Goal: Information Seeking & Learning: Learn about a topic

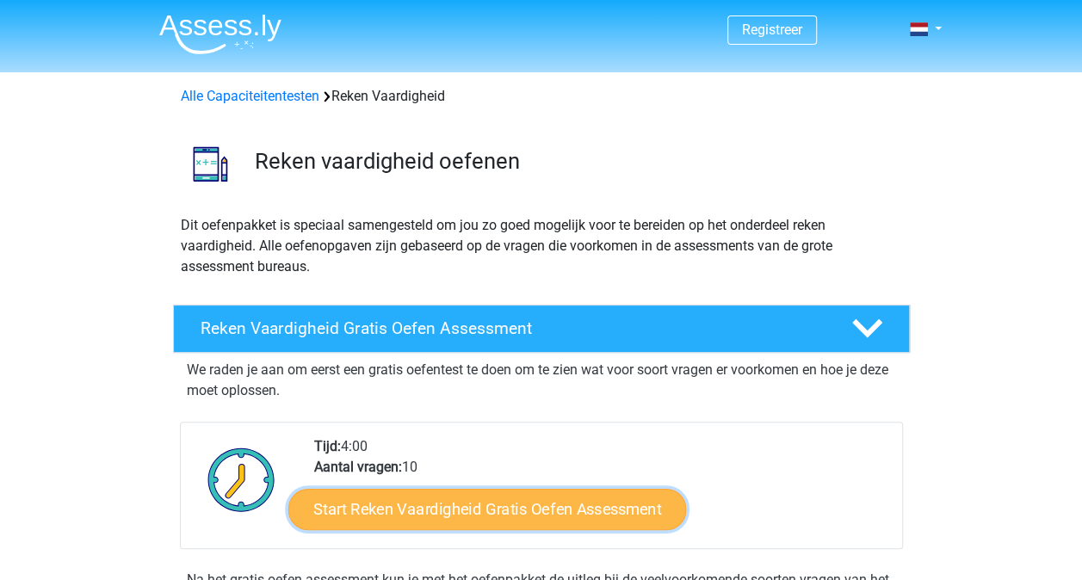
click at [463, 496] on link "Start Reken Vaardigheid Gratis Oefen Assessment" at bounding box center [487, 508] width 398 height 41
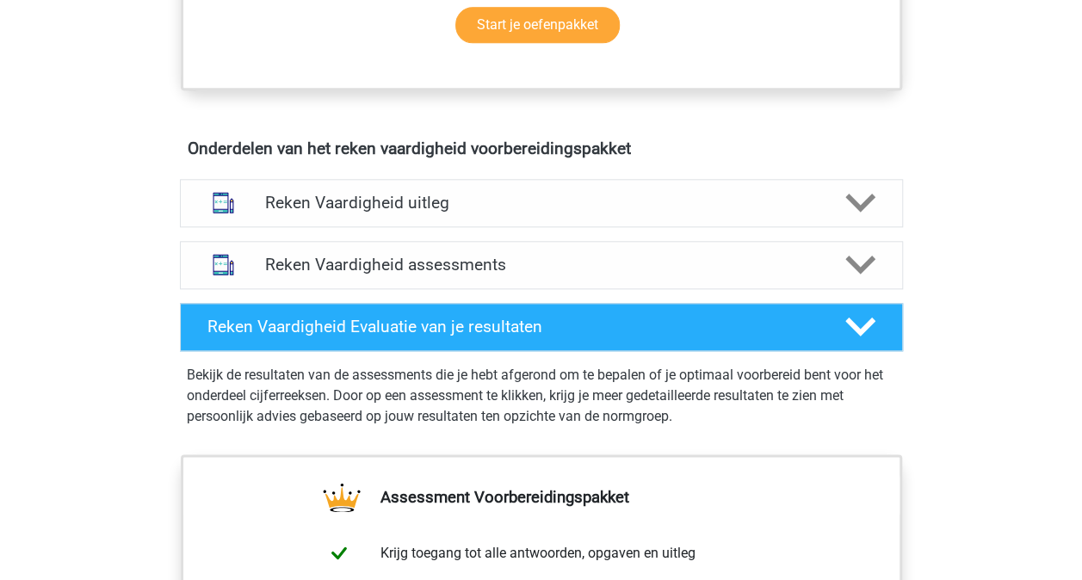
scroll to position [895, 0]
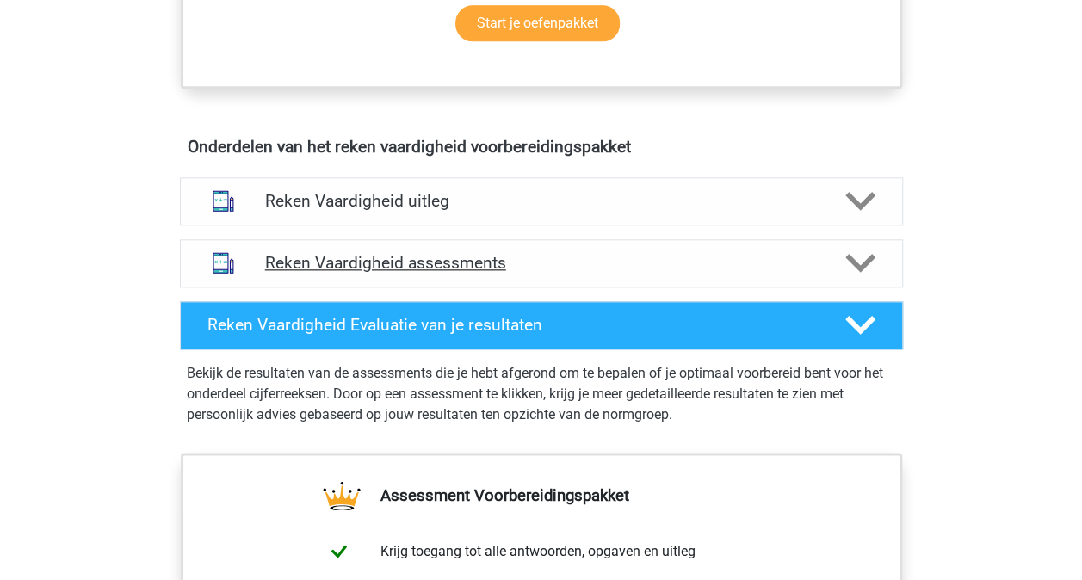
click at [417, 258] on h4 "Reken Vaardigheid assessments" at bounding box center [541, 263] width 553 height 20
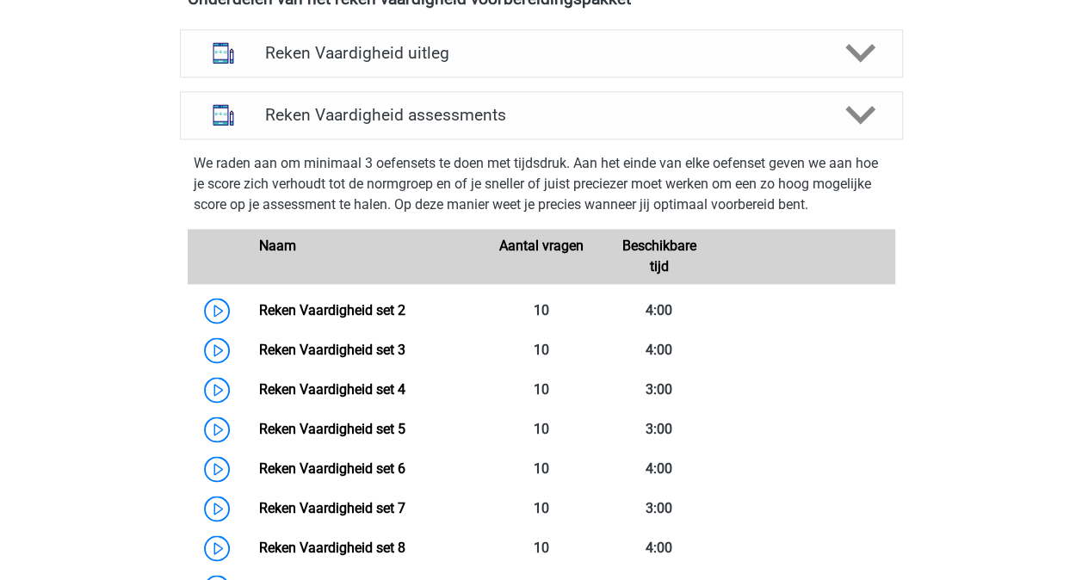
scroll to position [1033, 0]
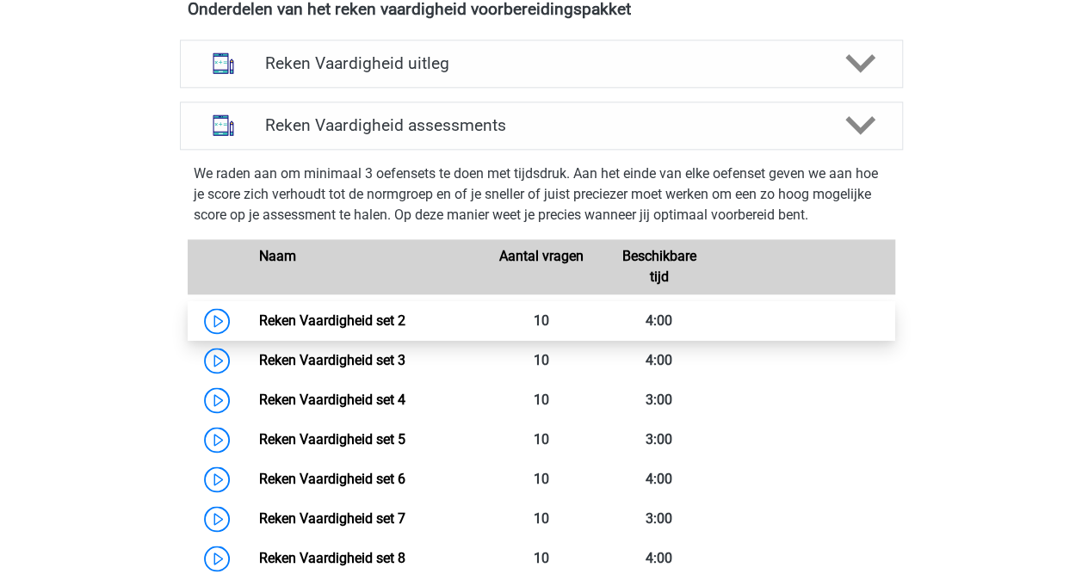
click at [259, 315] on link "Reken Vaardigheid set 2" at bounding box center [332, 320] width 146 height 16
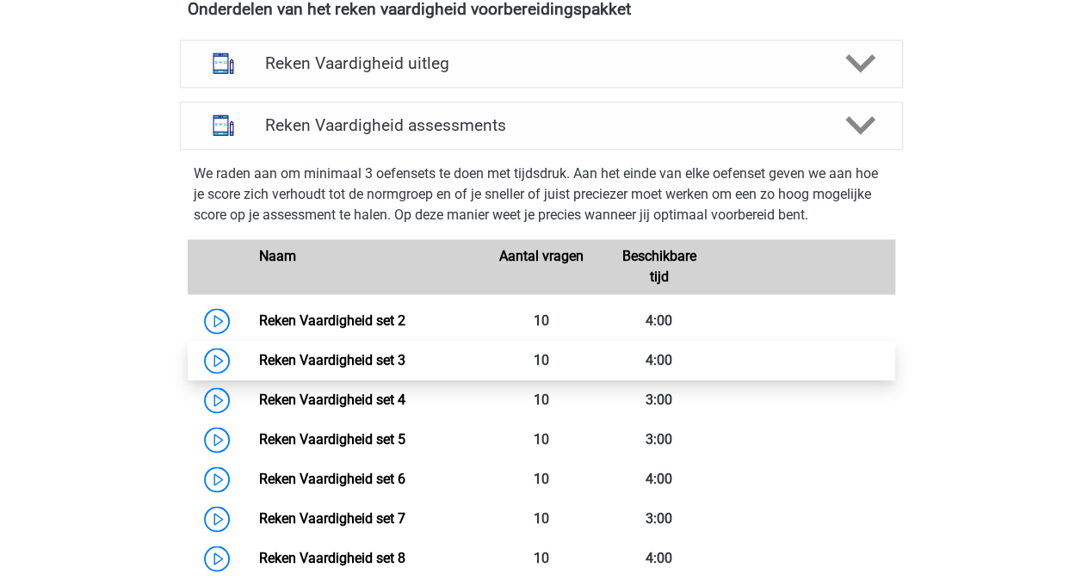
click at [259, 355] on link "Reken Vaardigheid set 3" at bounding box center [332, 360] width 146 height 16
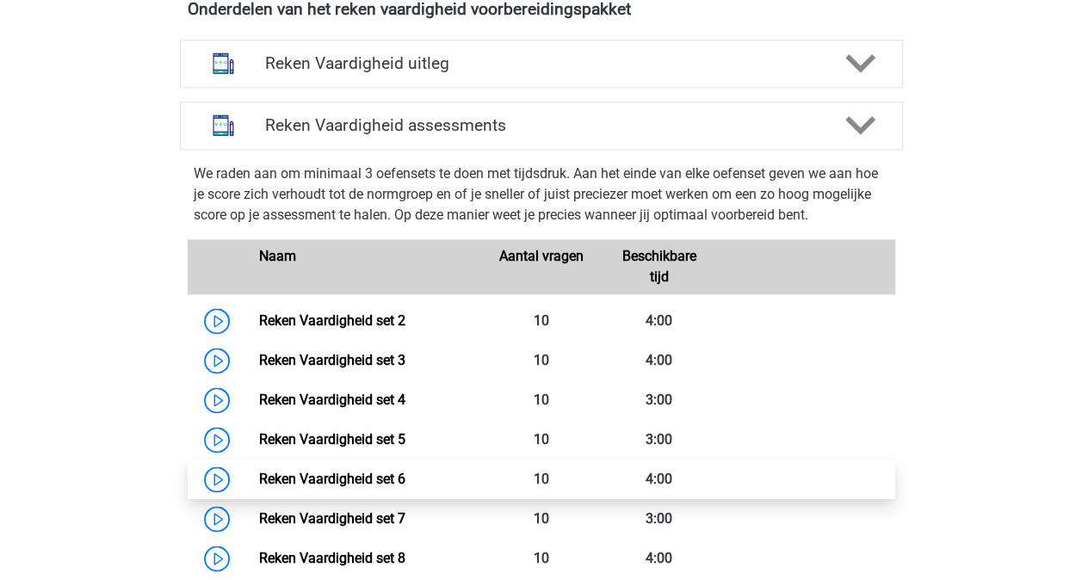
click at [259, 476] on link "Reken Vaardigheid set 6" at bounding box center [332, 479] width 146 height 16
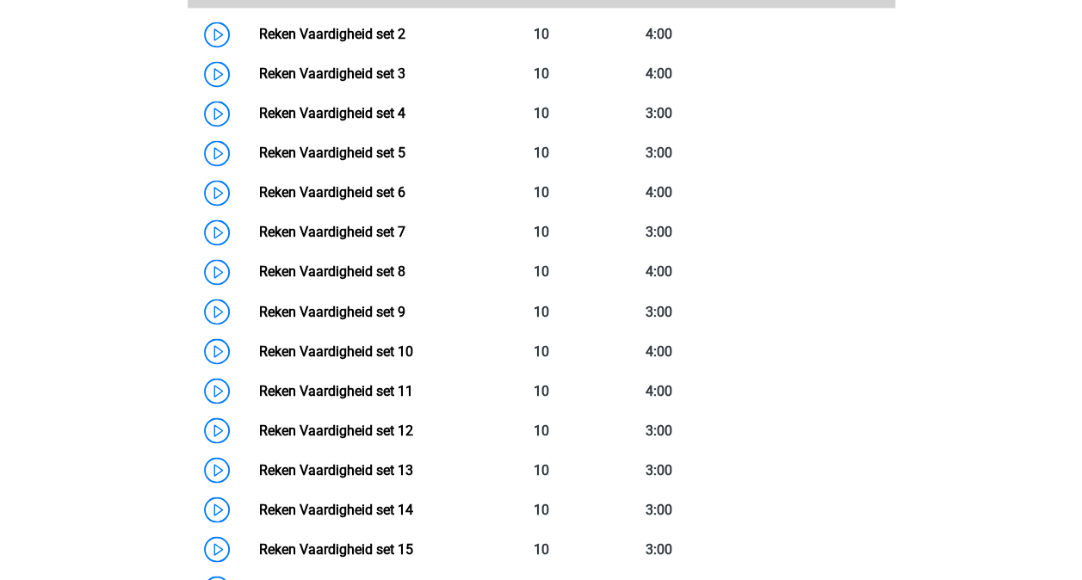
scroll to position [1308, 0]
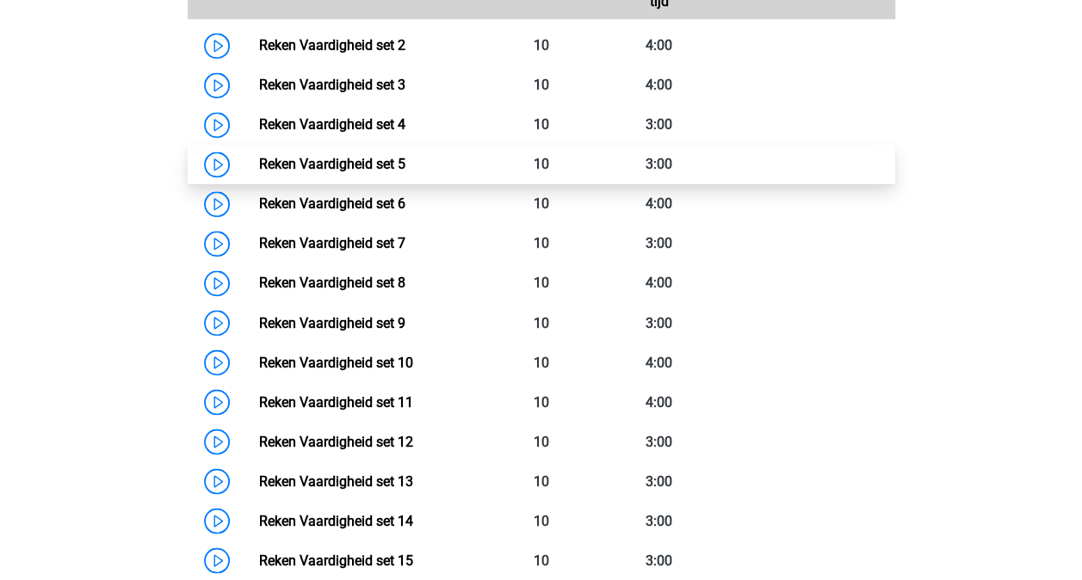
click at [259, 161] on link "Reken Vaardigheid set 5" at bounding box center [332, 164] width 146 height 16
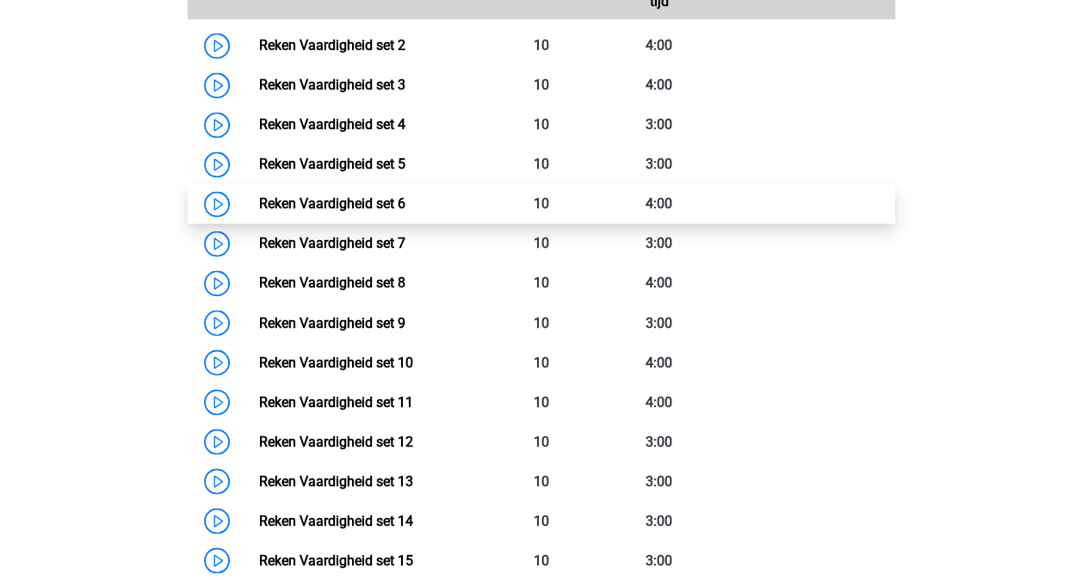
click at [259, 198] on link "Reken Vaardigheid set 6" at bounding box center [332, 203] width 146 height 16
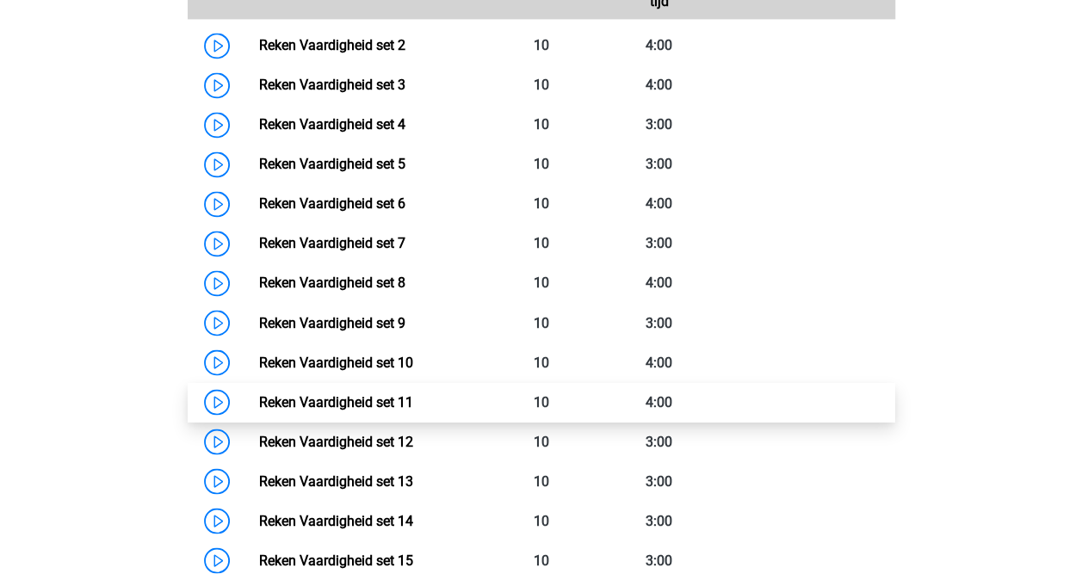
click at [259, 405] on link "Reken Vaardigheid set 11" at bounding box center [336, 401] width 154 height 16
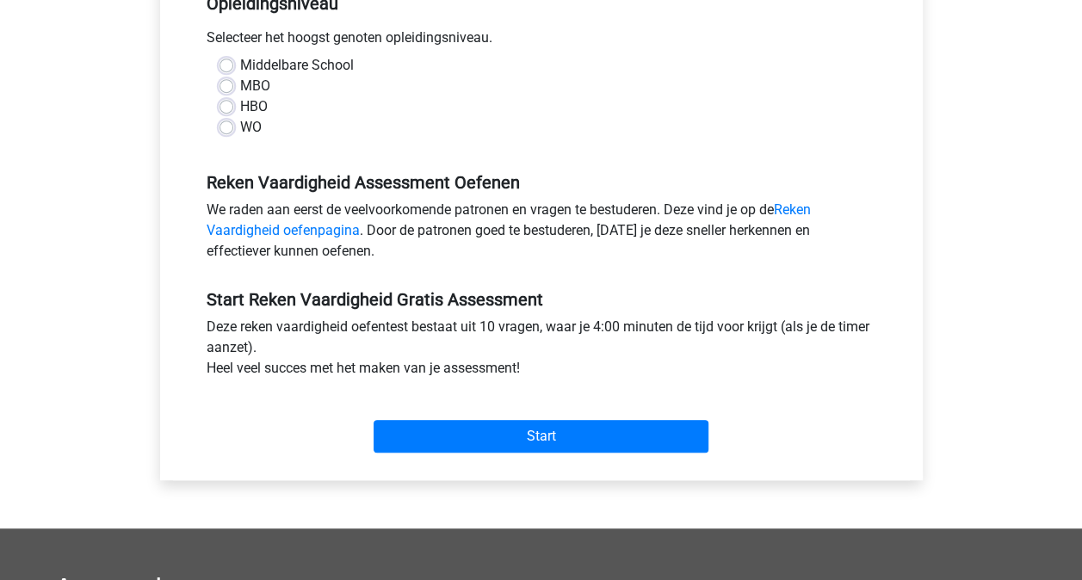
scroll to position [379, 0]
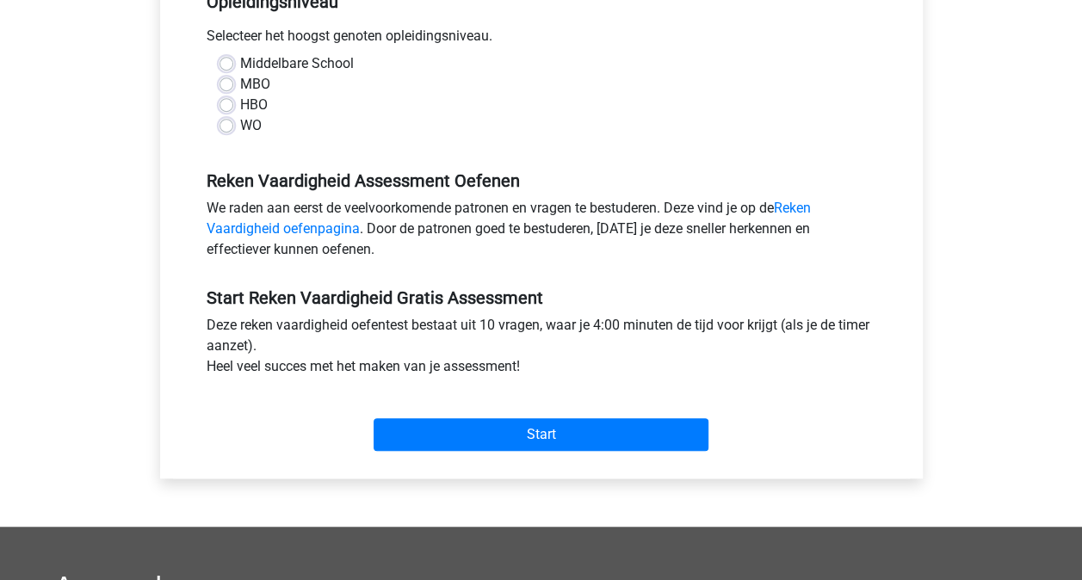
click at [240, 124] on label "WO" at bounding box center [251, 125] width 22 height 21
click at [225, 124] on input "WO" at bounding box center [226, 123] width 14 height 17
radio input "true"
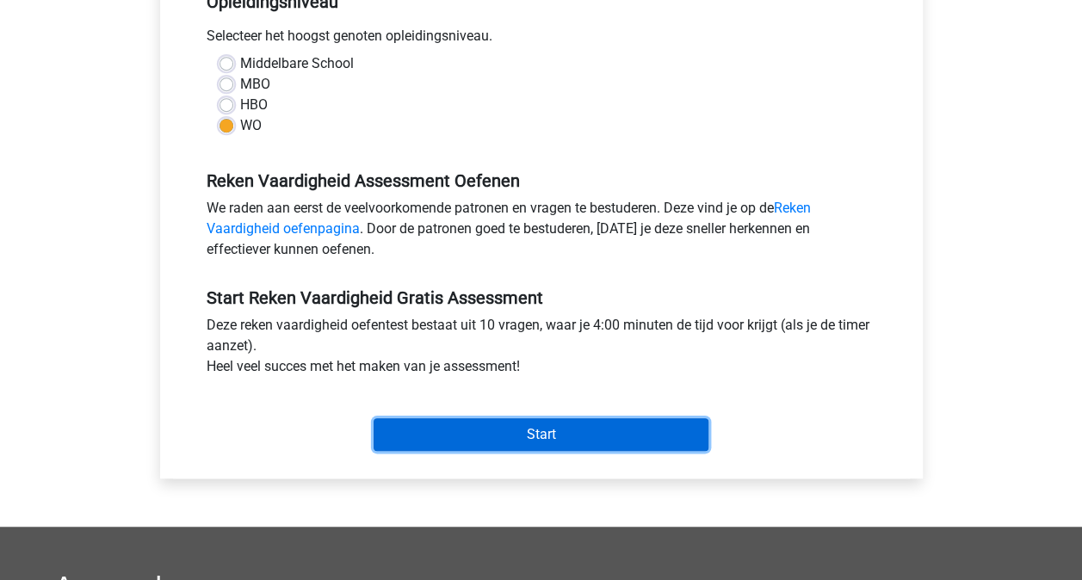
click at [553, 429] on input "Start" at bounding box center [541, 434] width 335 height 33
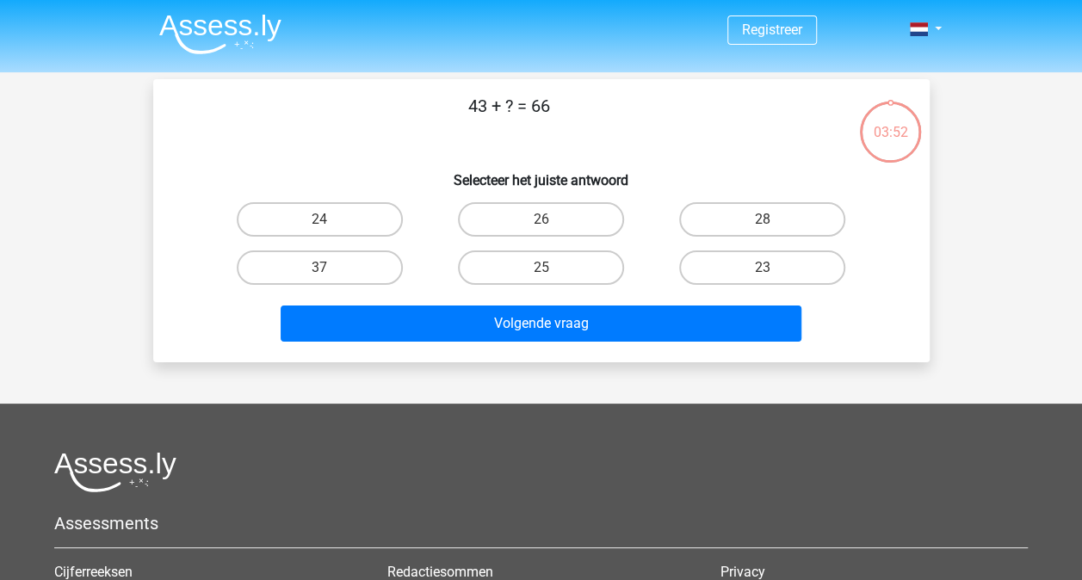
click at [770, 268] on input "23" at bounding box center [767, 273] width 11 height 11
radio input "true"
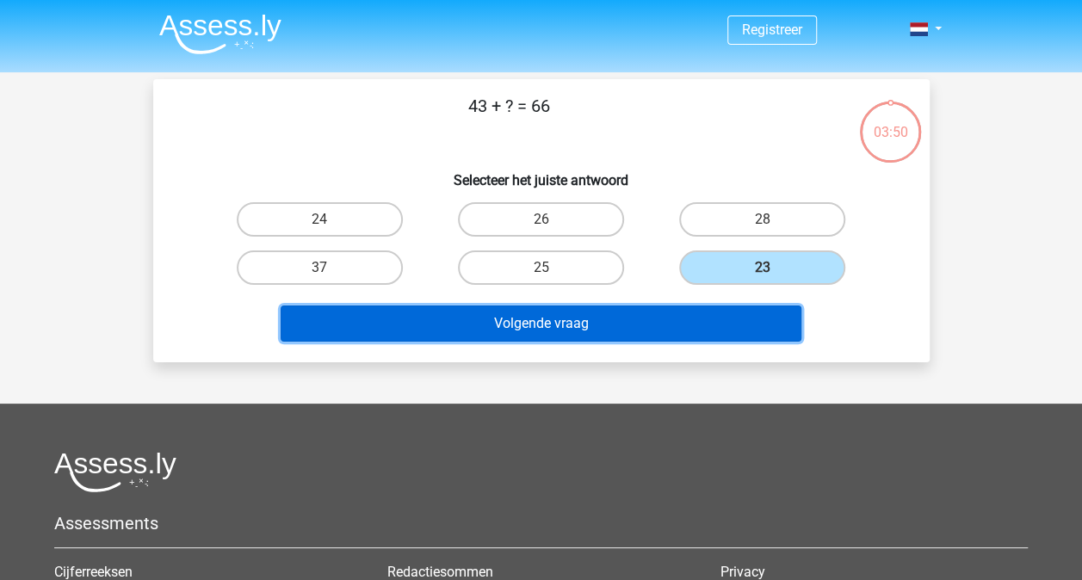
click at [565, 326] on button "Volgende vraag" at bounding box center [541, 324] width 521 height 36
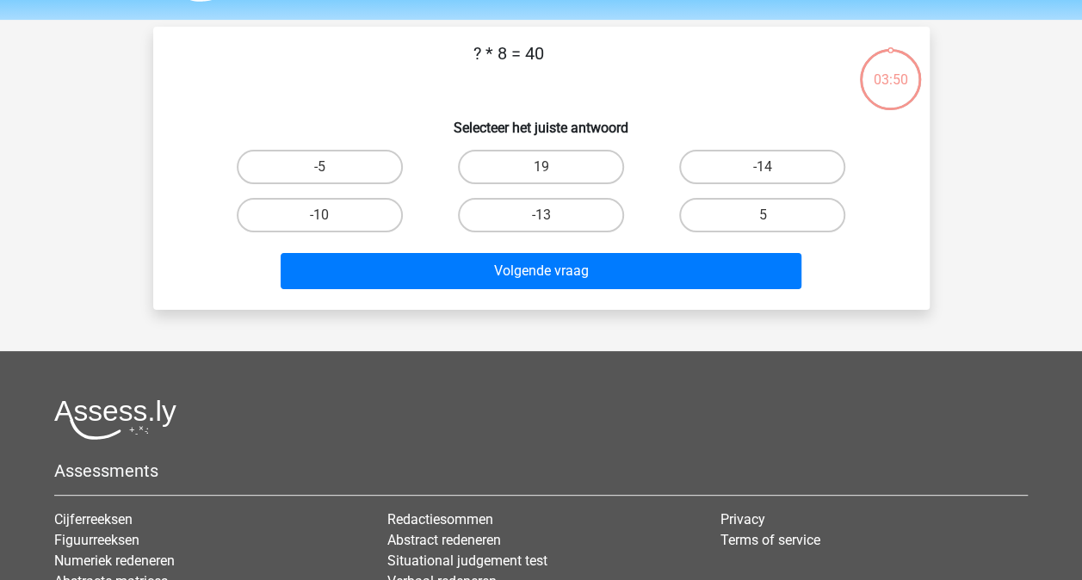
scroll to position [79, 0]
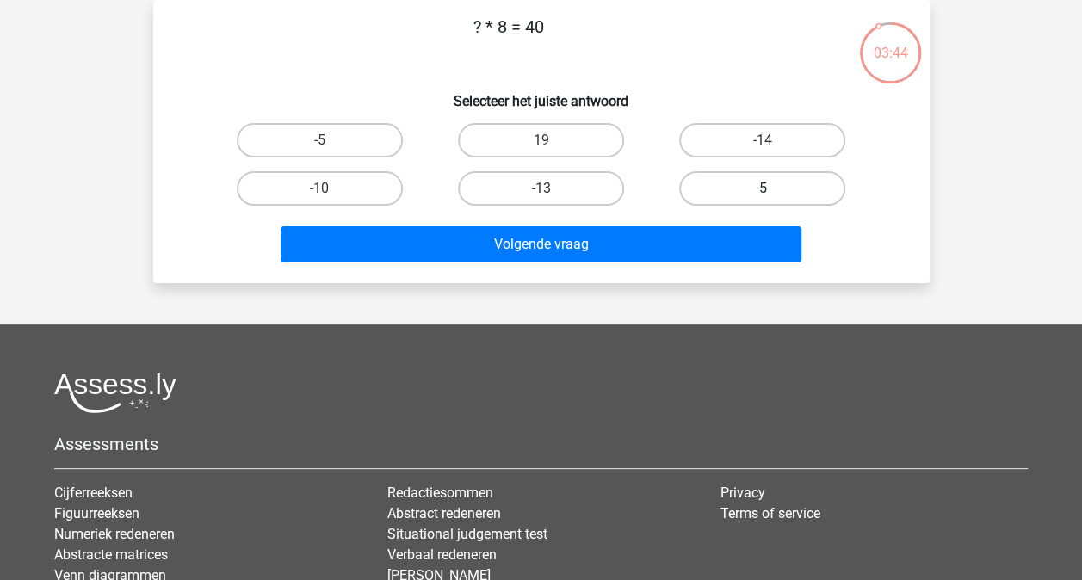
click at [749, 179] on label "5" at bounding box center [762, 188] width 166 height 34
click at [762, 188] on input "5" at bounding box center [767, 193] width 11 height 11
radio input "true"
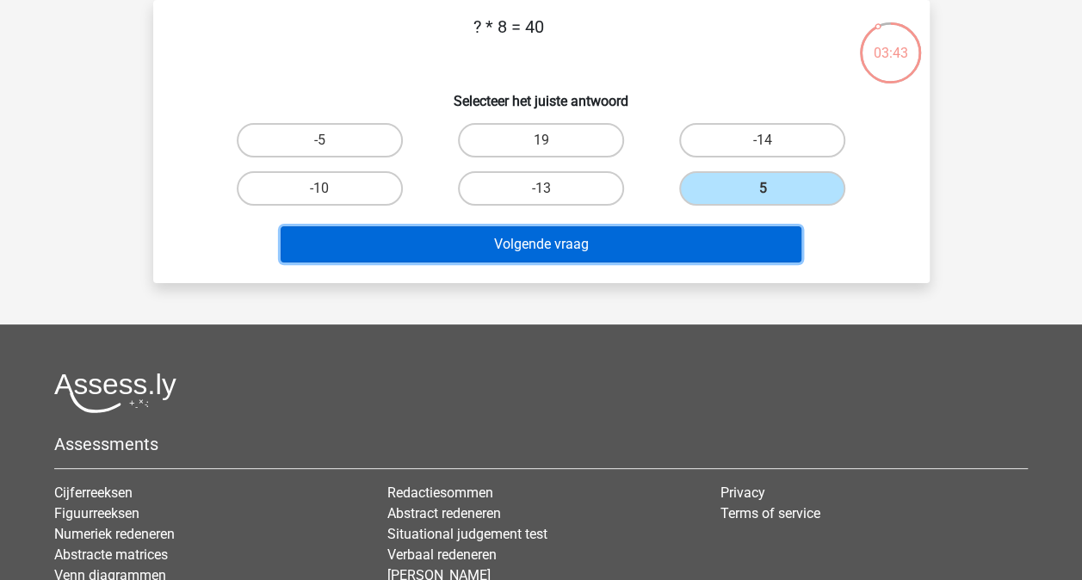
click at [556, 251] on button "Volgende vraag" at bounding box center [541, 244] width 521 height 36
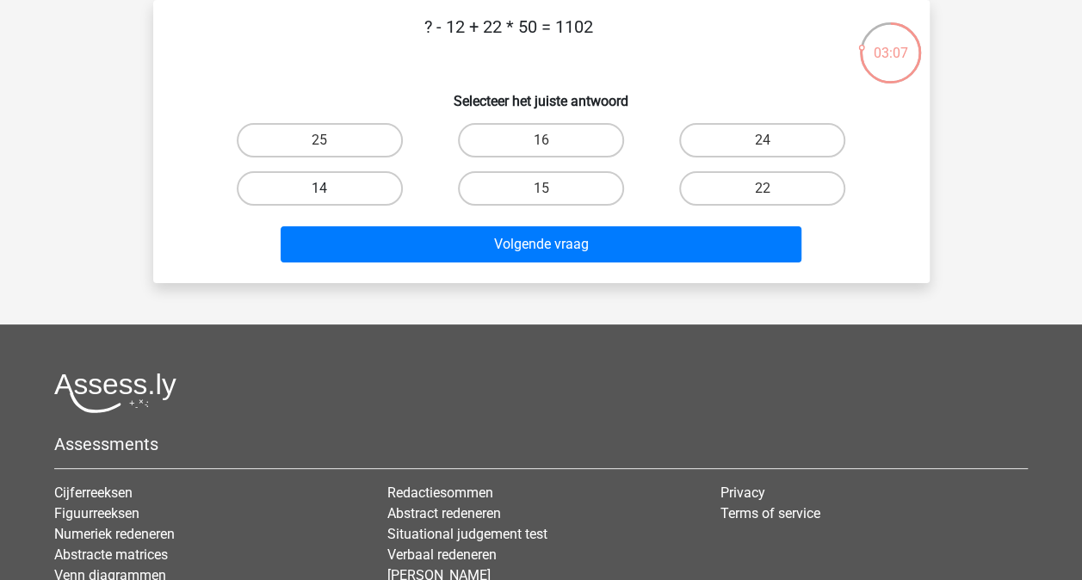
click at [381, 194] on label "14" at bounding box center [320, 188] width 166 height 34
click at [330, 194] on input "14" at bounding box center [324, 193] width 11 height 11
radio input "true"
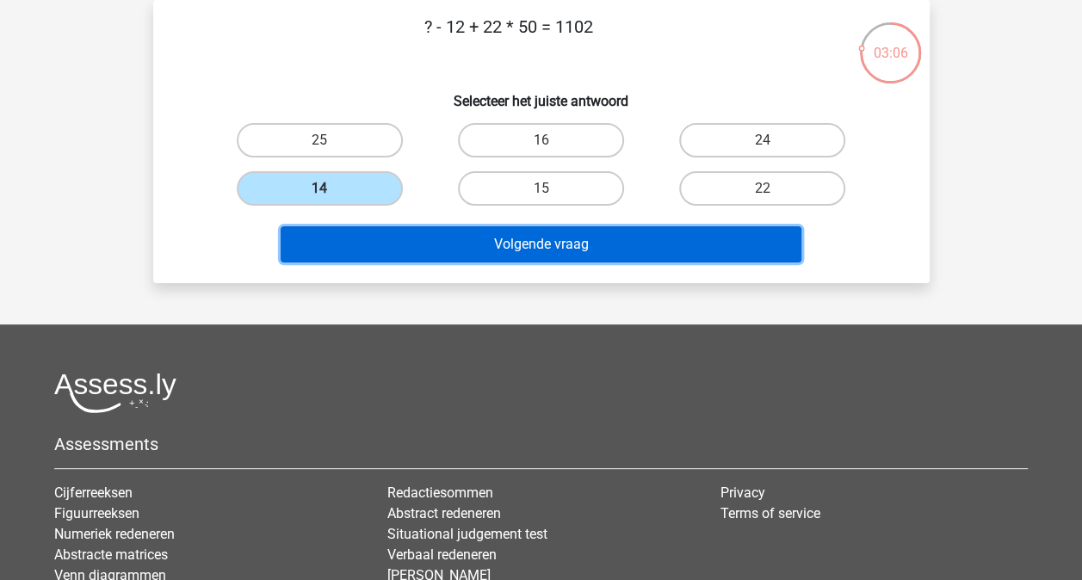
click at [508, 236] on button "Volgende vraag" at bounding box center [541, 244] width 521 height 36
drag, startPoint x: 508, startPoint y: 236, endPoint x: 433, endPoint y: 263, distance: 79.8
click at [433, 263] on div "Volgende vraag" at bounding box center [541, 247] width 664 height 43
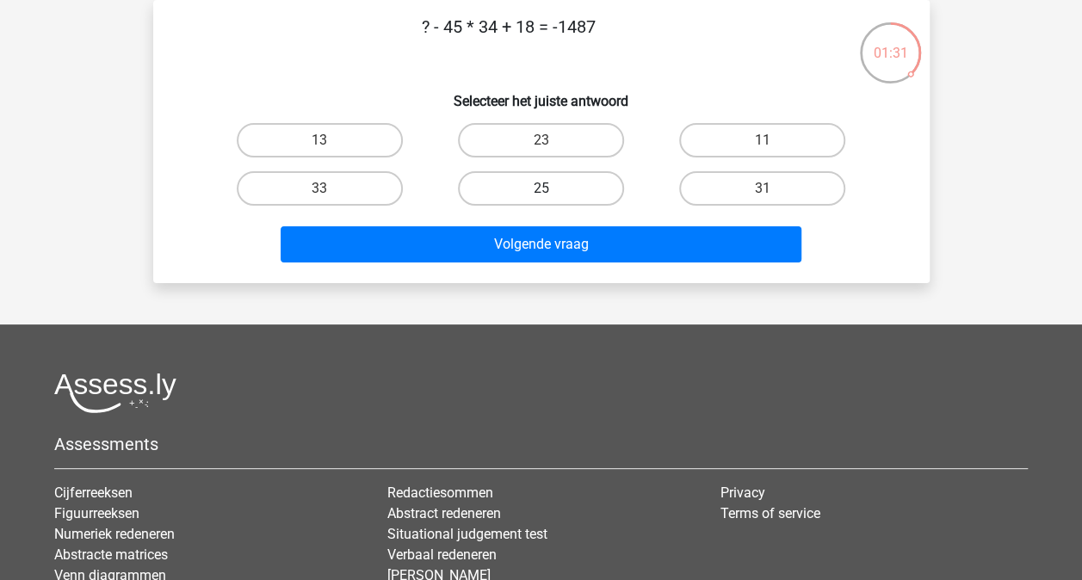
click at [558, 178] on label "25" at bounding box center [541, 188] width 166 height 34
click at [552, 188] on input "25" at bounding box center [545, 193] width 11 height 11
radio input "true"
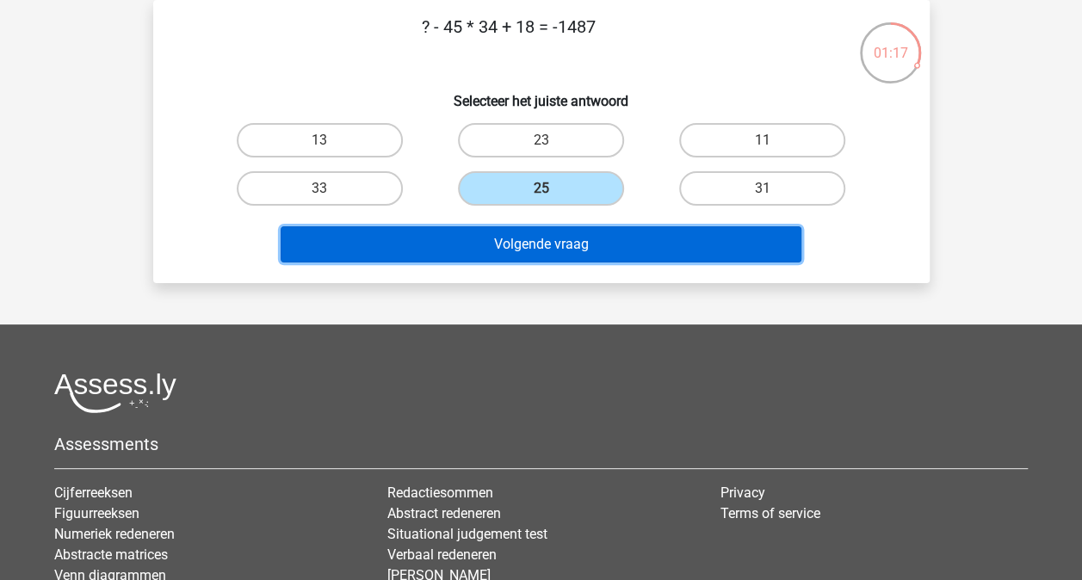
click at [549, 245] on button "Volgende vraag" at bounding box center [541, 244] width 521 height 36
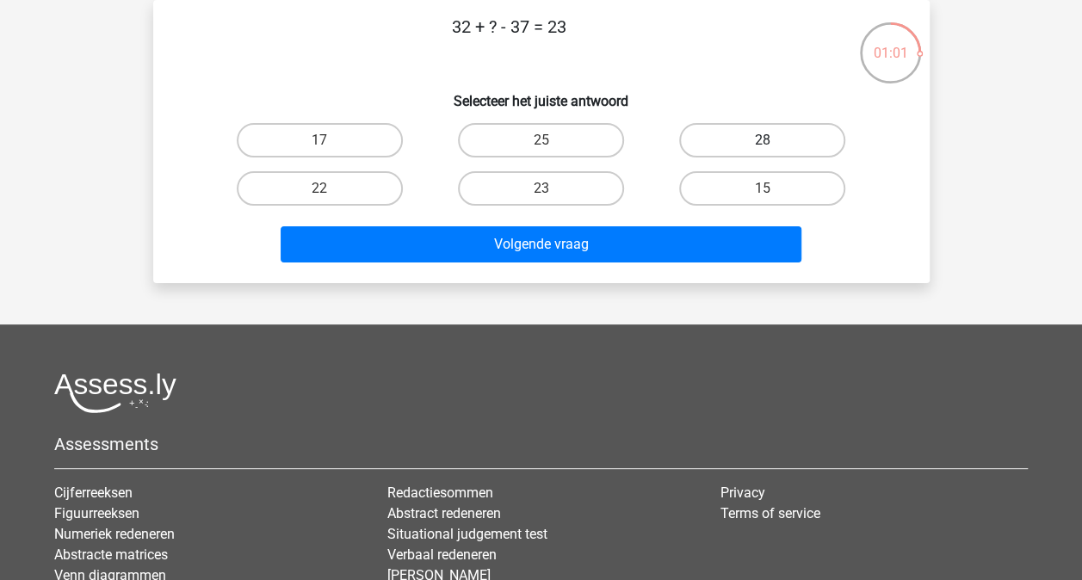
click at [718, 136] on label "28" at bounding box center [762, 140] width 166 height 34
click at [762, 140] on input "28" at bounding box center [767, 145] width 11 height 11
radio input "true"
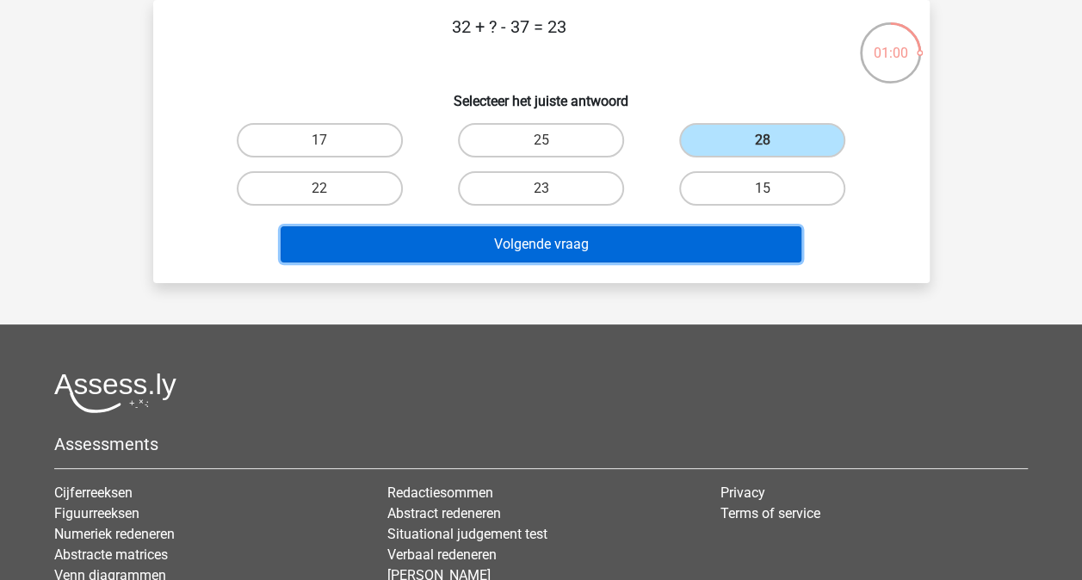
click at [531, 238] on button "Volgende vraag" at bounding box center [541, 244] width 521 height 36
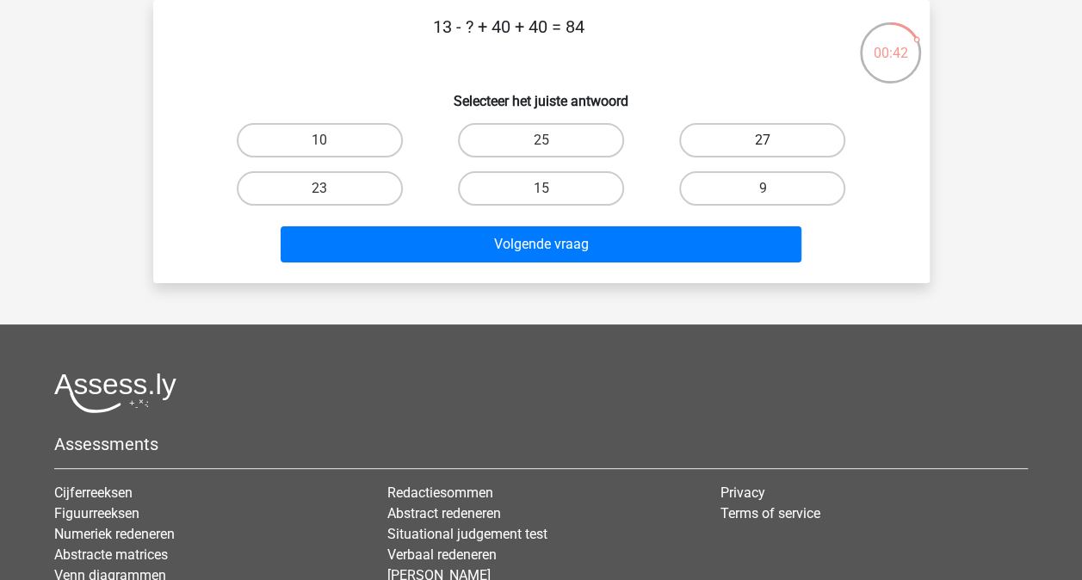
click at [699, 132] on label "27" at bounding box center [762, 140] width 166 height 34
click at [762, 140] on input "27" at bounding box center [767, 145] width 11 height 11
radio input "true"
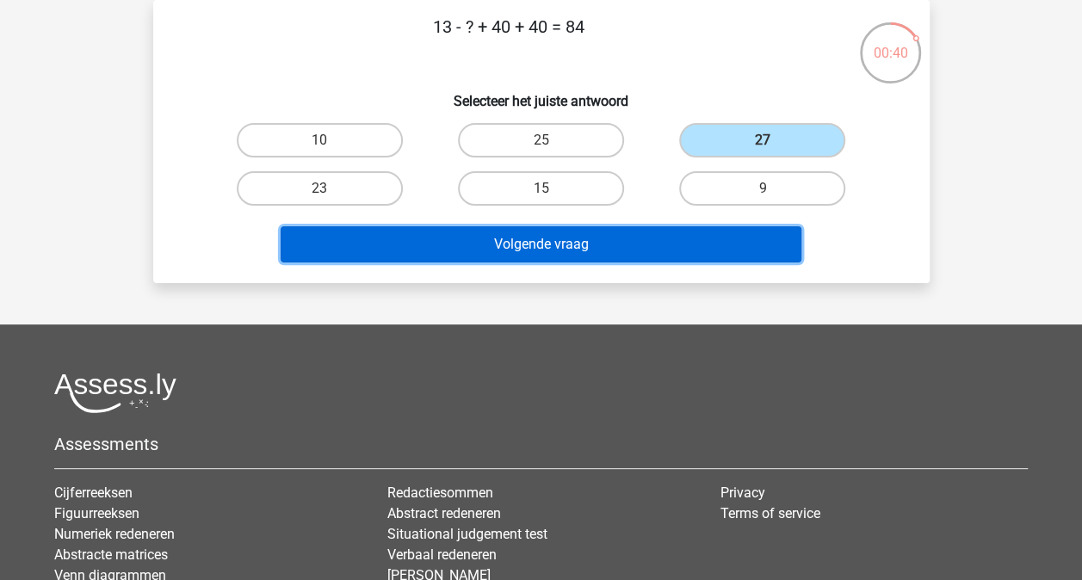
click at [566, 250] on button "Volgende vraag" at bounding box center [541, 244] width 521 height 36
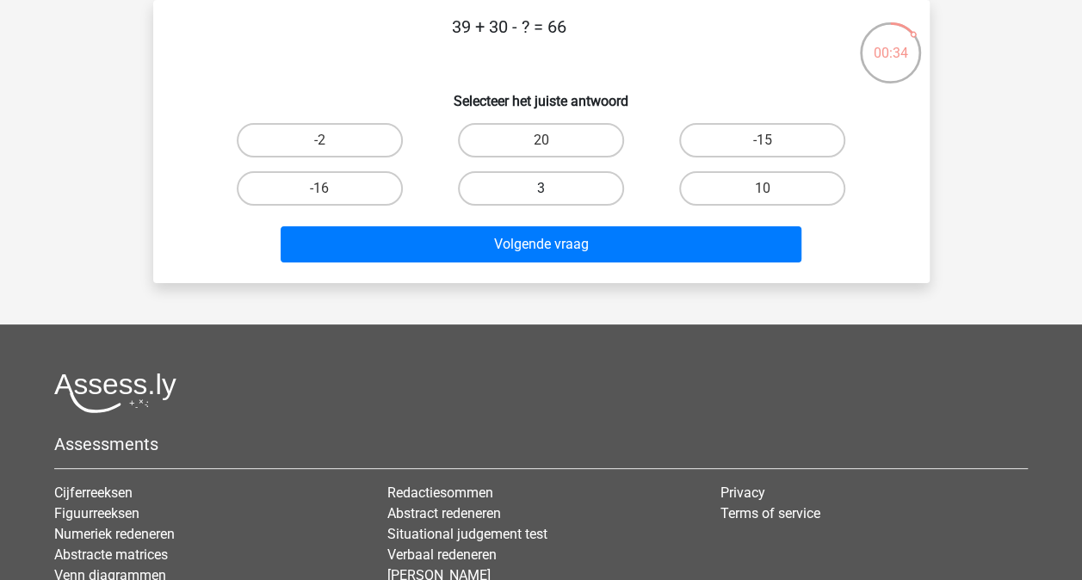
click at [532, 193] on label "3" at bounding box center [541, 188] width 166 height 34
click at [540, 193] on input "3" at bounding box center [545, 193] width 11 height 11
radio input "true"
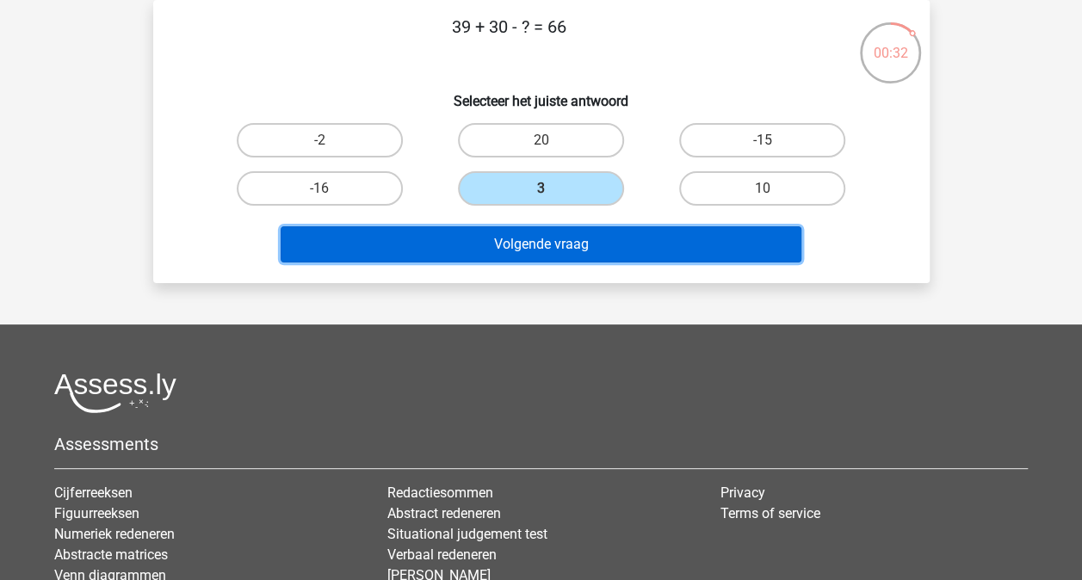
click at [544, 245] on button "Volgende vraag" at bounding box center [541, 244] width 521 height 36
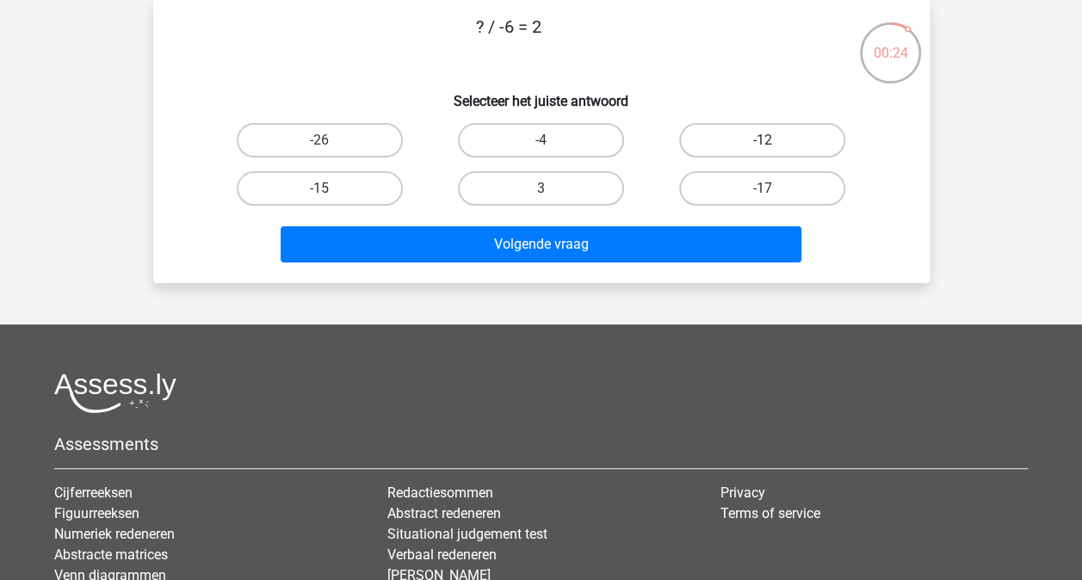
click at [707, 134] on label "-12" at bounding box center [762, 140] width 166 height 34
click at [762, 140] on input "-12" at bounding box center [767, 145] width 11 height 11
radio input "true"
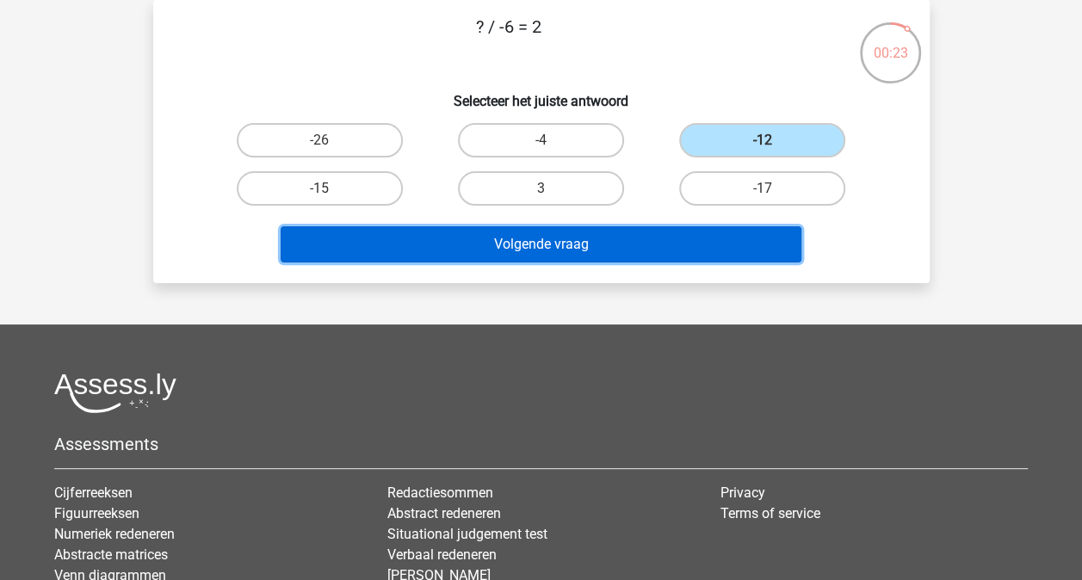
click at [534, 251] on button "Volgende vraag" at bounding box center [541, 244] width 521 height 36
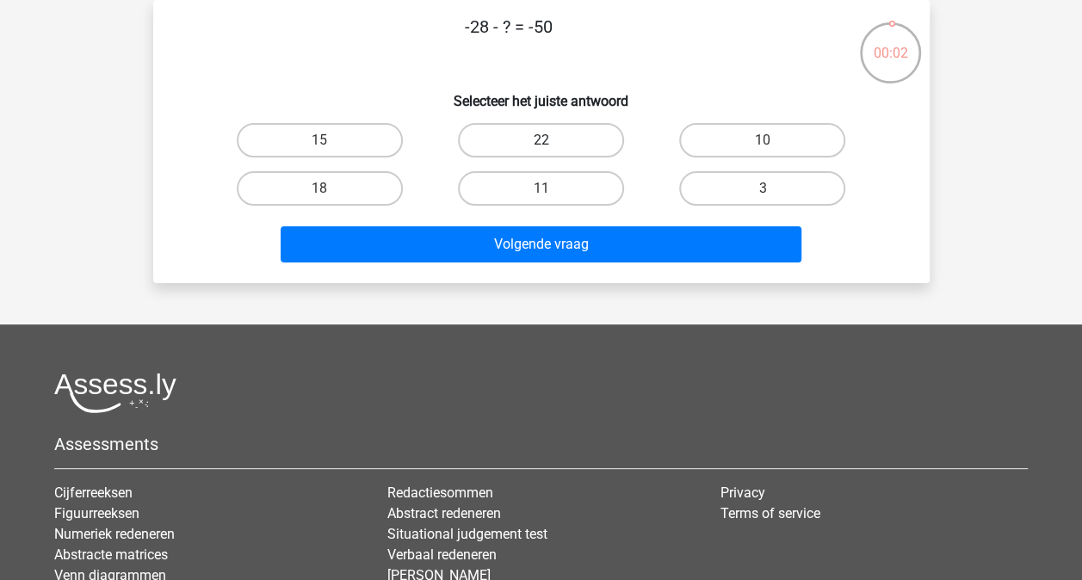
click at [503, 141] on label "22" at bounding box center [541, 140] width 166 height 34
click at [540, 141] on input "22" at bounding box center [545, 145] width 11 height 11
radio input "true"
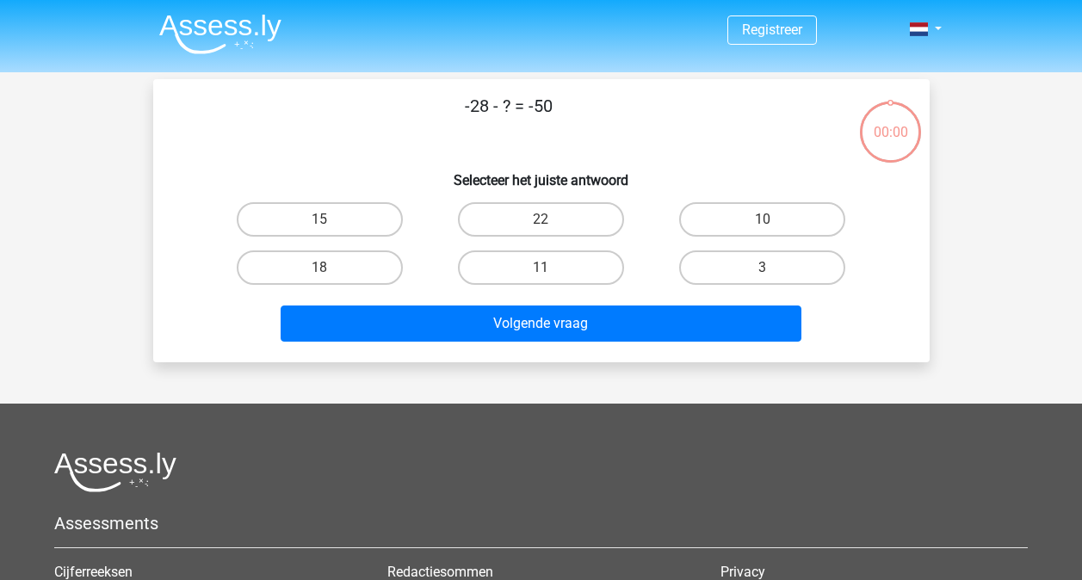
scroll to position [79, 0]
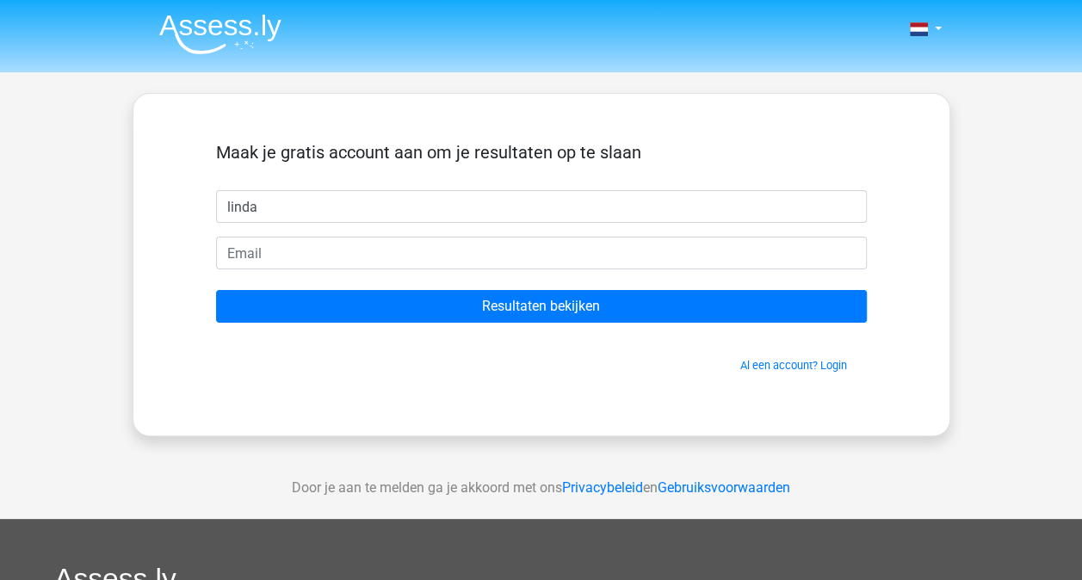
type input "linda"
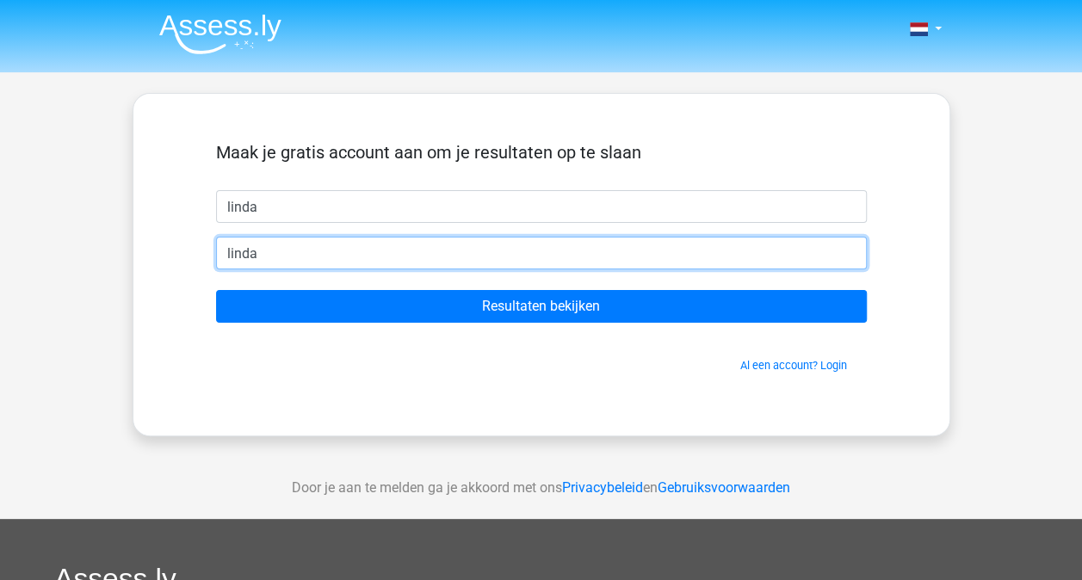
type input "[EMAIL_ADDRESS][PERSON_NAME][DOMAIN_NAME]"
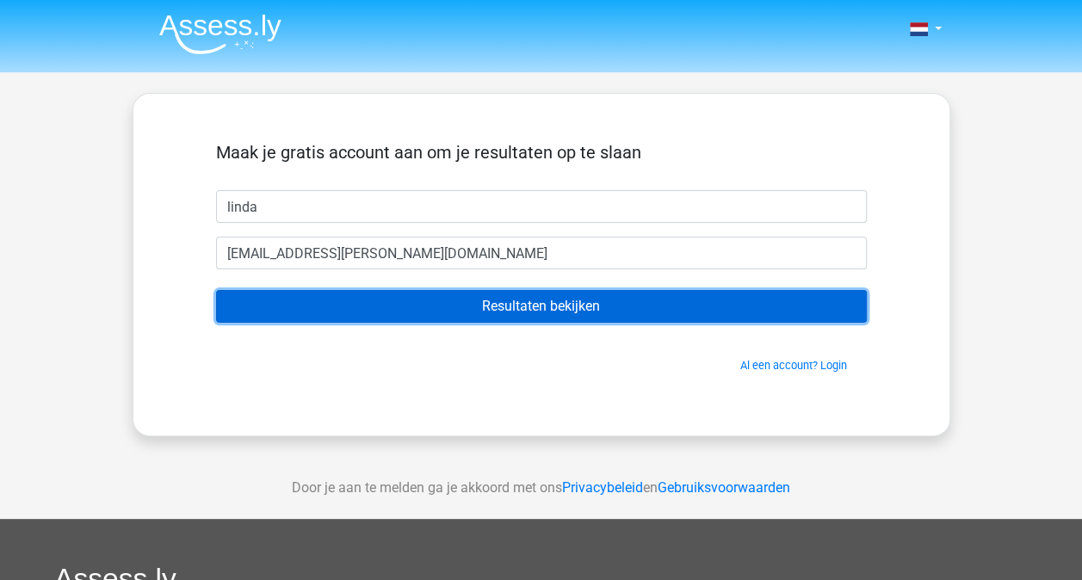
click at [543, 298] on input "Resultaten bekijken" at bounding box center [541, 306] width 651 height 33
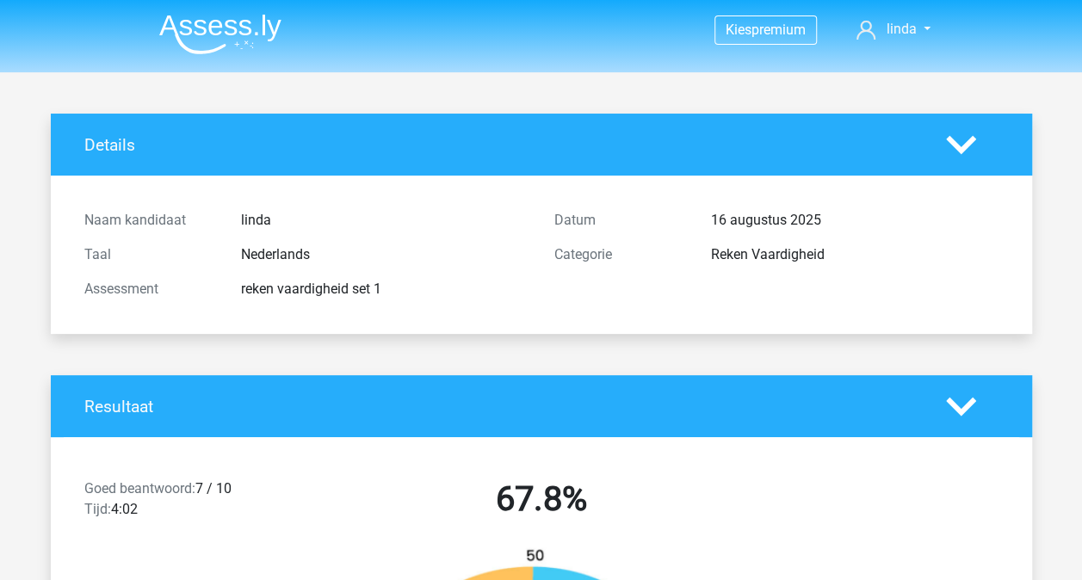
click at [490, 375] on div "Resultaat" at bounding box center [541, 406] width 981 height 62
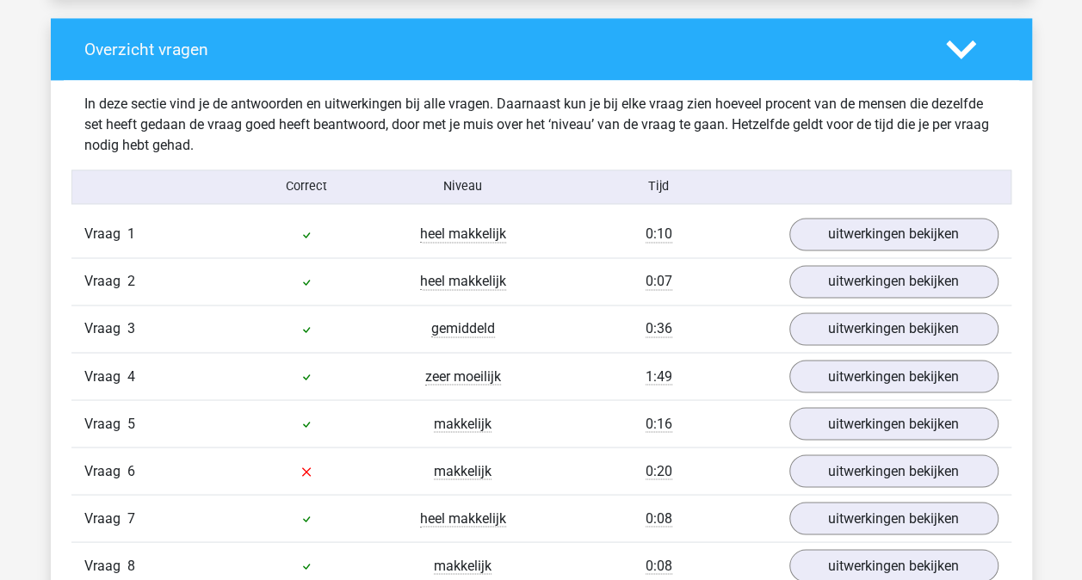
scroll to position [1343, 0]
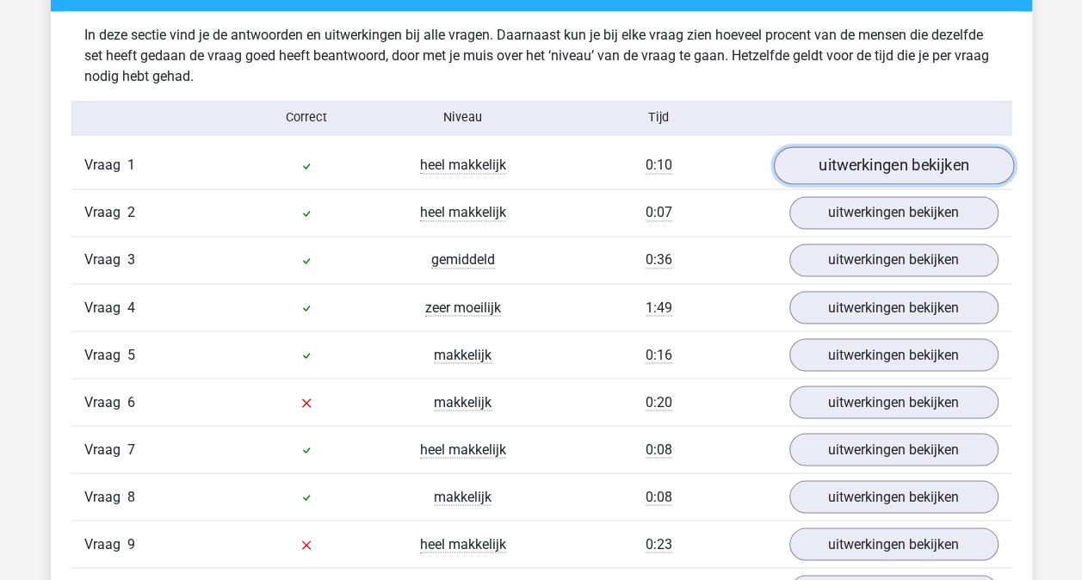
click at [879, 175] on link "uitwerkingen bekijken" at bounding box center [893, 165] width 240 height 38
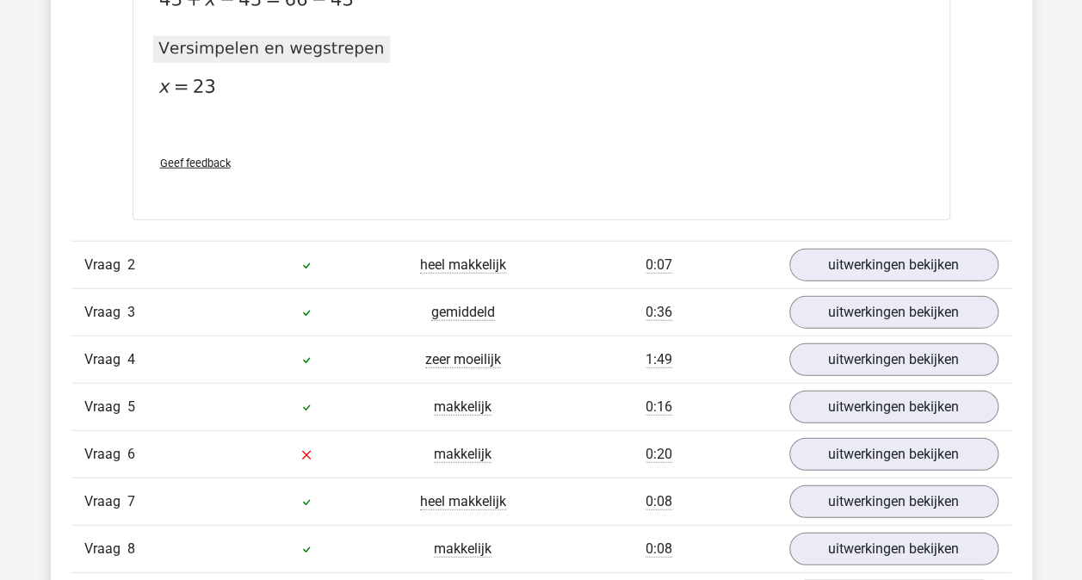
scroll to position [1928, 0]
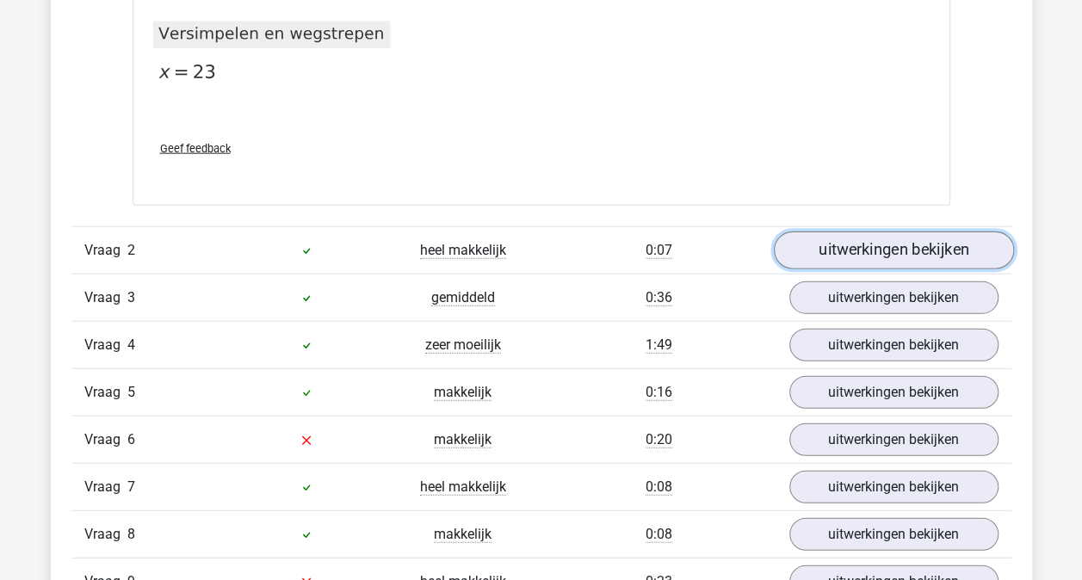
click at [871, 255] on link "uitwerkingen bekijken" at bounding box center [893, 251] width 240 height 38
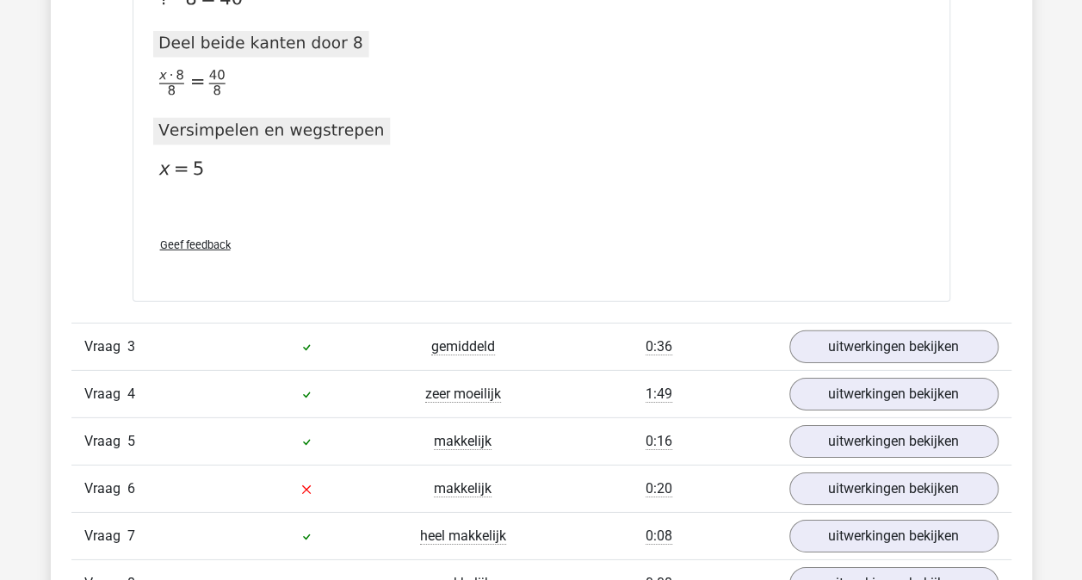
scroll to position [2513, 0]
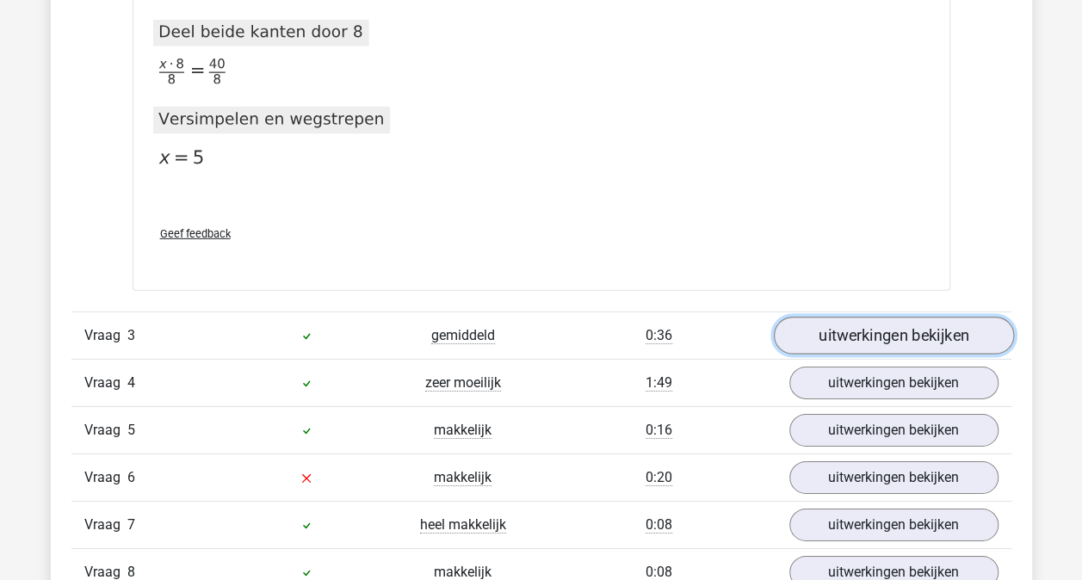
click at [869, 334] on link "uitwerkingen bekijken" at bounding box center [893, 336] width 240 height 38
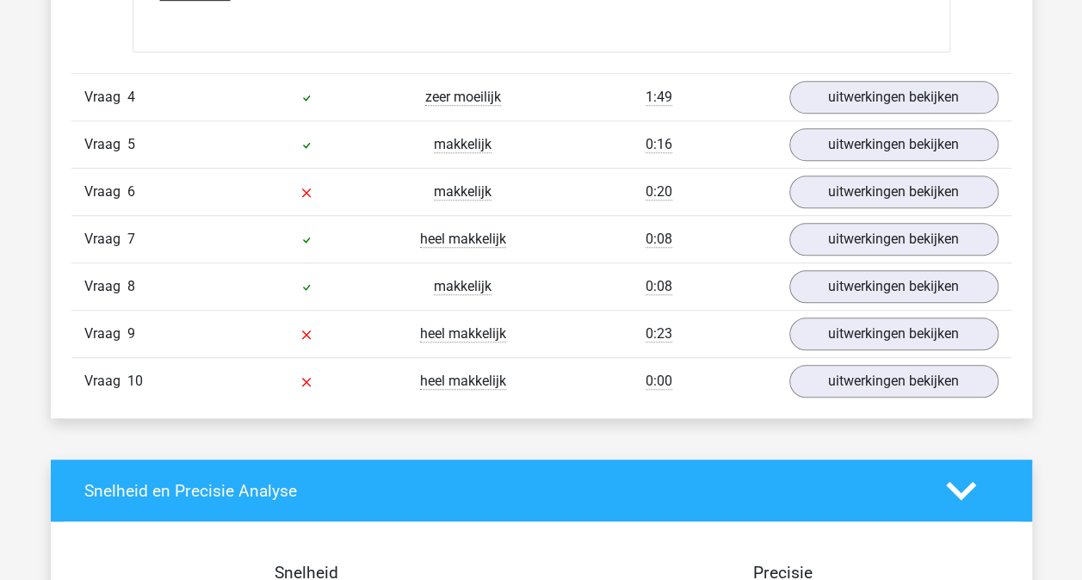
scroll to position [3718, 0]
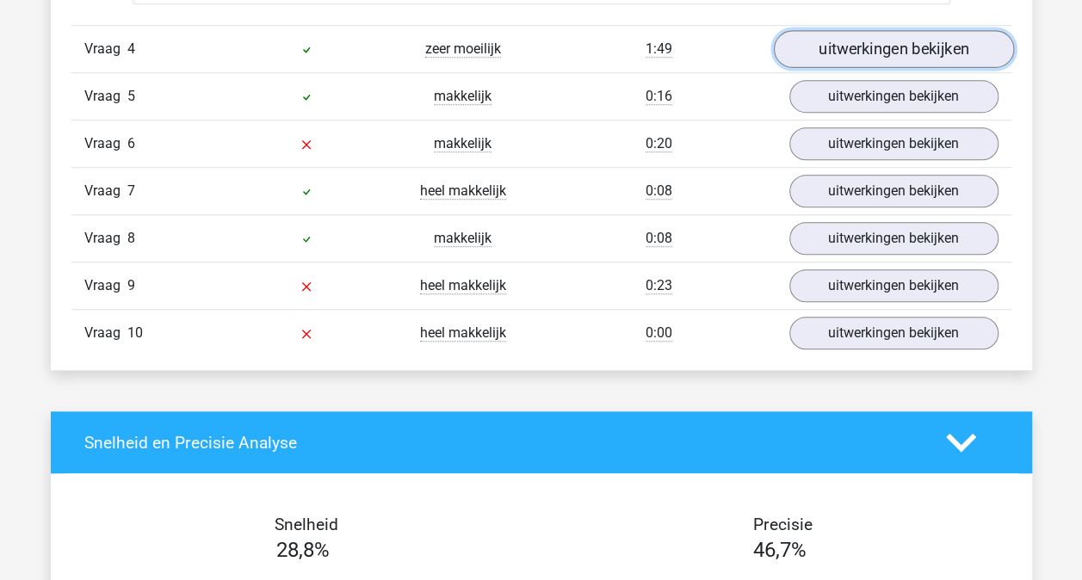
click at [854, 48] on link "uitwerkingen bekijken" at bounding box center [893, 50] width 240 height 38
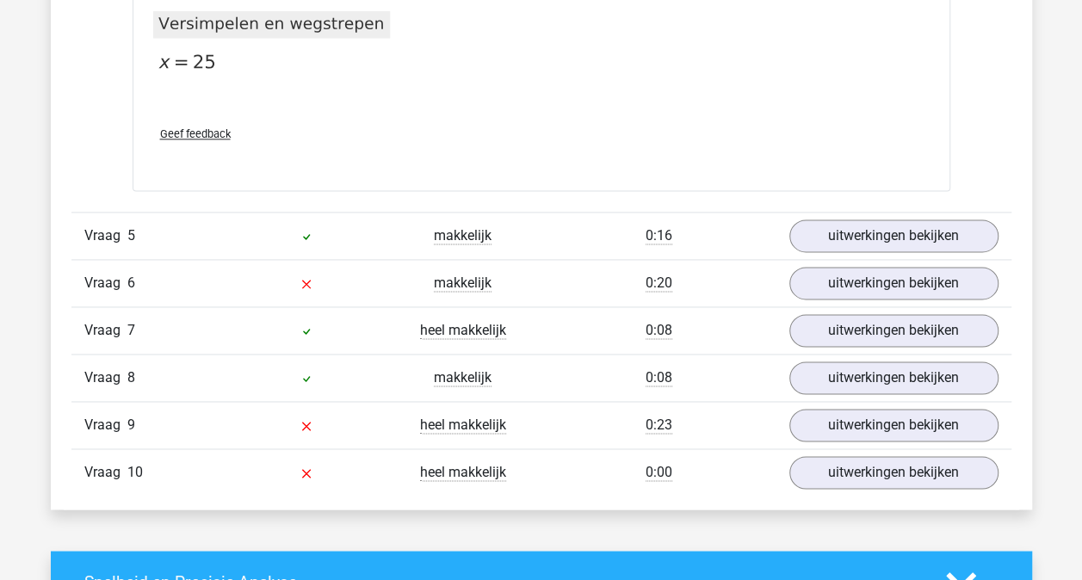
scroll to position [4406, 0]
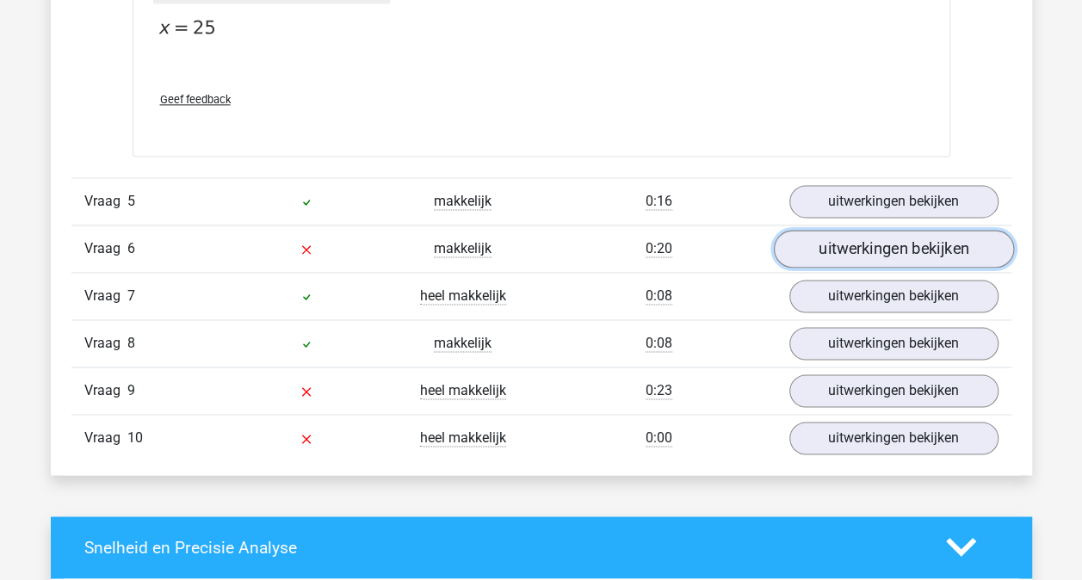
click at [864, 234] on link "uitwerkingen bekijken" at bounding box center [893, 249] width 240 height 38
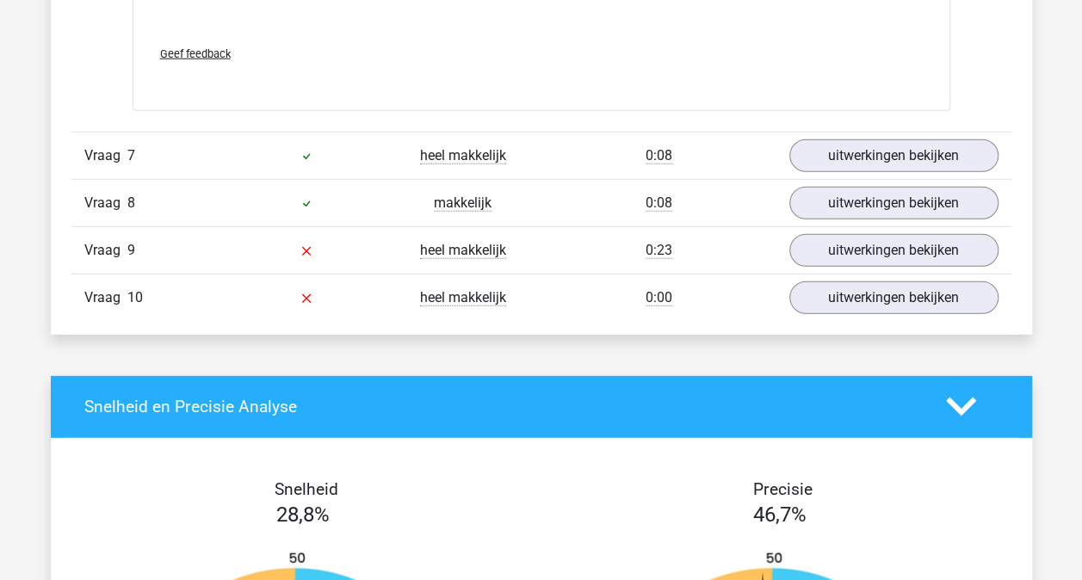
scroll to position [5542, 0]
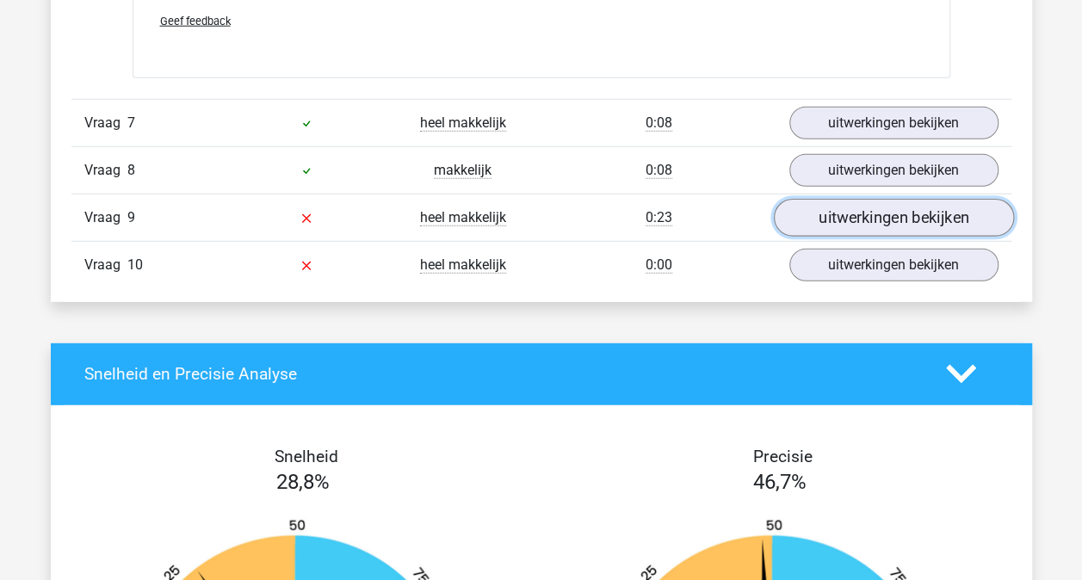
click at [867, 214] on link "uitwerkingen bekijken" at bounding box center [893, 218] width 240 height 38
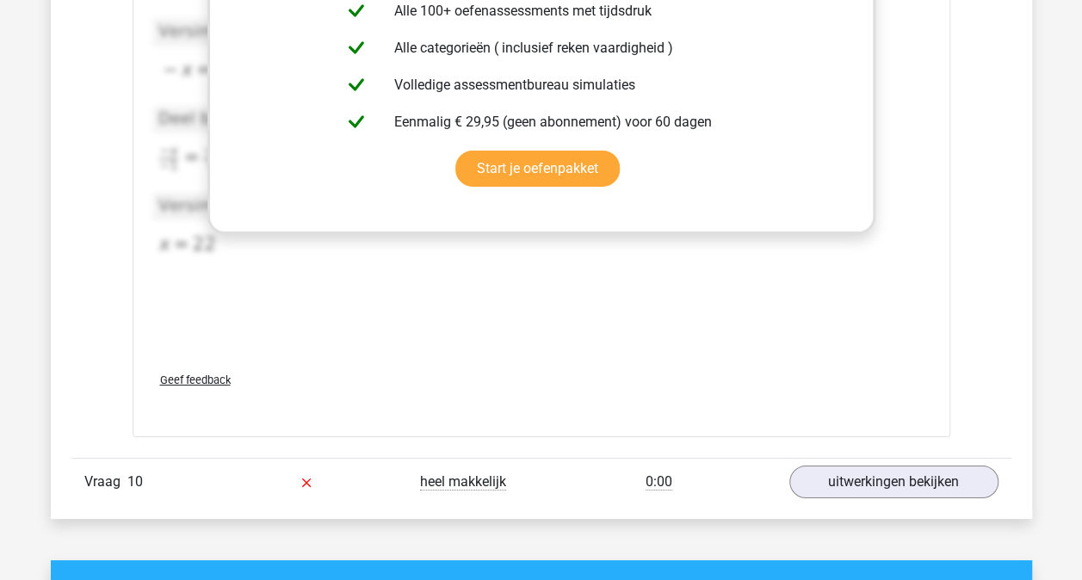
scroll to position [6231, 0]
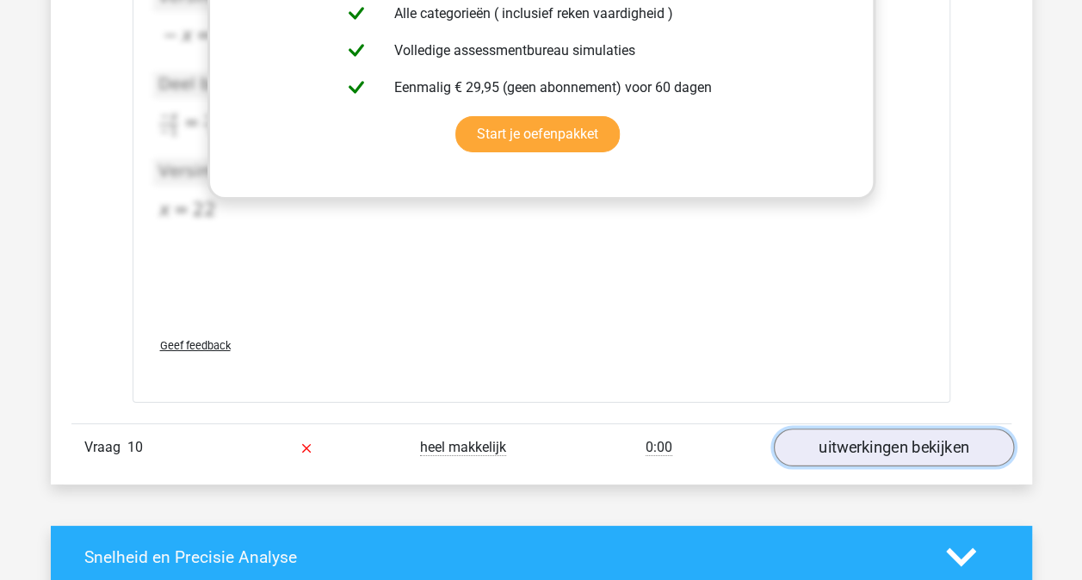
click at [844, 429] on link "uitwerkingen bekijken" at bounding box center [893, 448] width 240 height 38
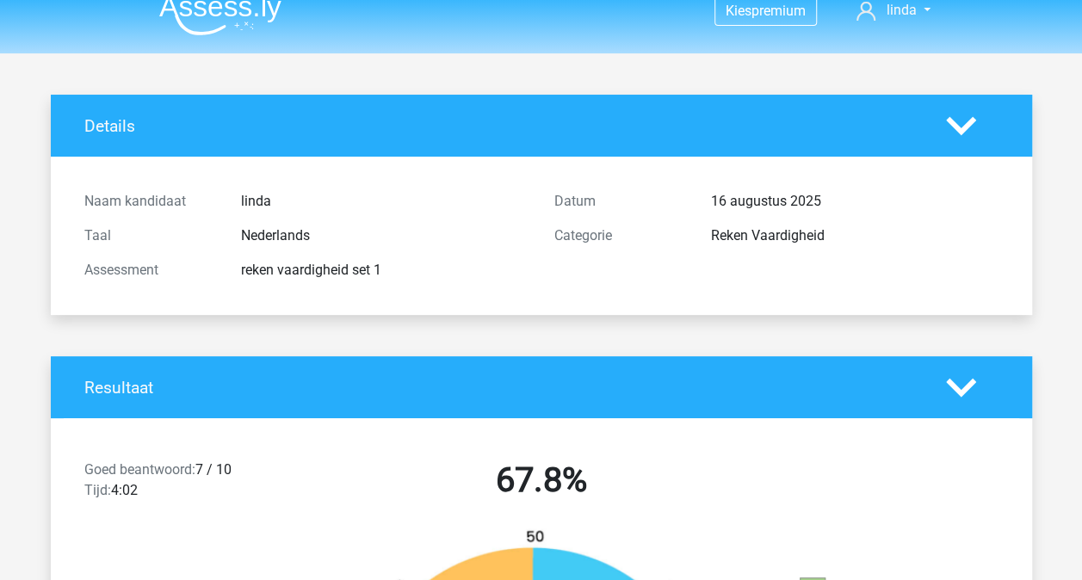
scroll to position [0, 0]
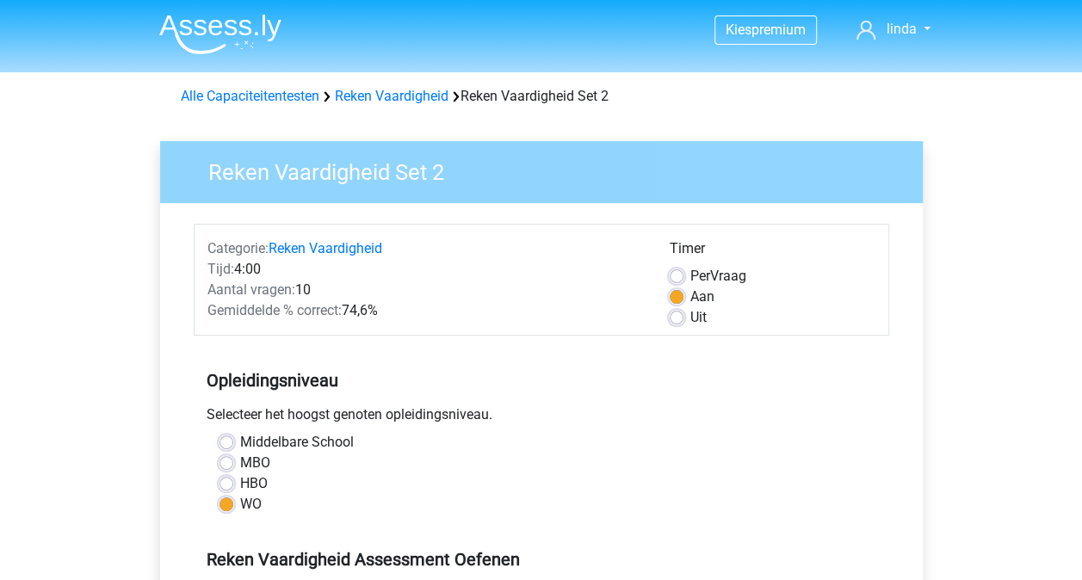
click at [146, 319] on div "Reken Vaardigheid Set 2 Categorie: Reken Vaardigheid Tijd: 4:00 Aantal vragen: …" at bounding box center [541, 510] width 790 height 792
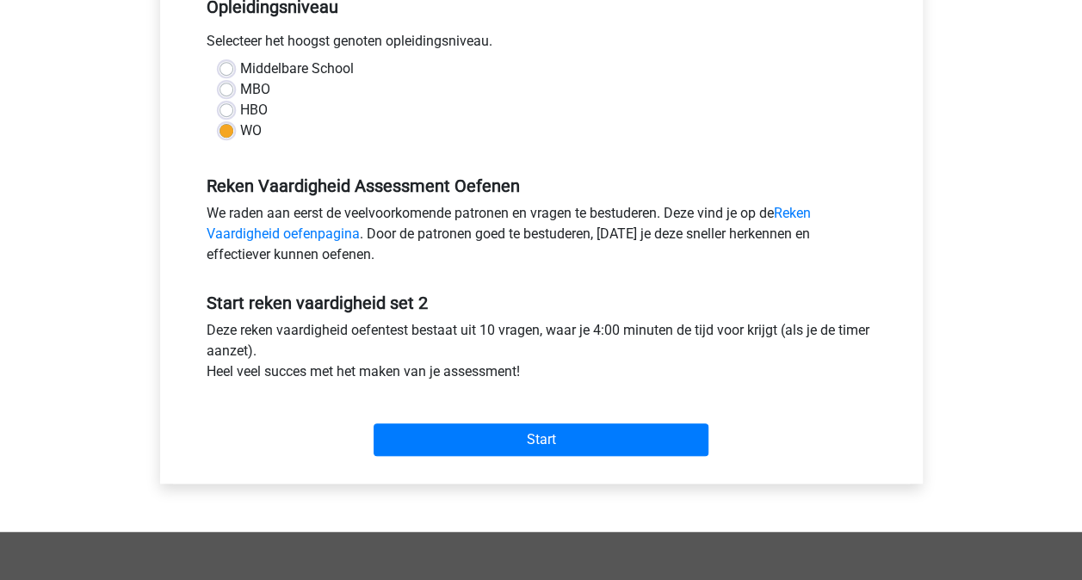
scroll to position [379, 0]
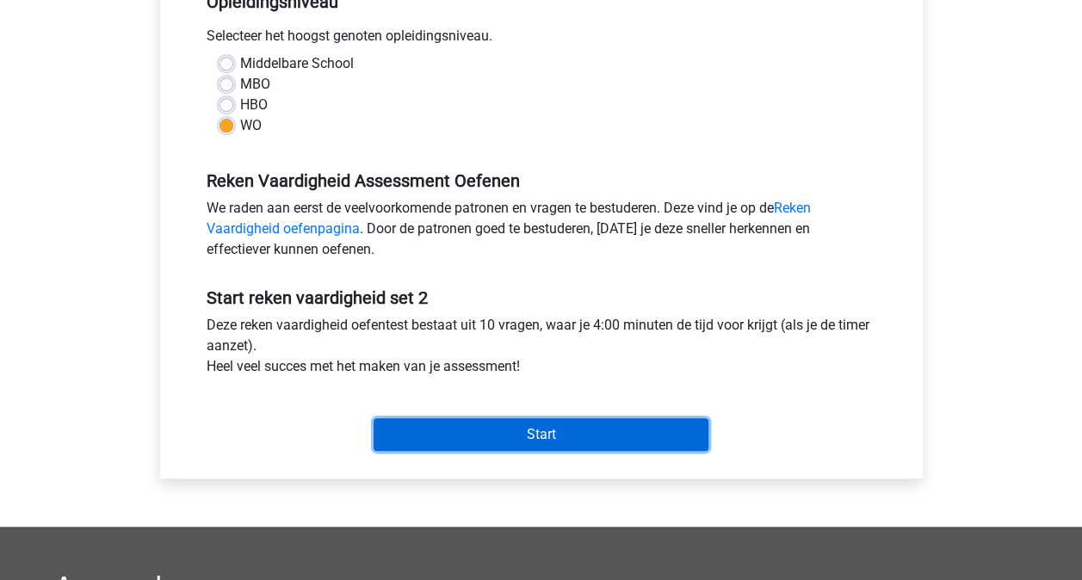
click at [560, 431] on input "Start" at bounding box center [541, 434] width 335 height 33
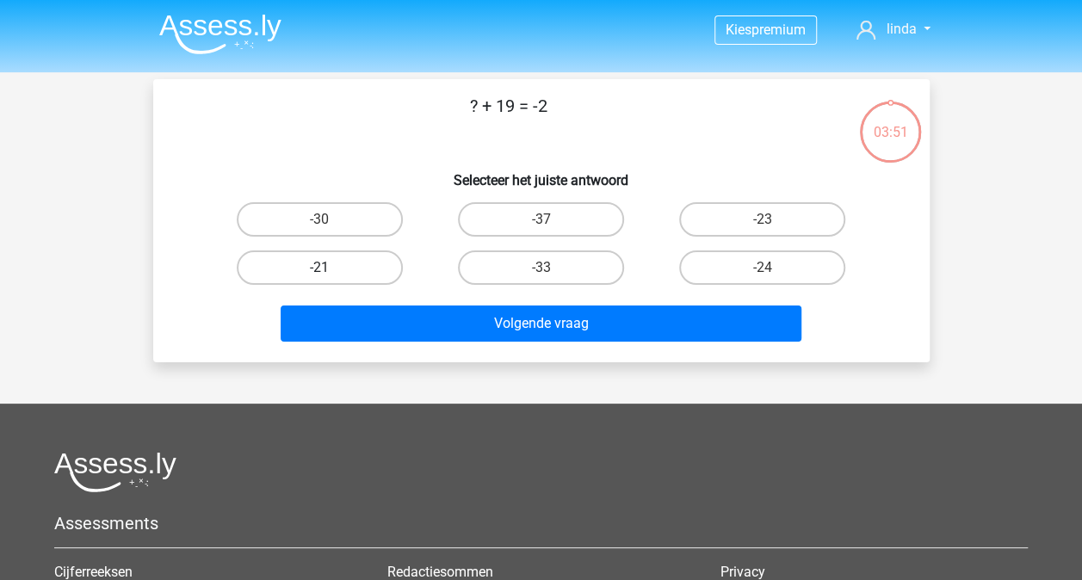
click at [372, 268] on label "-21" at bounding box center [320, 267] width 166 height 34
click at [330, 268] on input "-21" at bounding box center [324, 273] width 11 height 11
radio input "true"
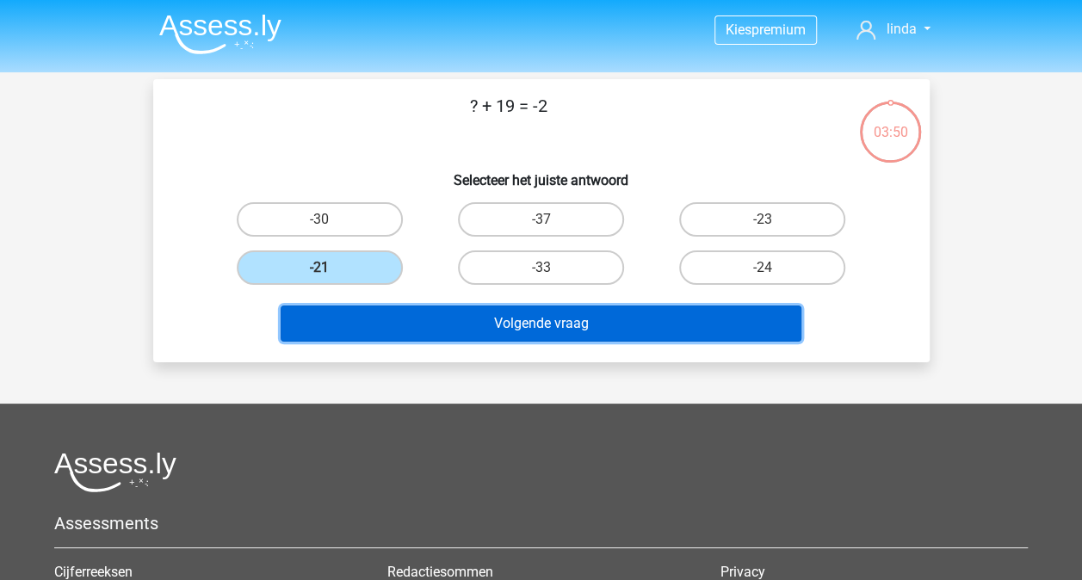
click at [481, 337] on button "Volgende vraag" at bounding box center [541, 324] width 521 height 36
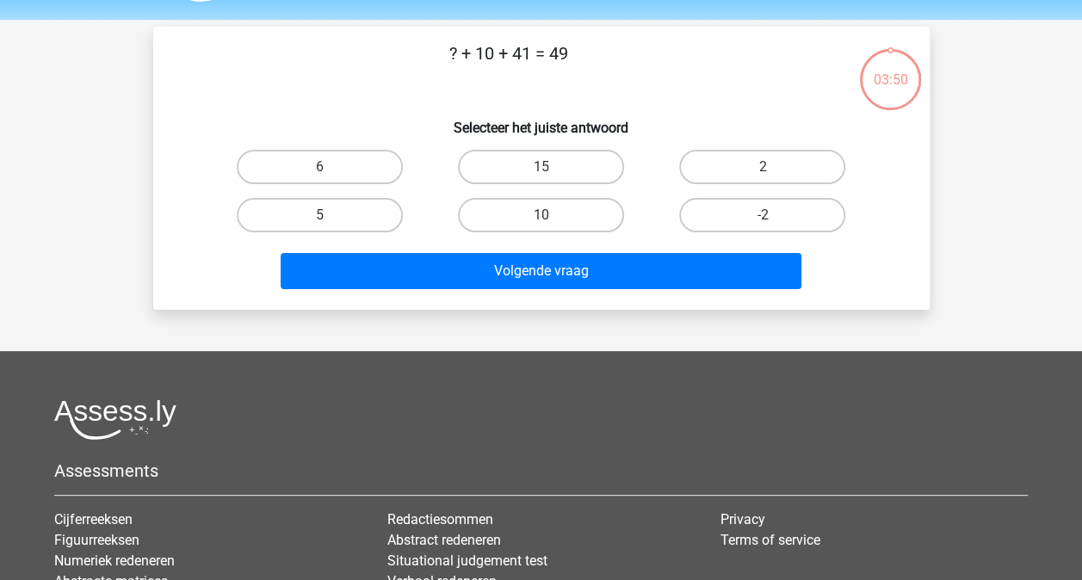
scroll to position [79, 0]
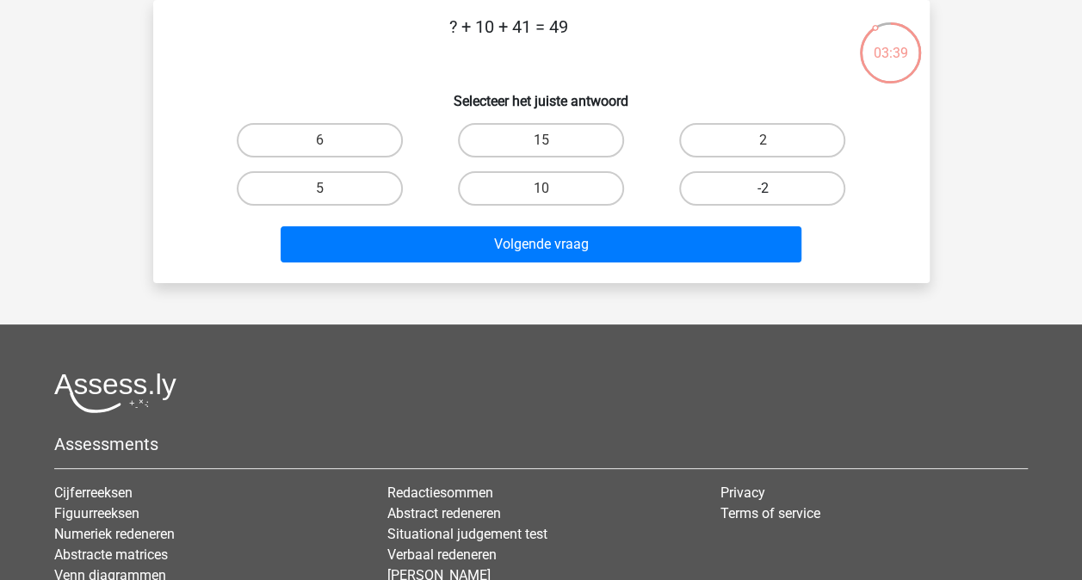
click at [721, 189] on label "-2" at bounding box center [762, 188] width 166 height 34
click at [762, 189] on input "-2" at bounding box center [767, 193] width 11 height 11
radio input "true"
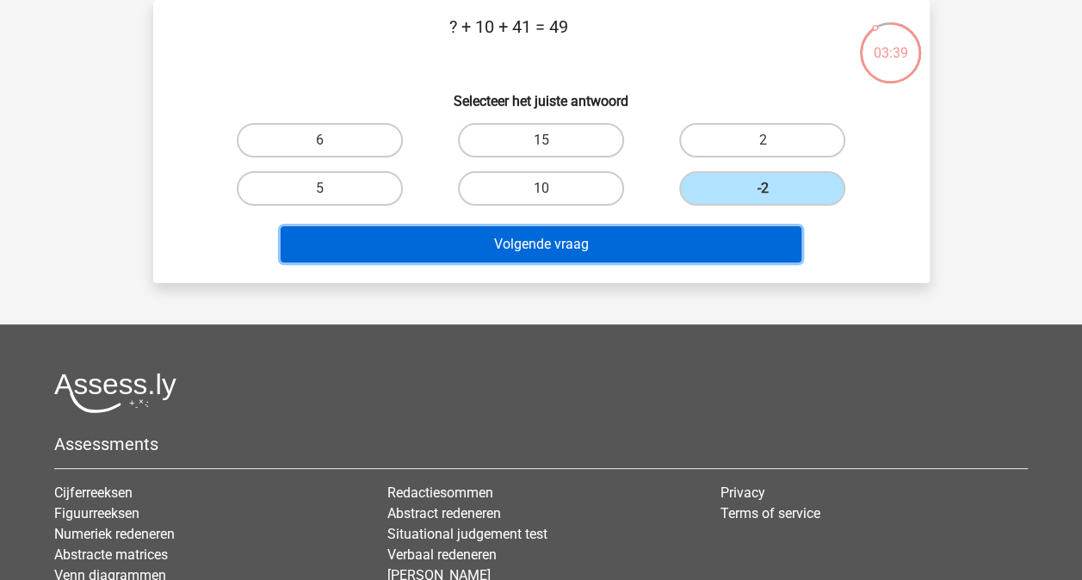
click at [578, 232] on button "Volgende vraag" at bounding box center [541, 244] width 521 height 36
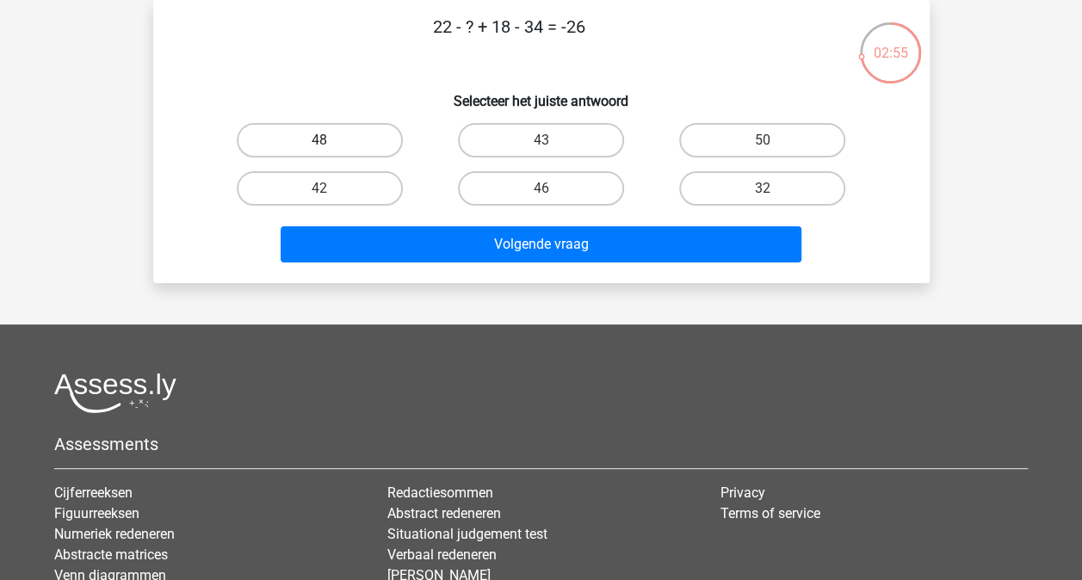
click at [367, 133] on label "48" at bounding box center [320, 140] width 166 height 34
click at [330, 140] on input "48" at bounding box center [324, 145] width 11 height 11
radio input "true"
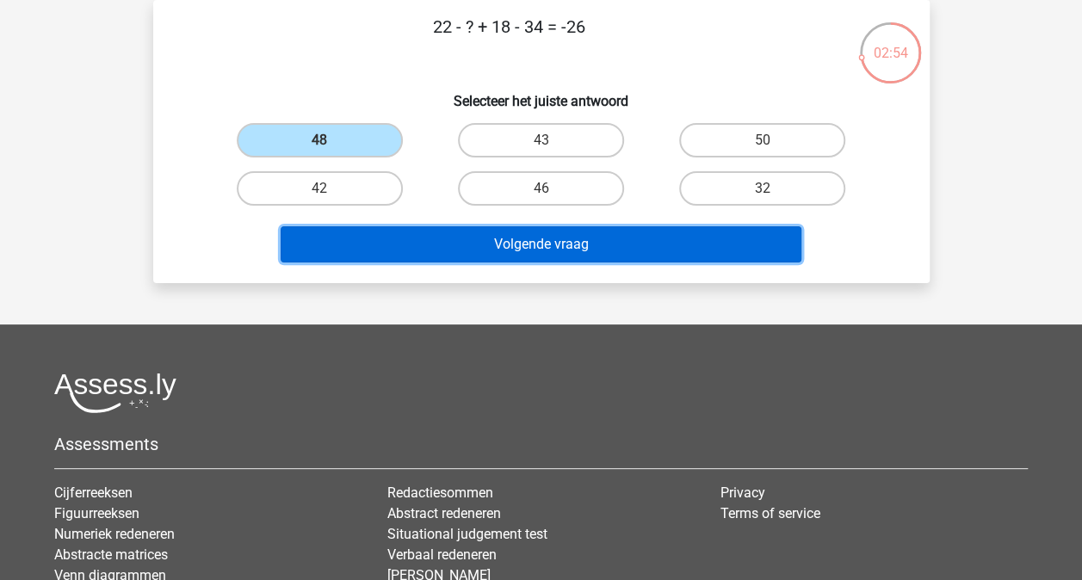
click at [515, 250] on button "Volgende vraag" at bounding box center [541, 244] width 521 height 36
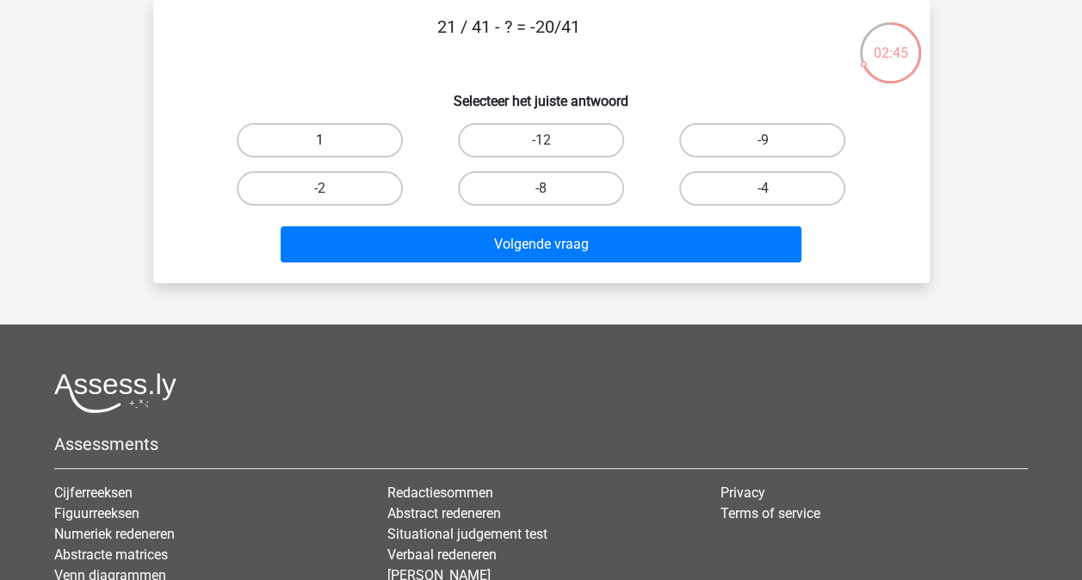
click at [385, 142] on label "1" at bounding box center [320, 140] width 166 height 34
click at [330, 142] on input "1" at bounding box center [324, 145] width 11 height 11
radio input "true"
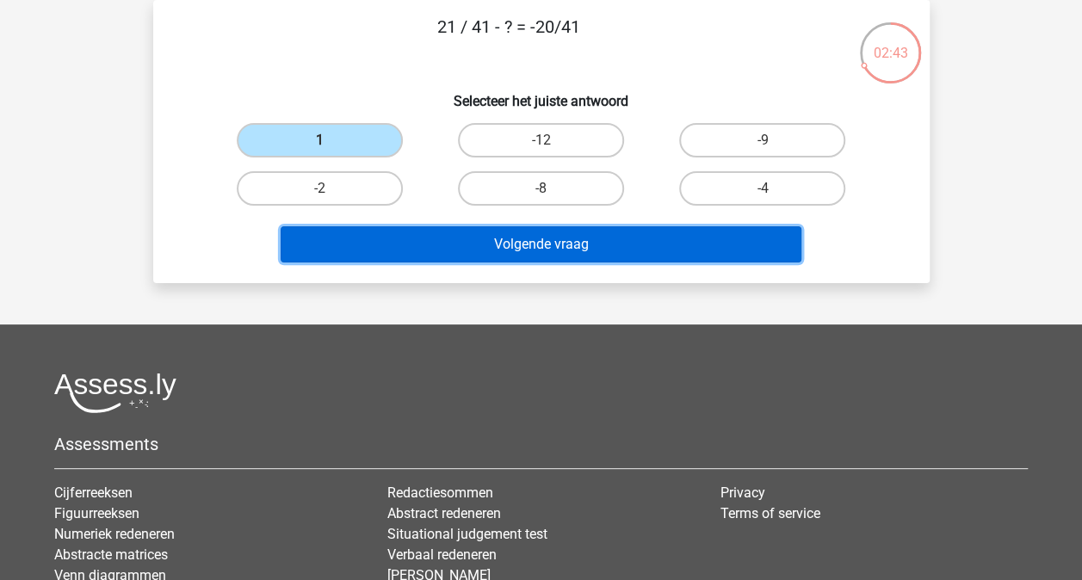
click at [532, 250] on button "Volgende vraag" at bounding box center [541, 244] width 521 height 36
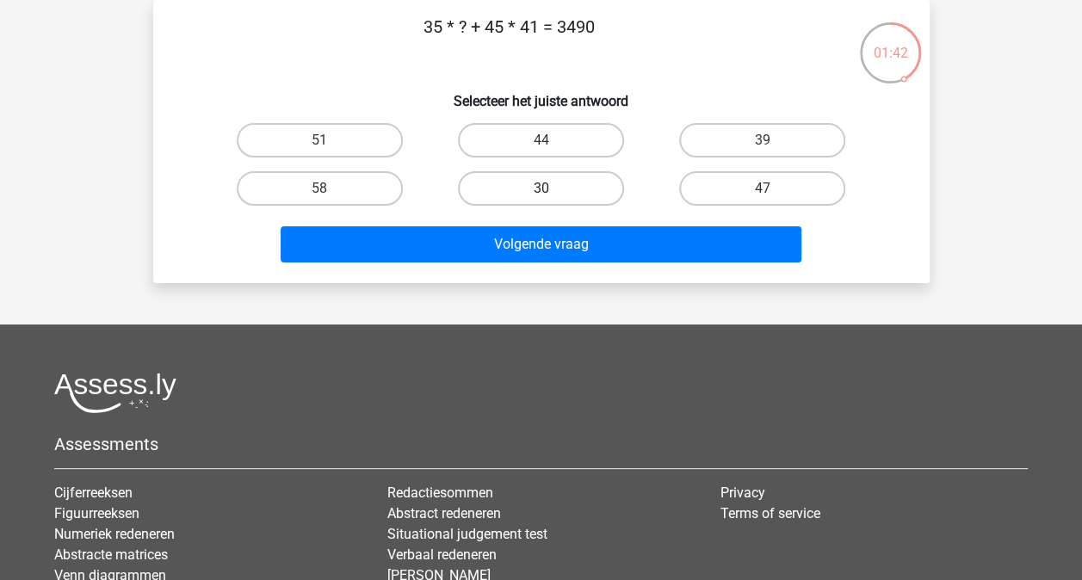
click at [530, 196] on label "30" at bounding box center [541, 188] width 166 height 34
click at [540, 196] on input "30" at bounding box center [545, 193] width 11 height 11
radio input "true"
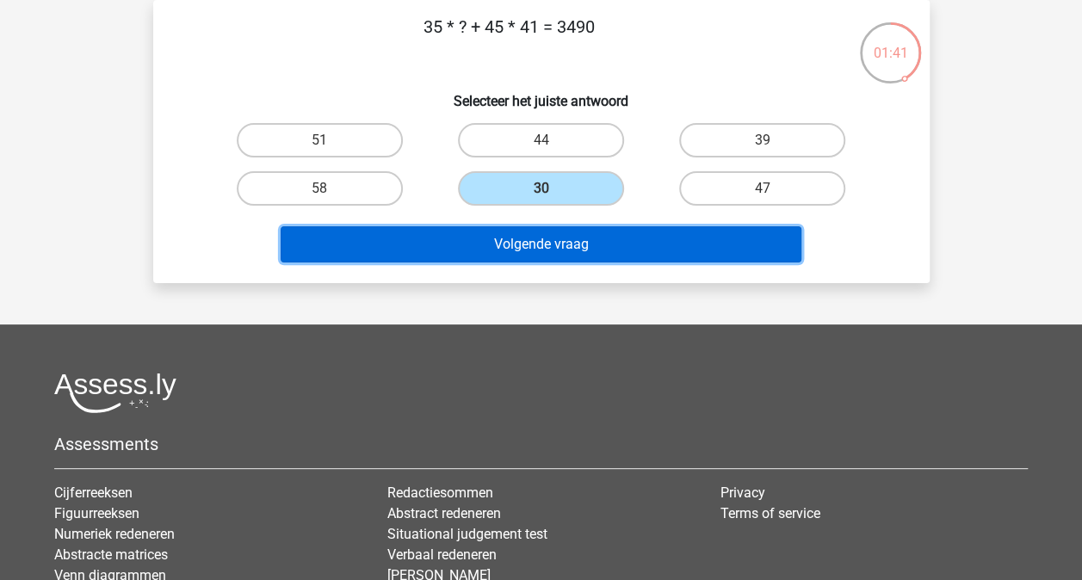
click at [530, 244] on button "Volgende vraag" at bounding box center [541, 244] width 521 height 36
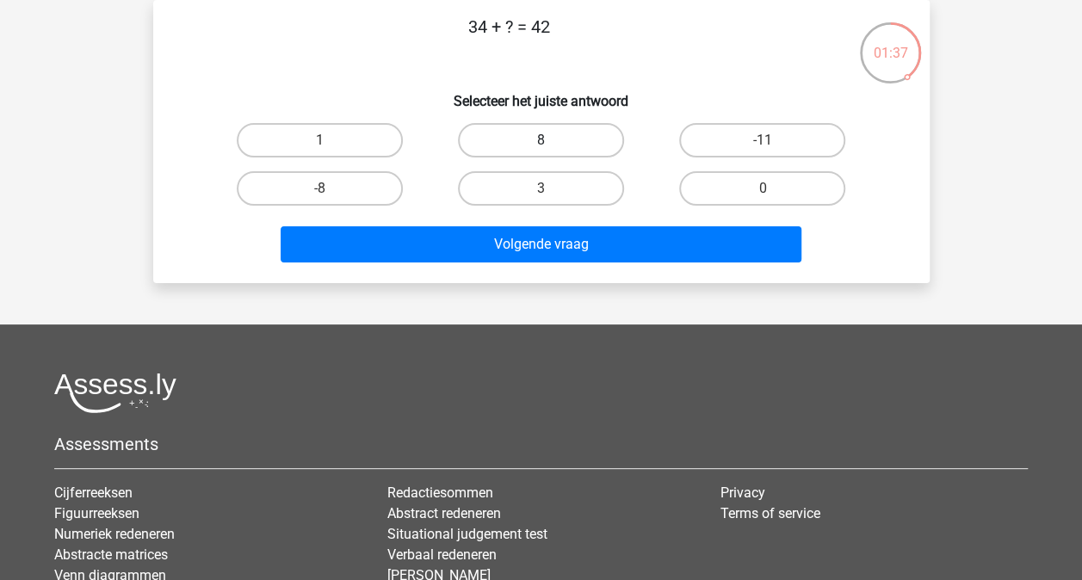
click at [534, 134] on label "8" at bounding box center [541, 140] width 166 height 34
click at [540, 140] on input "8" at bounding box center [545, 145] width 11 height 11
radio input "true"
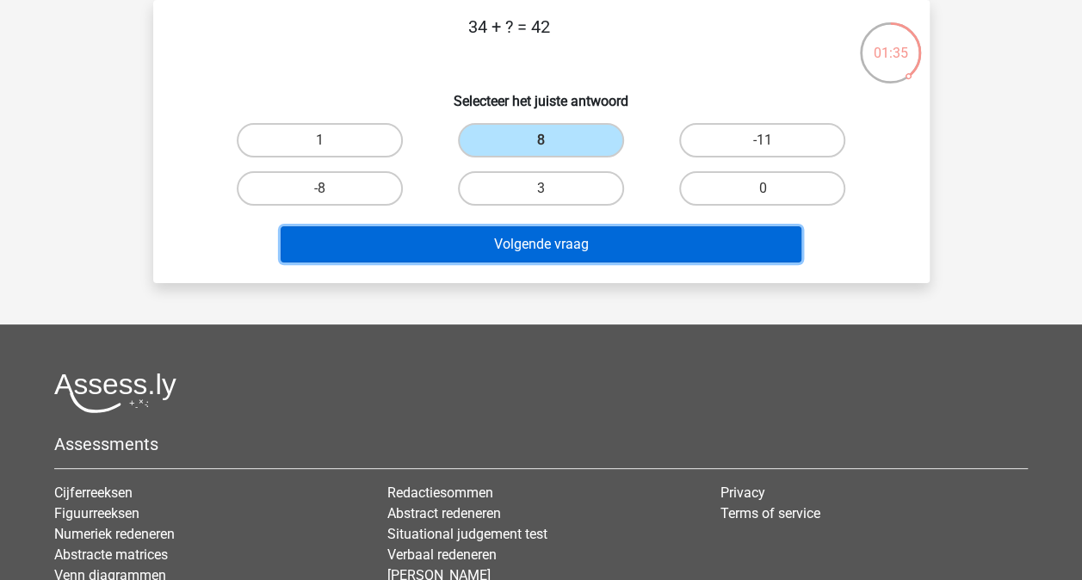
click at [539, 243] on button "Volgende vraag" at bounding box center [541, 244] width 521 height 36
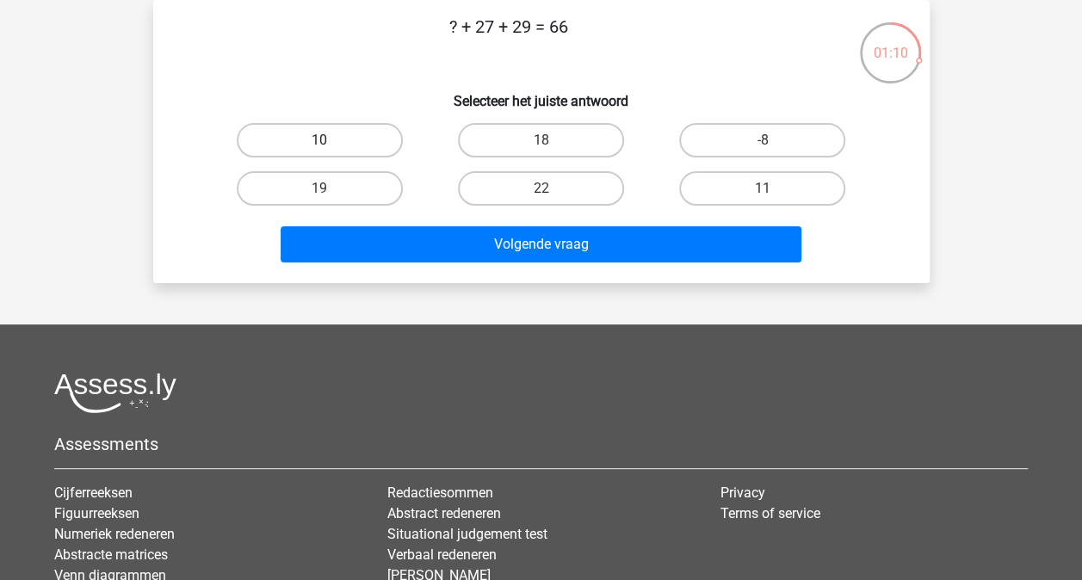
click at [389, 136] on label "10" at bounding box center [320, 140] width 166 height 34
click at [330, 140] on input "10" at bounding box center [324, 145] width 11 height 11
radio input "true"
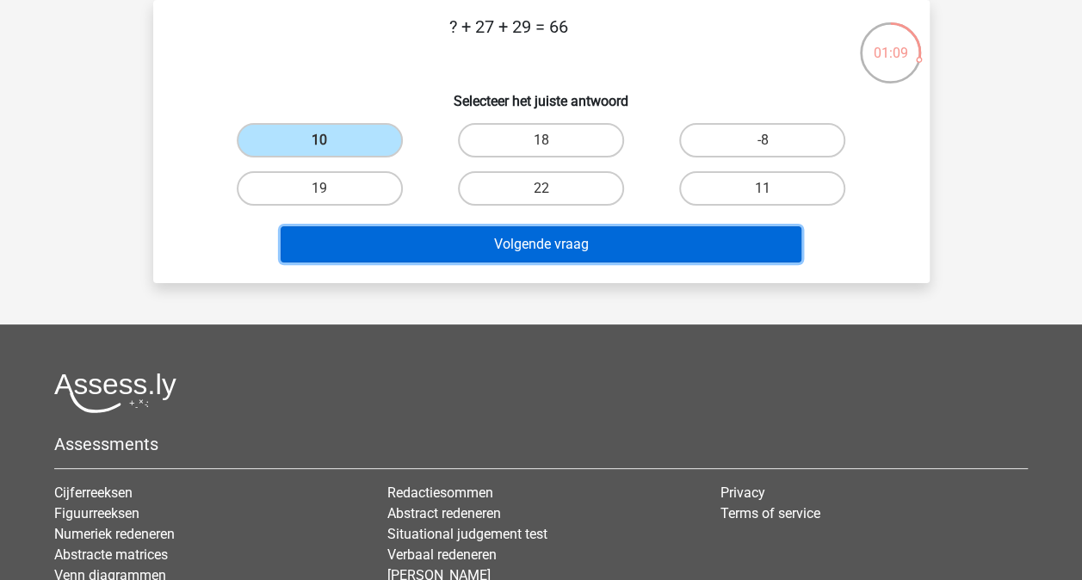
click at [534, 249] on button "Volgende vraag" at bounding box center [541, 244] width 521 height 36
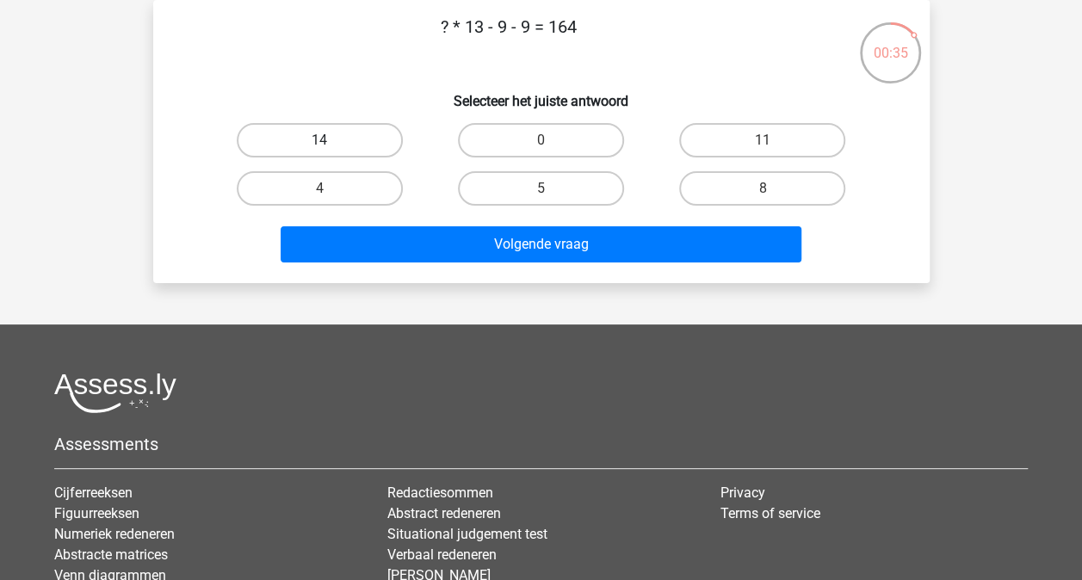
click at [381, 131] on label "14" at bounding box center [320, 140] width 166 height 34
click at [330, 140] on input "14" at bounding box center [324, 145] width 11 height 11
radio input "true"
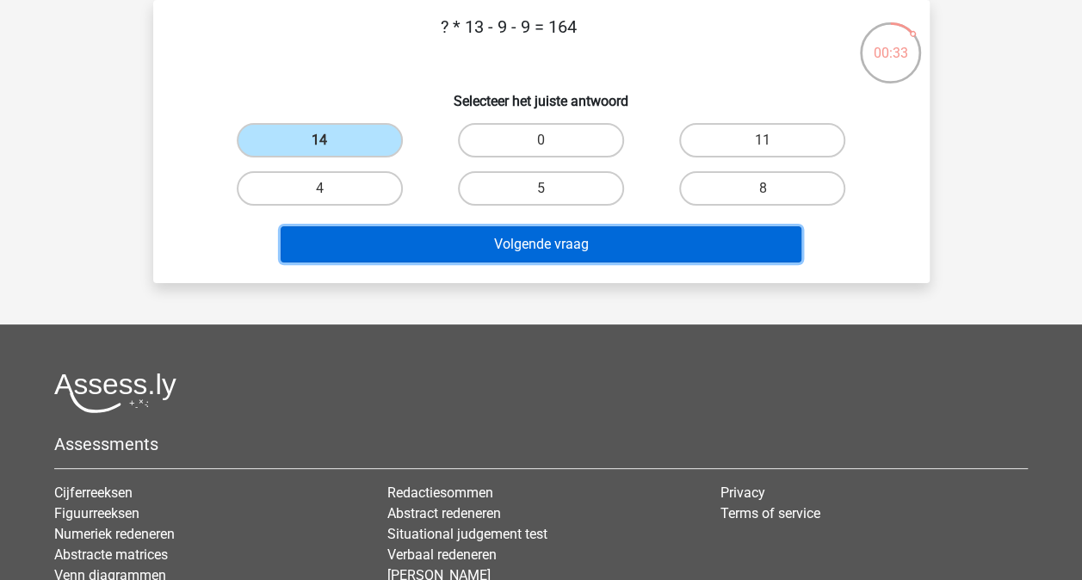
click at [540, 248] on button "Volgende vraag" at bounding box center [541, 244] width 521 height 36
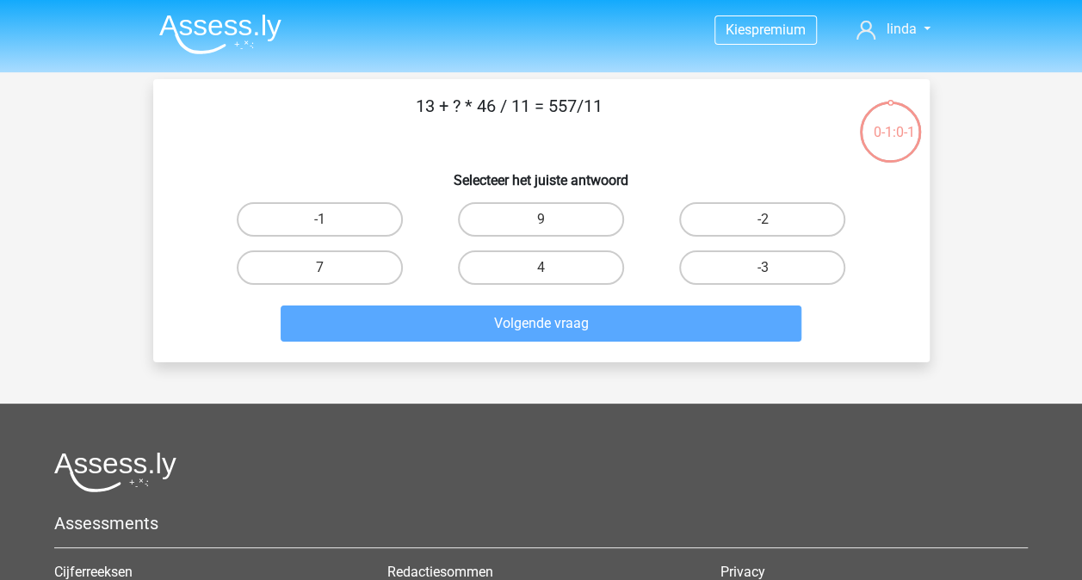
scroll to position [29, 0]
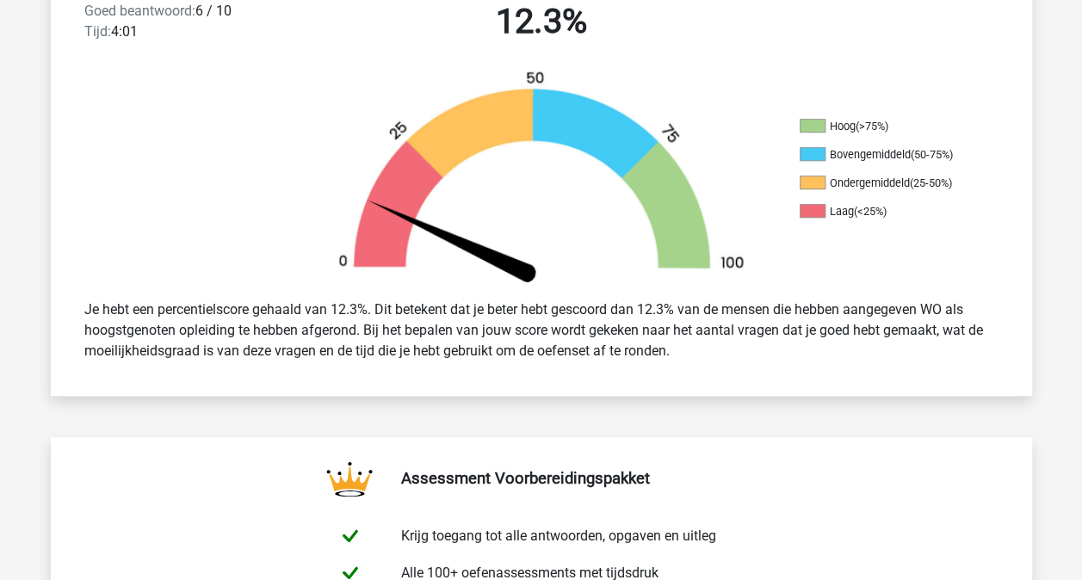
scroll to position [482, 0]
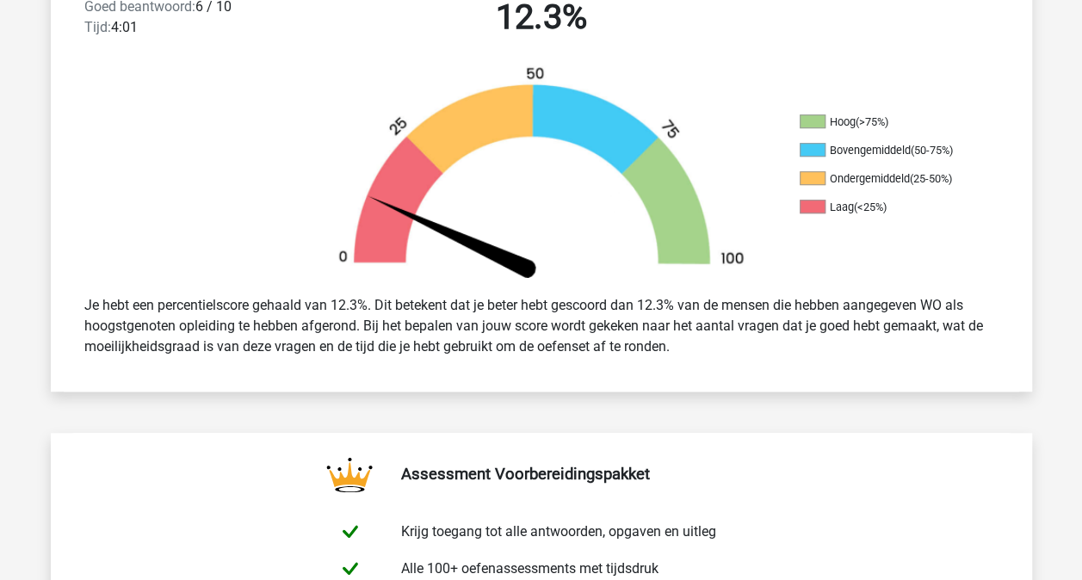
click at [139, 175] on div at bounding box center [173, 173] width 245 height 216
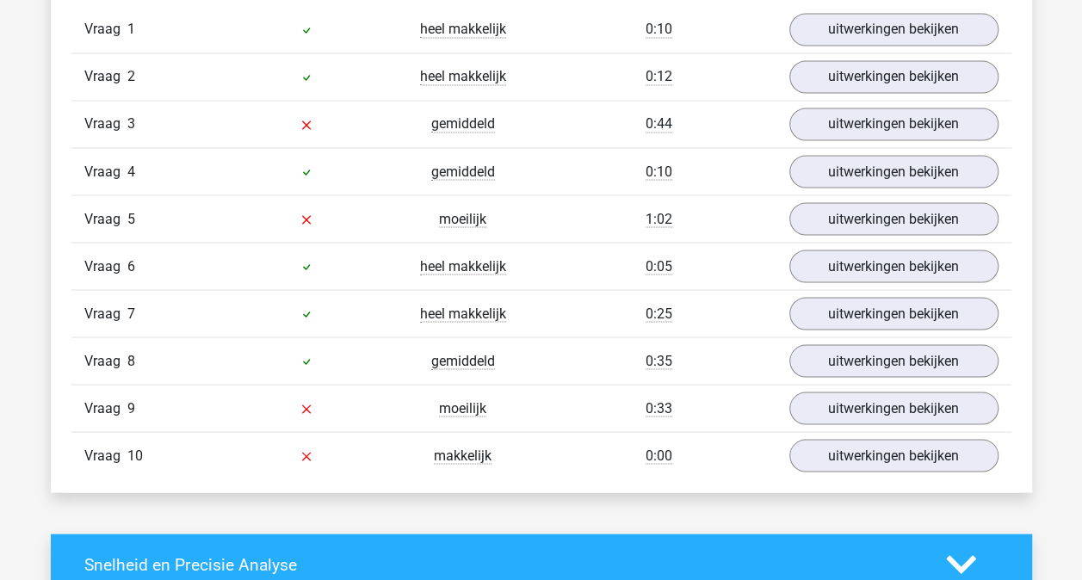
scroll to position [1480, 0]
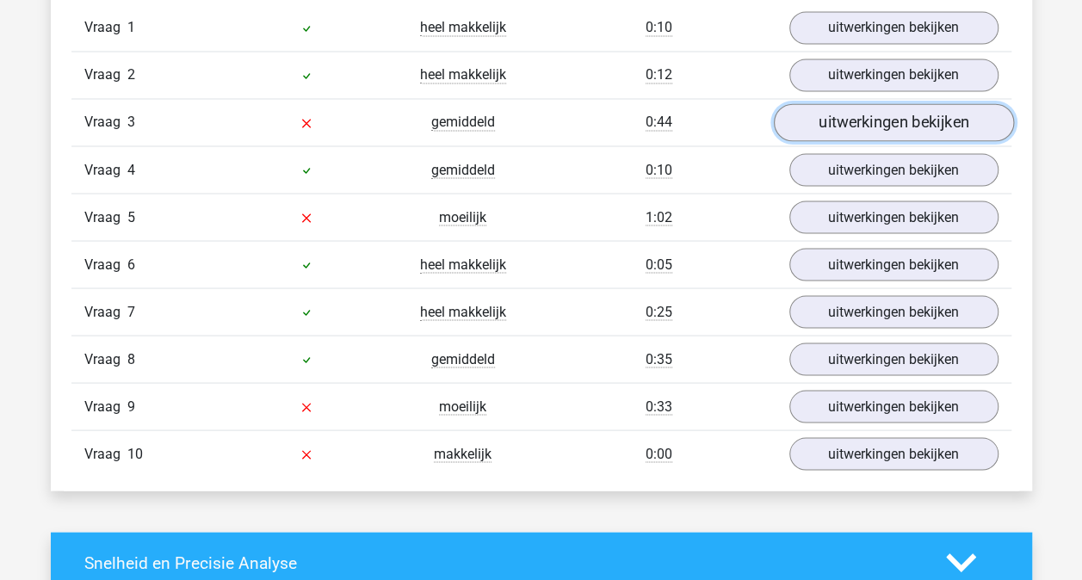
click at [805, 115] on link "uitwerkingen bekijken" at bounding box center [893, 122] width 240 height 38
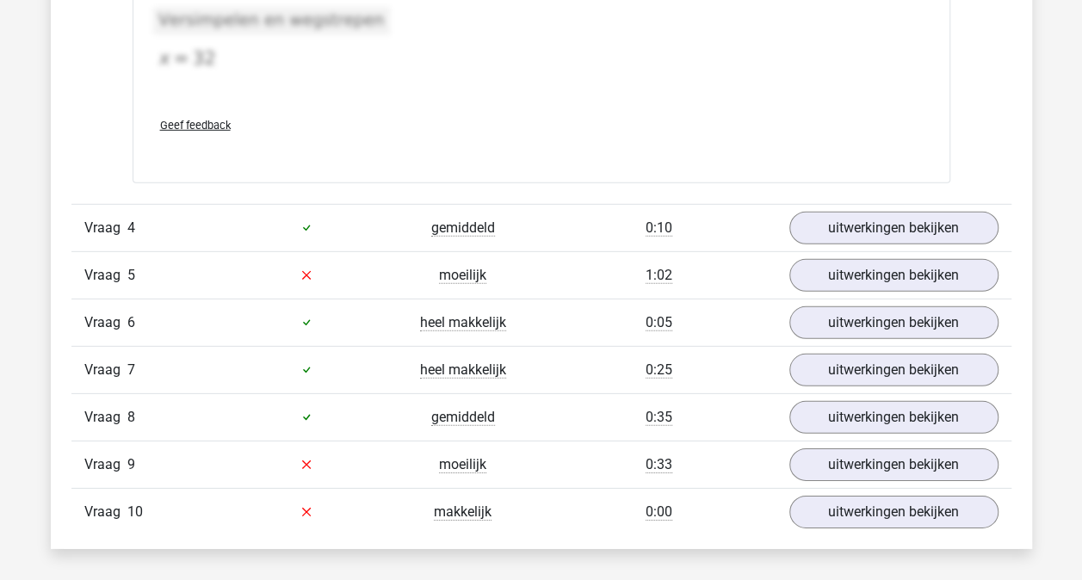
scroll to position [2410, 0]
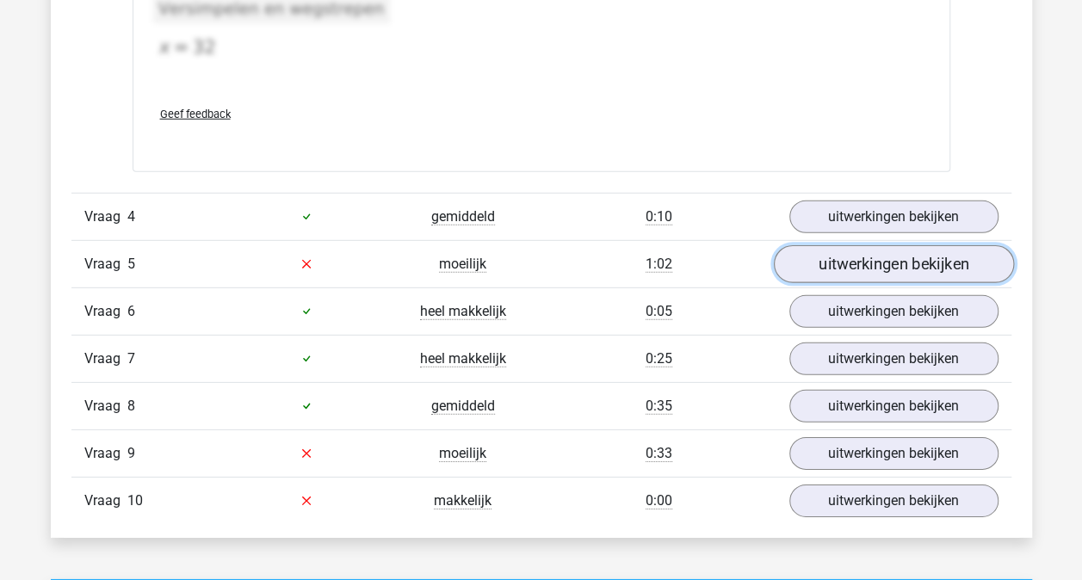
click at [855, 264] on link "uitwerkingen bekijken" at bounding box center [893, 264] width 240 height 38
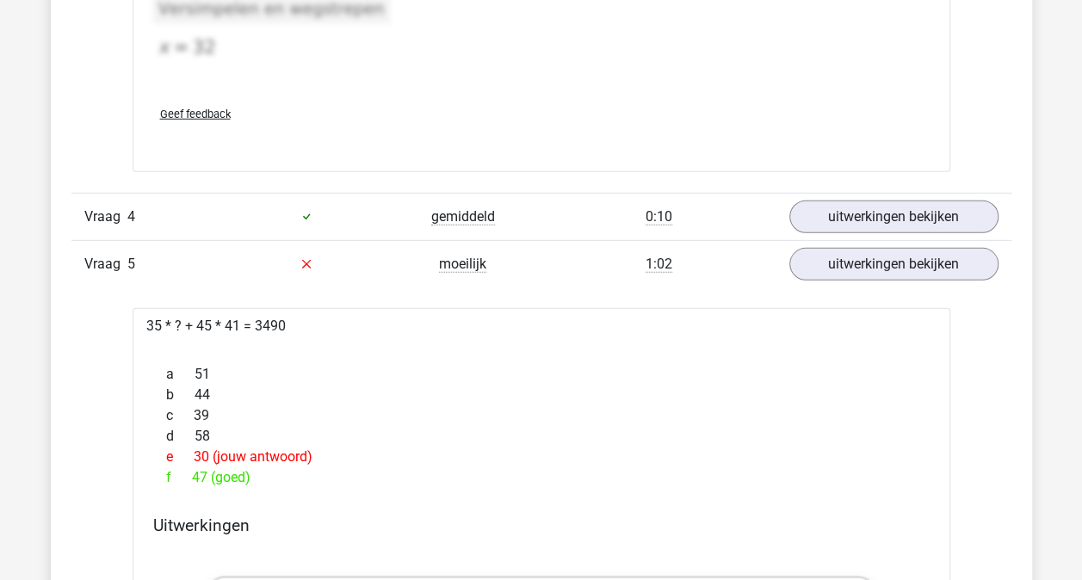
click at [102, 388] on div "Vraag 1 heel makkelijk 0:10 uitwerkingen bekijken ? + 19 = -2 a -30 b -37 c -23…" at bounding box center [541, 245] width 914 height 2341
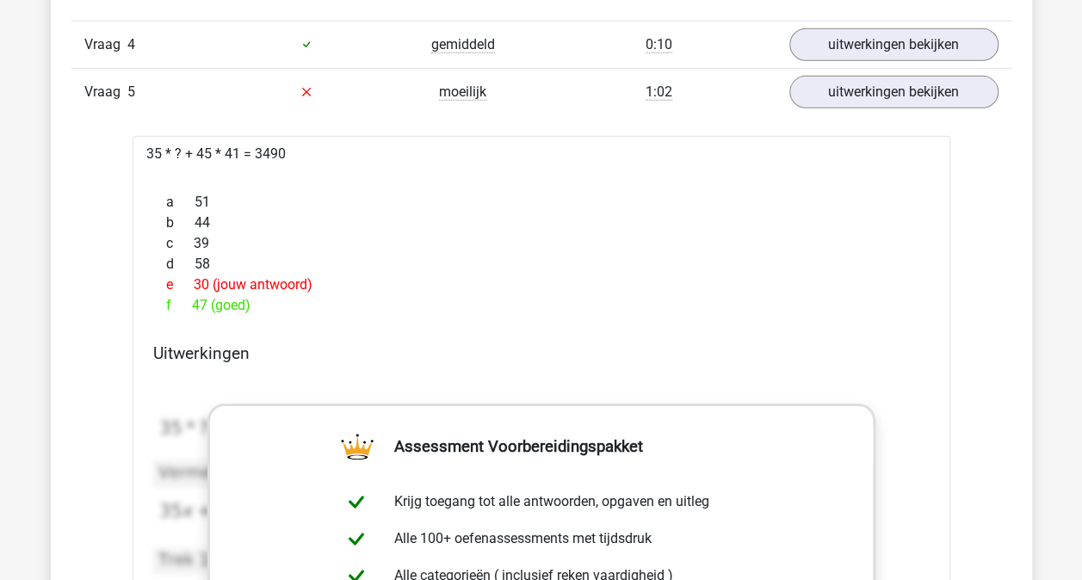
scroll to position [2616, 0]
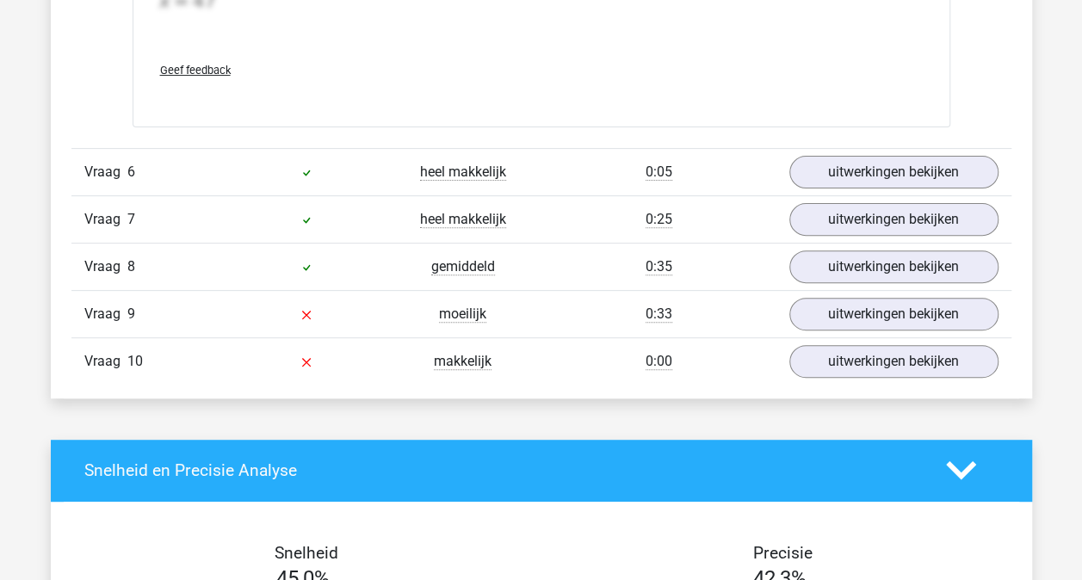
scroll to position [3442, 0]
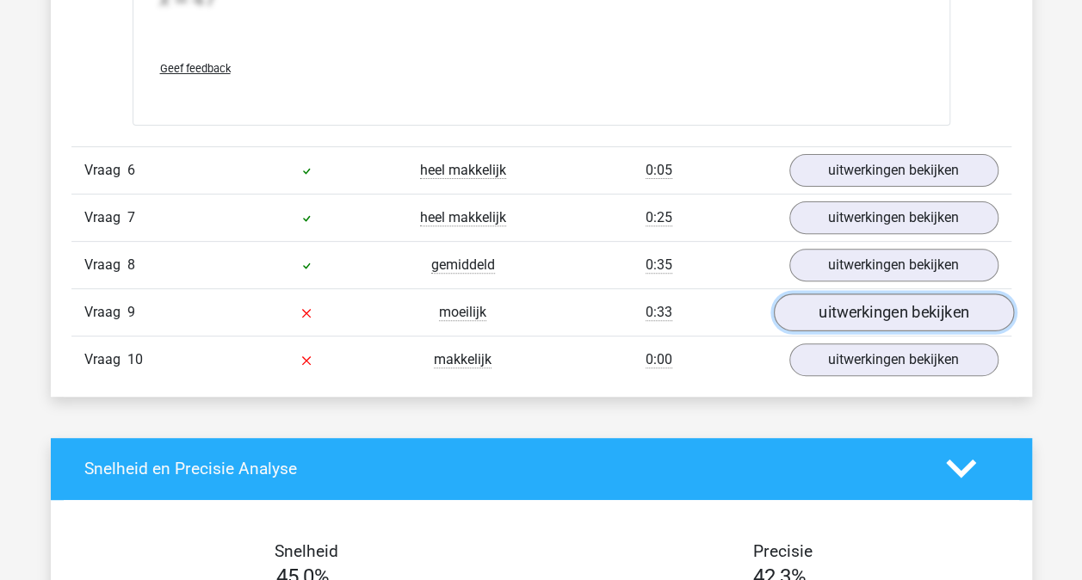
click at [854, 293] on link "uitwerkingen bekijken" at bounding box center [893, 312] width 240 height 38
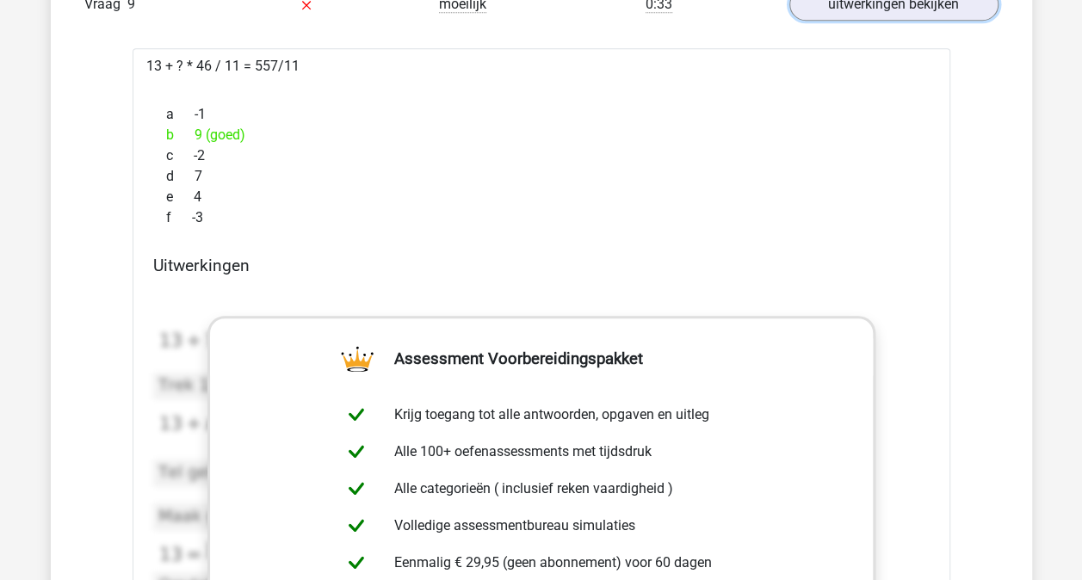
scroll to position [3752, 0]
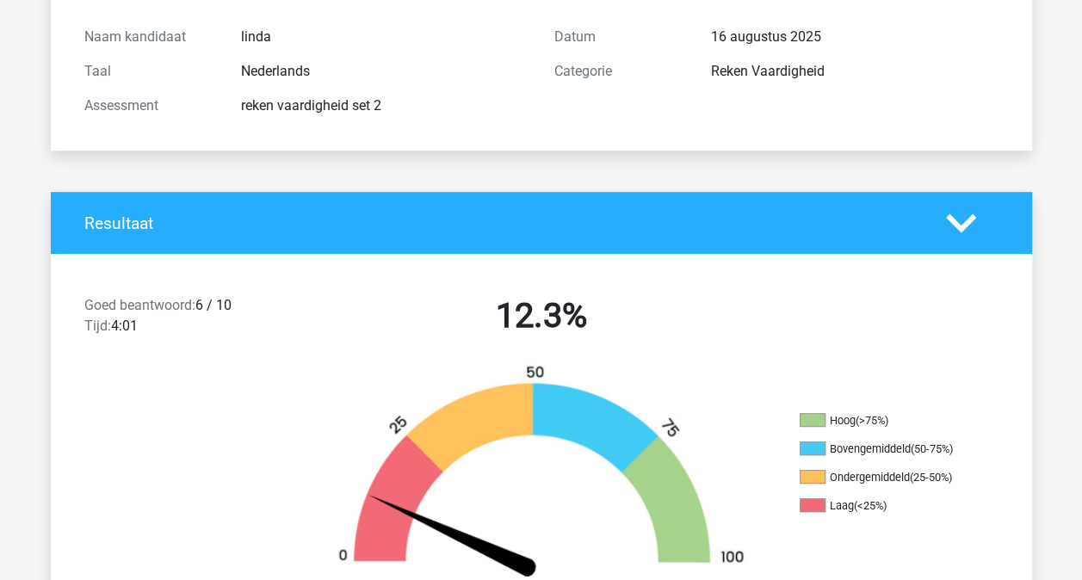
scroll to position [0, 0]
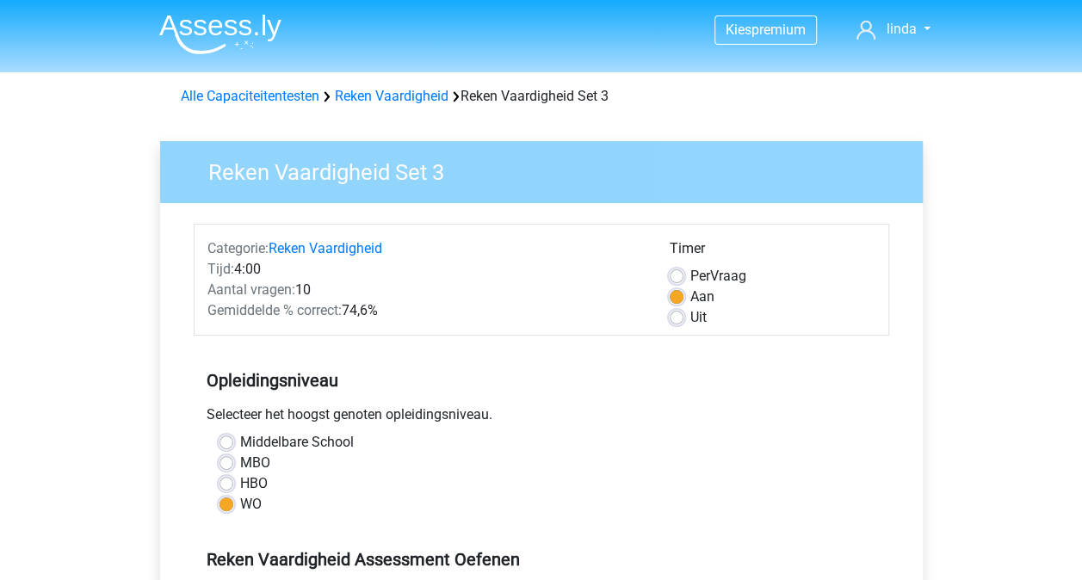
click at [610, 417] on div "Selecteer het hoogst genoten opleidingsniveau." at bounding box center [541, 418] width 695 height 28
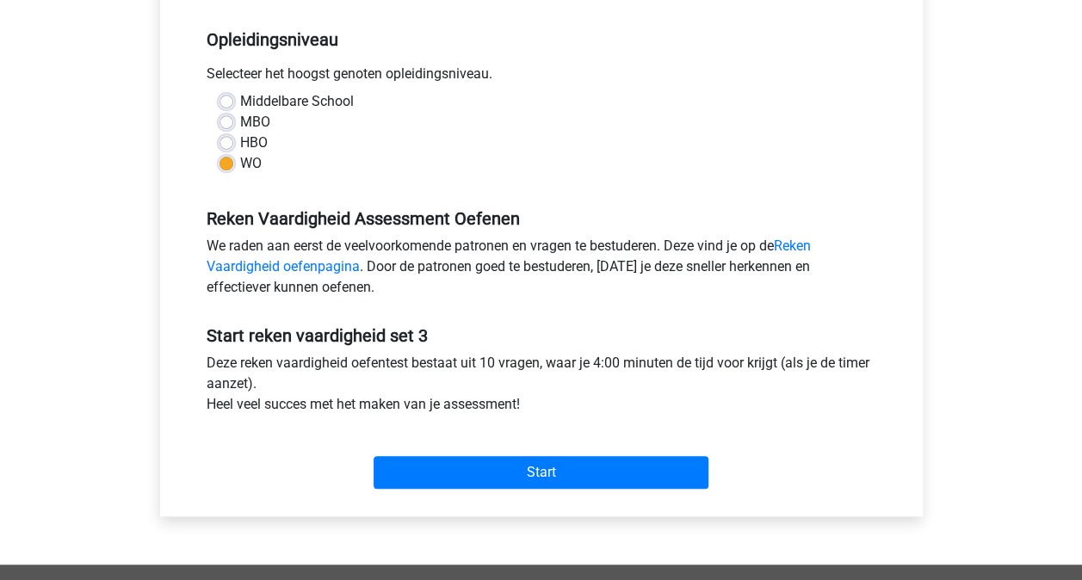
scroll to position [344, 0]
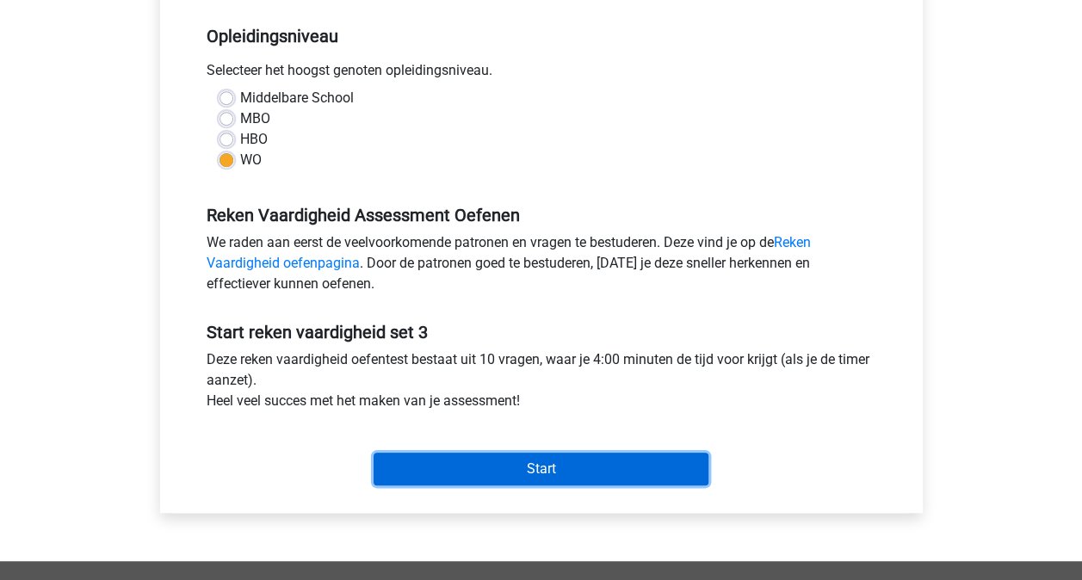
click at [548, 472] on input "Start" at bounding box center [541, 469] width 335 height 33
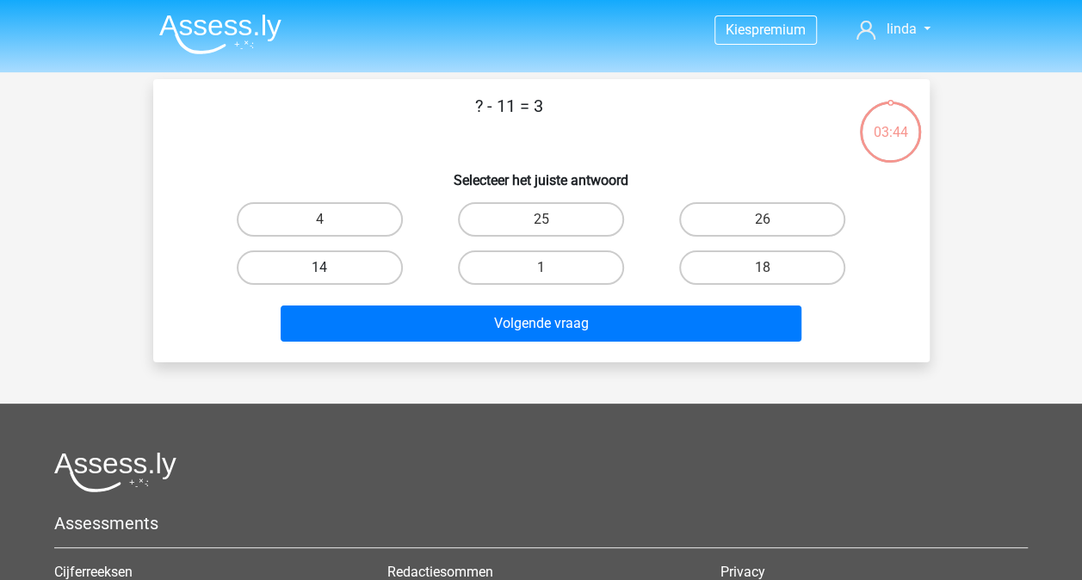
click at [360, 259] on label "14" at bounding box center [320, 267] width 166 height 34
click at [330, 268] on input "14" at bounding box center [324, 273] width 11 height 11
radio input "true"
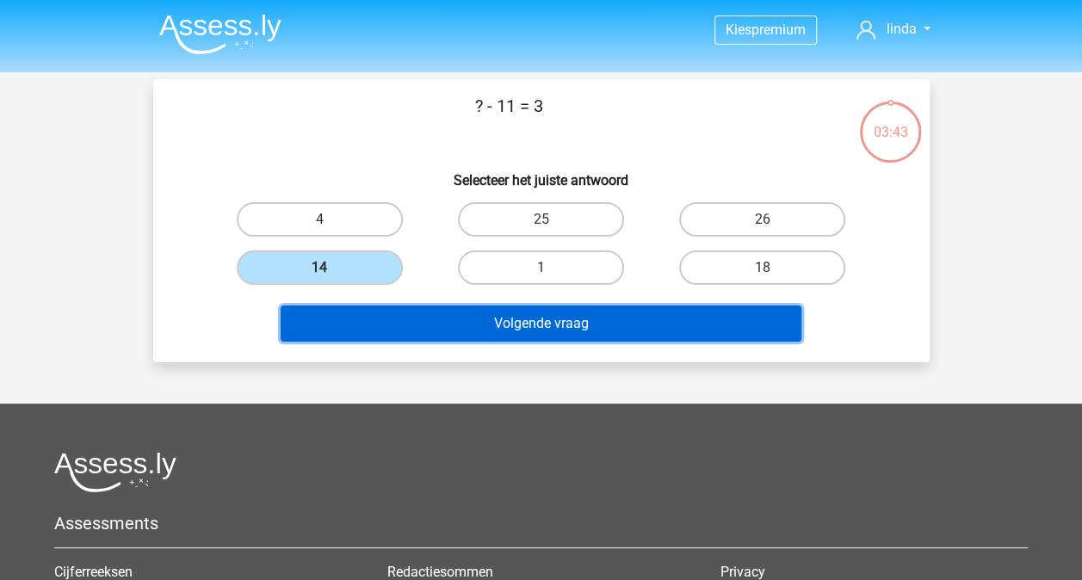
click at [461, 312] on button "Volgende vraag" at bounding box center [541, 324] width 521 height 36
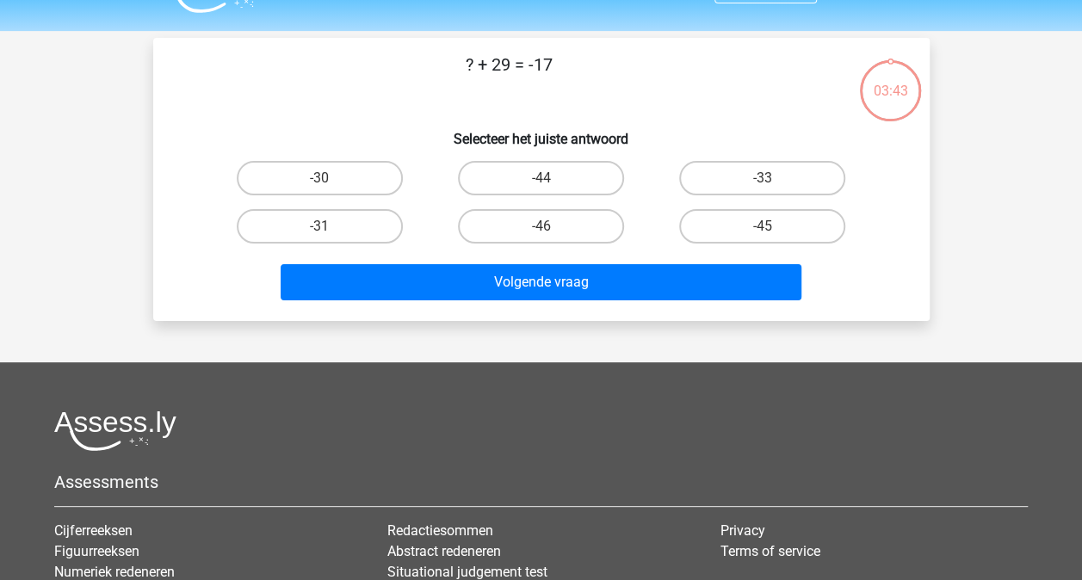
scroll to position [79, 0]
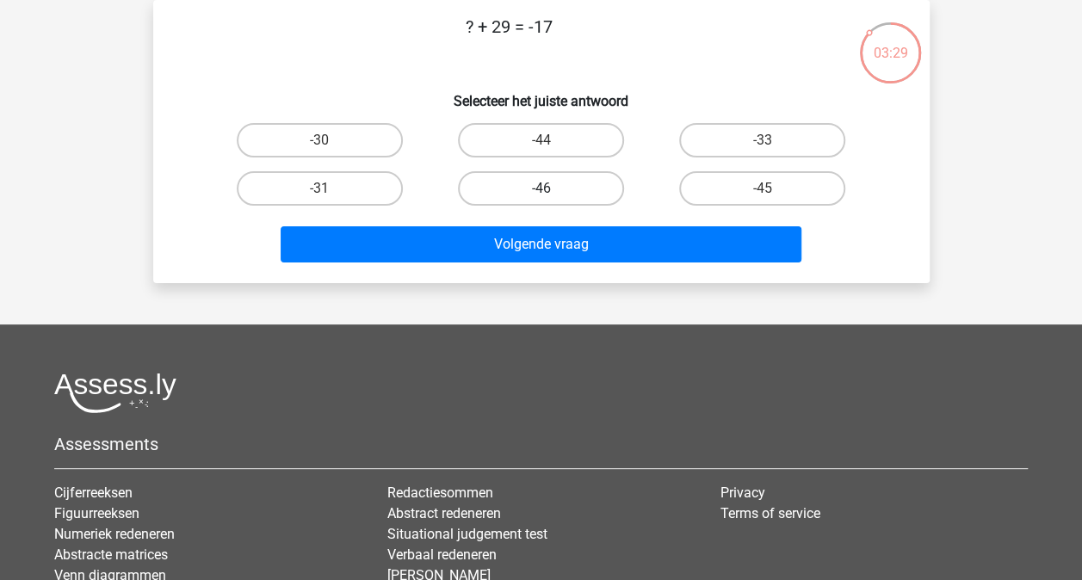
click at [533, 194] on label "-46" at bounding box center [541, 188] width 166 height 34
click at [540, 194] on input "-46" at bounding box center [545, 193] width 11 height 11
radio input "true"
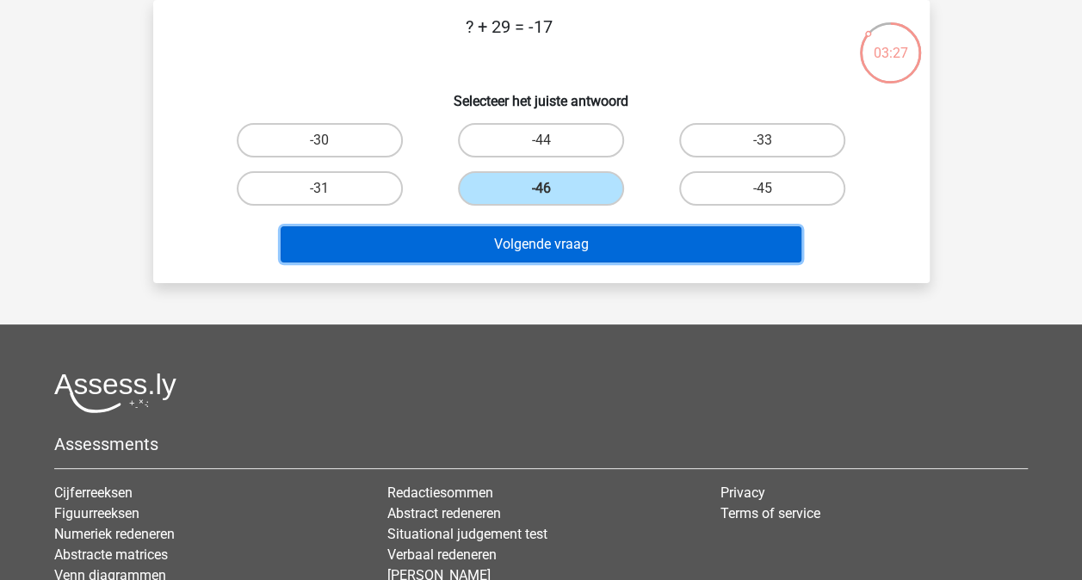
click at [537, 239] on button "Volgende vraag" at bounding box center [541, 244] width 521 height 36
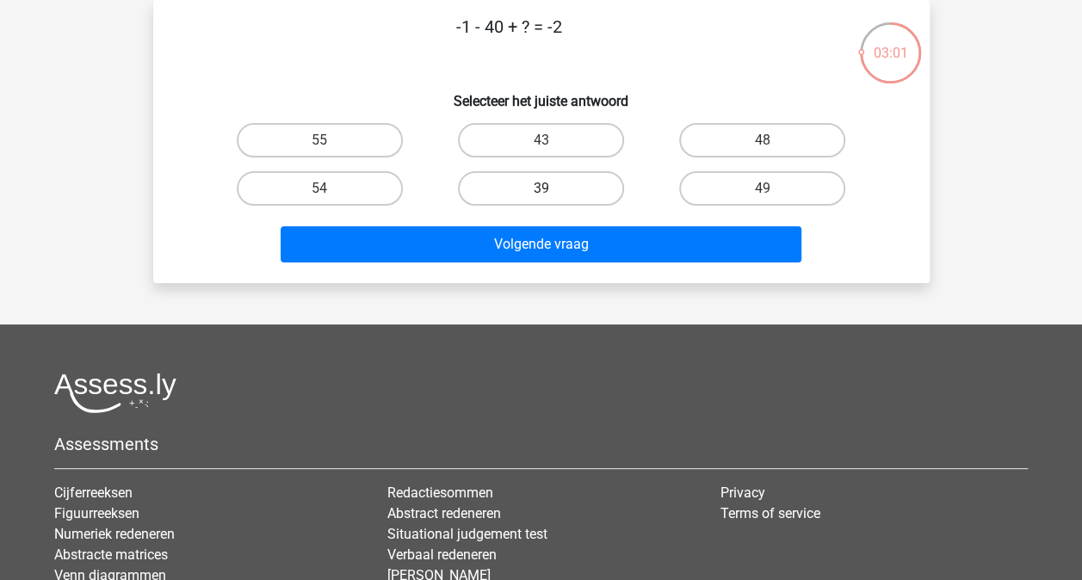
click at [582, 186] on label "39" at bounding box center [541, 188] width 166 height 34
click at [552, 188] on input "39" at bounding box center [545, 193] width 11 height 11
radio input "true"
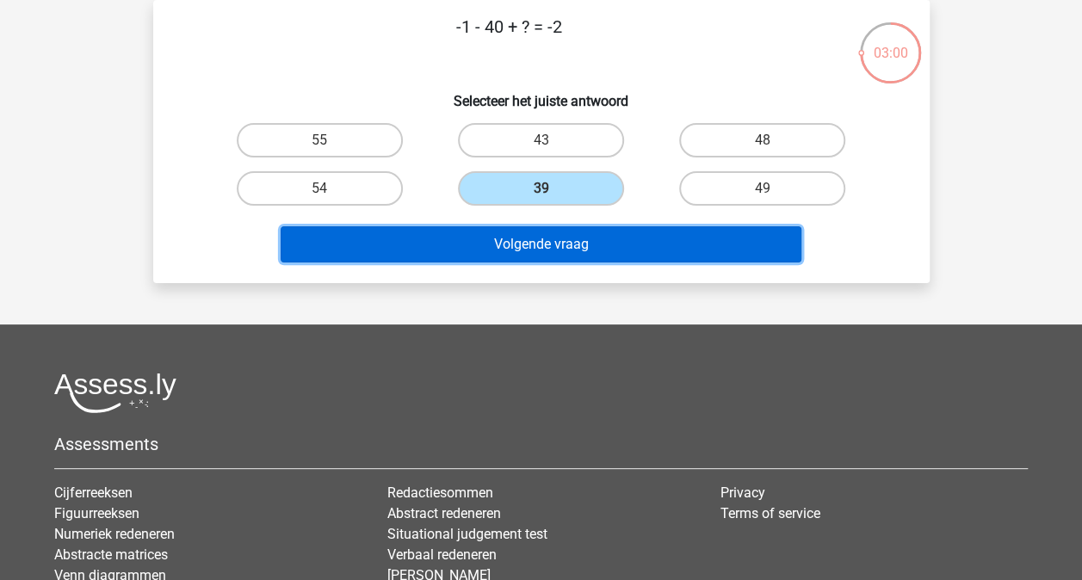
click at [571, 250] on button "Volgende vraag" at bounding box center [541, 244] width 521 height 36
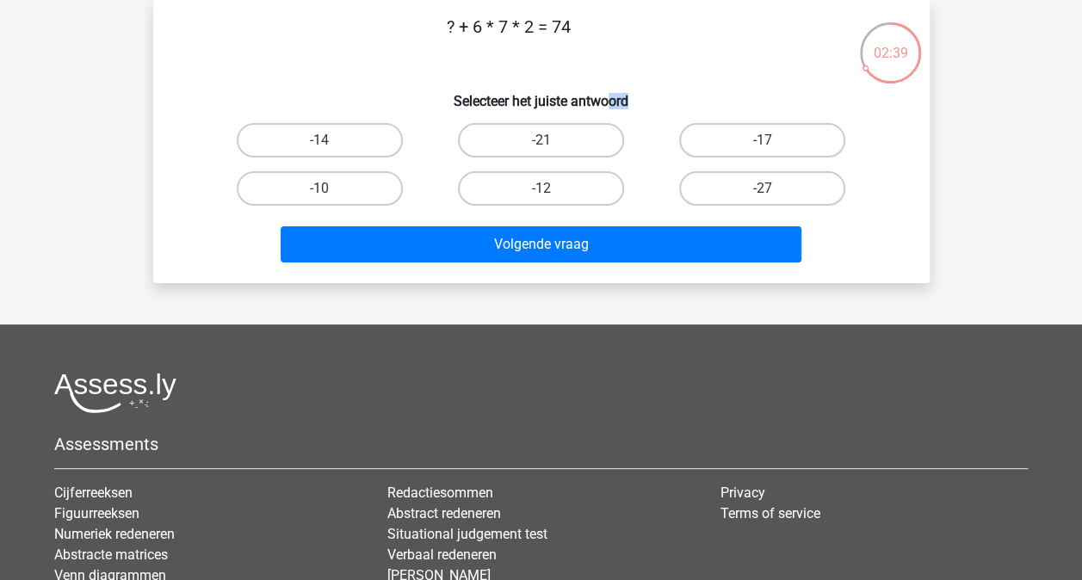
drag, startPoint x: 717, startPoint y: 86, endPoint x: 611, endPoint y: 83, distance: 105.9
click at [611, 83] on h6 "Selecteer het juiste antwoord" at bounding box center [541, 94] width 721 height 30
click at [444, 67] on div "? + 6 * 7 * 2 = 74 Selecteer het juiste antwoord -14 -21 -17 -10" at bounding box center [541, 142] width 762 height 256
click at [364, 191] on label "-10" at bounding box center [320, 188] width 166 height 34
click at [330, 191] on input "-10" at bounding box center [324, 193] width 11 height 11
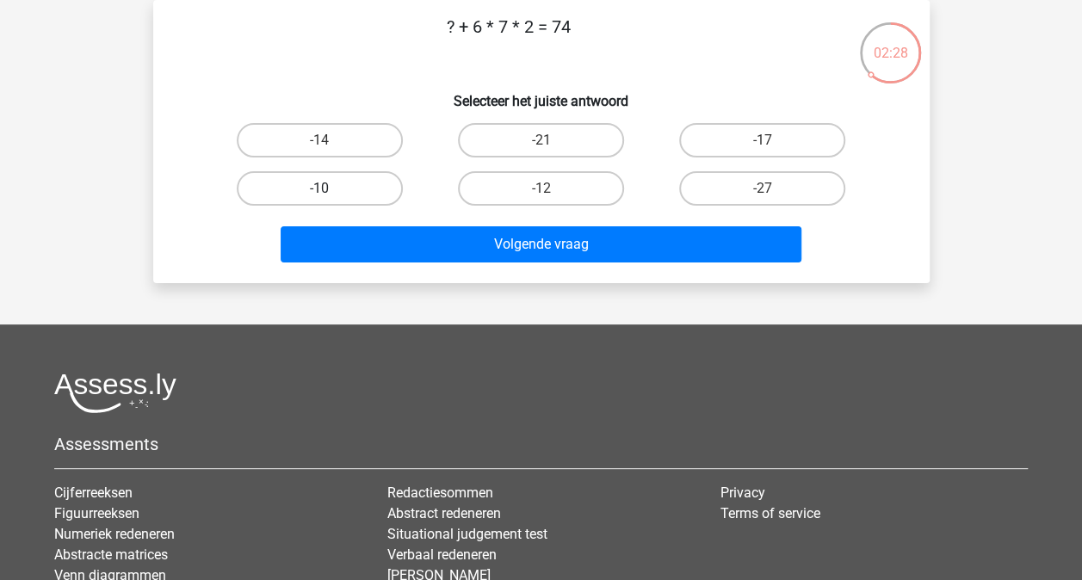
radio input "true"
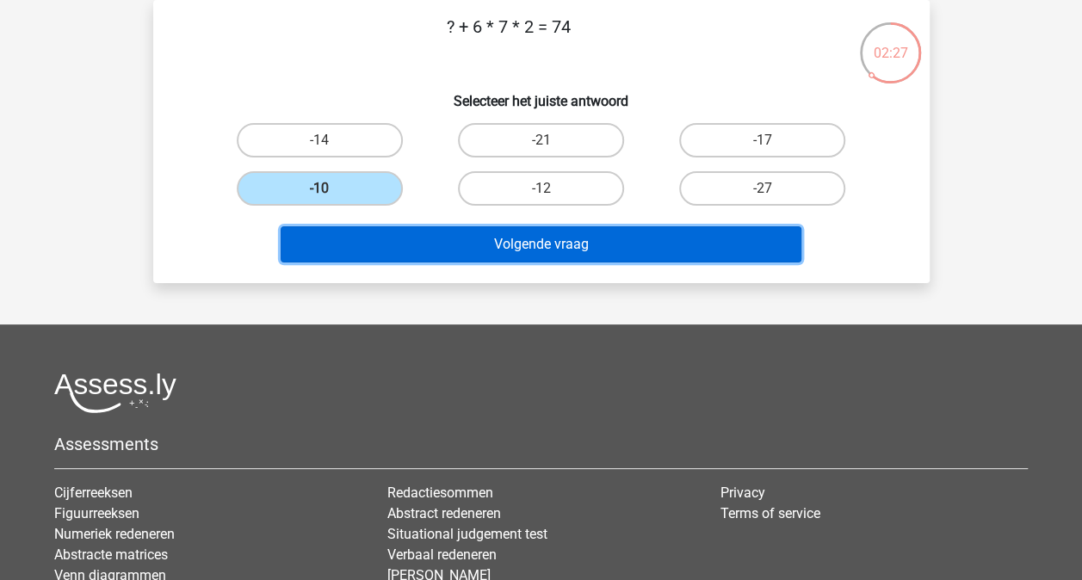
click at [508, 242] on button "Volgende vraag" at bounding box center [541, 244] width 521 height 36
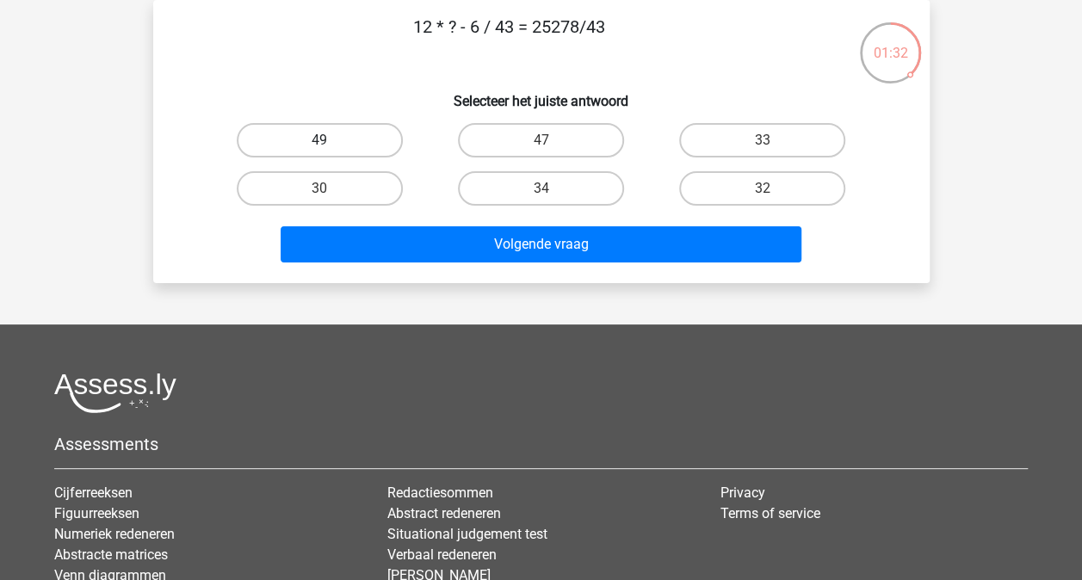
click at [374, 139] on label "49" at bounding box center [320, 140] width 166 height 34
click at [330, 140] on input "49" at bounding box center [324, 145] width 11 height 11
radio input "true"
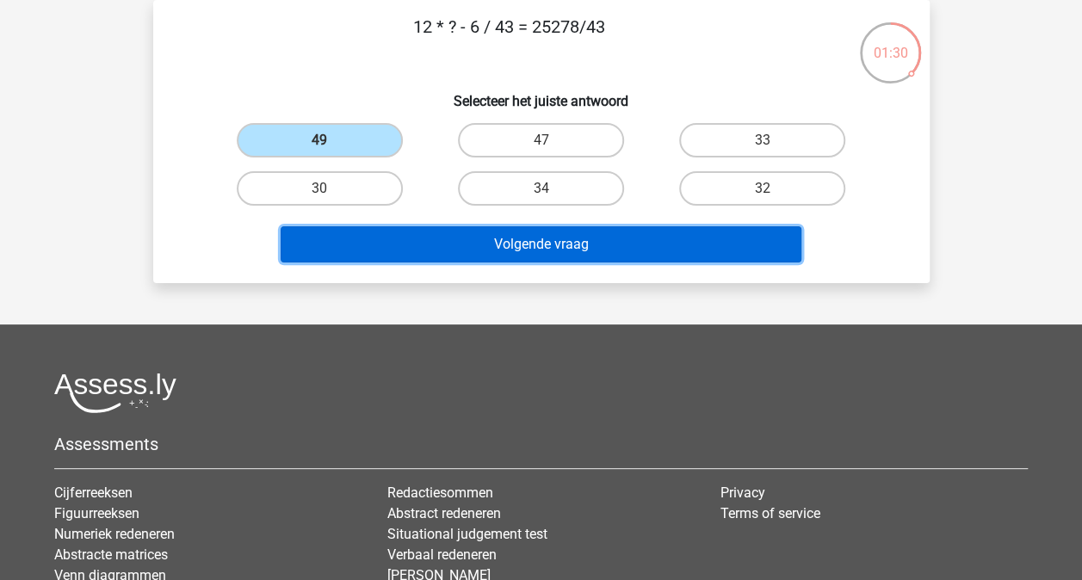
click at [541, 254] on button "Volgende vraag" at bounding box center [541, 244] width 521 height 36
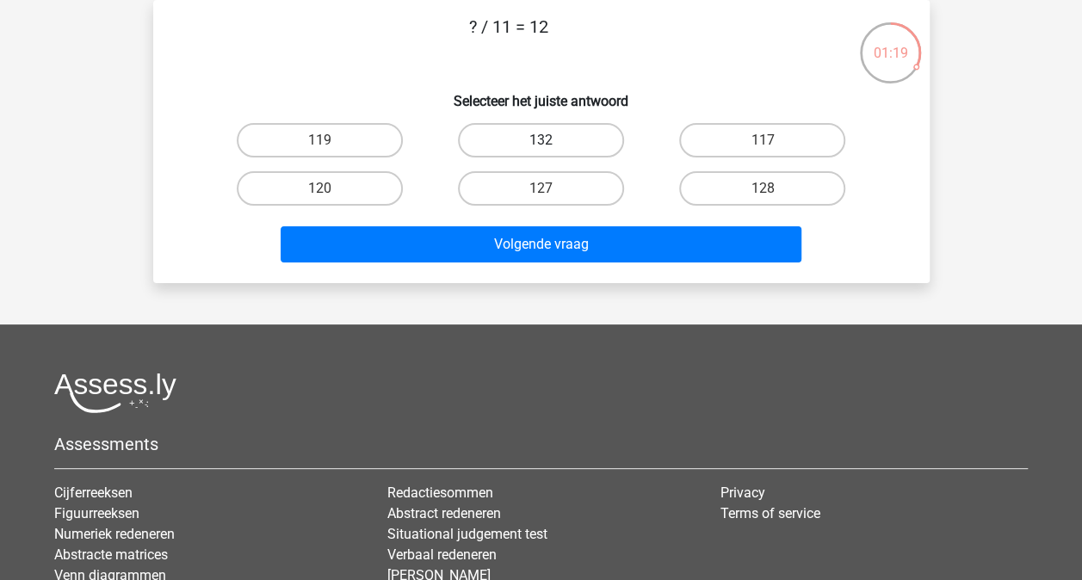
click at [571, 139] on label "132" at bounding box center [541, 140] width 166 height 34
click at [552, 140] on input "132" at bounding box center [545, 145] width 11 height 11
radio input "true"
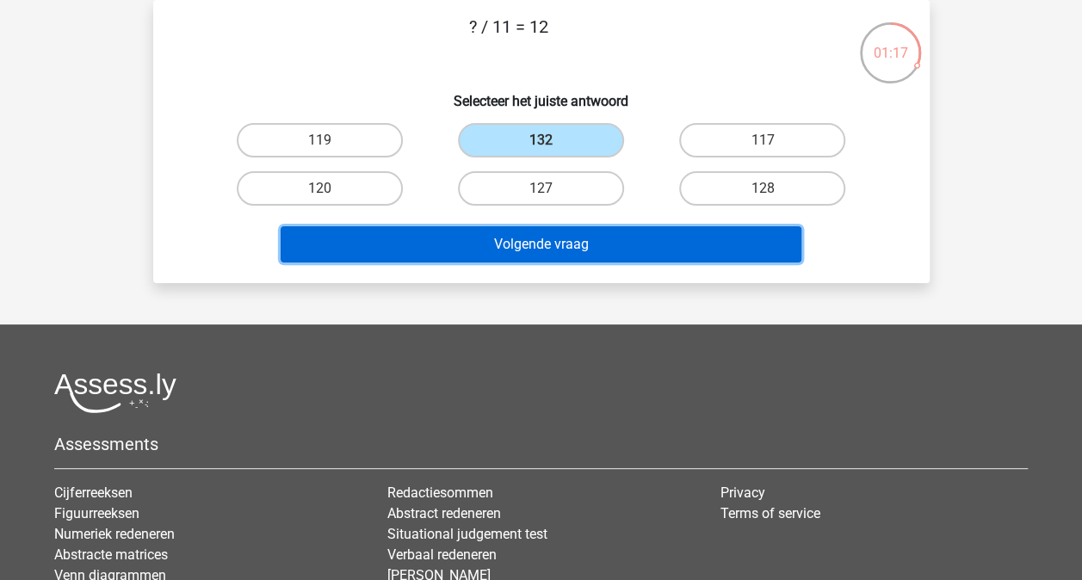
click at [543, 234] on button "Volgende vraag" at bounding box center [541, 244] width 521 height 36
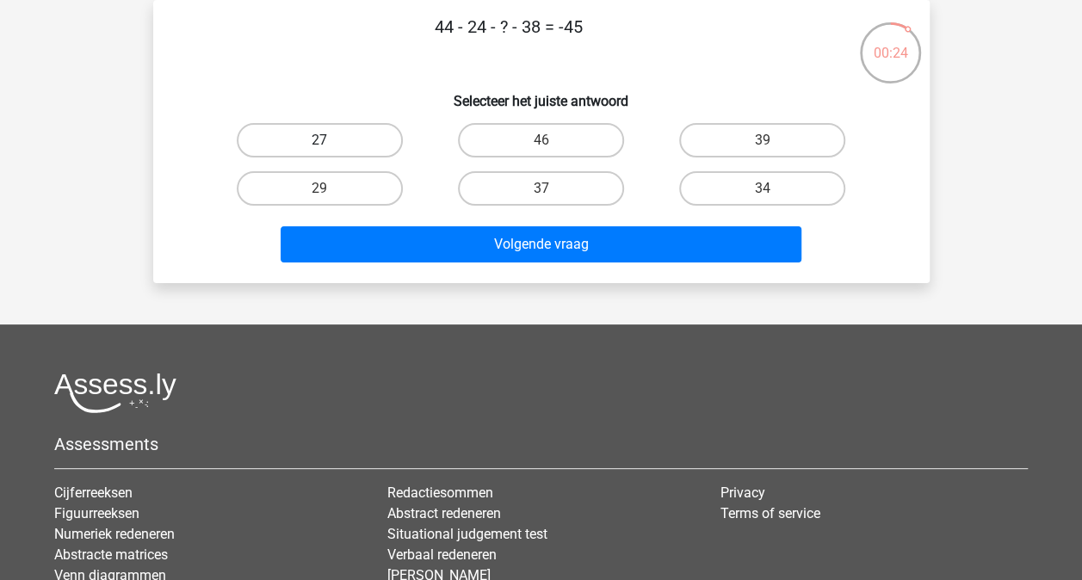
click at [365, 132] on label "27" at bounding box center [320, 140] width 166 height 34
click at [330, 140] on input "27" at bounding box center [324, 145] width 11 height 11
radio input "true"
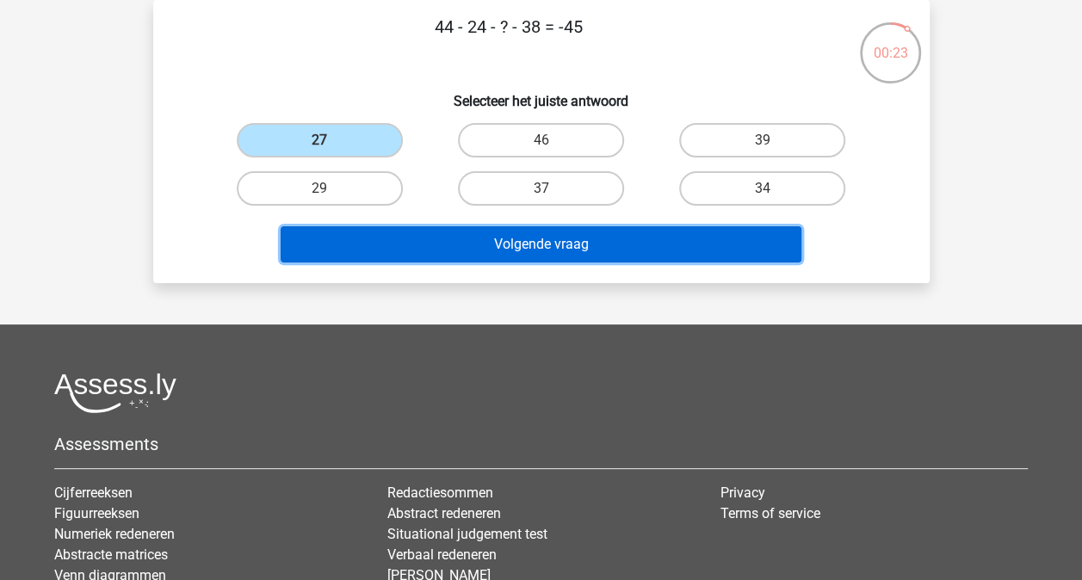
click at [540, 244] on button "Volgende vraag" at bounding box center [541, 244] width 521 height 36
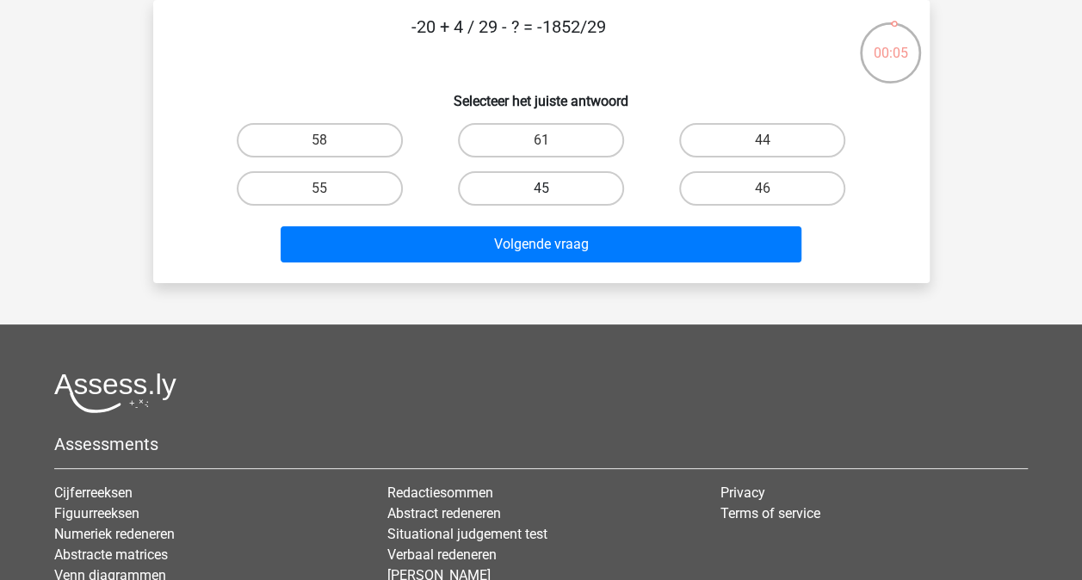
click at [496, 188] on label "45" at bounding box center [541, 188] width 166 height 34
click at [540, 188] on input "45" at bounding box center [545, 193] width 11 height 11
radio input "true"
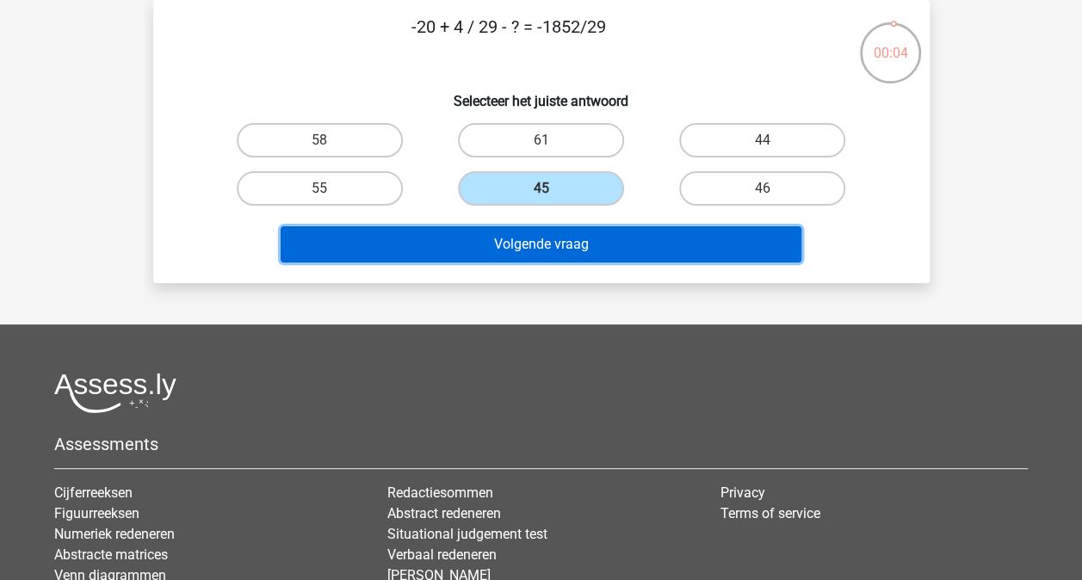
click at [519, 244] on button "Volgende vraag" at bounding box center [541, 244] width 521 height 36
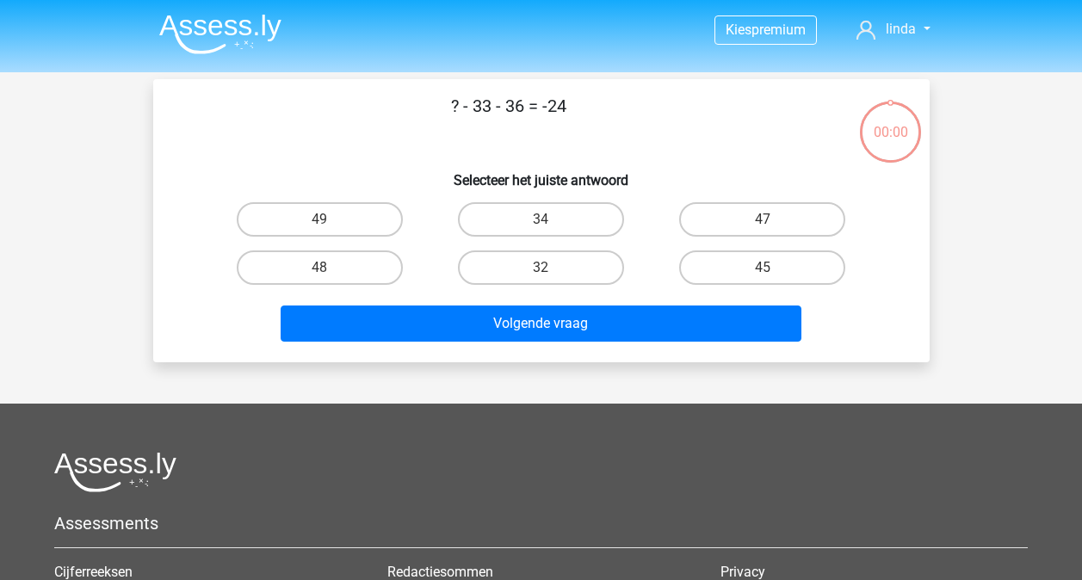
scroll to position [79, 0]
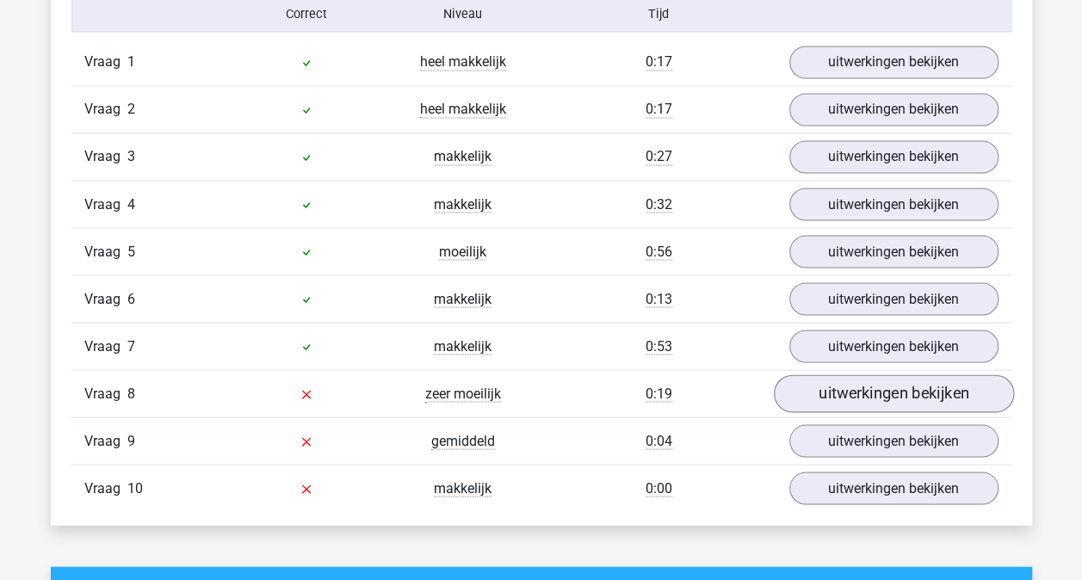
scroll to position [1480, 0]
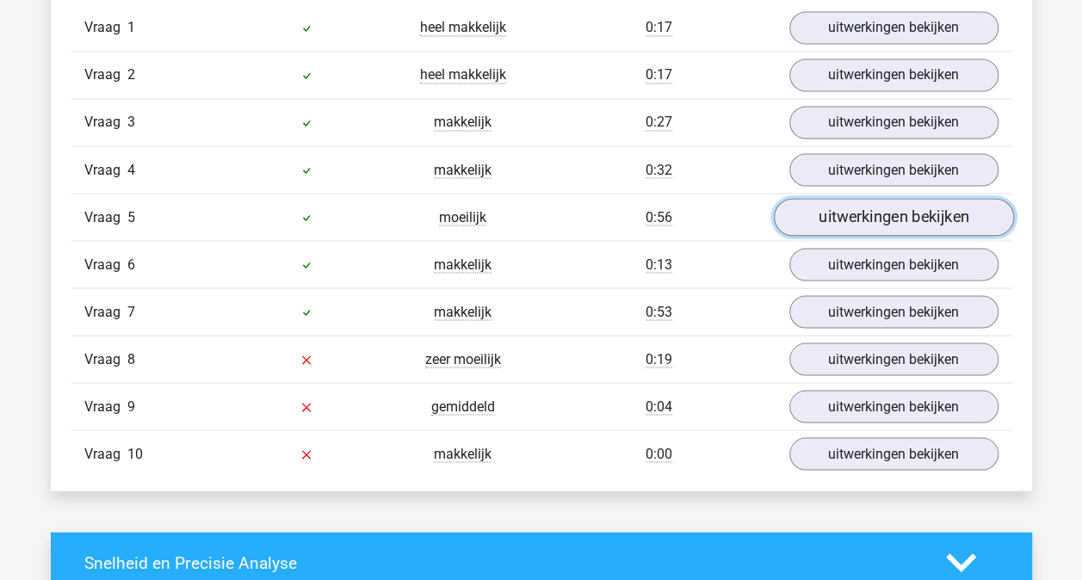
click at [835, 213] on link "uitwerkingen bekijken" at bounding box center [893, 217] width 240 height 38
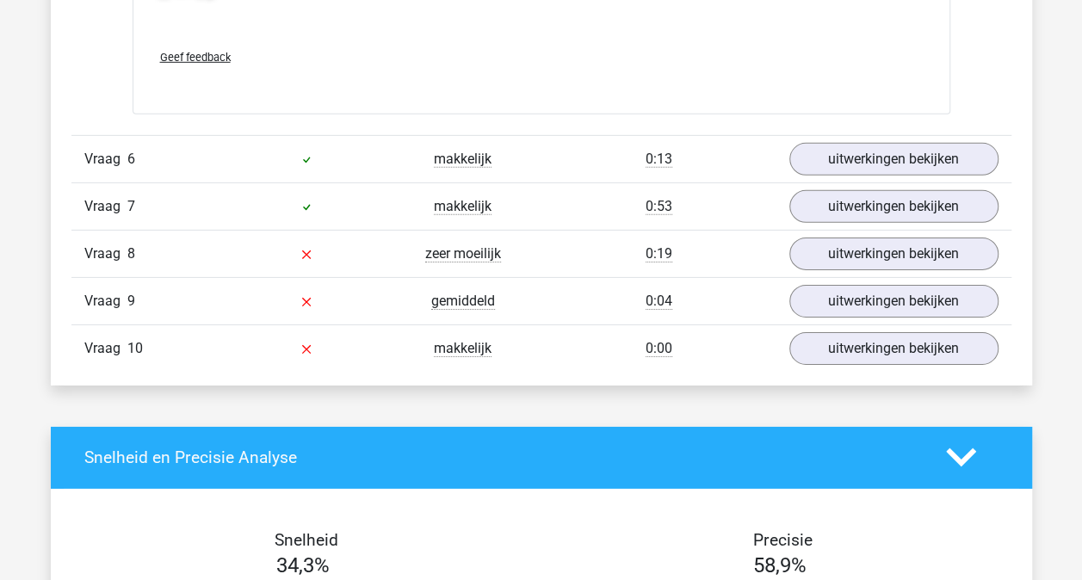
scroll to position [2616, 0]
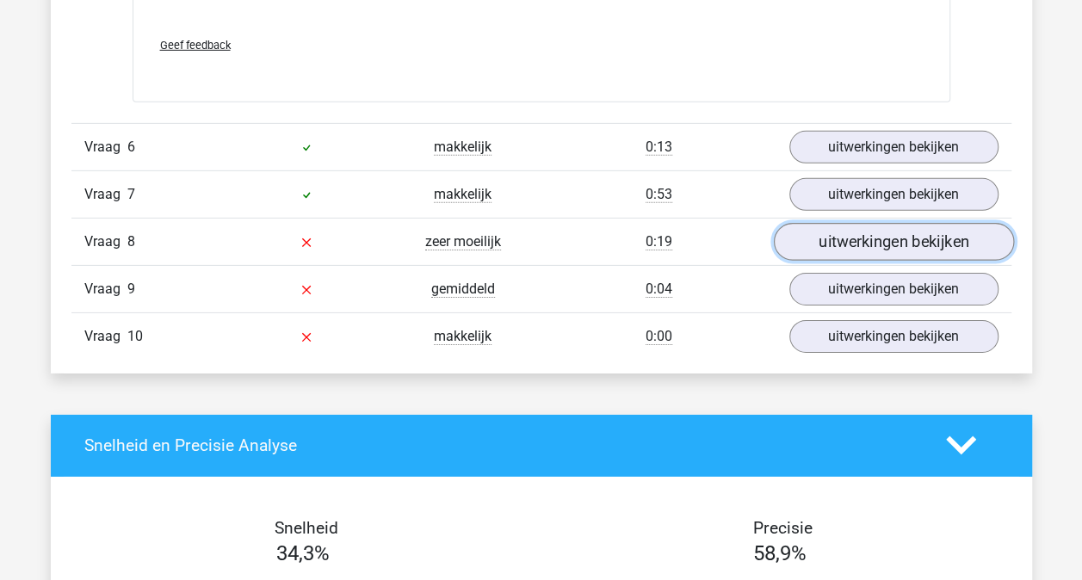
click at [847, 234] on link "uitwerkingen bekijken" at bounding box center [893, 242] width 240 height 38
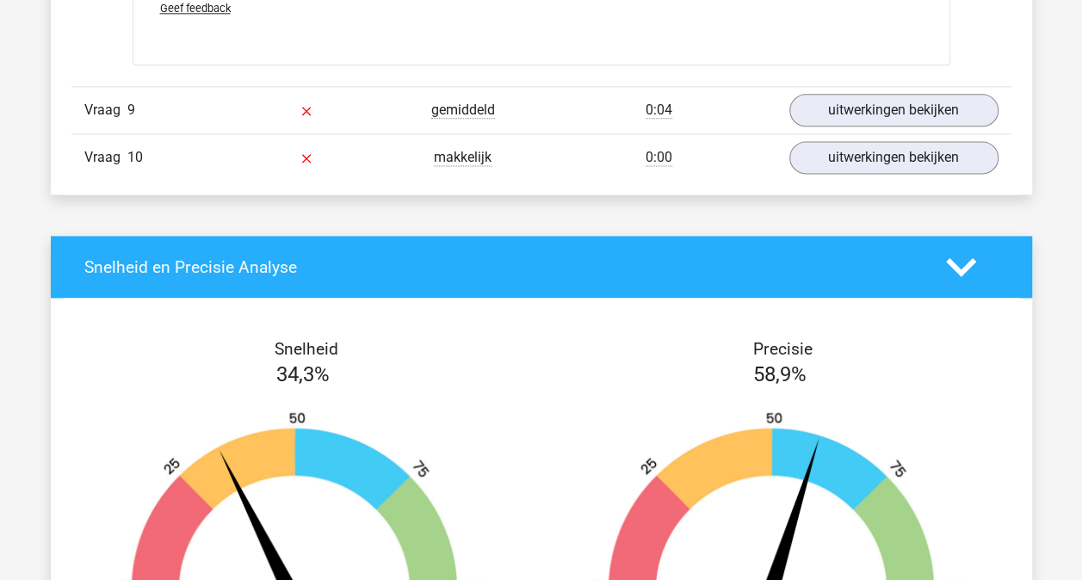
scroll to position [4337, 0]
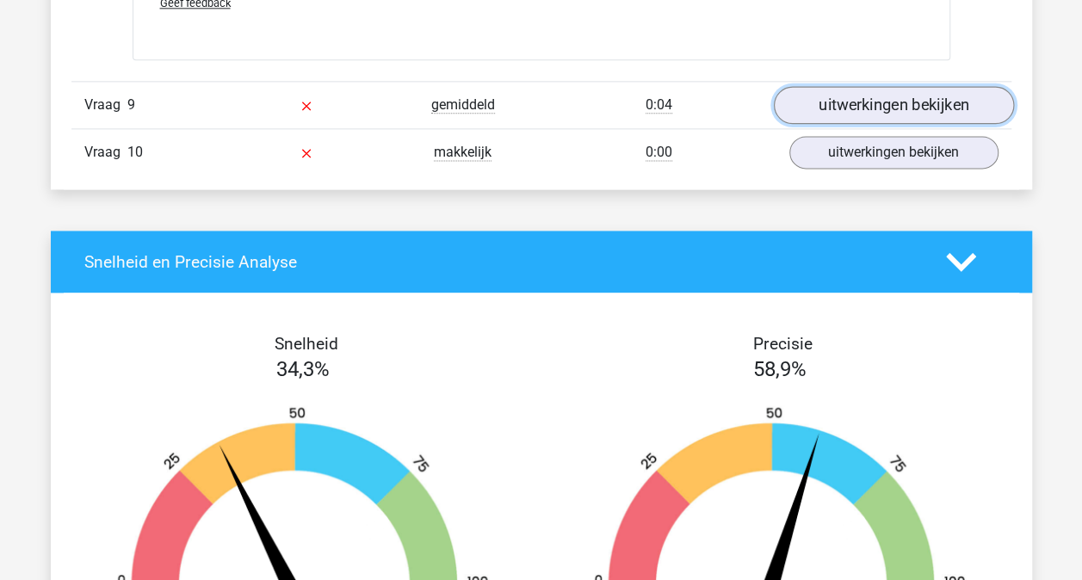
click at [821, 94] on link "uitwerkingen bekijken" at bounding box center [893, 105] width 240 height 38
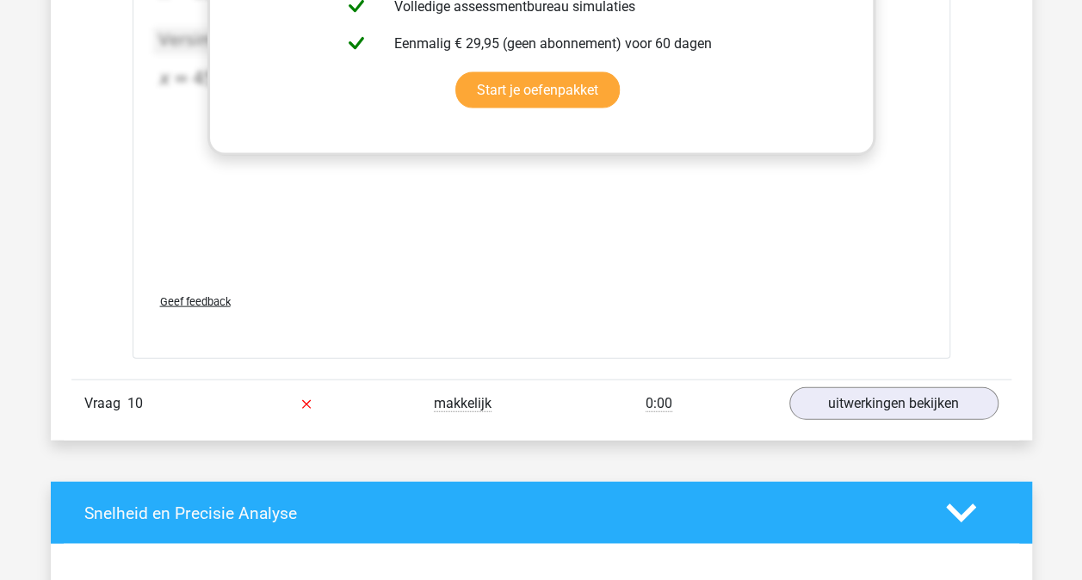
scroll to position [4991, 0]
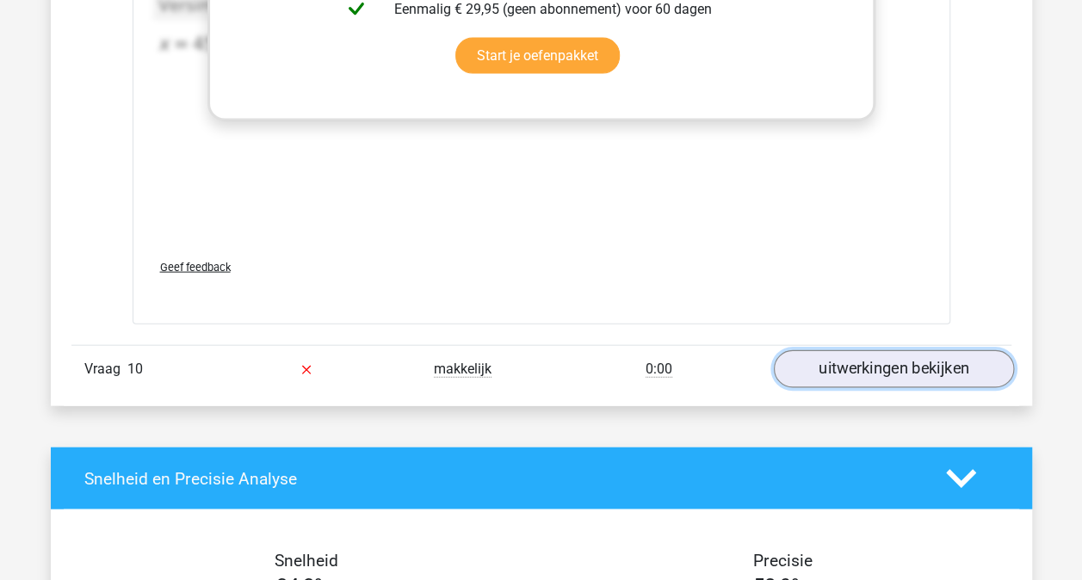
click at [894, 366] on link "uitwerkingen bekijken" at bounding box center [893, 369] width 240 height 38
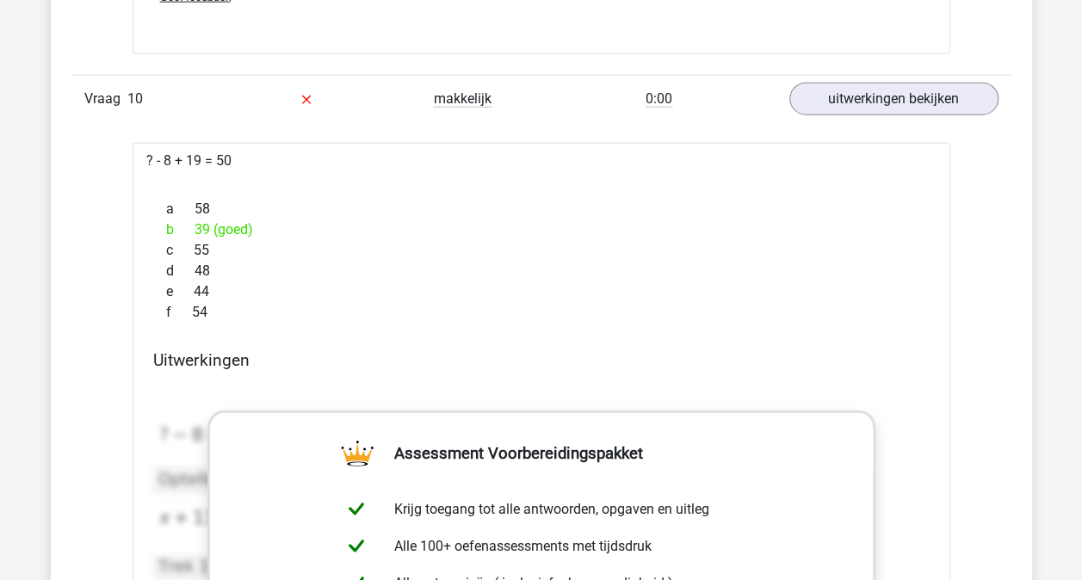
scroll to position [5267, 0]
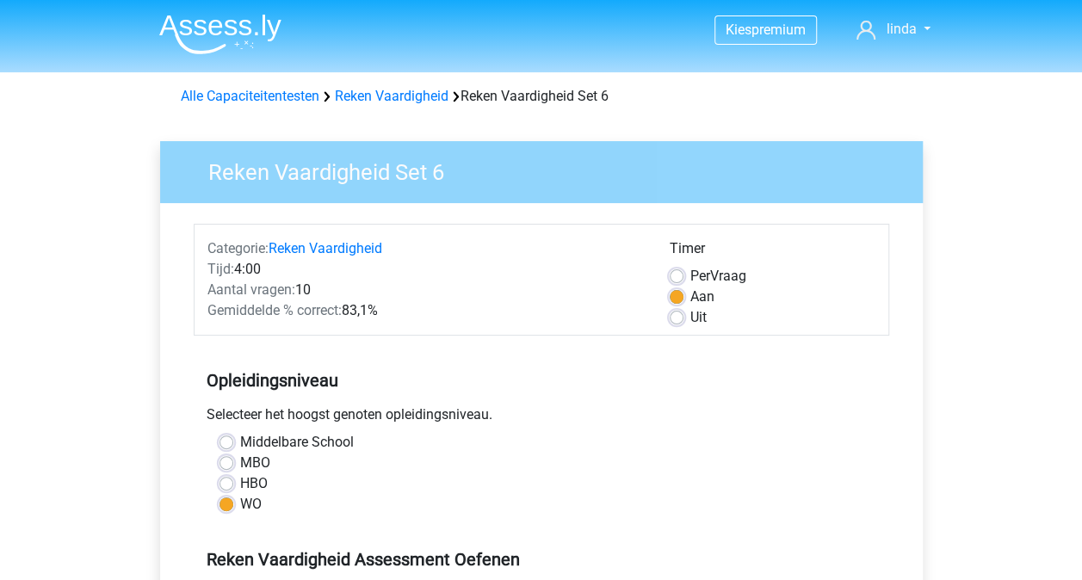
click at [571, 440] on div "Middelbare School" at bounding box center [541, 442] width 644 height 21
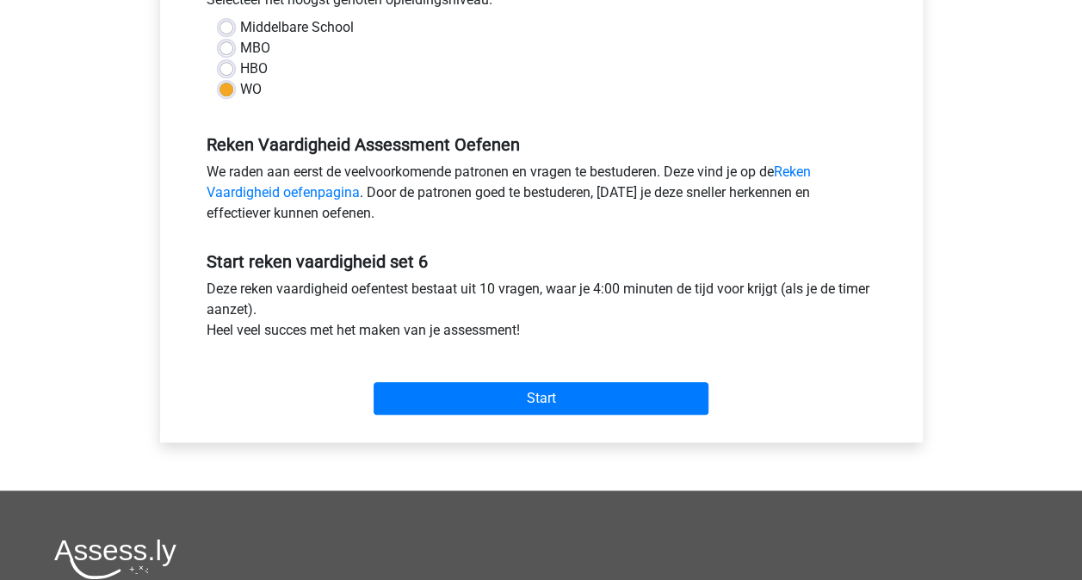
scroll to position [448, 0]
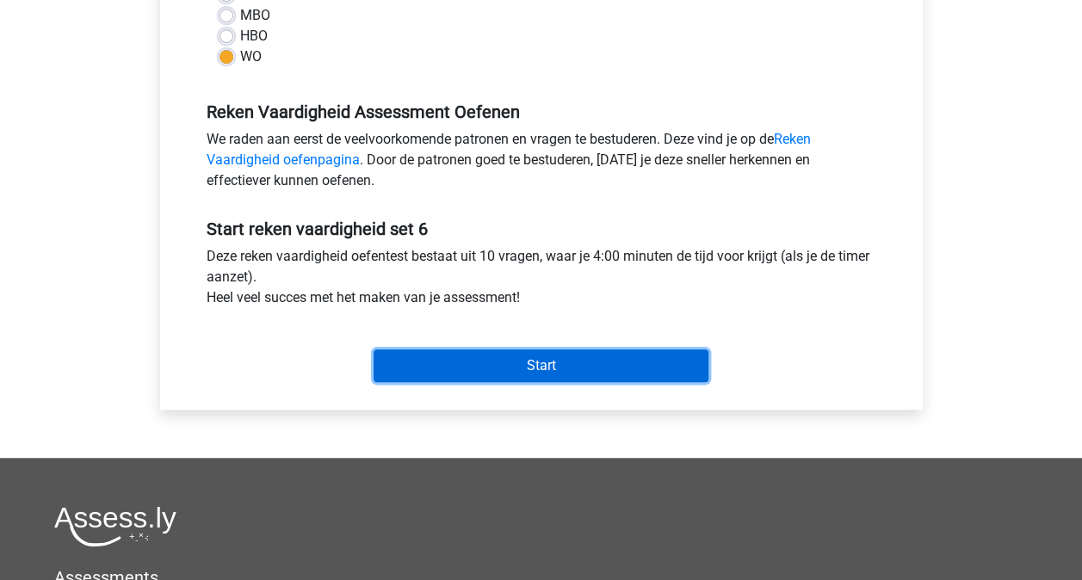
click at [528, 360] on input "Start" at bounding box center [541, 365] width 335 height 33
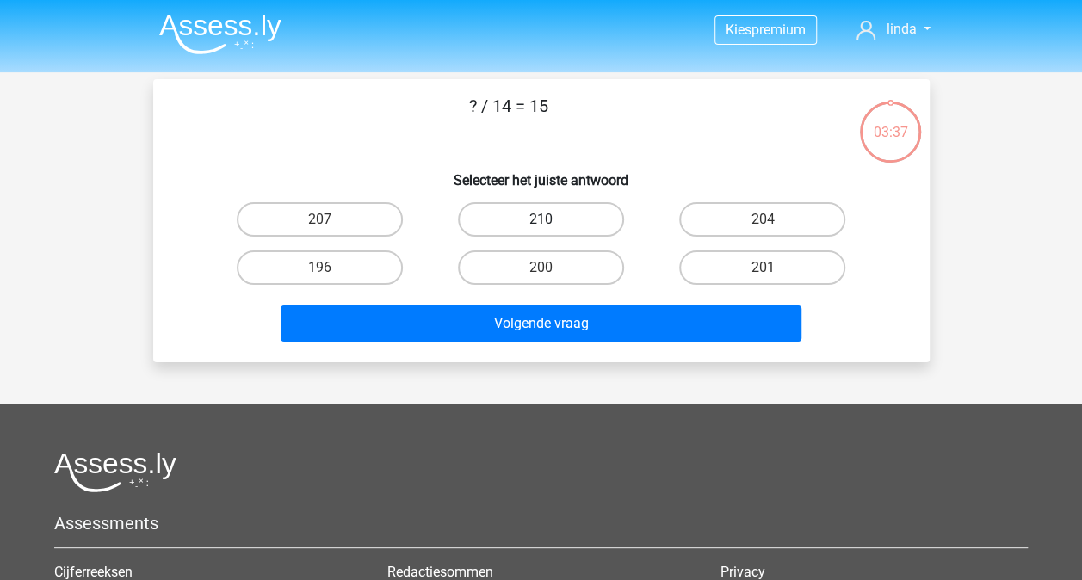
click at [522, 225] on label "210" at bounding box center [541, 219] width 166 height 34
click at [540, 225] on input "210" at bounding box center [545, 224] width 11 height 11
radio input "true"
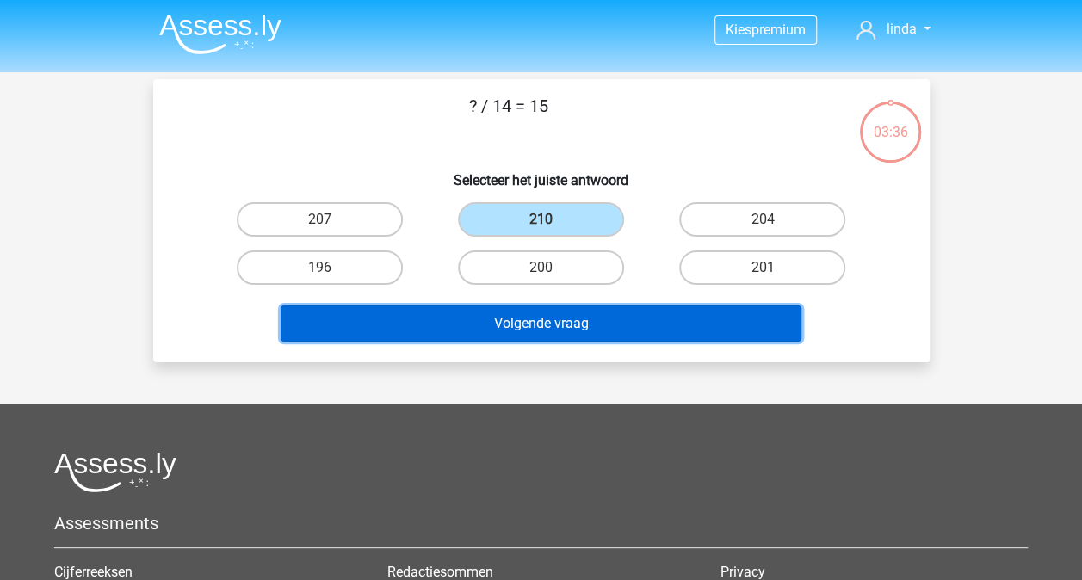
click at [544, 316] on button "Volgende vraag" at bounding box center [541, 324] width 521 height 36
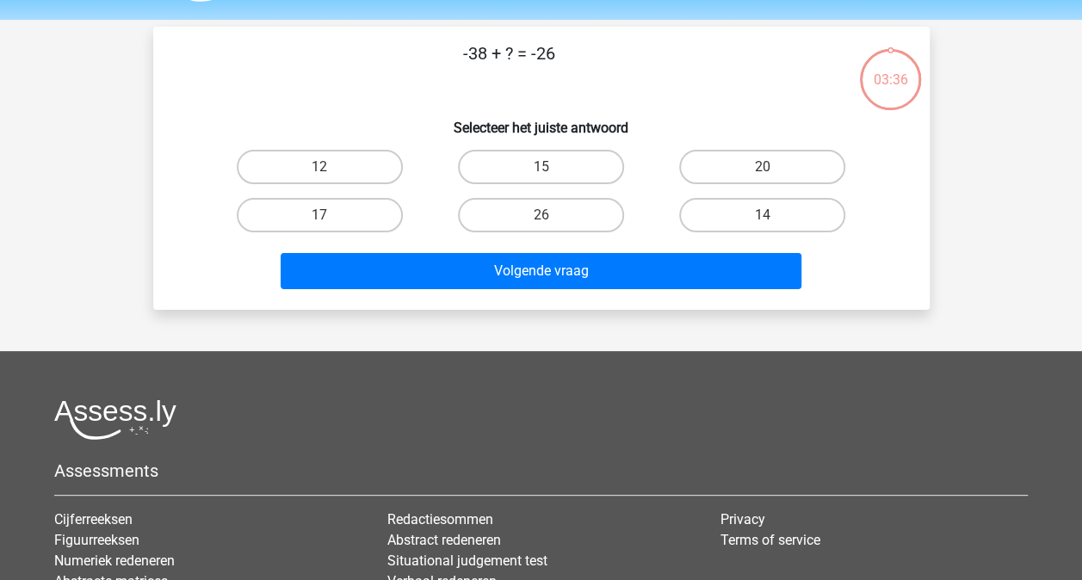
scroll to position [79, 0]
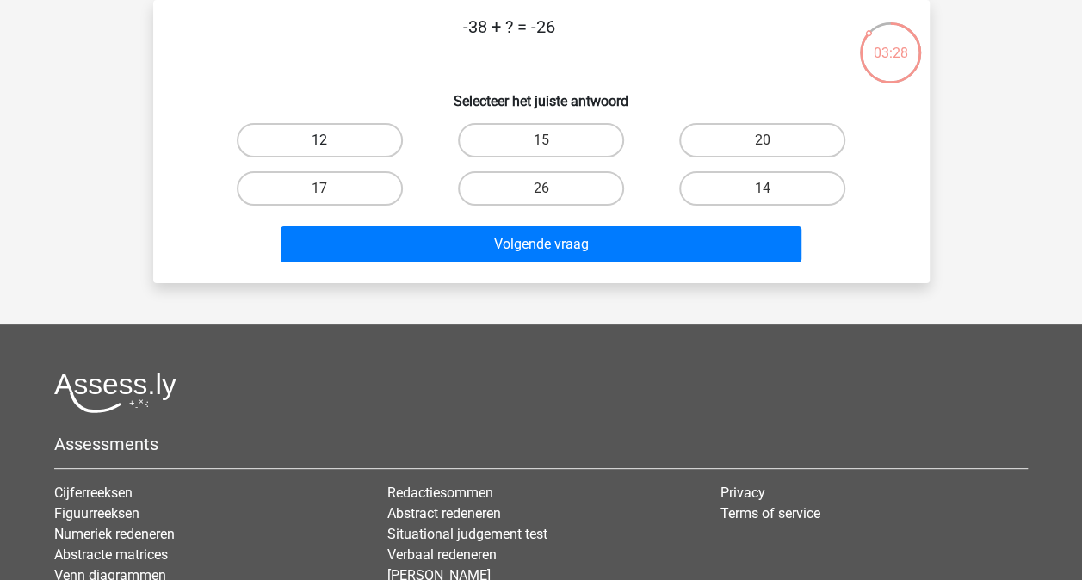
click at [387, 139] on label "12" at bounding box center [320, 140] width 166 height 34
click at [330, 140] on input "12" at bounding box center [324, 145] width 11 height 11
radio input "true"
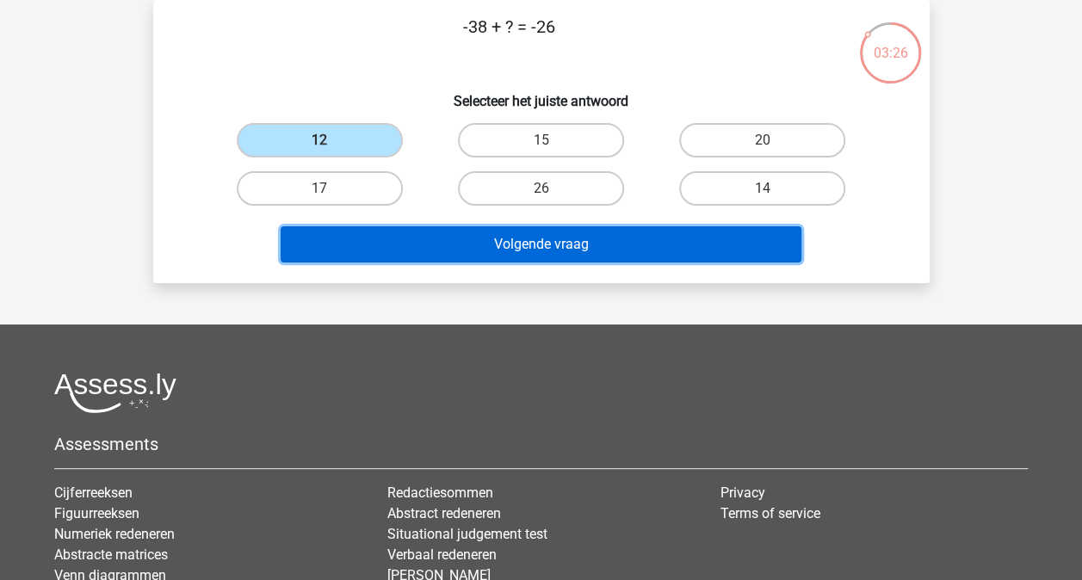
click at [515, 238] on button "Volgende vraag" at bounding box center [541, 244] width 521 height 36
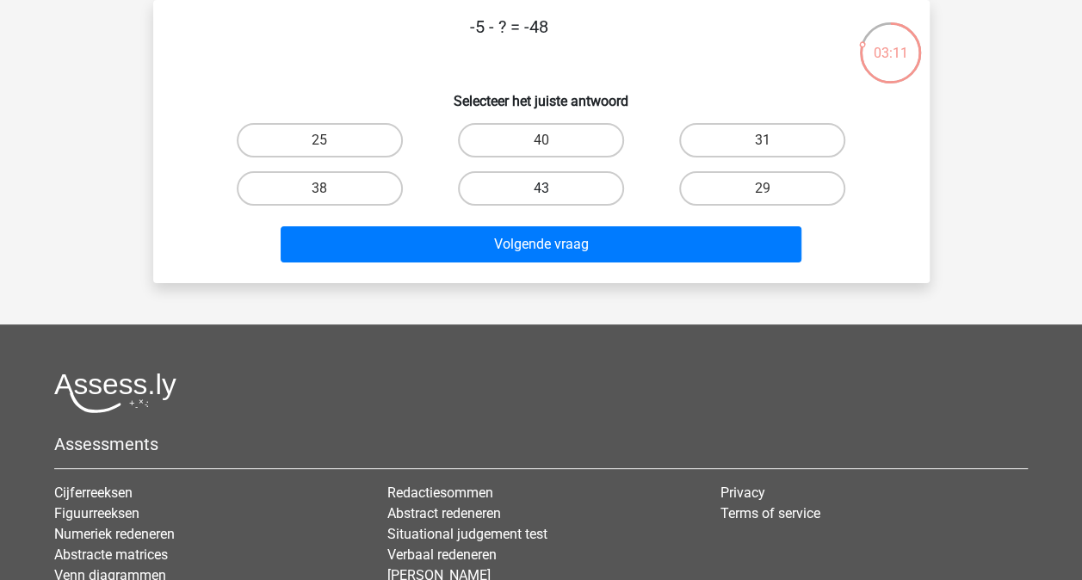
click at [512, 180] on label "43" at bounding box center [541, 188] width 166 height 34
click at [540, 188] on input "43" at bounding box center [545, 193] width 11 height 11
radio input "true"
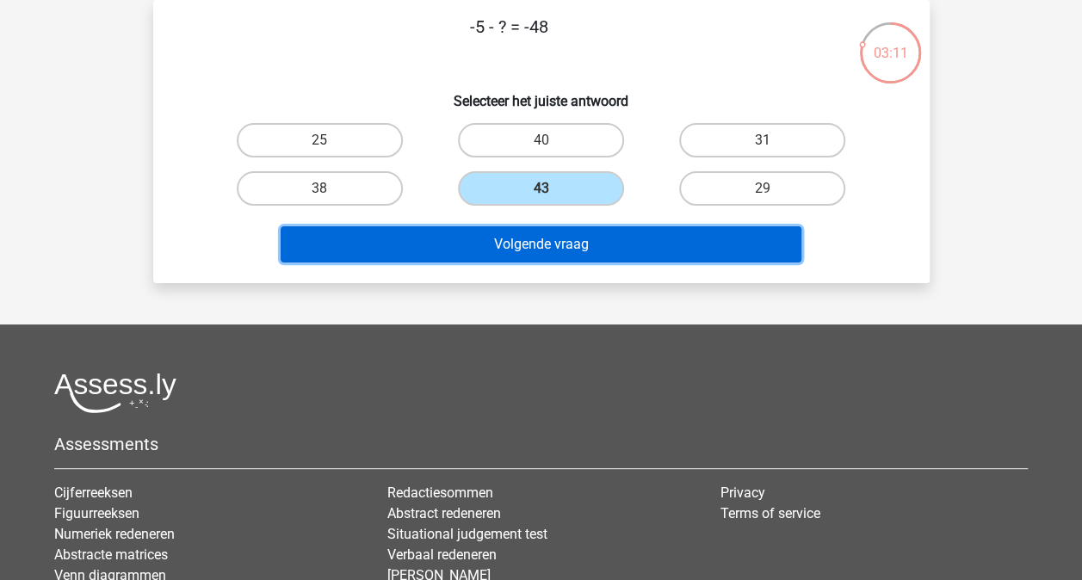
click at [535, 243] on button "Volgende vraag" at bounding box center [541, 244] width 521 height 36
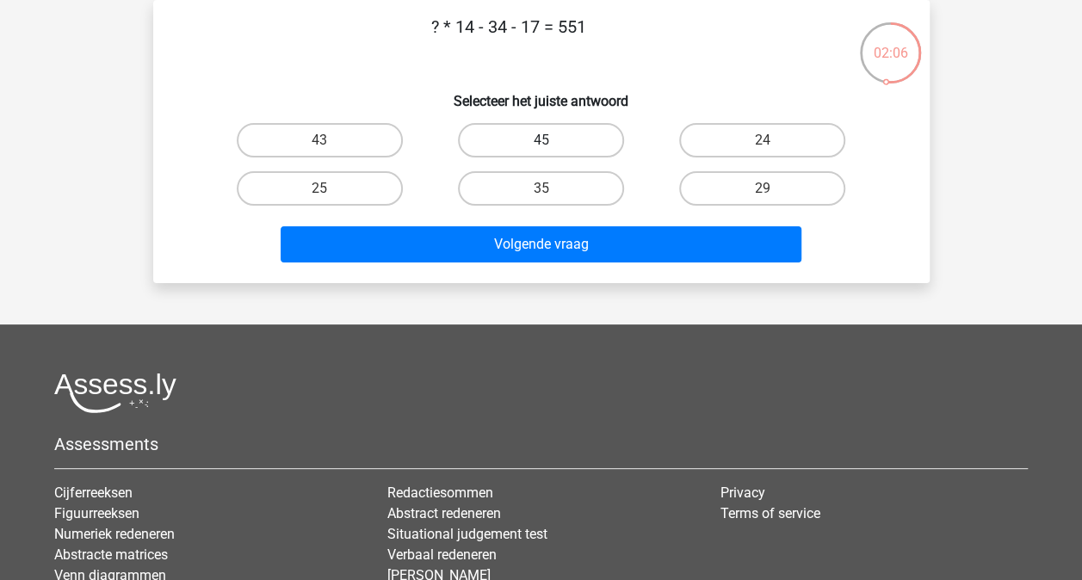
click at [568, 145] on label "45" at bounding box center [541, 140] width 166 height 34
click at [552, 145] on input "45" at bounding box center [545, 145] width 11 height 11
radio input "true"
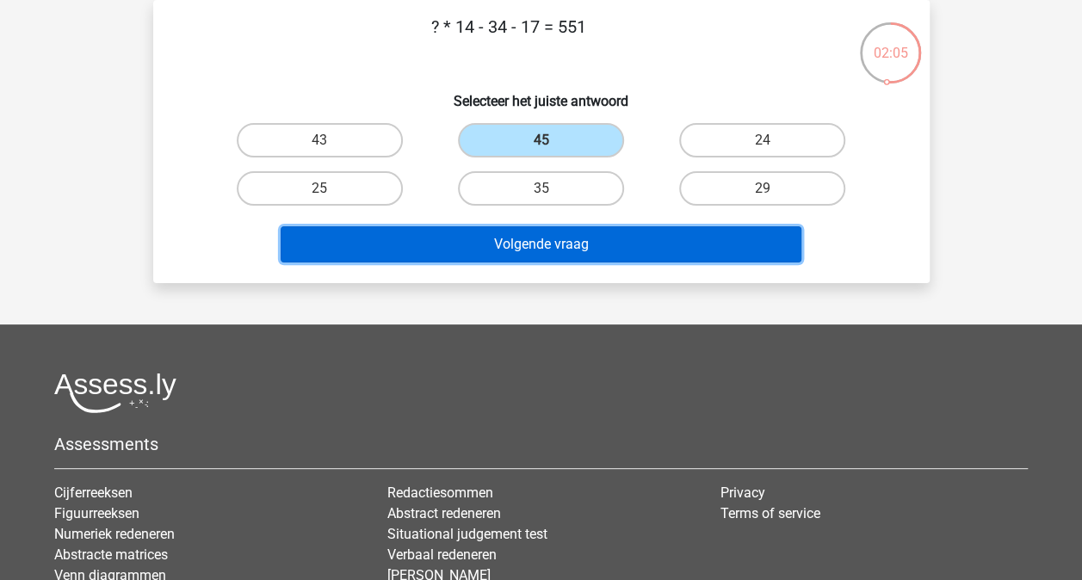
click at [558, 250] on button "Volgende vraag" at bounding box center [541, 244] width 521 height 36
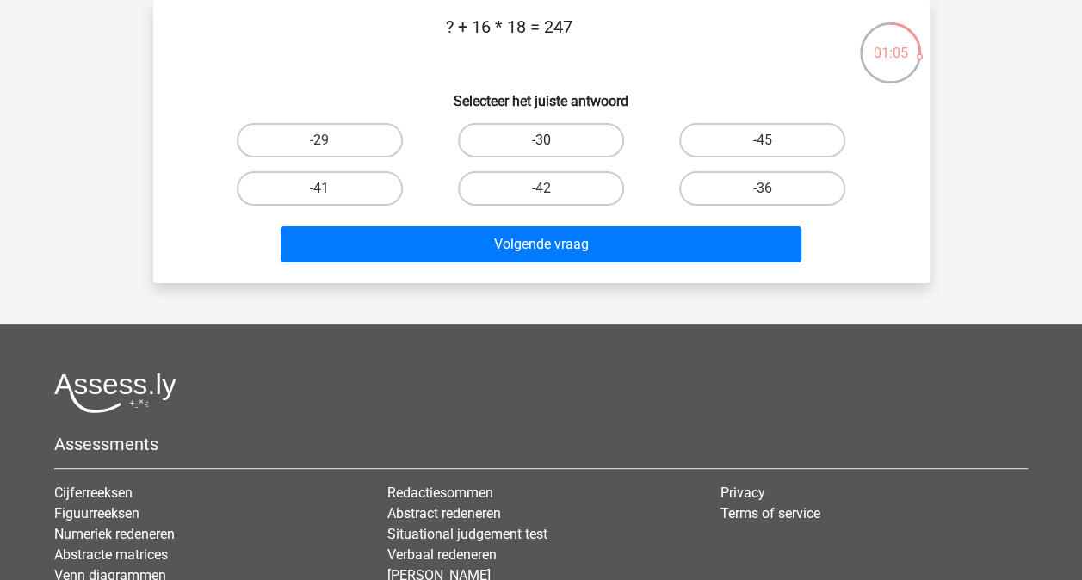
click at [515, 139] on label "-30" at bounding box center [541, 140] width 166 height 34
click at [540, 140] on input "-30" at bounding box center [545, 145] width 11 height 11
radio input "true"
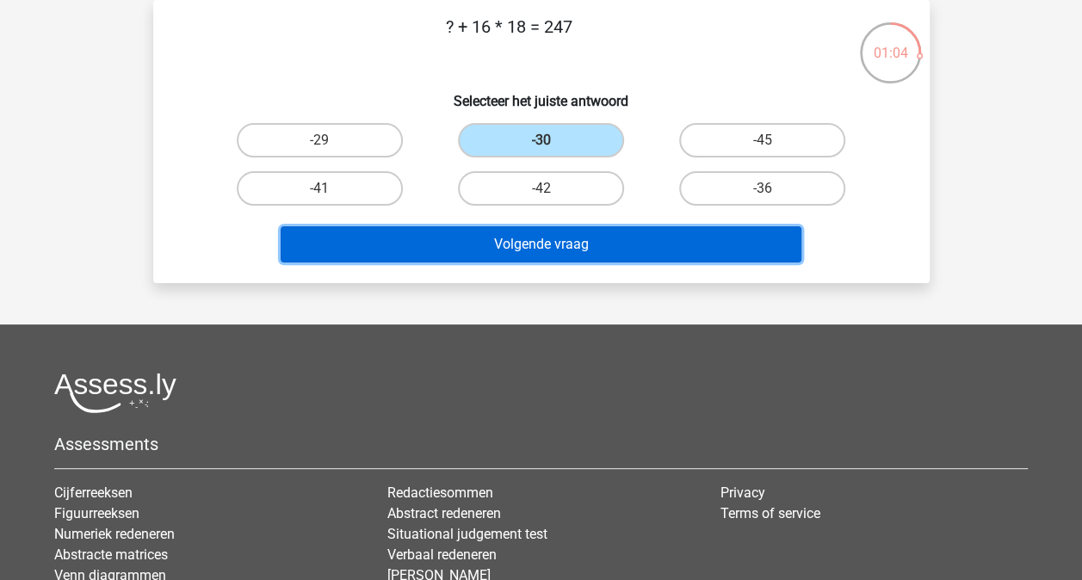
click at [540, 241] on button "Volgende vraag" at bounding box center [541, 244] width 521 height 36
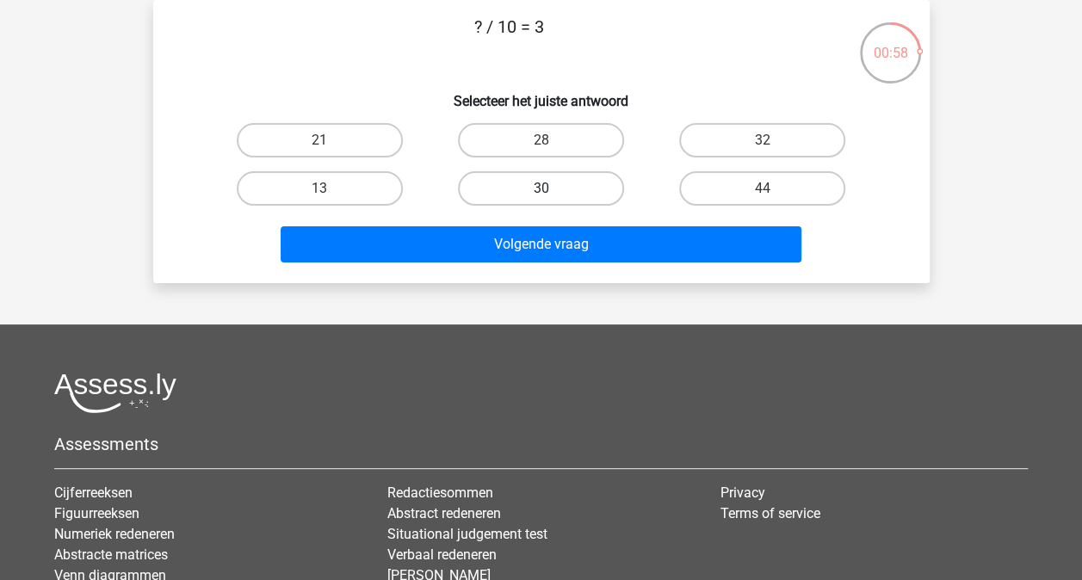
click at [534, 199] on label "30" at bounding box center [541, 188] width 166 height 34
click at [540, 199] on input "30" at bounding box center [545, 193] width 11 height 11
radio input "true"
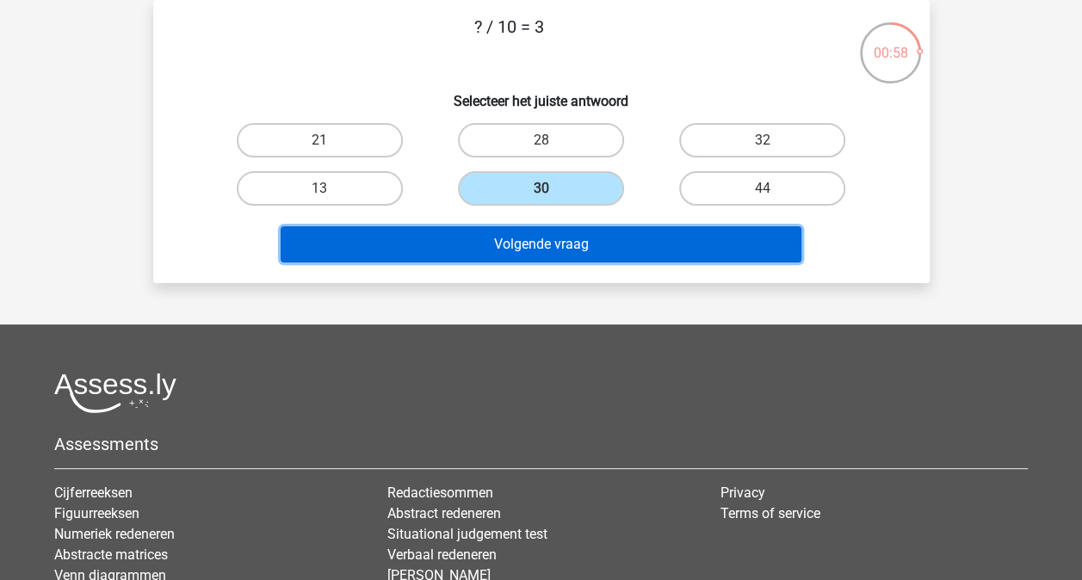
click at [541, 232] on button "Volgende vraag" at bounding box center [541, 244] width 521 height 36
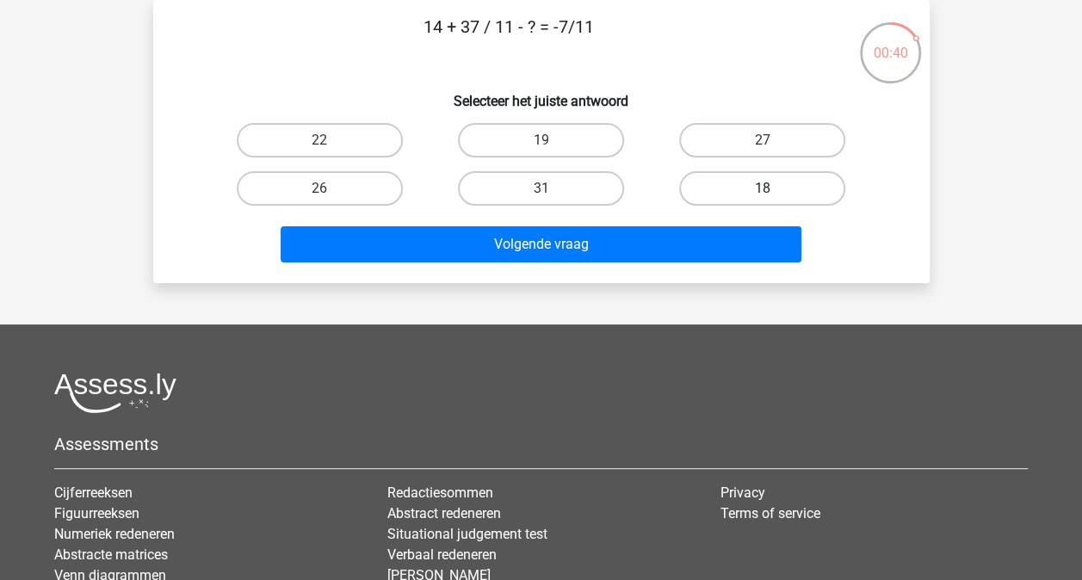
click at [719, 189] on label "18" at bounding box center [762, 188] width 166 height 34
click at [762, 189] on input "18" at bounding box center [767, 193] width 11 height 11
radio input "true"
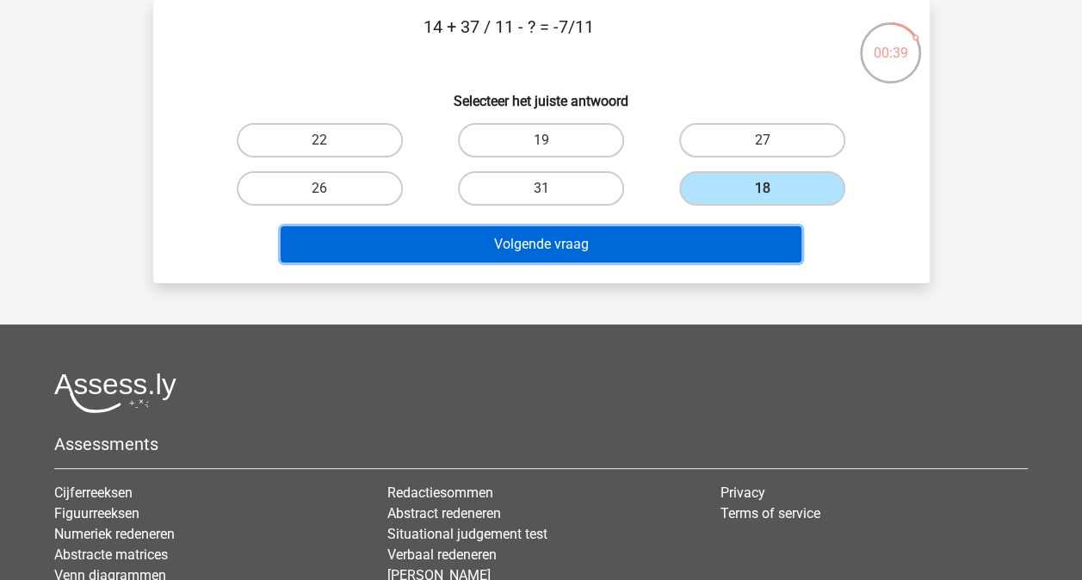
click at [618, 248] on button "Volgende vraag" at bounding box center [541, 244] width 521 height 36
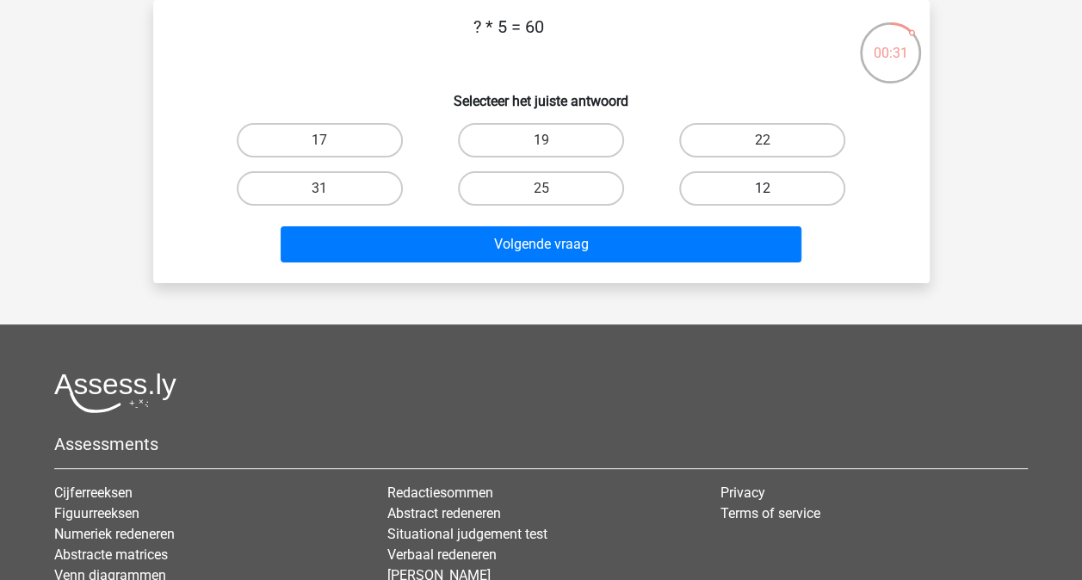
click at [744, 191] on label "12" at bounding box center [762, 188] width 166 height 34
click at [762, 191] on input "12" at bounding box center [767, 193] width 11 height 11
radio input "true"
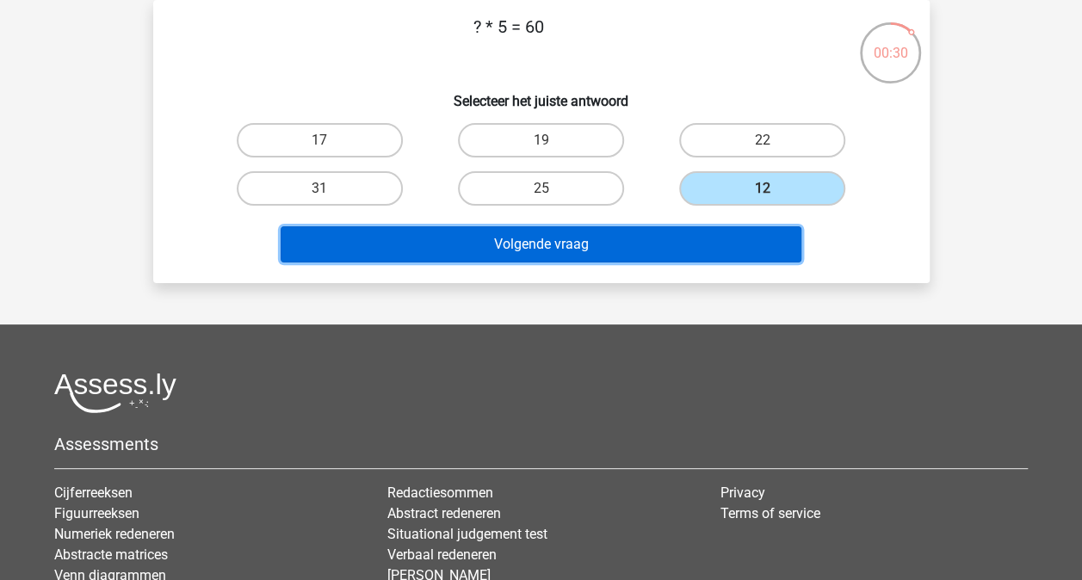
click at [608, 246] on button "Volgende vraag" at bounding box center [541, 244] width 521 height 36
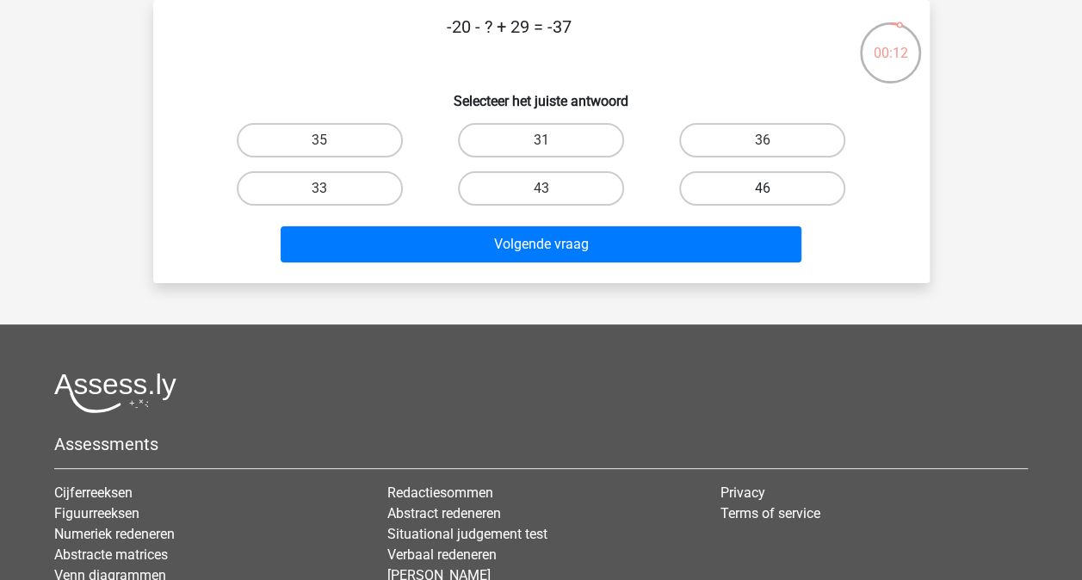
click at [745, 188] on label "46" at bounding box center [762, 188] width 166 height 34
click at [762, 188] on input "46" at bounding box center [767, 193] width 11 height 11
radio input "true"
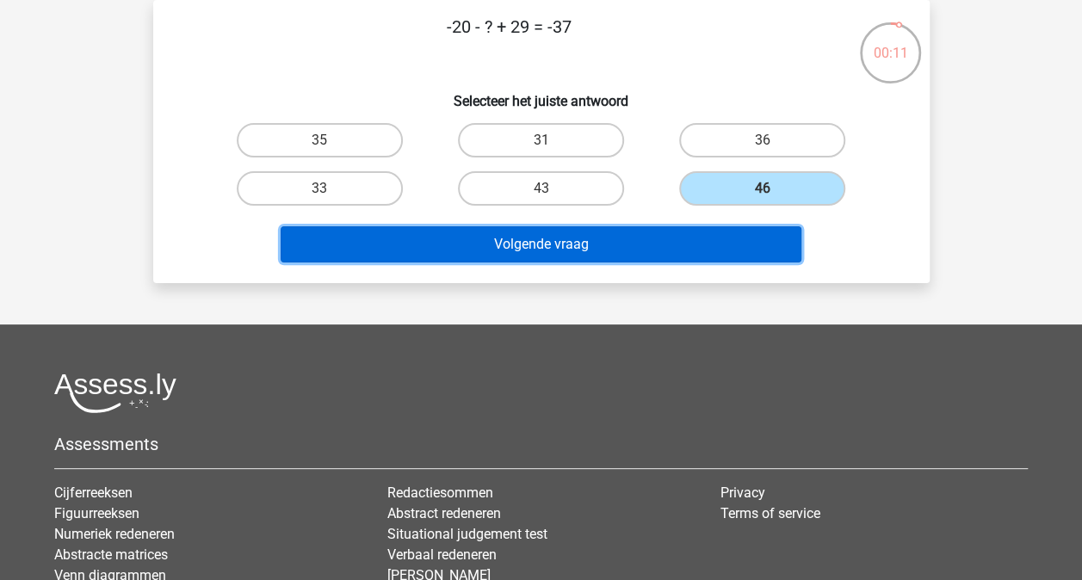
click at [608, 255] on button "Volgende vraag" at bounding box center [541, 244] width 521 height 36
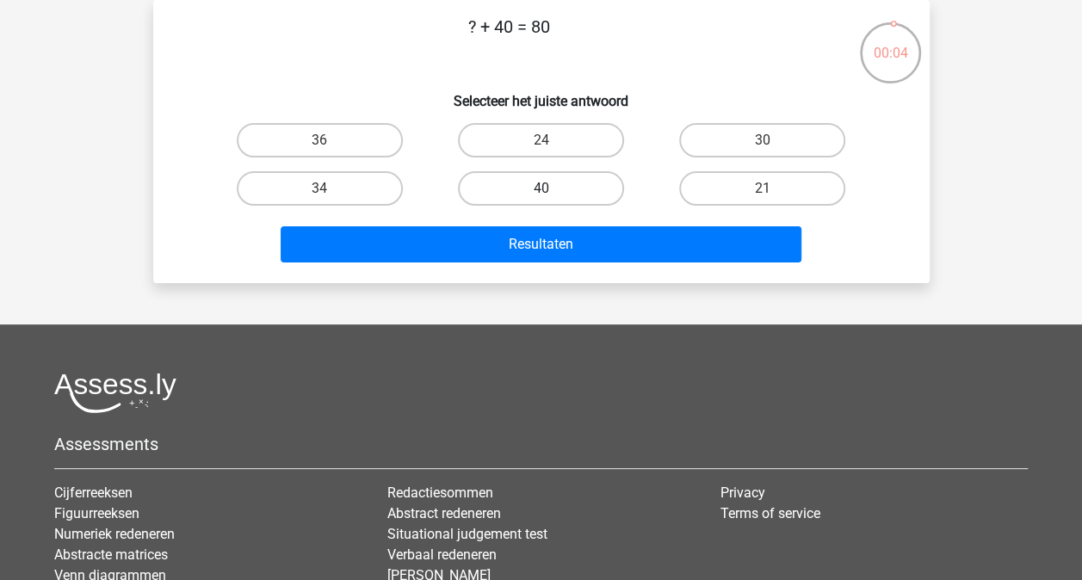
click at [544, 186] on label "40" at bounding box center [541, 188] width 166 height 34
click at [544, 188] on input "40" at bounding box center [545, 193] width 11 height 11
radio input "true"
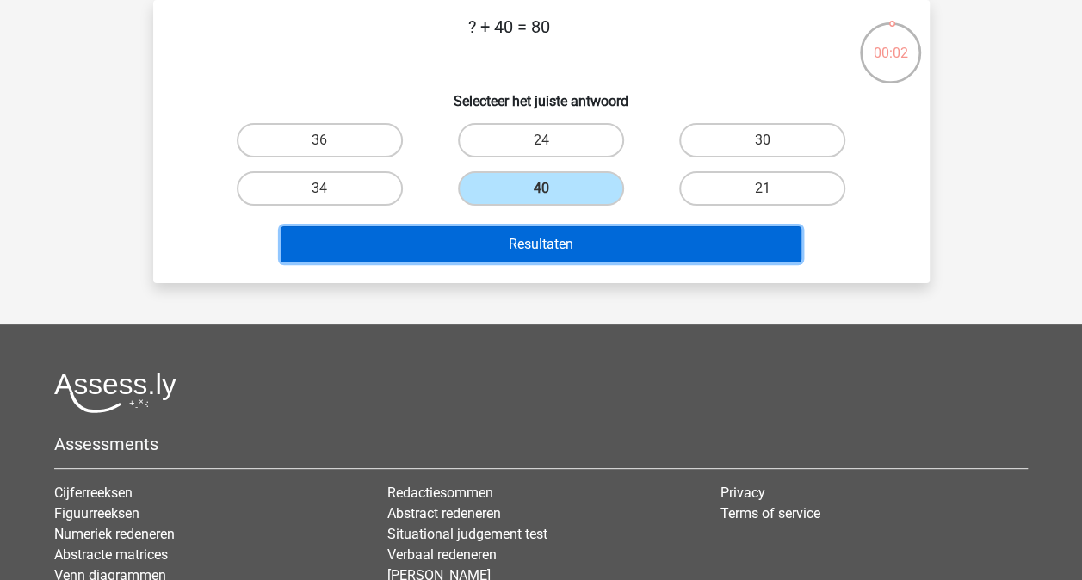
click at [567, 250] on button "Resultaten" at bounding box center [541, 244] width 521 height 36
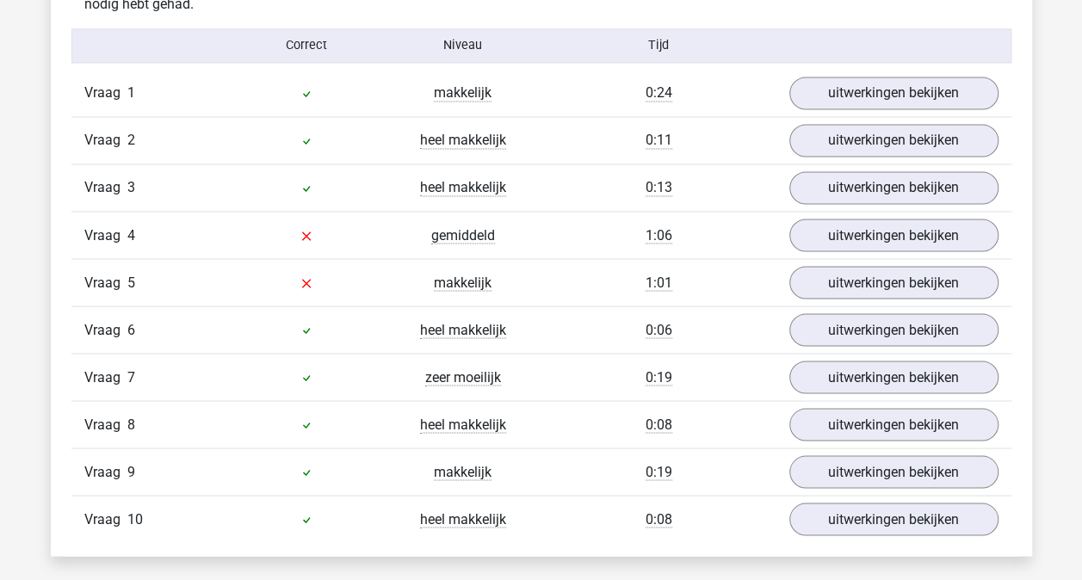
scroll to position [1434, 0]
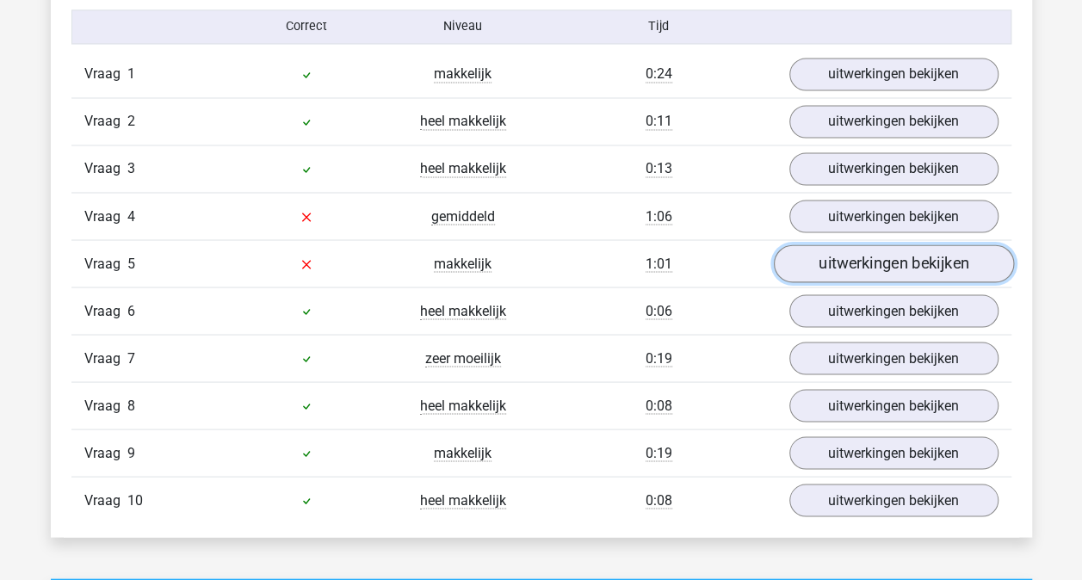
click at [876, 256] on link "uitwerkingen bekijken" at bounding box center [893, 263] width 240 height 38
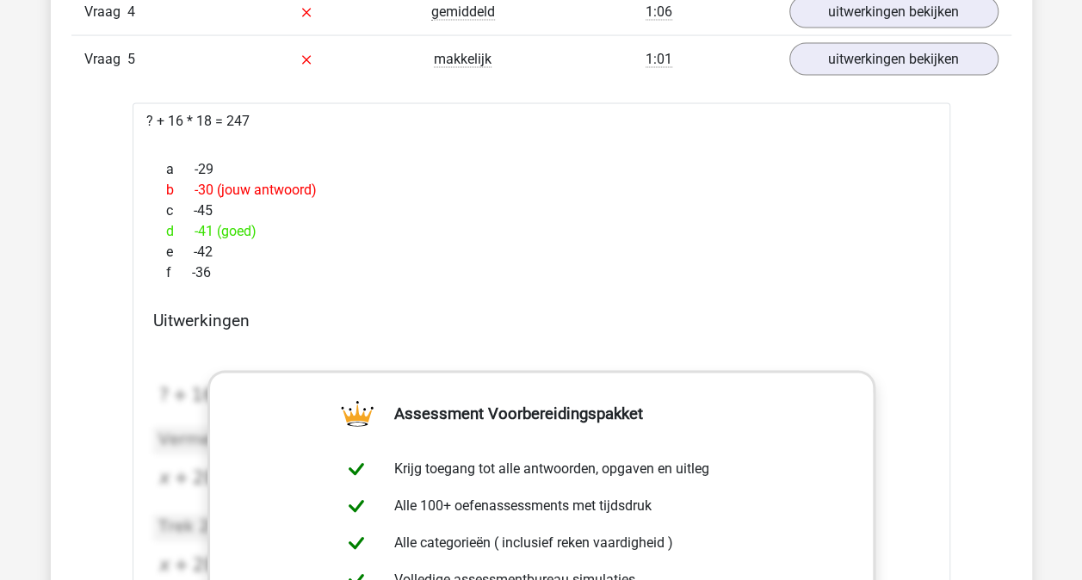
scroll to position [1640, 0]
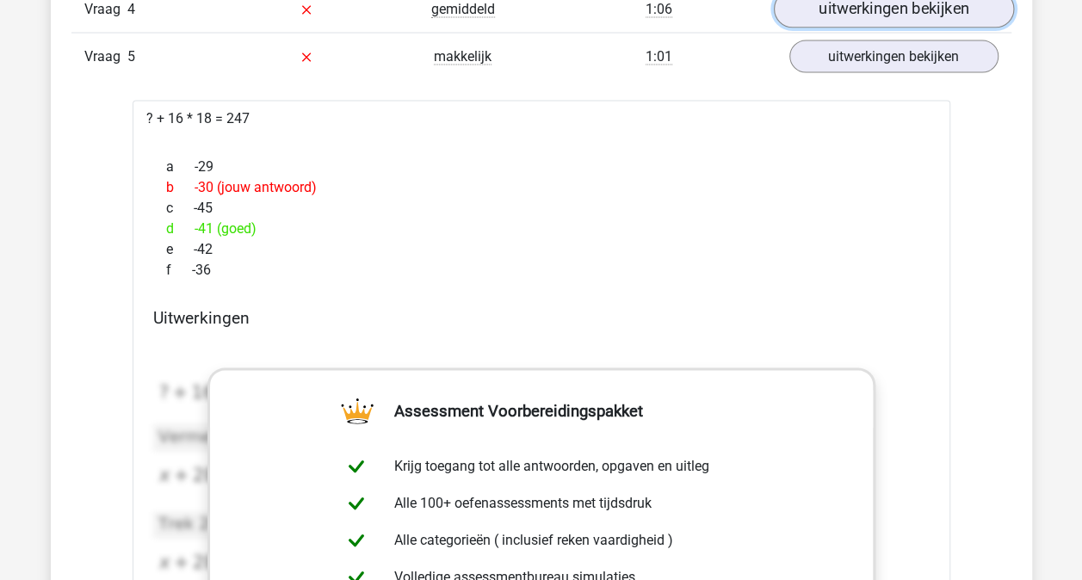
click at [849, 7] on link "uitwerkingen bekijken" at bounding box center [893, 10] width 240 height 38
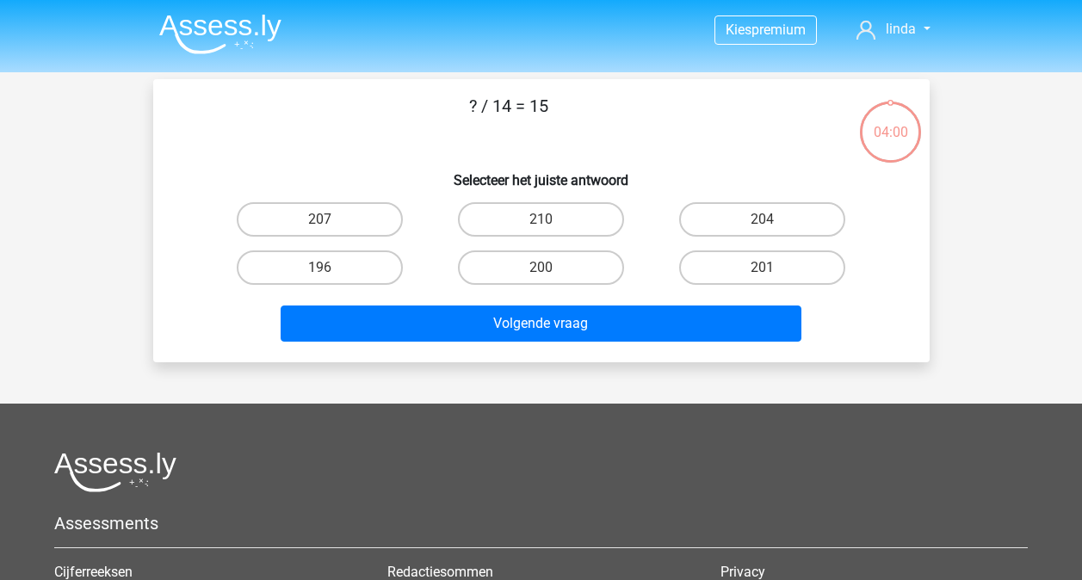
scroll to position [79, 0]
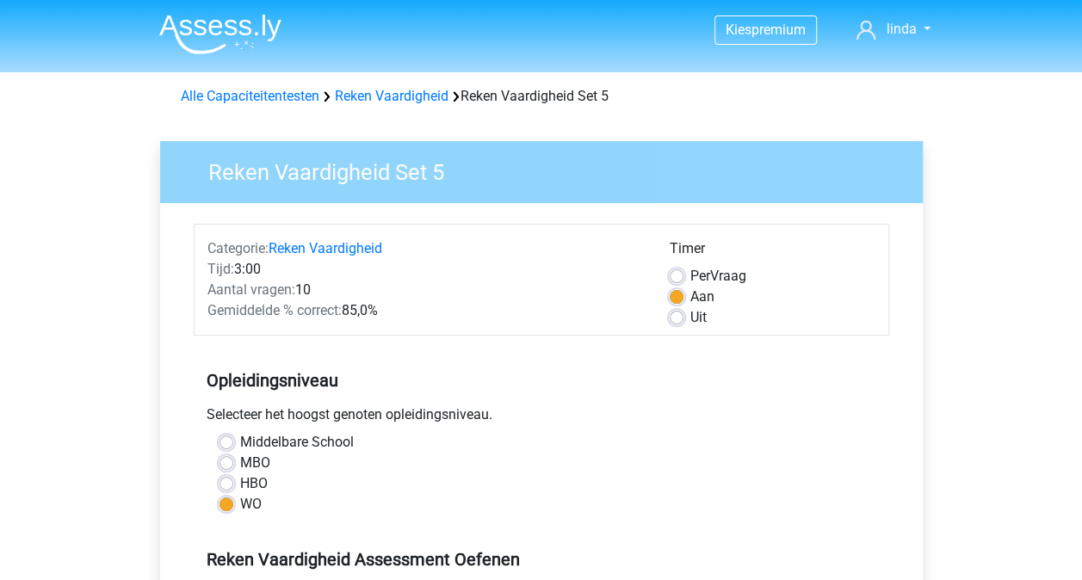
click at [651, 441] on div "Middelbare School" at bounding box center [541, 442] width 644 height 21
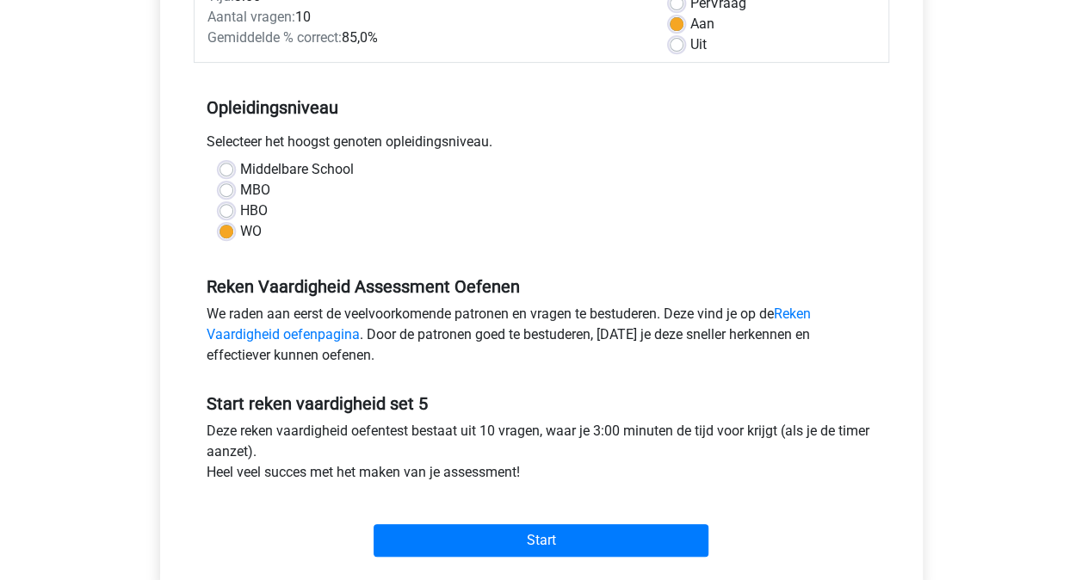
scroll to position [275, 0]
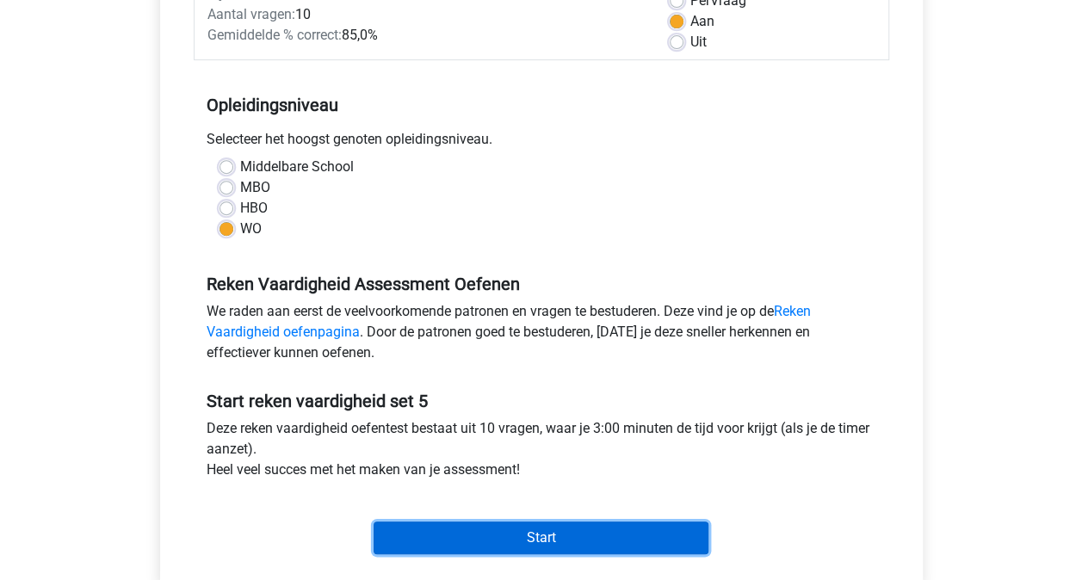
click at [565, 532] on input "Start" at bounding box center [541, 538] width 335 height 33
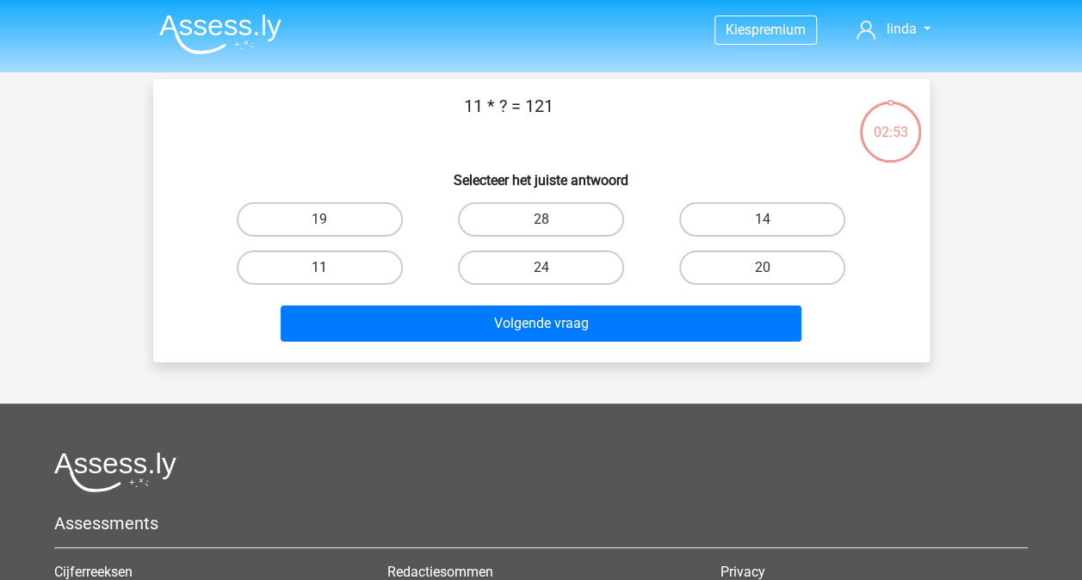
click at [369, 270] on label "11" at bounding box center [320, 267] width 166 height 34
click at [330, 270] on input "11" at bounding box center [324, 273] width 11 height 11
radio input "true"
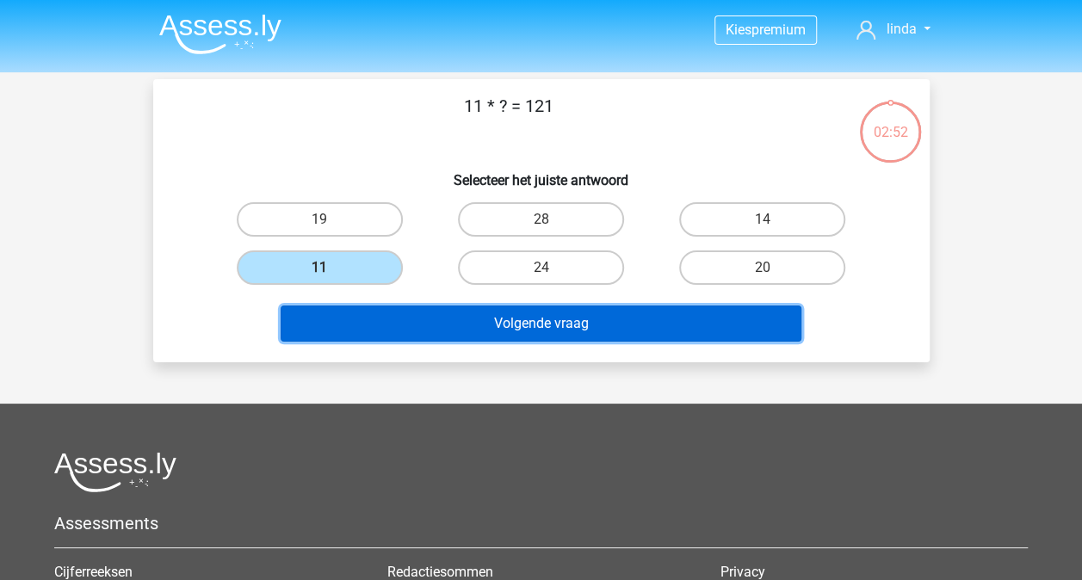
click at [560, 318] on button "Volgende vraag" at bounding box center [541, 324] width 521 height 36
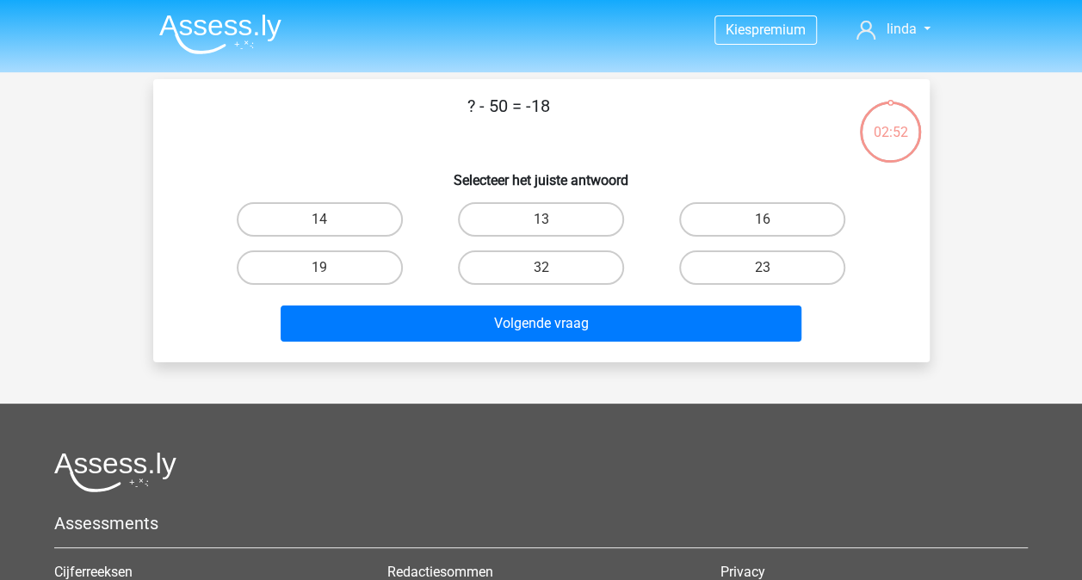
scroll to position [79, 0]
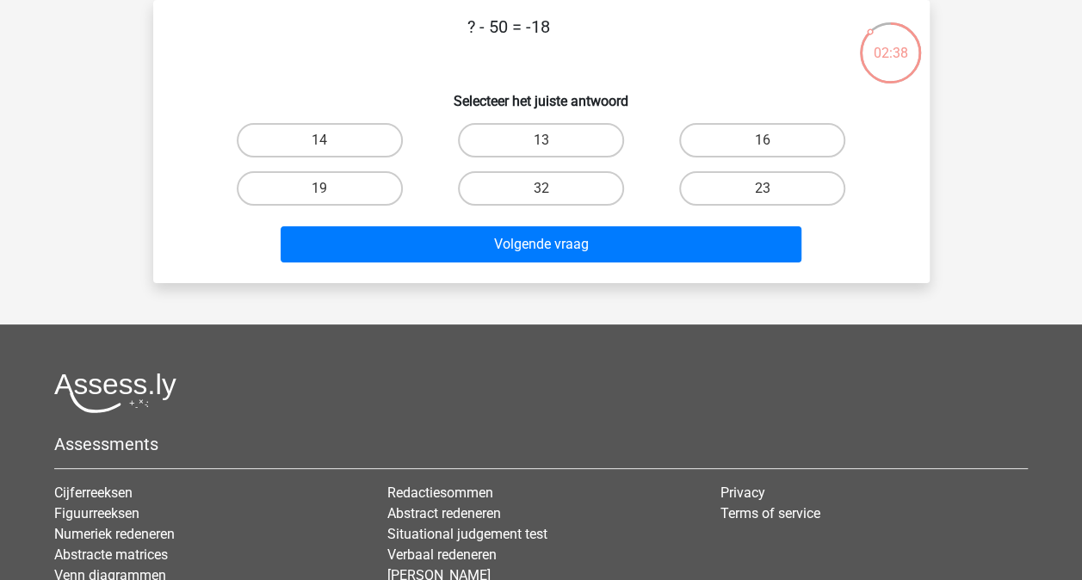
click at [546, 191] on input "32" at bounding box center [545, 193] width 11 height 11
radio input "true"
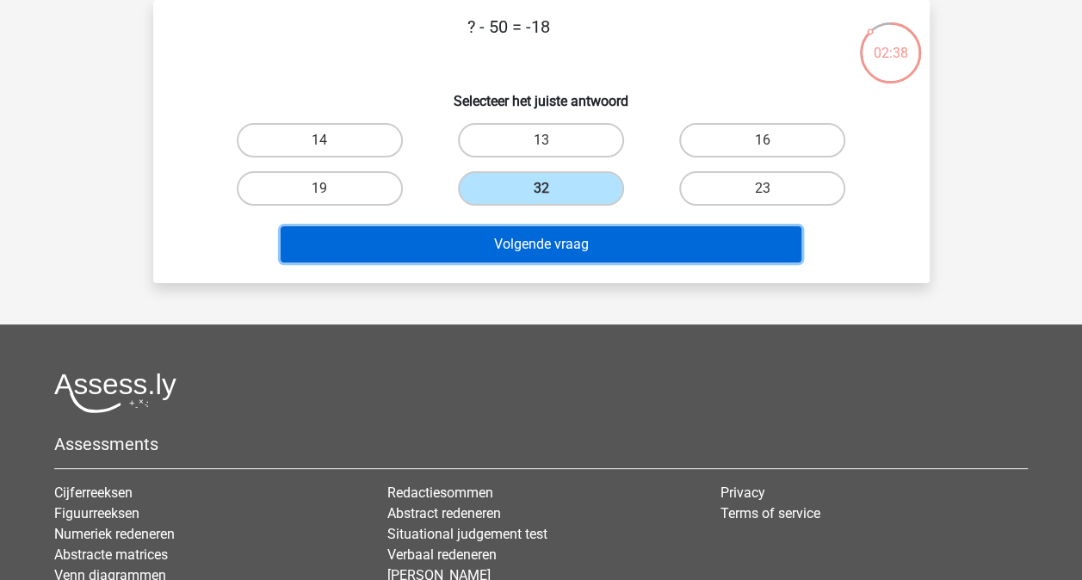
click at [550, 234] on button "Volgende vraag" at bounding box center [541, 244] width 521 height 36
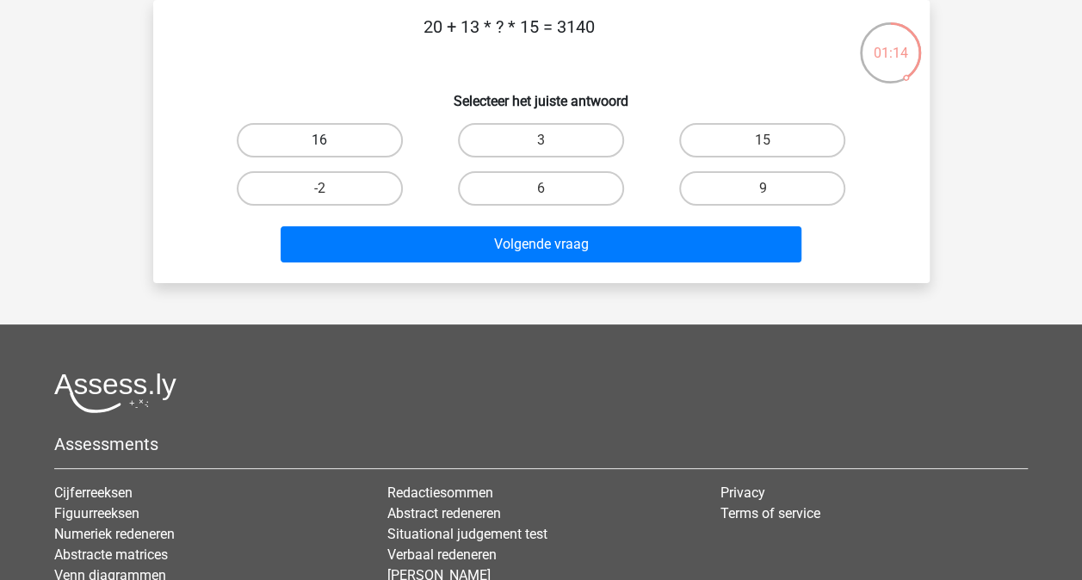
click at [343, 138] on label "16" at bounding box center [320, 140] width 166 height 34
click at [330, 140] on input "16" at bounding box center [324, 145] width 11 height 11
radio input "true"
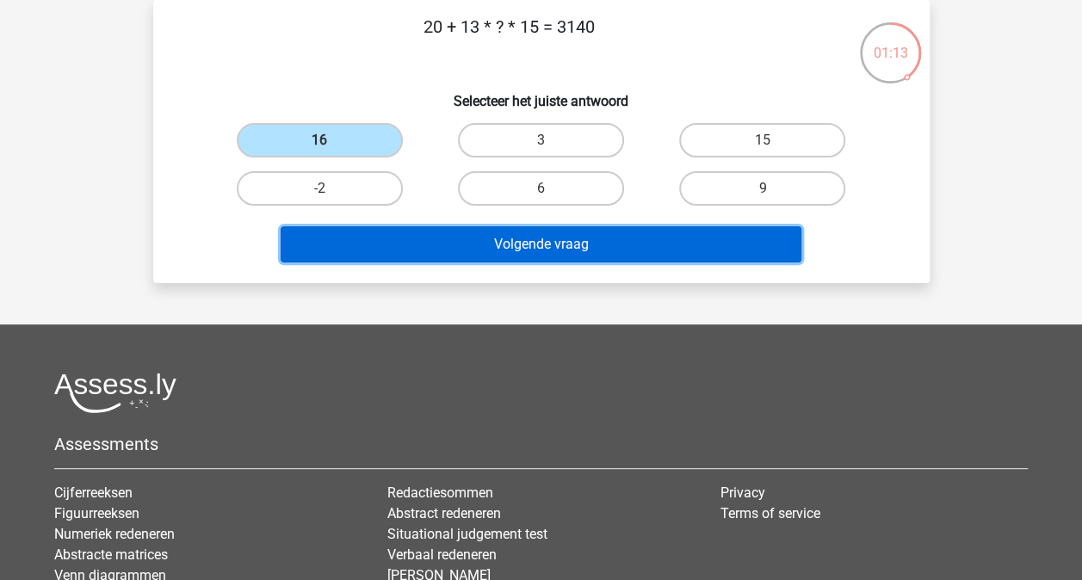
click at [568, 248] on button "Volgende vraag" at bounding box center [541, 244] width 521 height 36
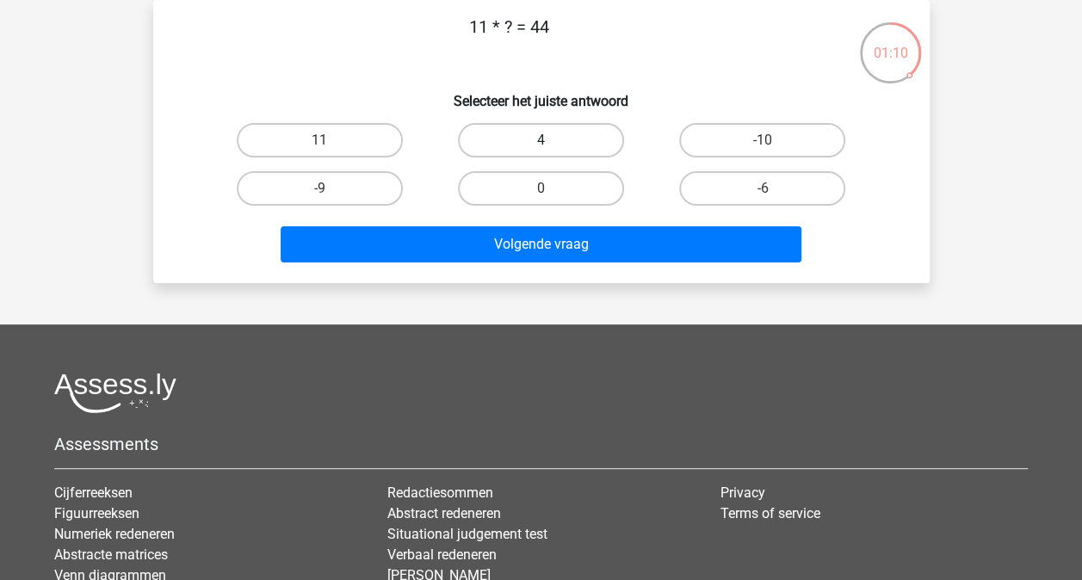
click at [499, 141] on label "4" at bounding box center [541, 140] width 166 height 34
click at [540, 141] on input "4" at bounding box center [545, 145] width 11 height 11
radio input "true"
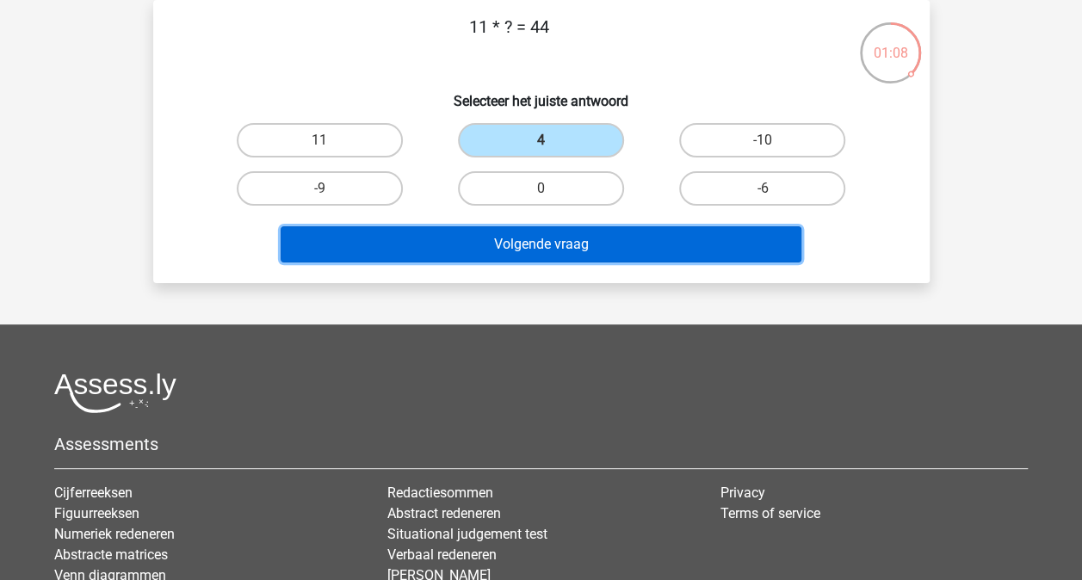
click at [565, 246] on button "Volgende vraag" at bounding box center [541, 244] width 521 height 36
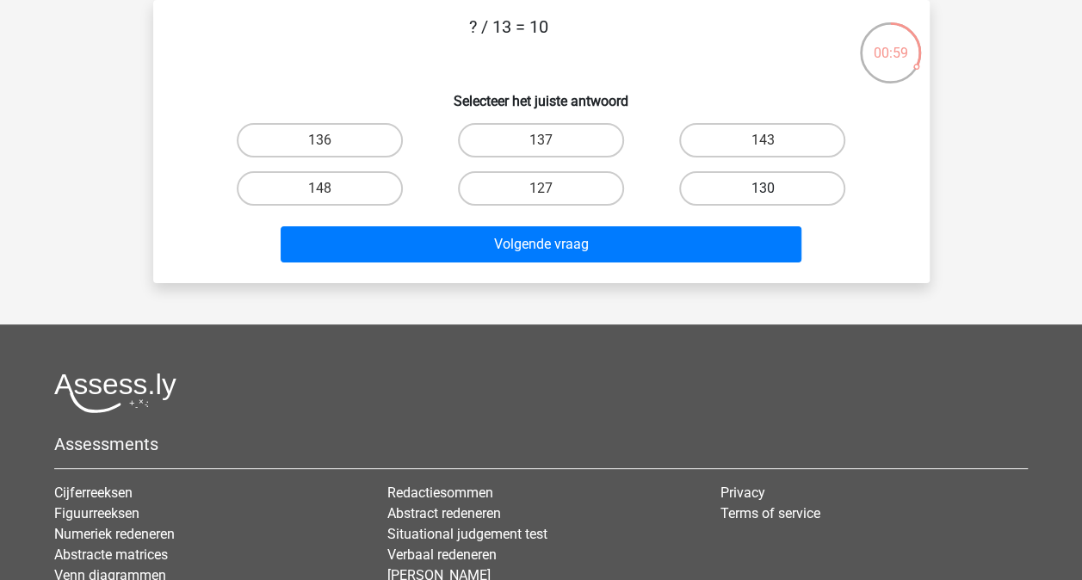
click at [738, 200] on label "130" at bounding box center [762, 188] width 166 height 34
click at [762, 200] on input "130" at bounding box center [767, 193] width 11 height 11
radio input "true"
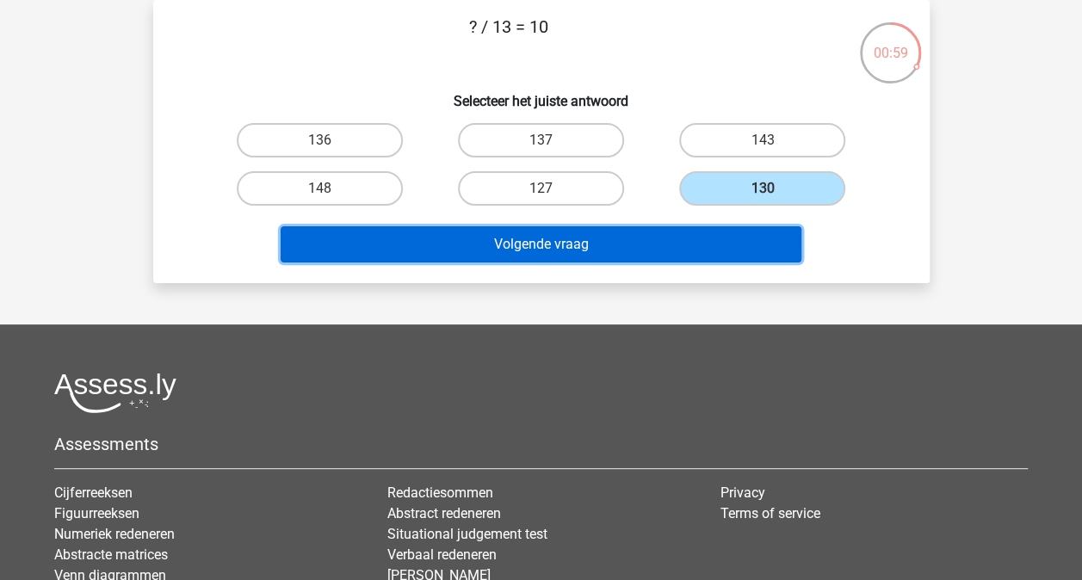
click at [673, 239] on button "Volgende vraag" at bounding box center [541, 244] width 521 height 36
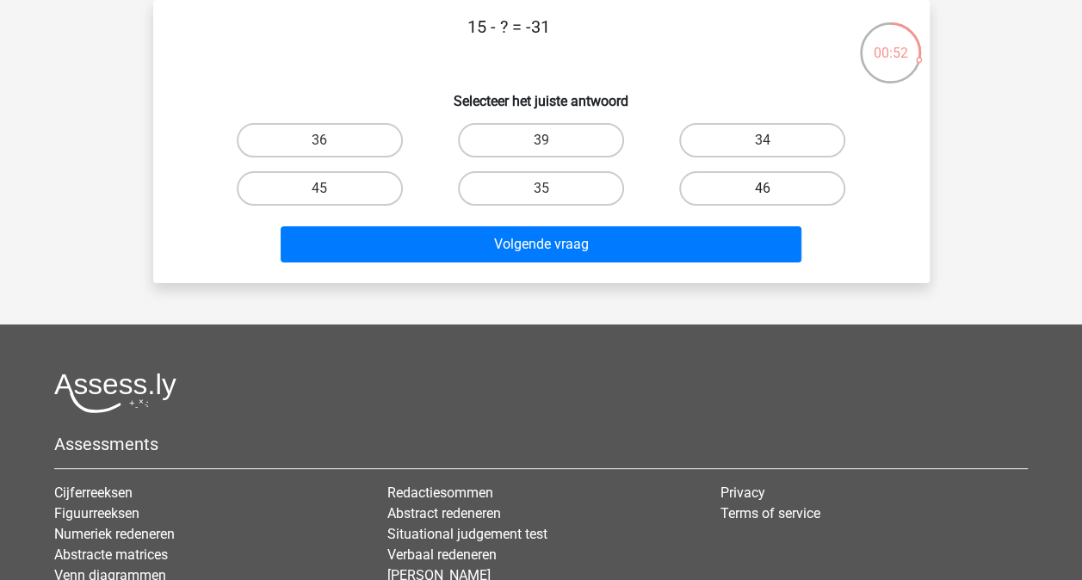
click at [754, 198] on label "46" at bounding box center [762, 188] width 166 height 34
click at [762, 198] on input "46" at bounding box center [767, 193] width 11 height 11
radio input "true"
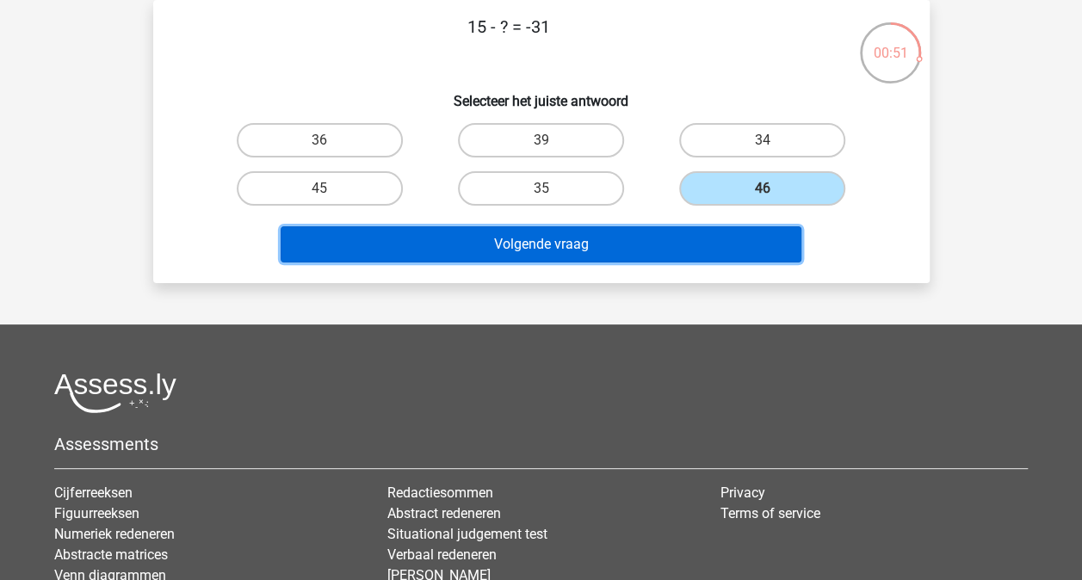
click at [630, 249] on button "Volgende vraag" at bounding box center [541, 244] width 521 height 36
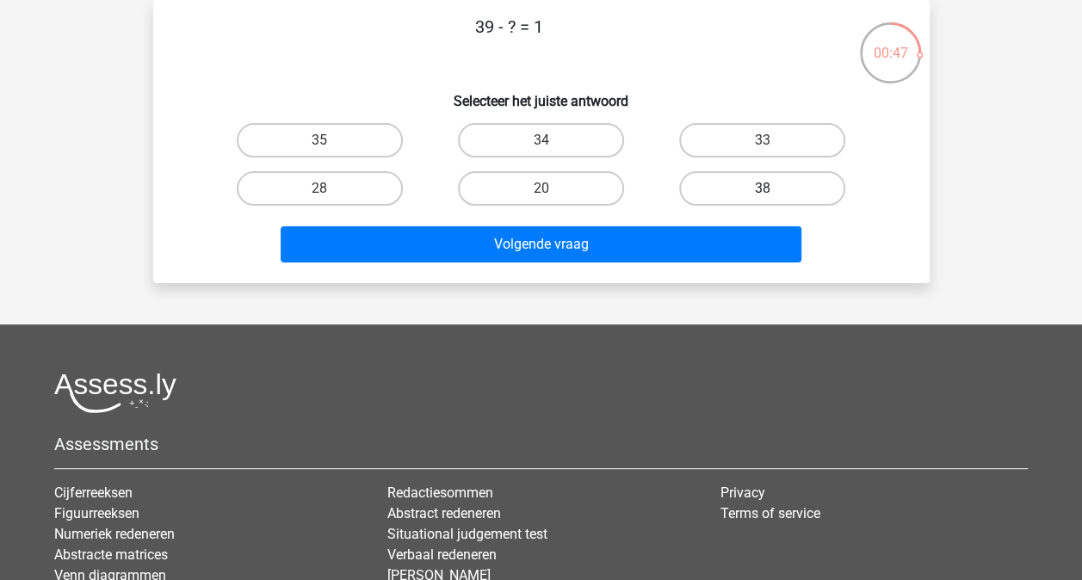
click at [701, 184] on label "38" at bounding box center [762, 188] width 166 height 34
click at [762, 188] on input "38" at bounding box center [767, 193] width 11 height 11
radio input "true"
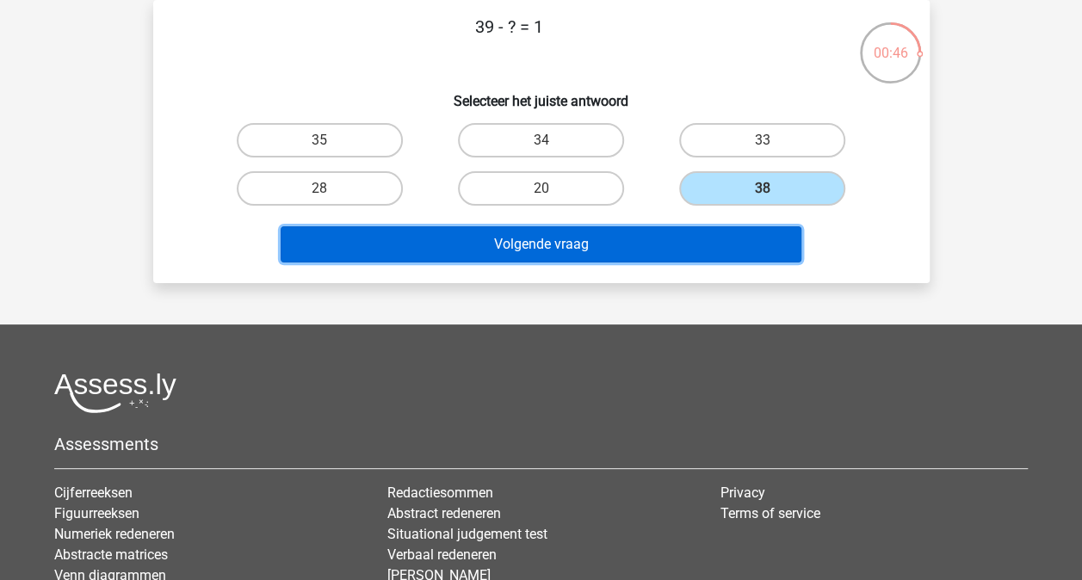
click at [630, 244] on button "Volgende vraag" at bounding box center [541, 244] width 521 height 36
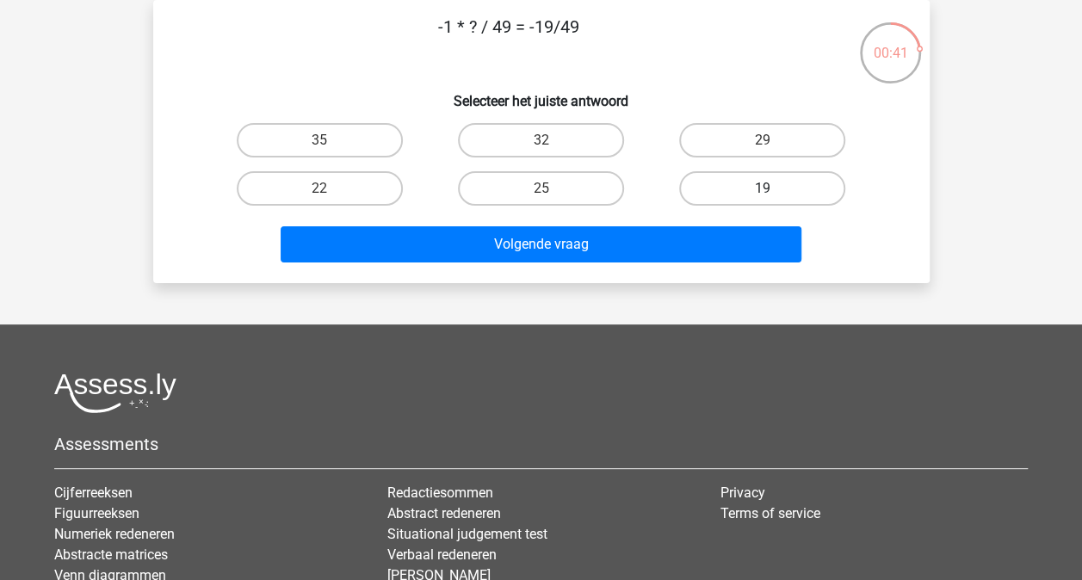
click at [729, 190] on label "19" at bounding box center [762, 188] width 166 height 34
click at [762, 190] on input "19" at bounding box center [767, 193] width 11 height 11
radio input "true"
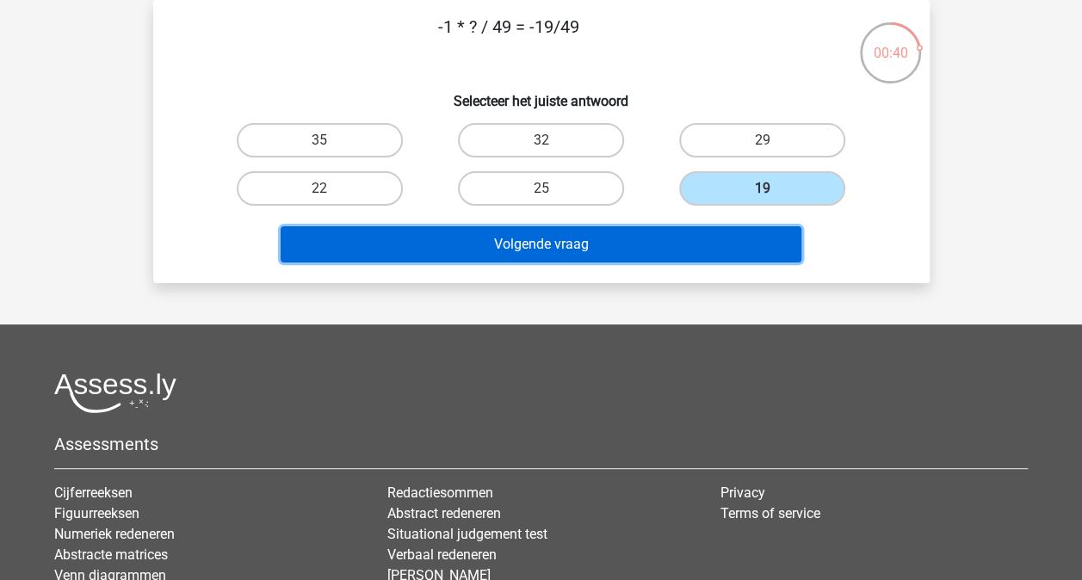
click at [639, 237] on button "Volgende vraag" at bounding box center [541, 244] width 521 height 36
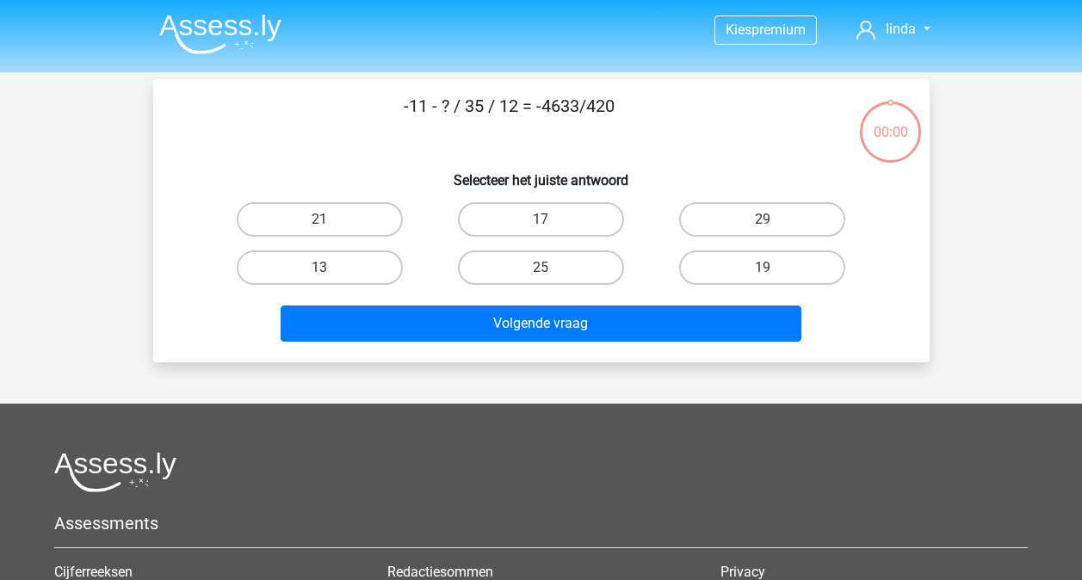
scroll to position [79, 0]
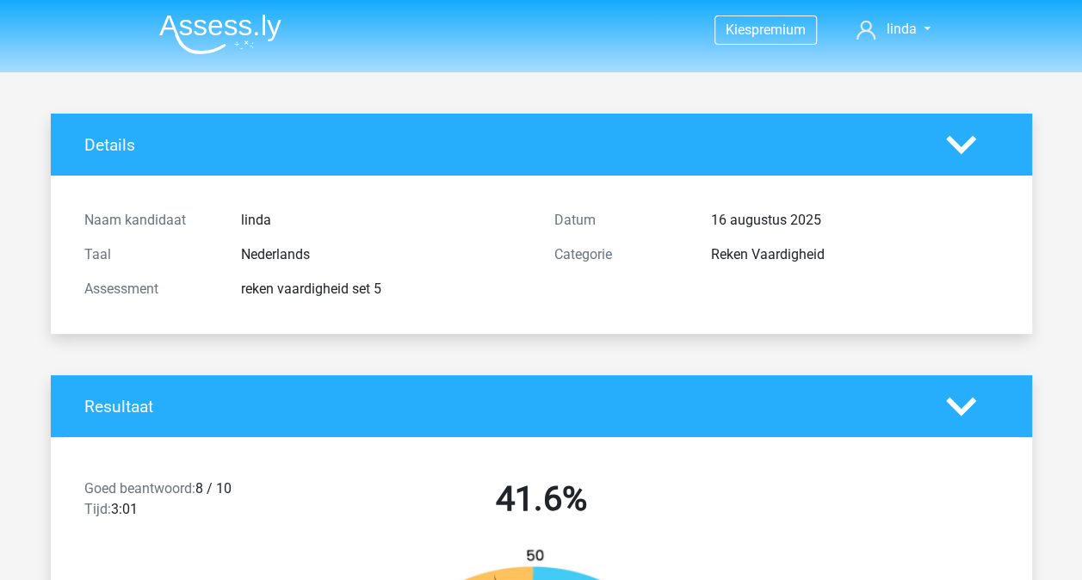
click at [258, 375] on div "Resultaat" at bounding box center [541, 406] width 981 height 62
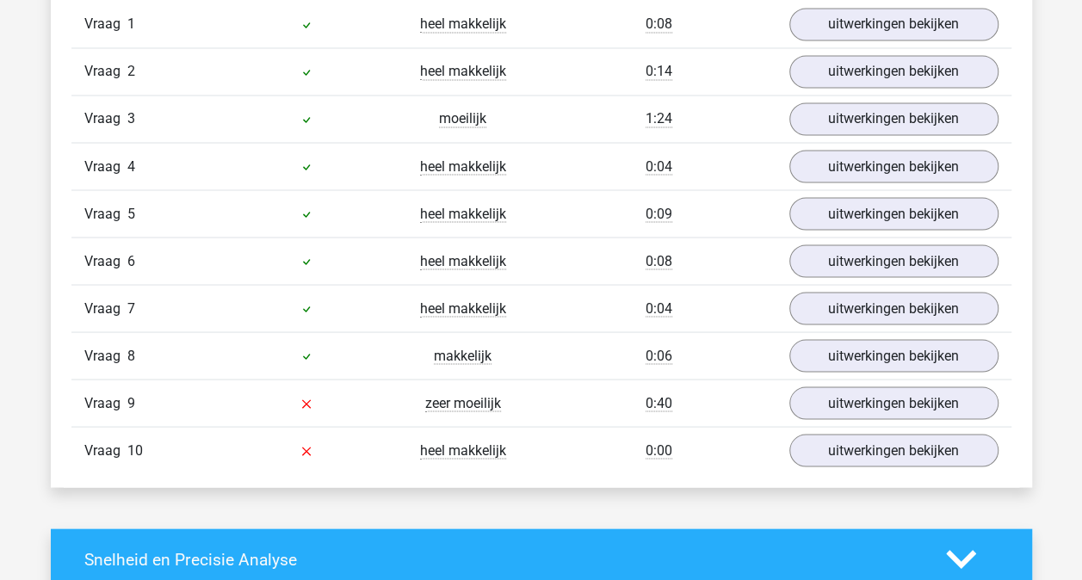
scroll to position [1480, 0]
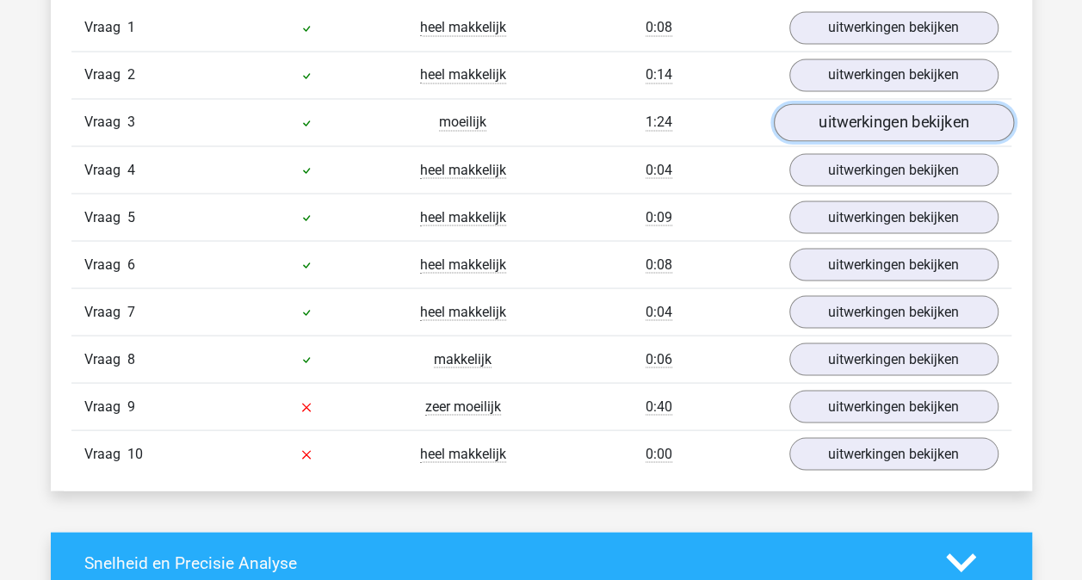
click at [858, 112] on link "uitwerkingen bekijken" at bounding box center [893, 122] width 240 height 38
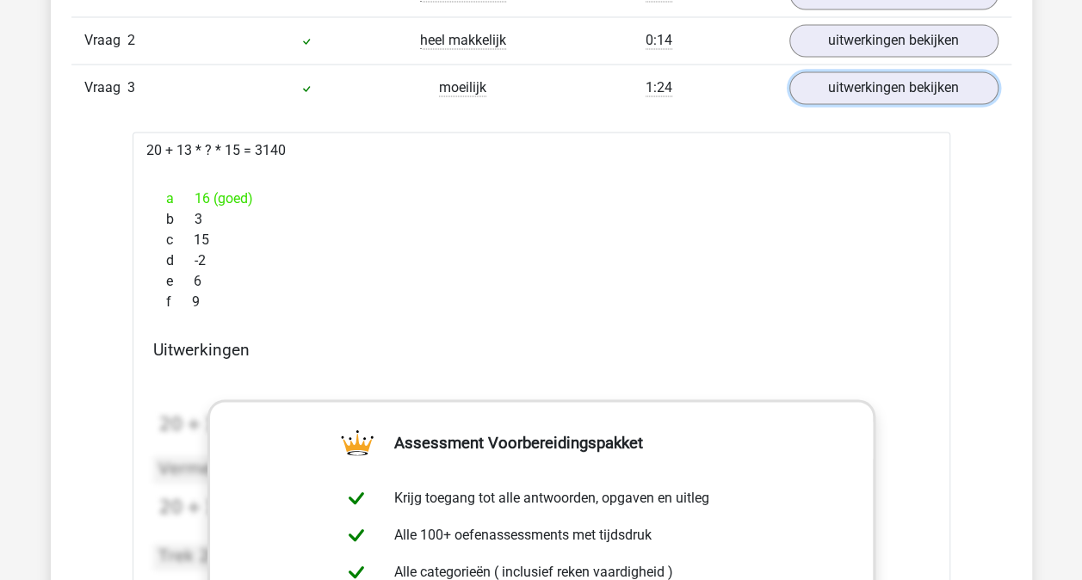
scroll to position [1549, 0]
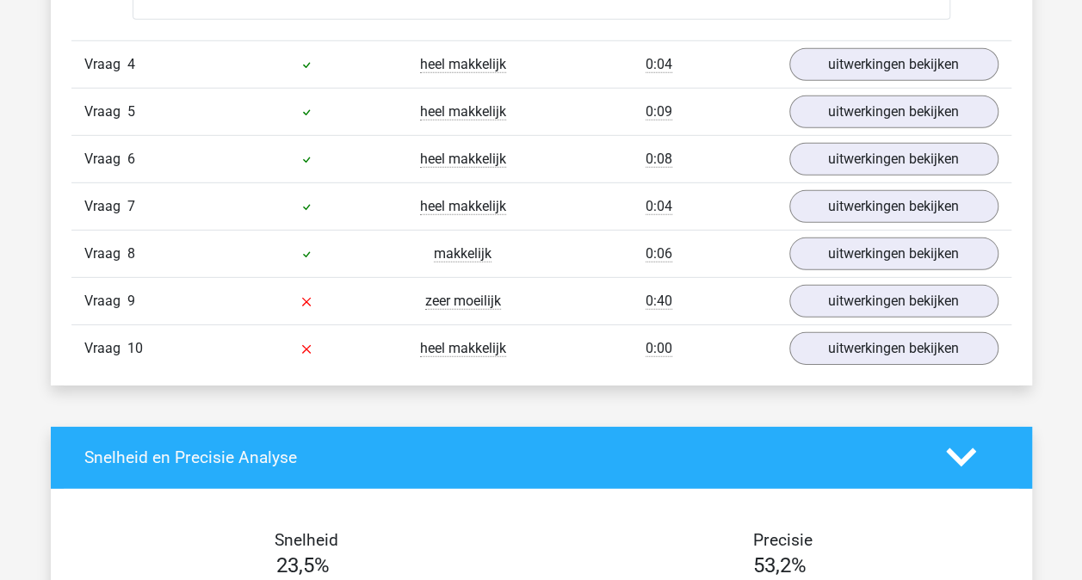
scroll to position [2479, 0]
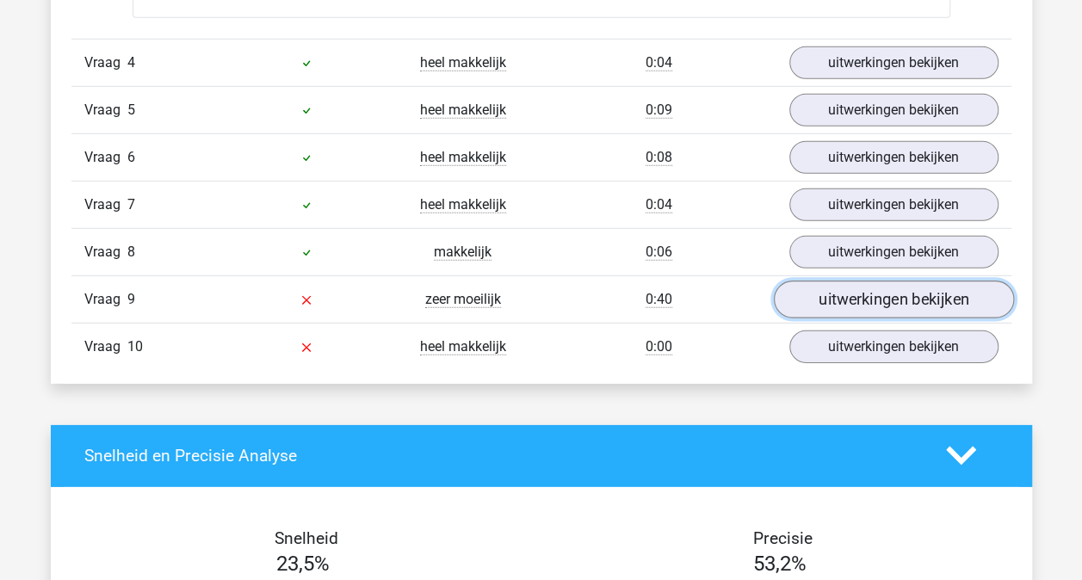
click at [862, 296] on link "uitwerkingen bekijken" at bounding box center [893, 300] width 240 height 38
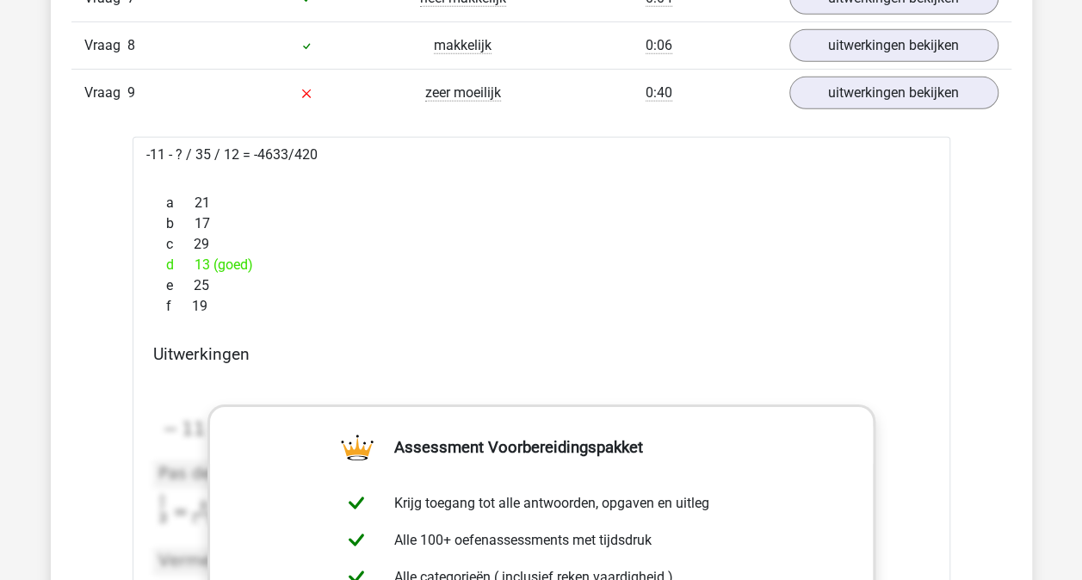
scroll to position [2719, 0]
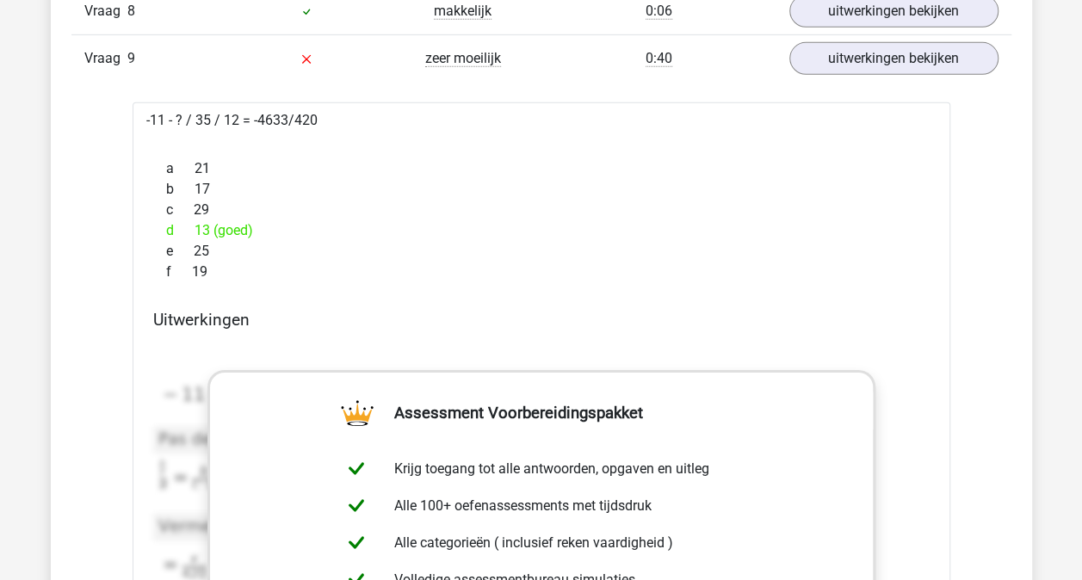
click at [55, 207] on div "Overzicht vragen In deze sectie vind je de antwoorden en uitwerkingen bij alle …" at bounding box center [541, 338] width 981 height 3532
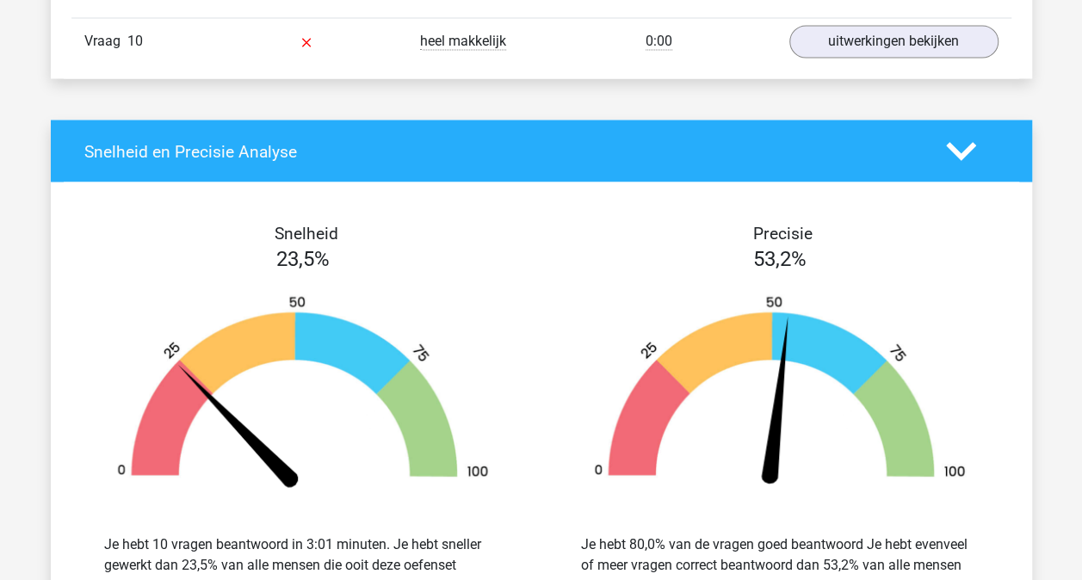
scroll to position [4751, 0]
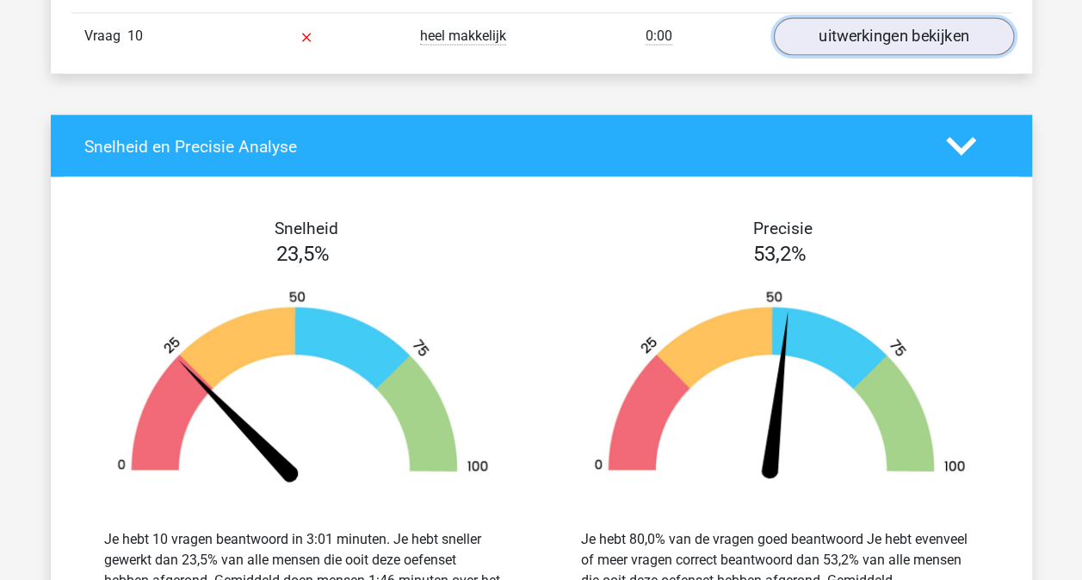
click at [857, 33] on link "uitwerkingen bekijken" at bounding box center [893, 37] width 240 height 38
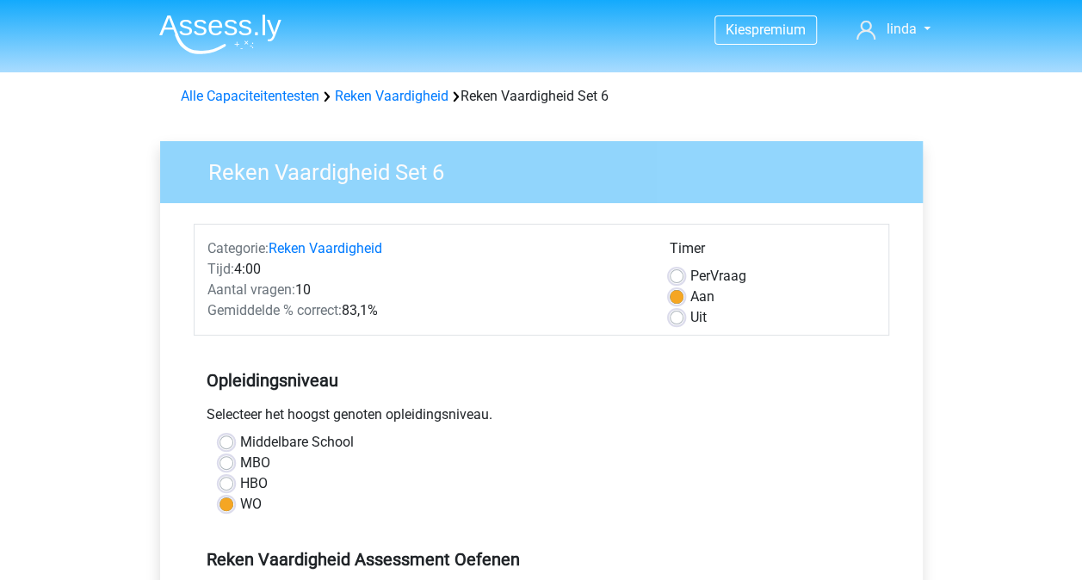
click at [540, 396] on h5 "Opleidingsniveau" at bounding box center [542, 380] width 670 height 34
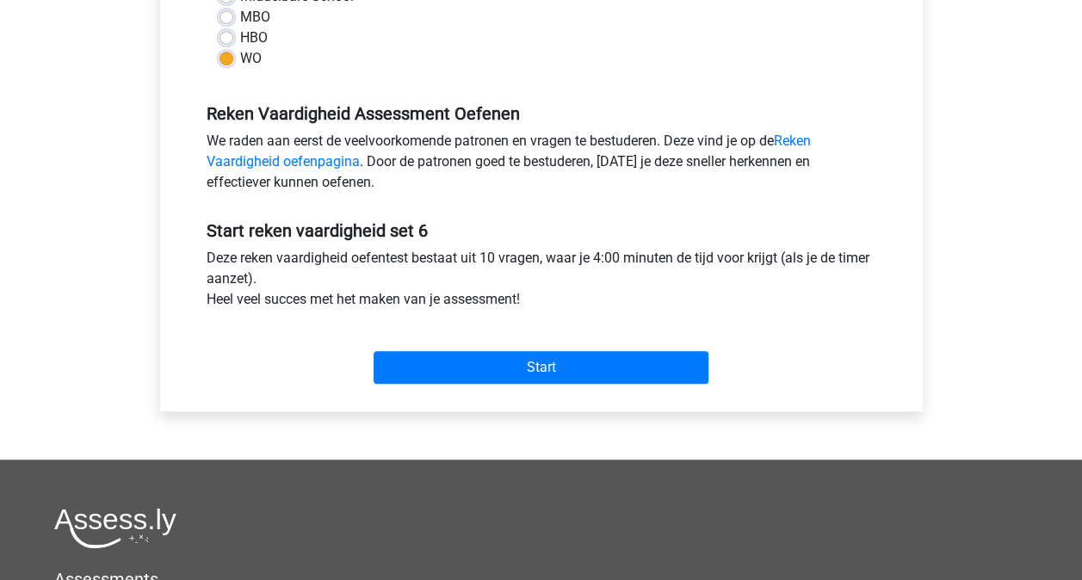
scroll to position [448, 0]
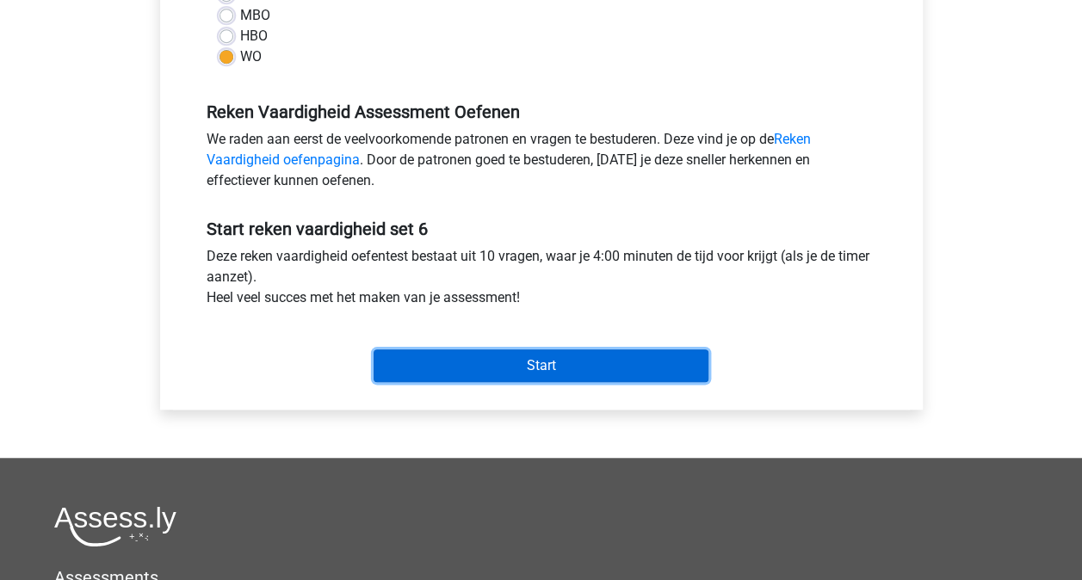
click at [542, 369] on input "Start" at bounding box center [541, 365] width 335 height 33
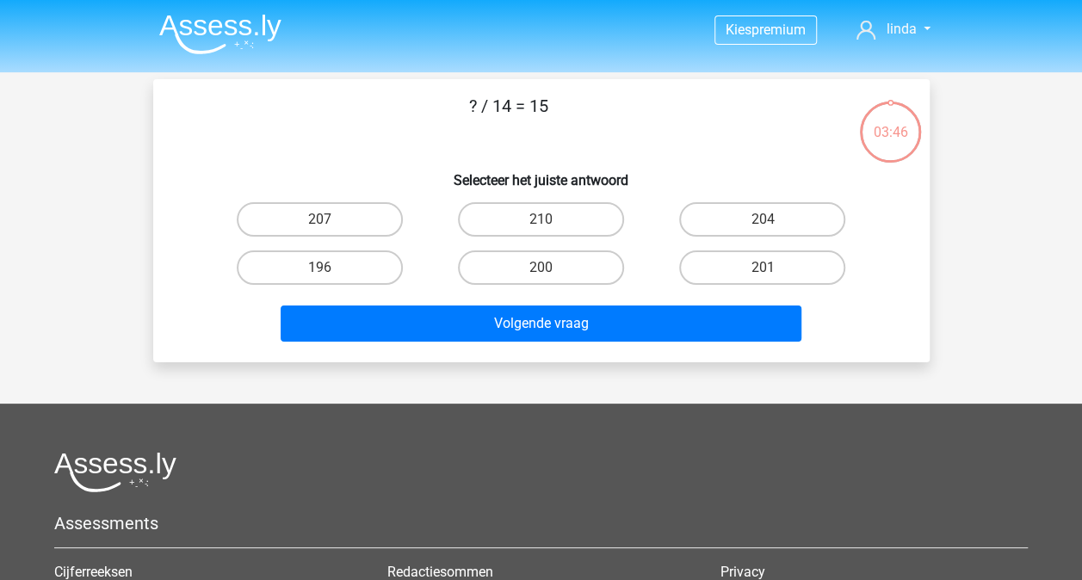
click at [542, 221] on input "210" at bounding box center [545, 224] width 11 height 11
radio input "true"
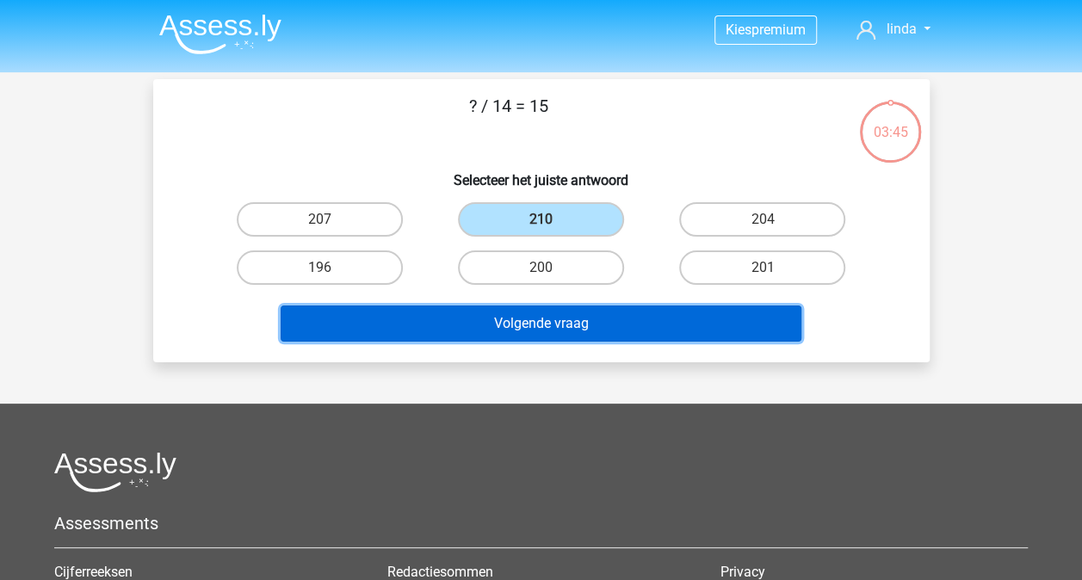
click at [545, 325] on button "Volgende vraag" at bounding box center [541, 324] width 521 height 36
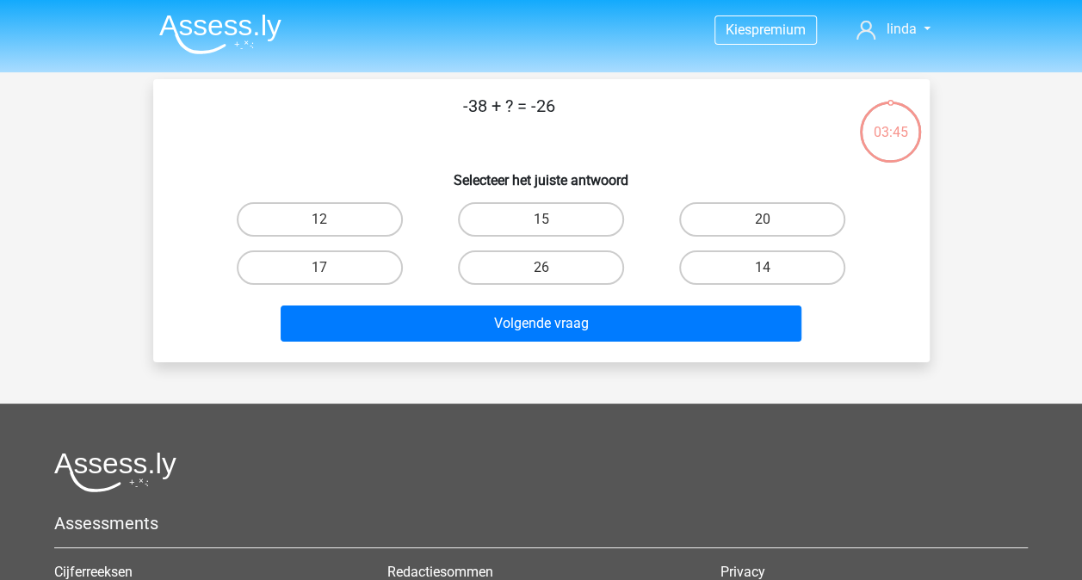
scroll to position [79, 0]
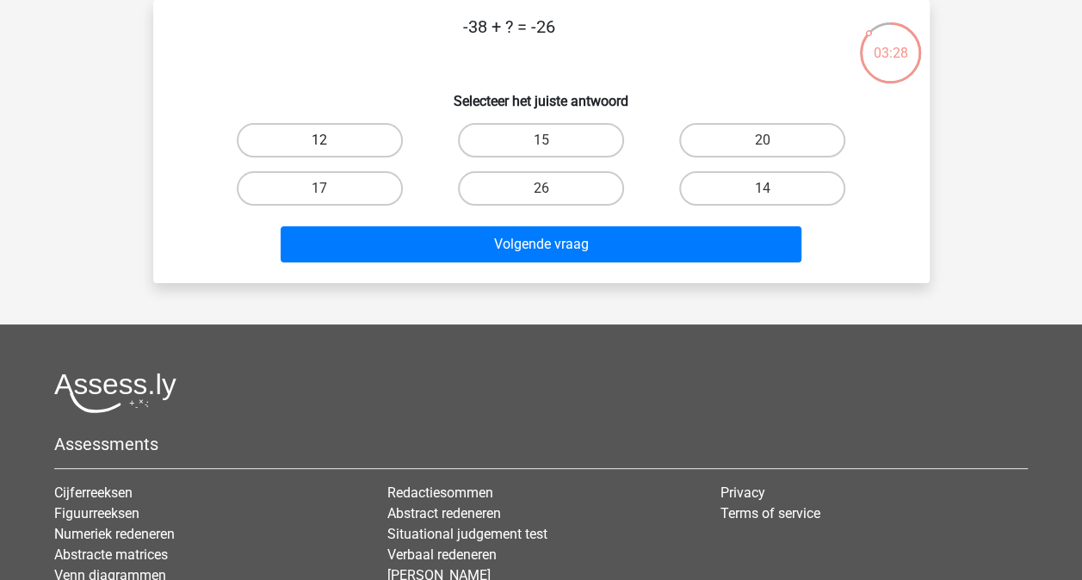
click at [376, 137] on label "12" at bounding box center [320, 140] width 166 height 34
click at [330, 140] on input "12" at bounding box center [324, 145] width 11 height 11
radio input "true"
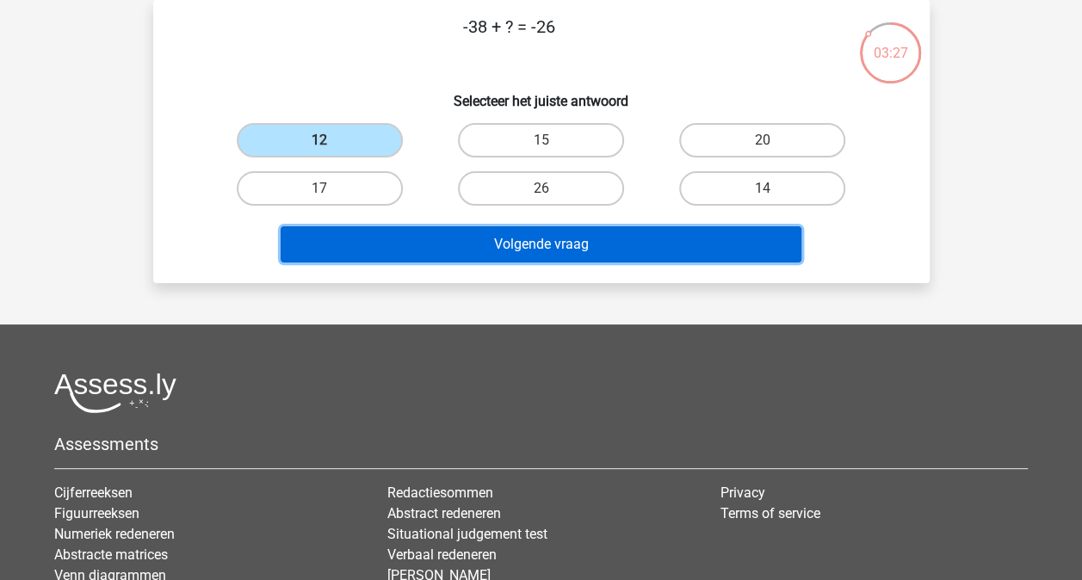
click at [534, 235] on button "Volgende vraag" at bounding box center [541, 244] width 521 height 36
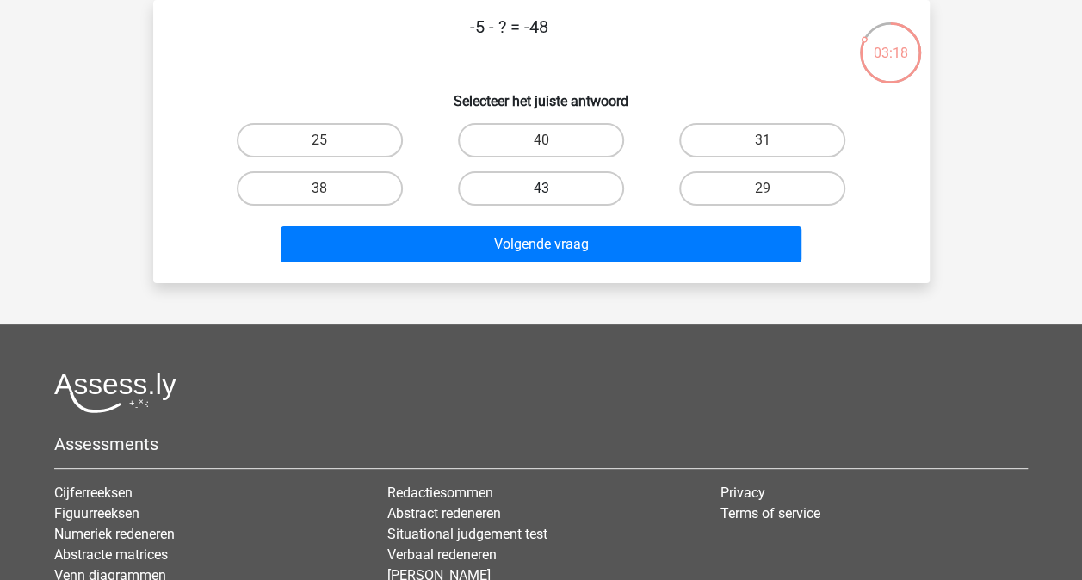
click at [551, 182] on label "43" at bounding box center [541, 188] width 166 height 34
click at [551, 188] on input "43" at bounding box center [545, 193] width 11 height 11
radio input "true"
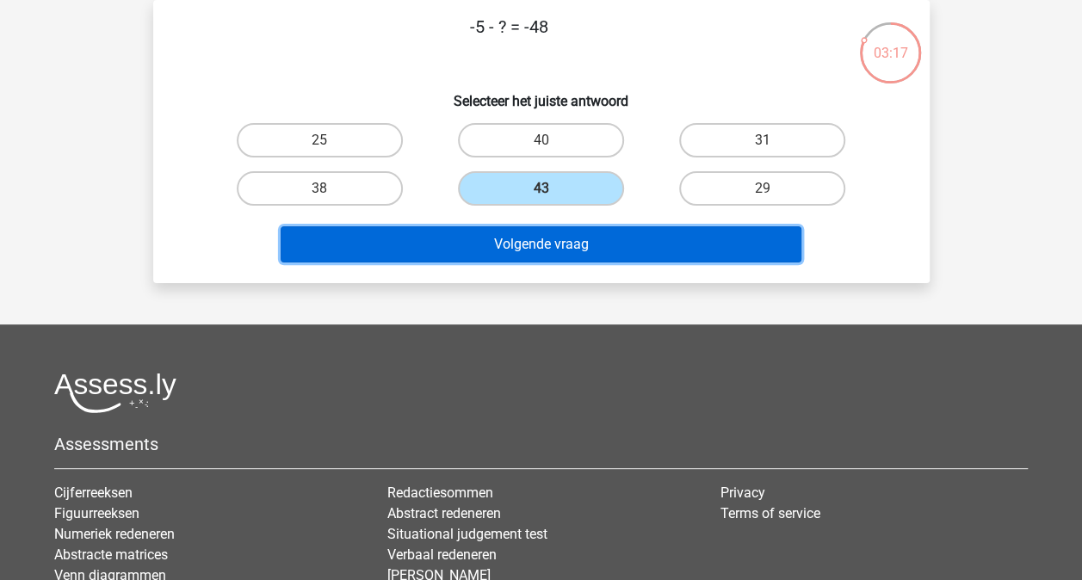
click at [559, 243] on button "Volgende vraag" at bounding box center [541, 244] width 521 height 36
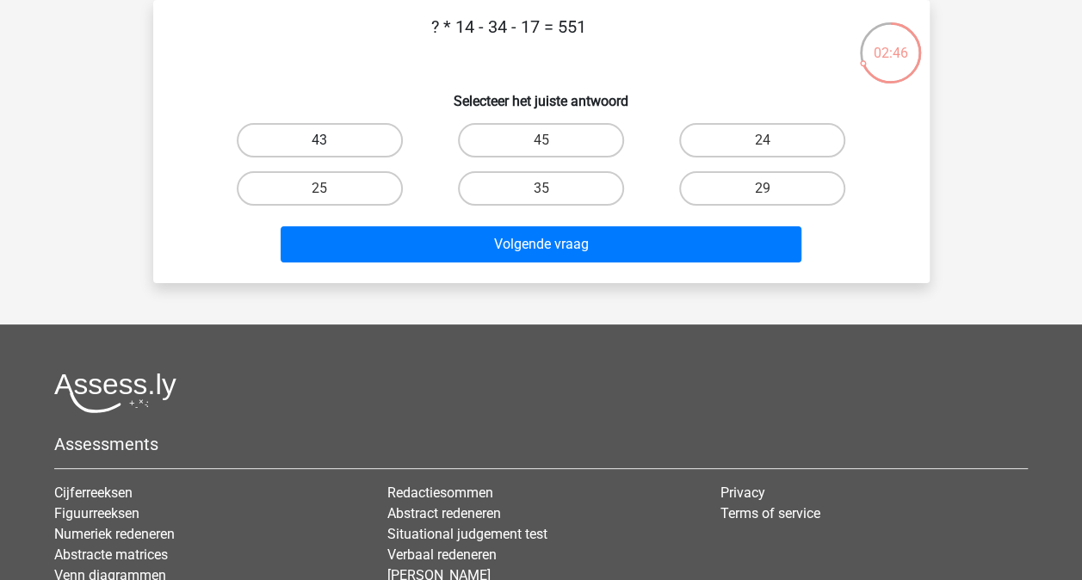
click at [349, 134] on label "43" at bounding box center [320, 140] width 166 height 34
click at [330, 140] on input "43" at bounding box center [324, 145] width 11 height 11
radio input "true"
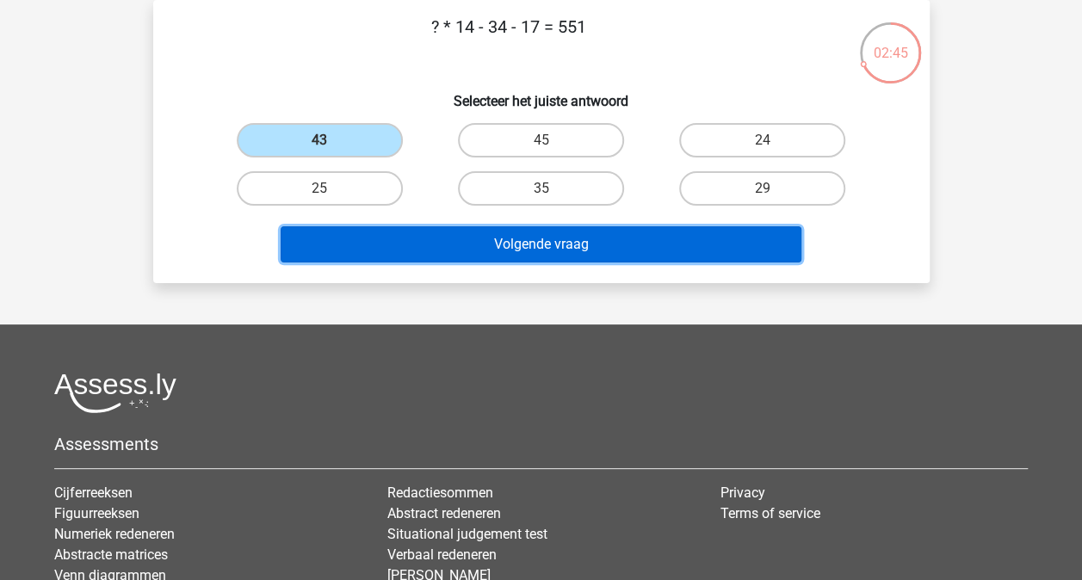
click at [518, 249] on button "Volgende vraag" at bounding box center [541, 244] width 521 height 36
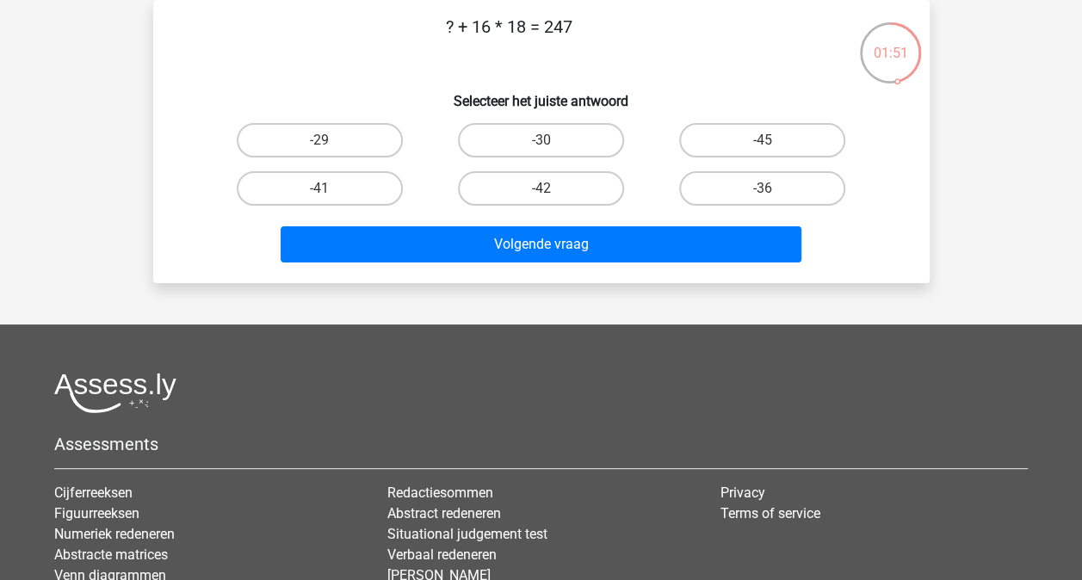
click at [544, 150] on input "-30" at bounding box center [545, 145] width 11 height 11
radio input "true"
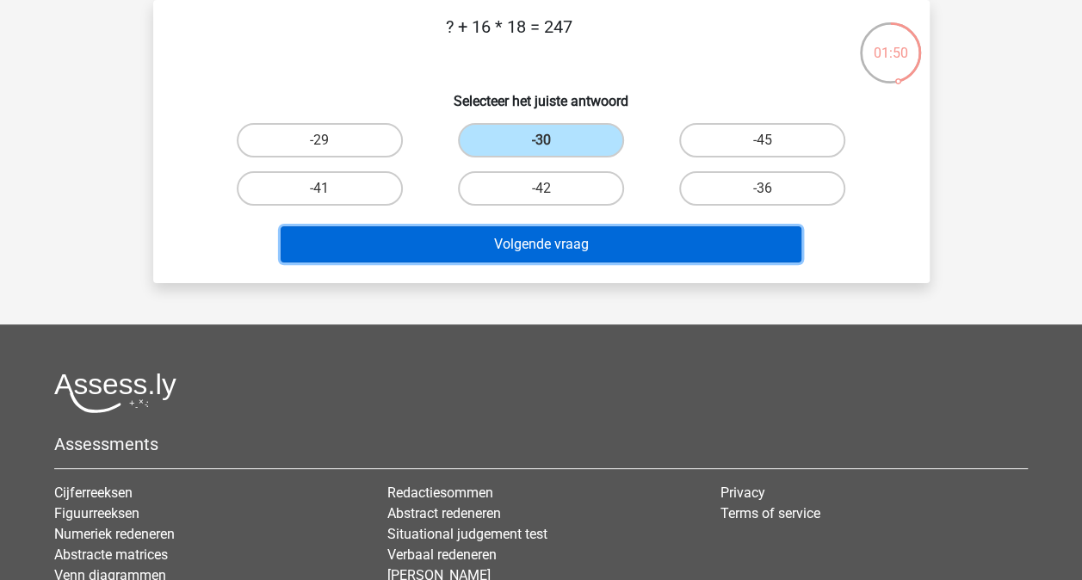
click at [534, 245] on button "Volgende vraag" at bounding box center [541, 244] width 521 height 36
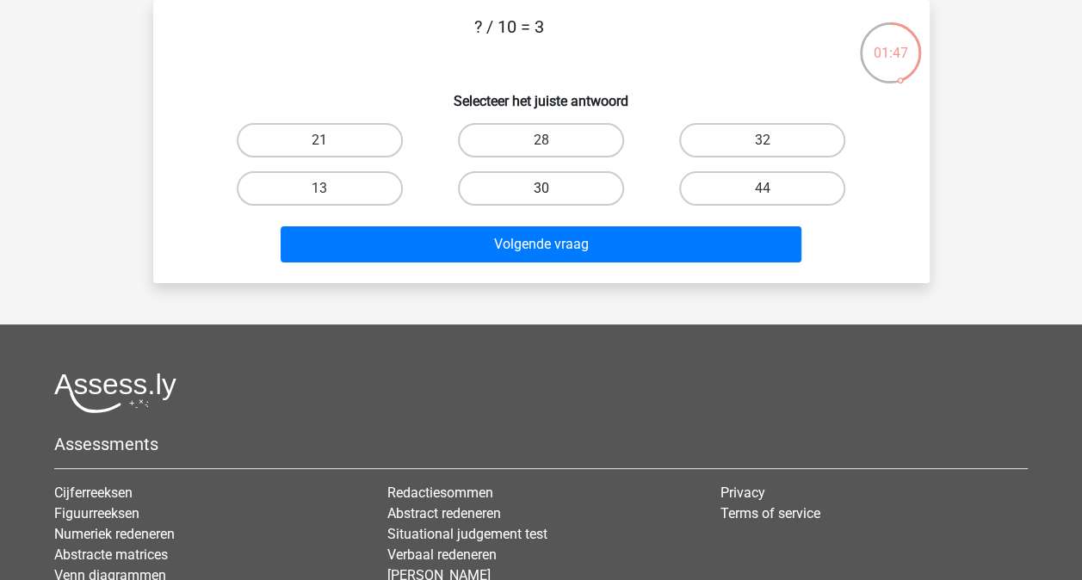
click at [521, 196] on label "30" at bounding box center [541, 188] width 166 height 34
click at [540, 196] on input "30" at bounding box center [545, 193] width 11 height 11
radio input "true"
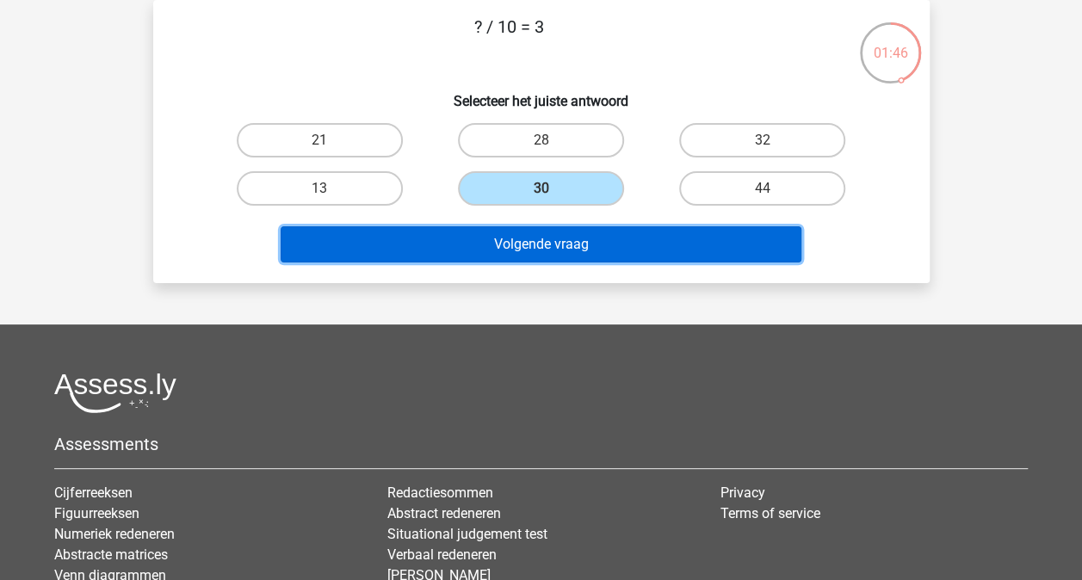
click at [535, 239] on button "Volgende vraag" at bounding box center [541, 244] width 521 height 36
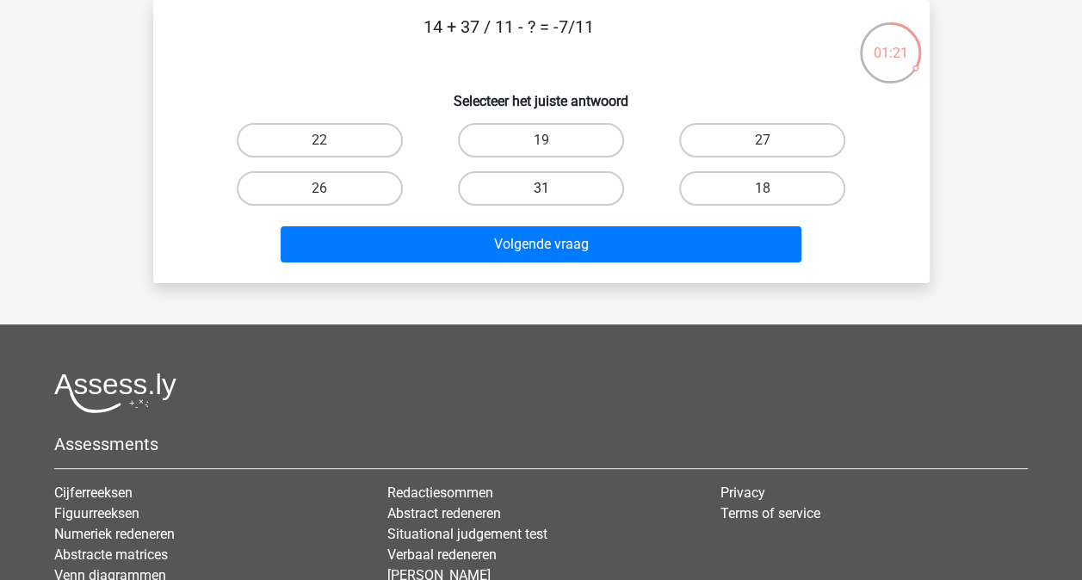
click at [562, 172] on label "31" at bounding box center [541, 188] width 166 height 34
click at [552, 188] on input "31" at bounding box center [545, 193] width 11 height 11
radio input "true"
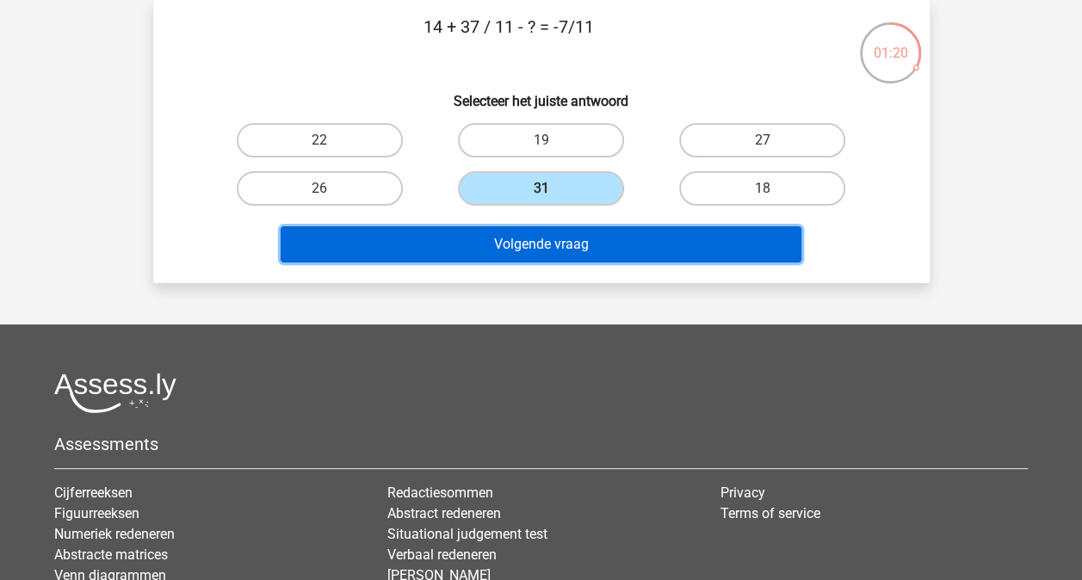
click at [566, 241] on button "Volgende vraag" at bounding box center [541, 244] width 521 height 36
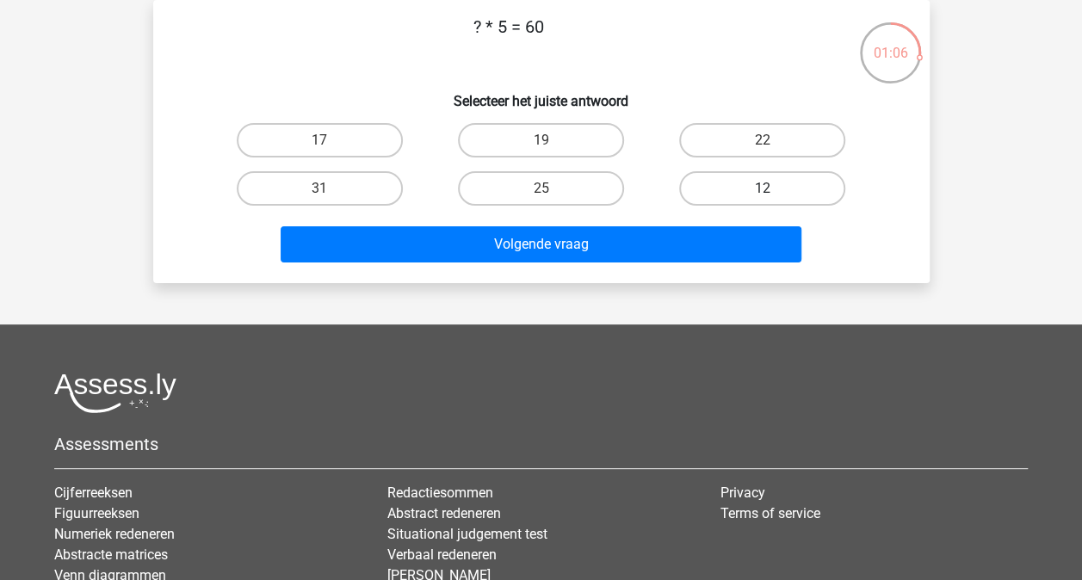
click at [713, 182] on label "12" at bounding box center [762, 188] width 166 height 34
click at [762, 188] on input "12" at bounding box center [767, 193] width 11 height 11
radio input "true"
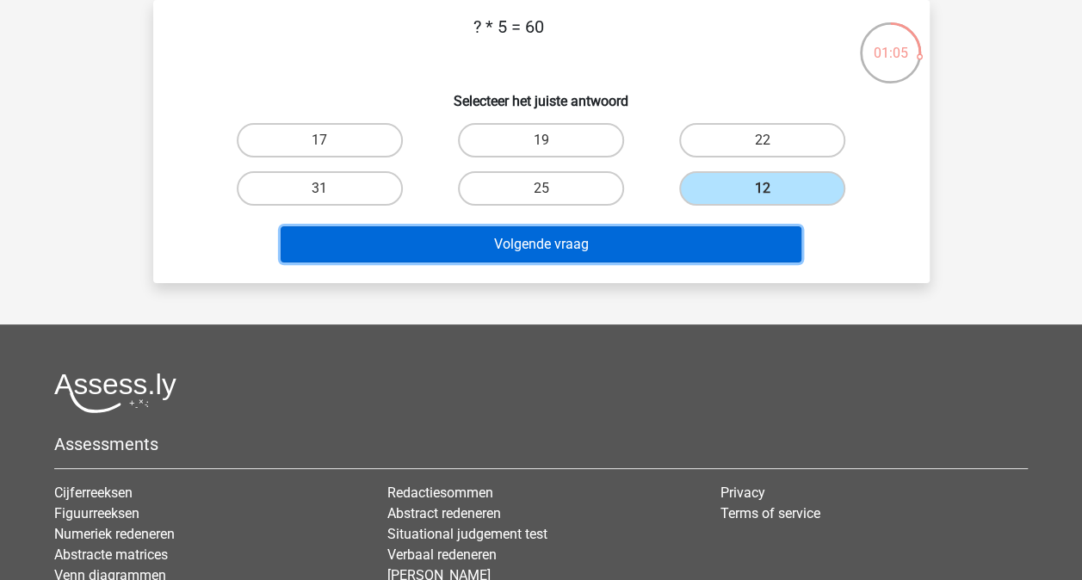
click at [635, 243] on button "Volgende vraag" at bounding box center [541, 244] width 521 height 36
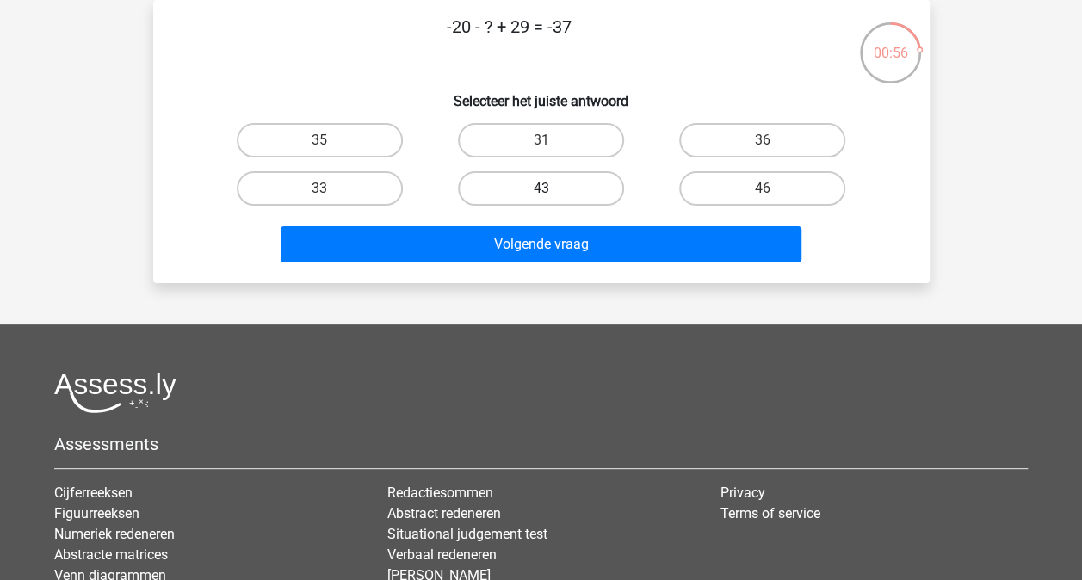
click at [534, 179] on label "43" at bounding box center [541, 188] width 166 height 34
click at [540, 188] on input "43" at bounding box center [545, 193] width 11 height 11
radio input "true"
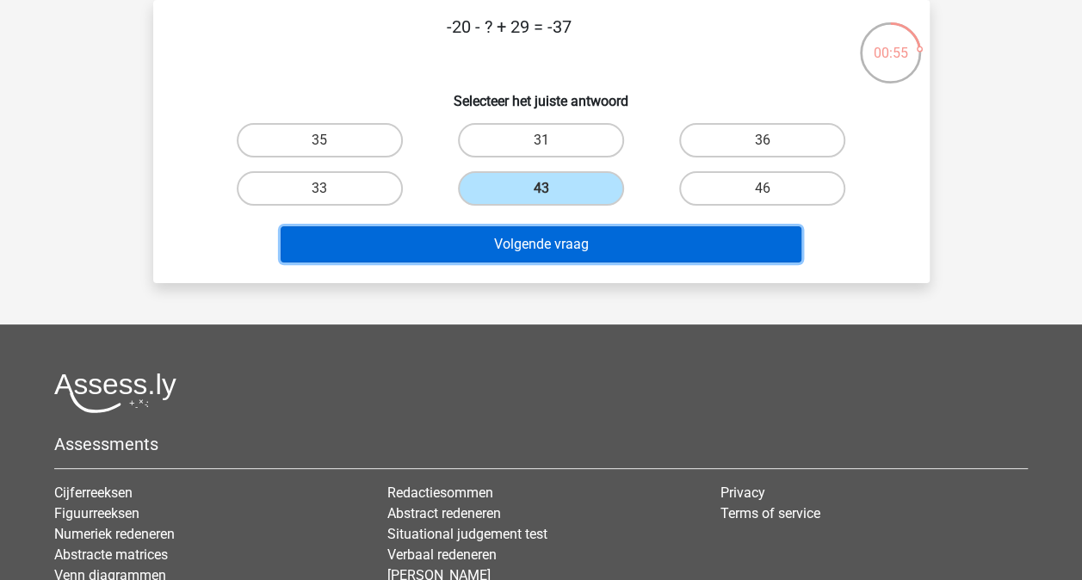
click at [551, 239] on button "Volgende vraag" at bounding box center [541, 244] width 521 height 36
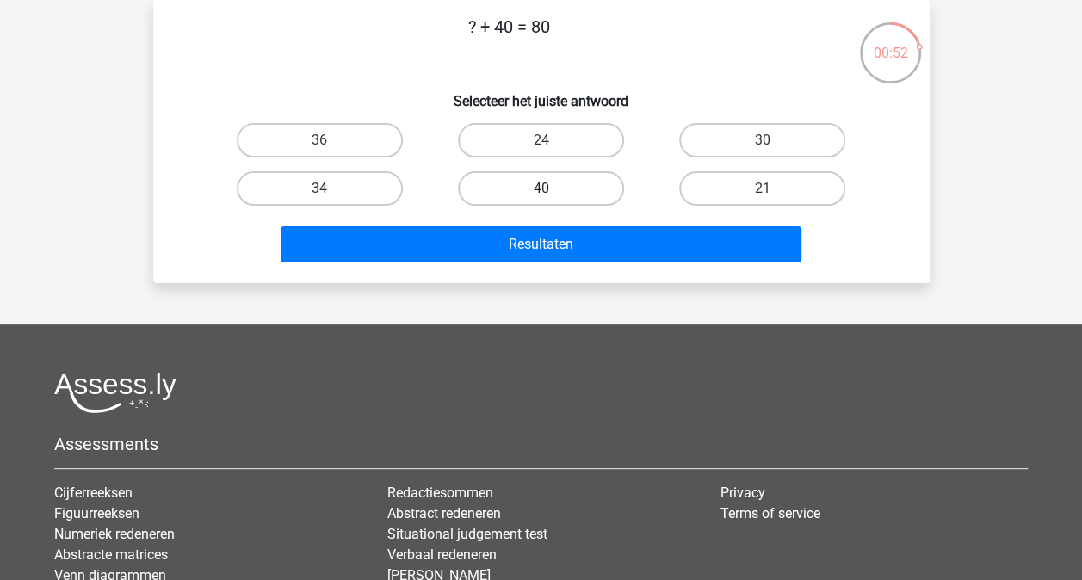
click at [544, 187] on label "40" at bounding box center [541, 188] width 166 height 34
click at [544, 188] on input "40" at bounding box center [545, 193] width 11 height 11
radio input "true"
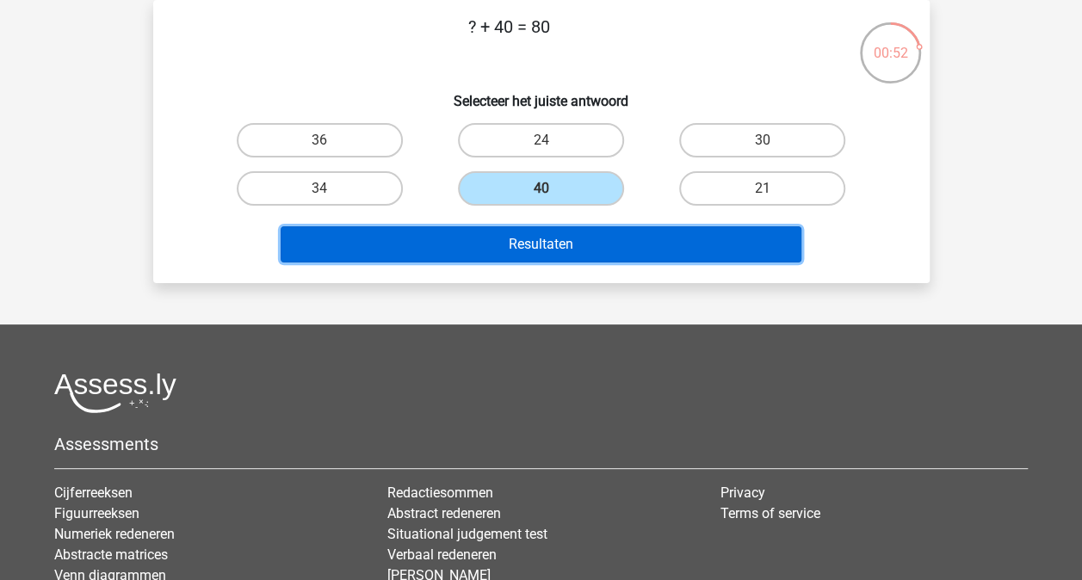
click at [551, 240] on button "Resultaten" at bounding box center [541, 244] width 521 height 36
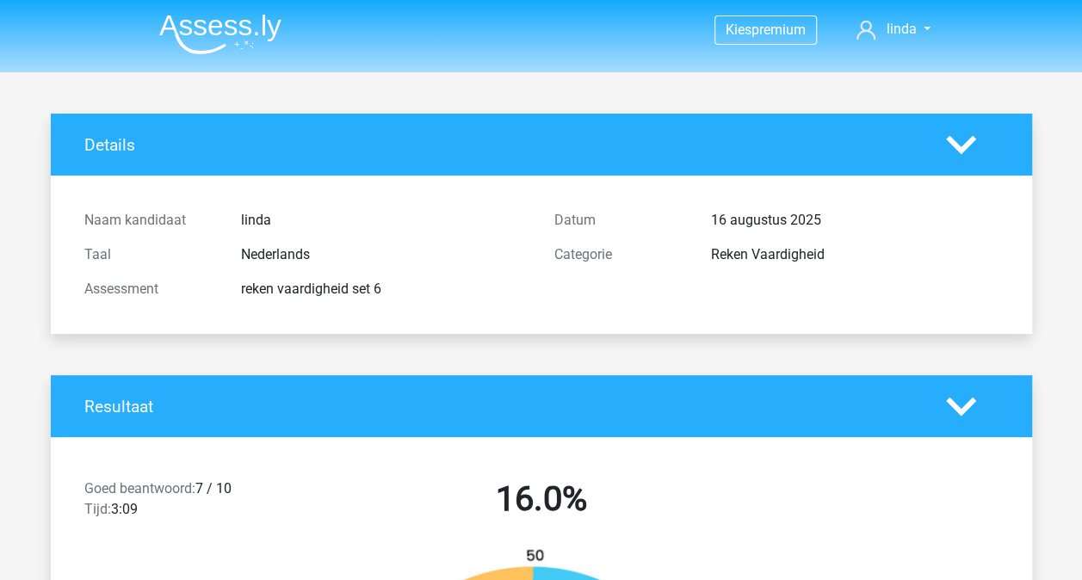
click at [422, 389] on div "Resultaat" at bounding box center [541, 406] width 981 height 62
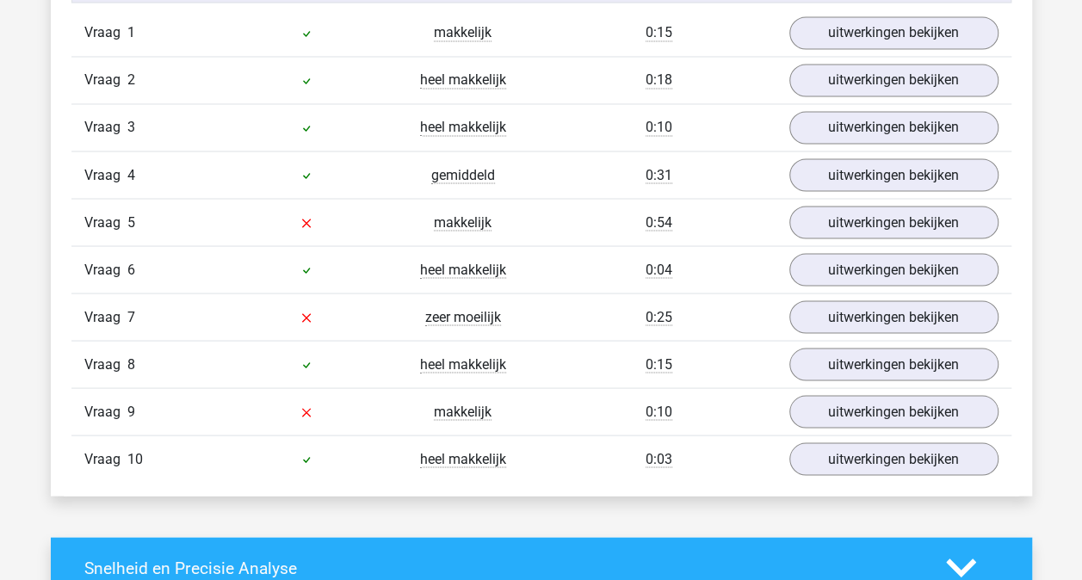
scroll to position [1480, 0]
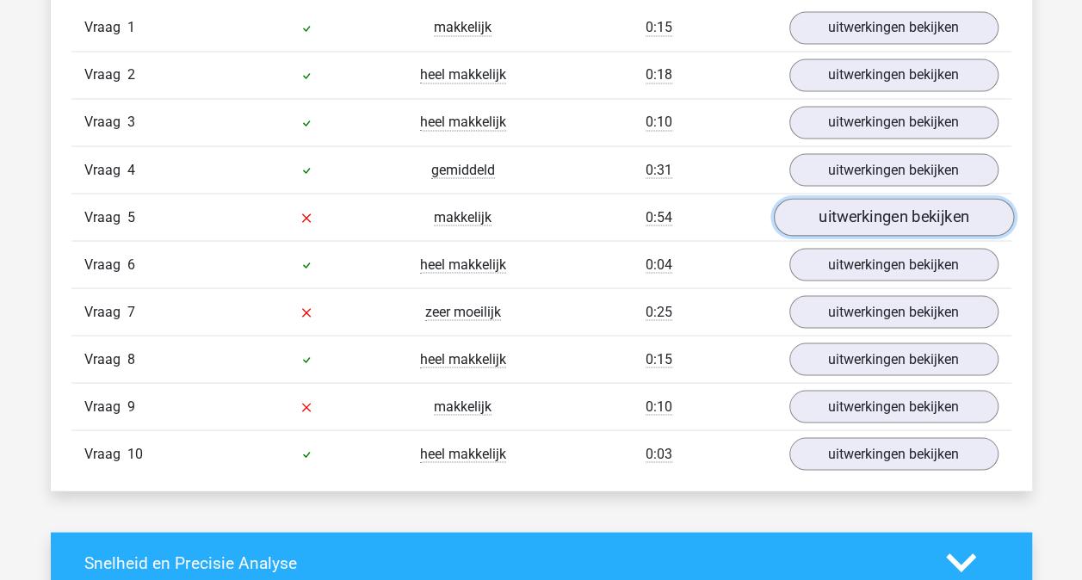
click at [824, 213] on link "uitwerkingen bekijken" at bounding box center [893, 217] width 240 height 38
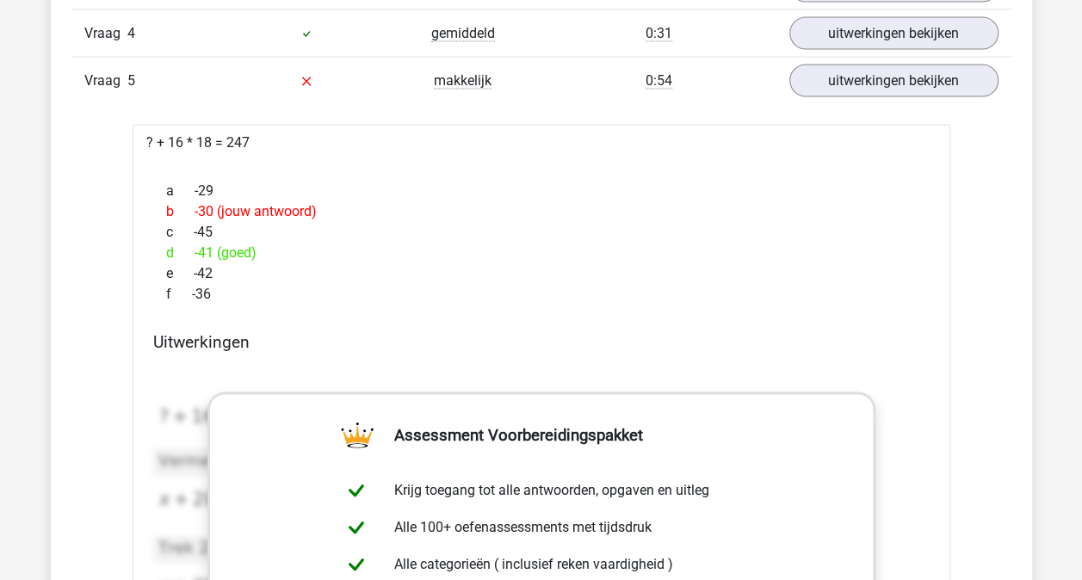
scroll to position [1618, 0]
click at [65, 185] on div "In deze sectie vind je de antwoorden en uitwerkingen bij alle vragen. Daarnaast…" at bounding box center [541, 480] width 955 height 1488
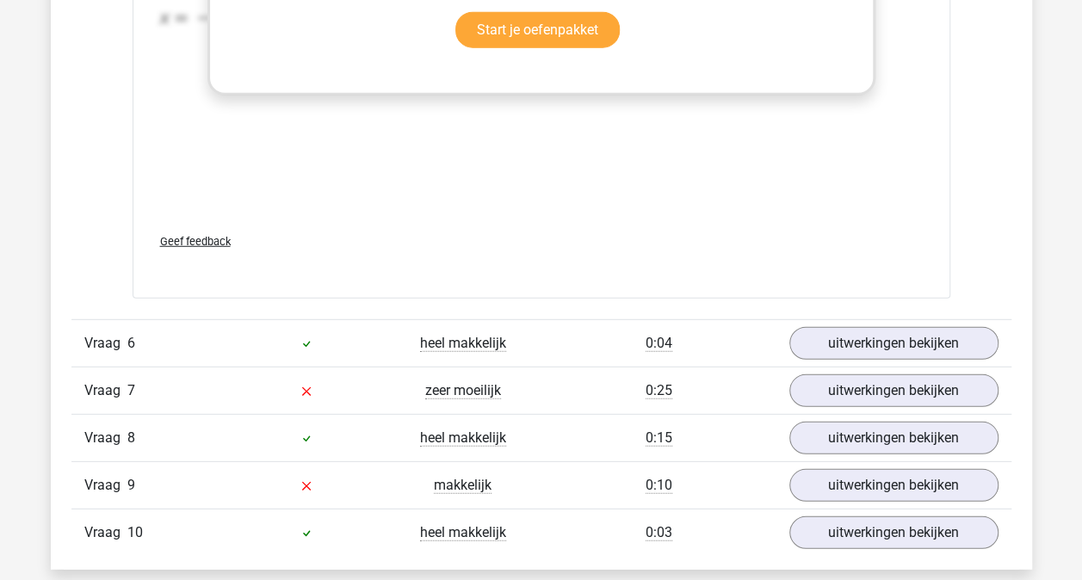
scroll to position [2410, 0]
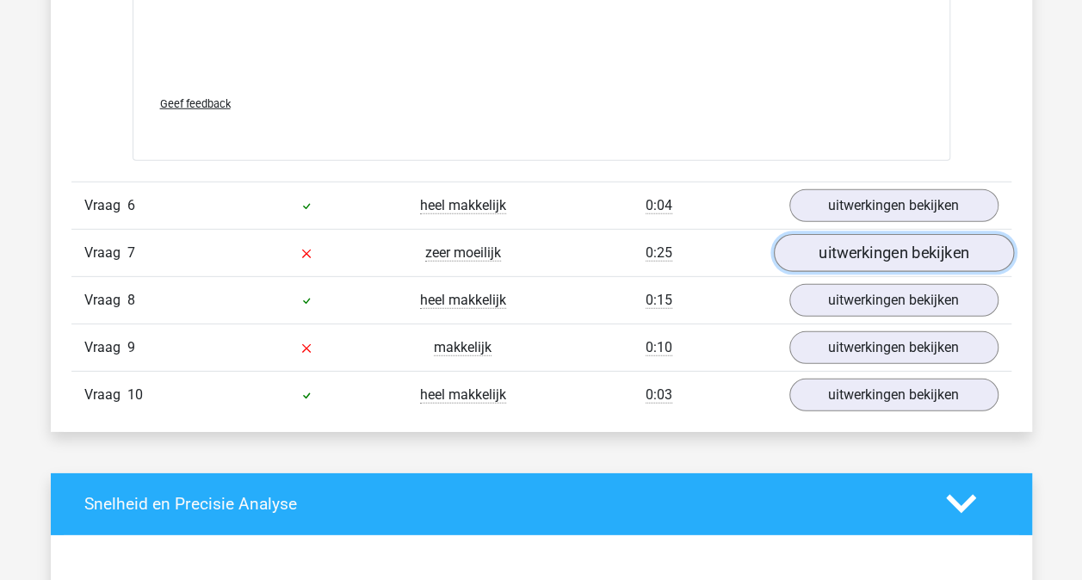
click at [865, 247] on link "uitwerkingen bekijken" at bounding box center [893, 253] width 240 height 38
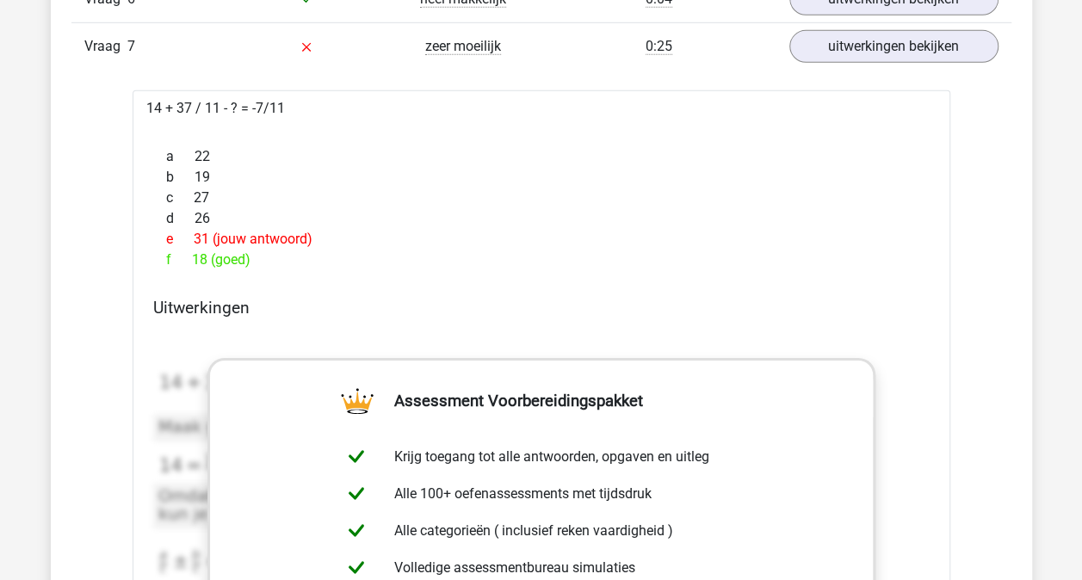
scroll to position [2582, 0]
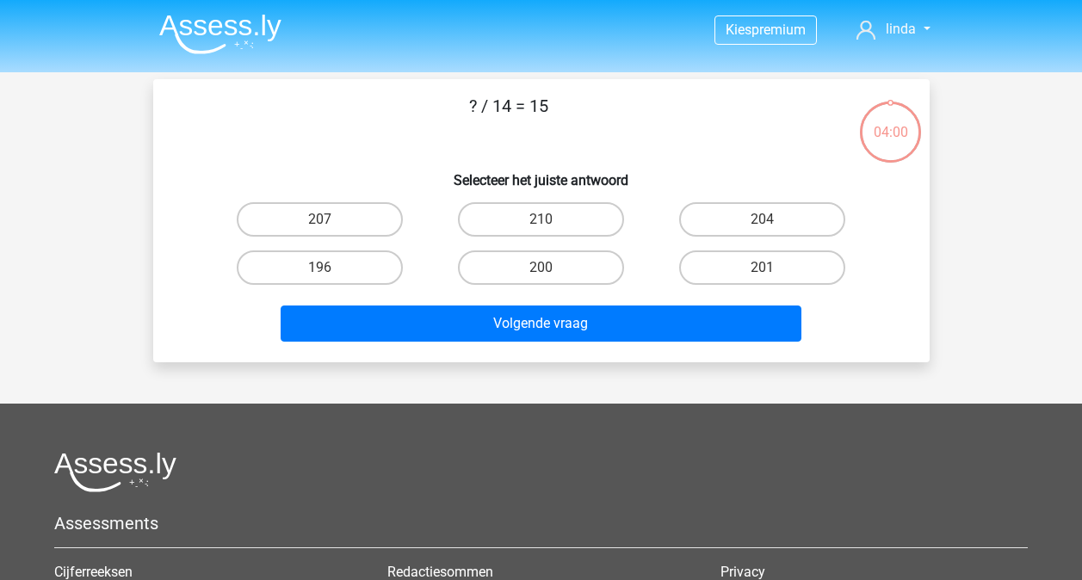
scroll to position [79, 0]
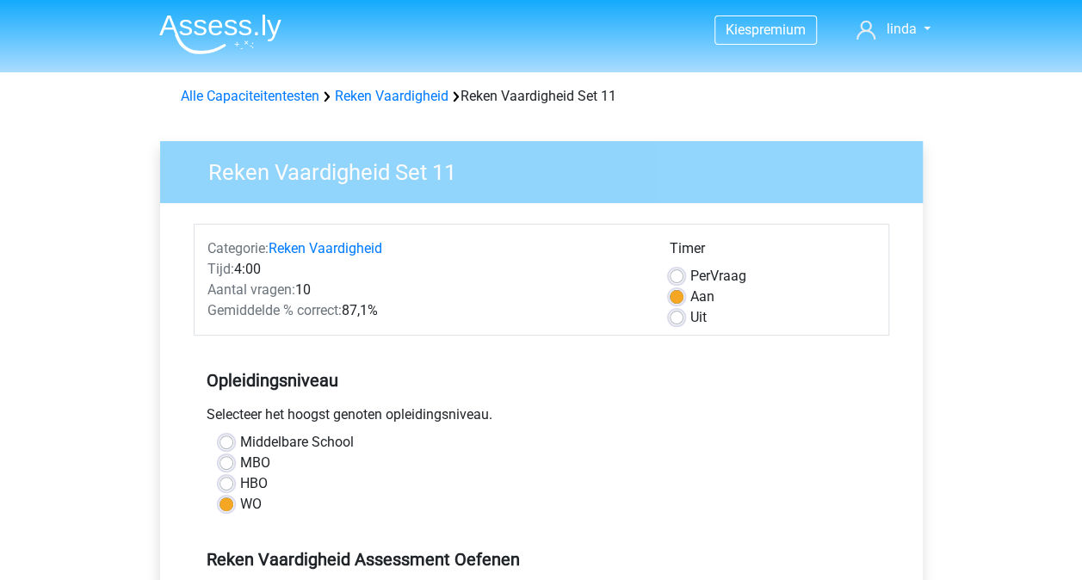
click at [502, 396] on h5 "Opleidingsniveau" at bounding box center [542, 380] width 670 height 34
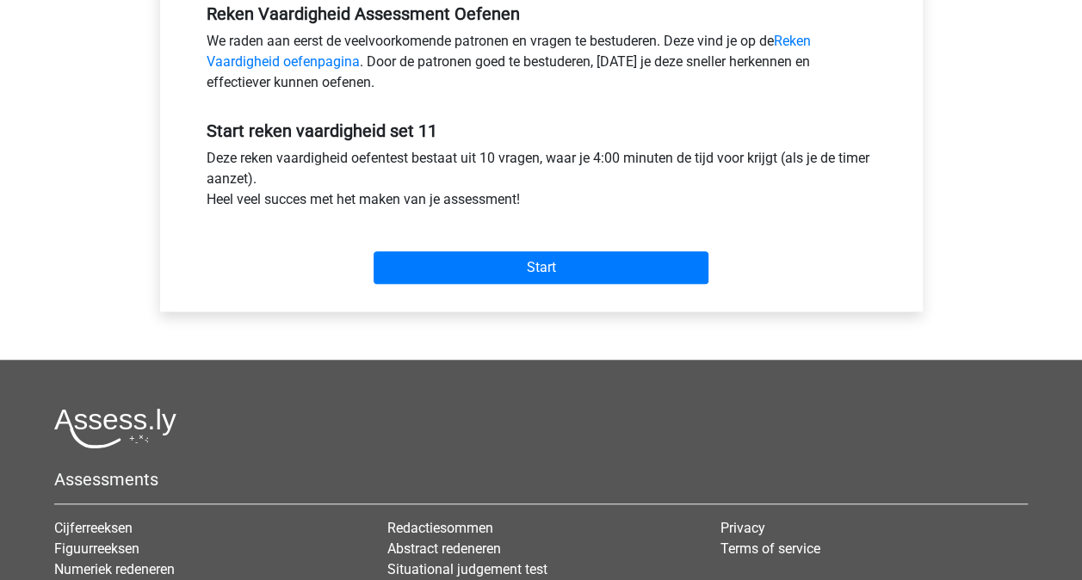
scroll to position [551, 0]
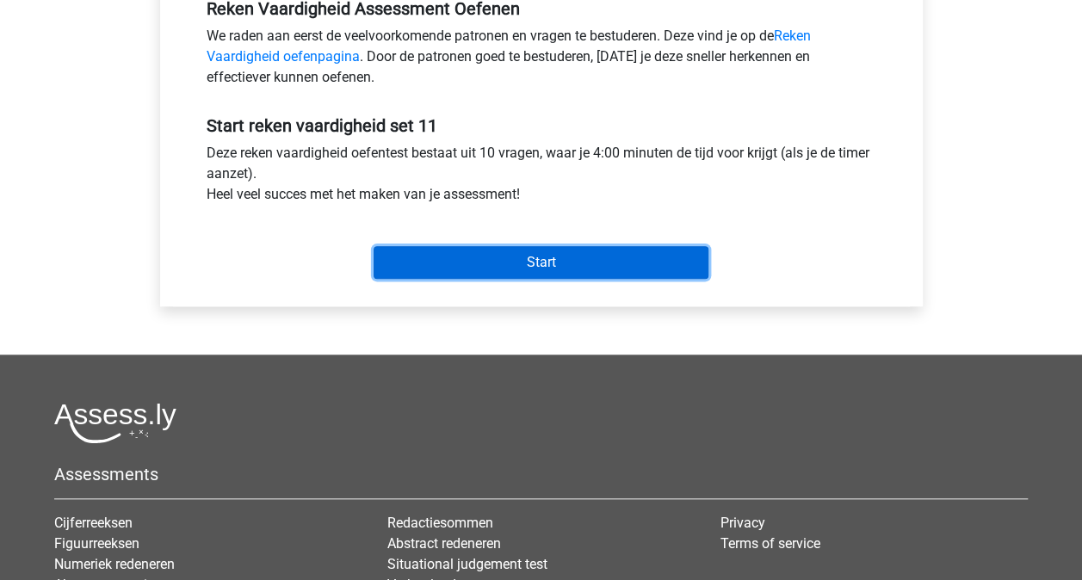
click at [551, 263] on input "Start" at bounding box center [541, 262] width 335 height 33
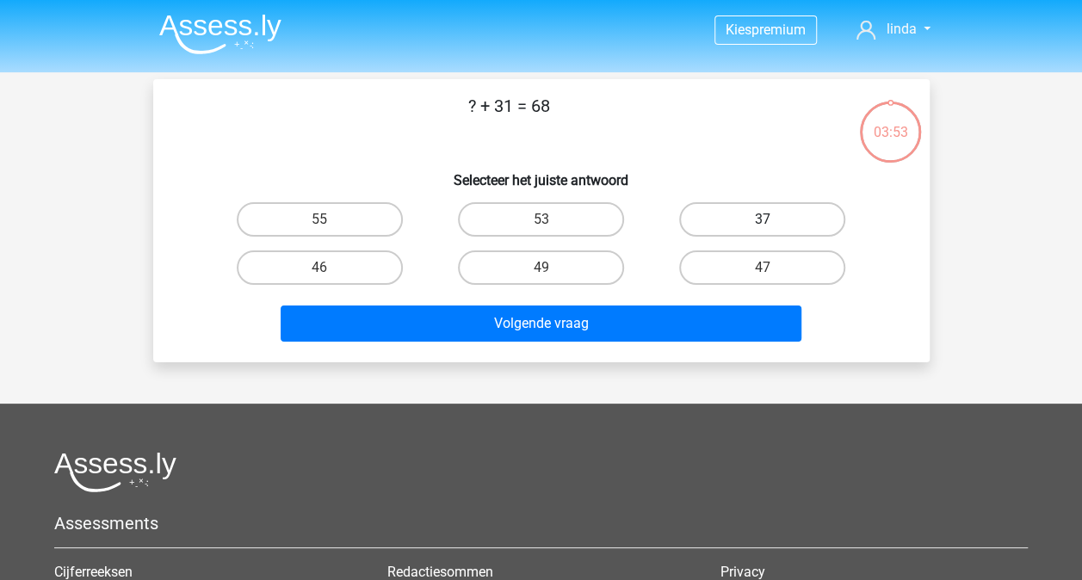
click at [720, 232] on label "37" at bounding box center [762, 219] width 166 height 34
click at [762, 231] on input "37" at bounding box center [767, 224] width 11 height 11
radio input "true"
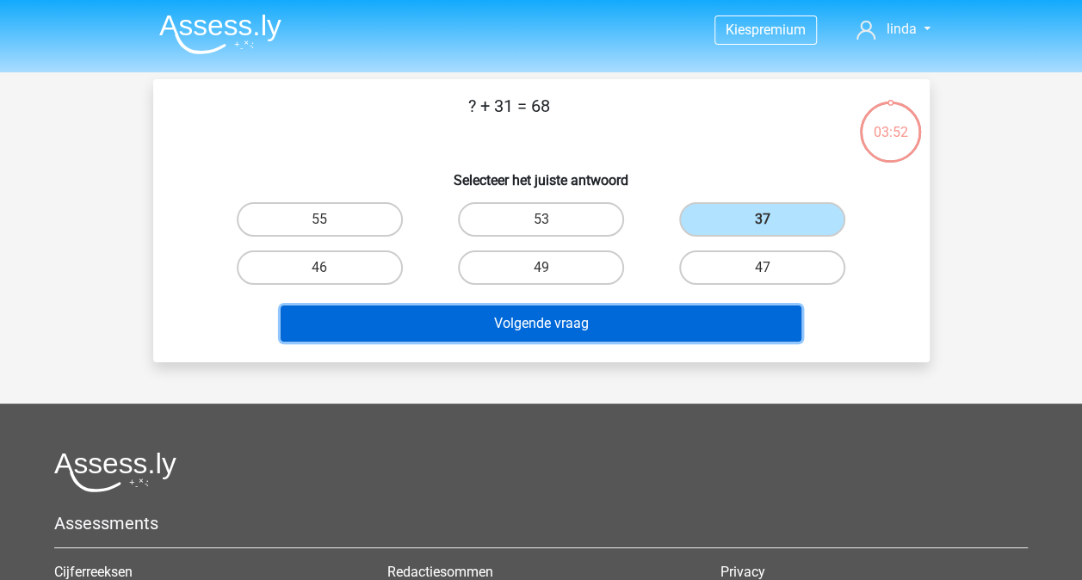
click at [623, 325] on button "Volgende vraag" at bounding box center [541, 324] width 521 height 36
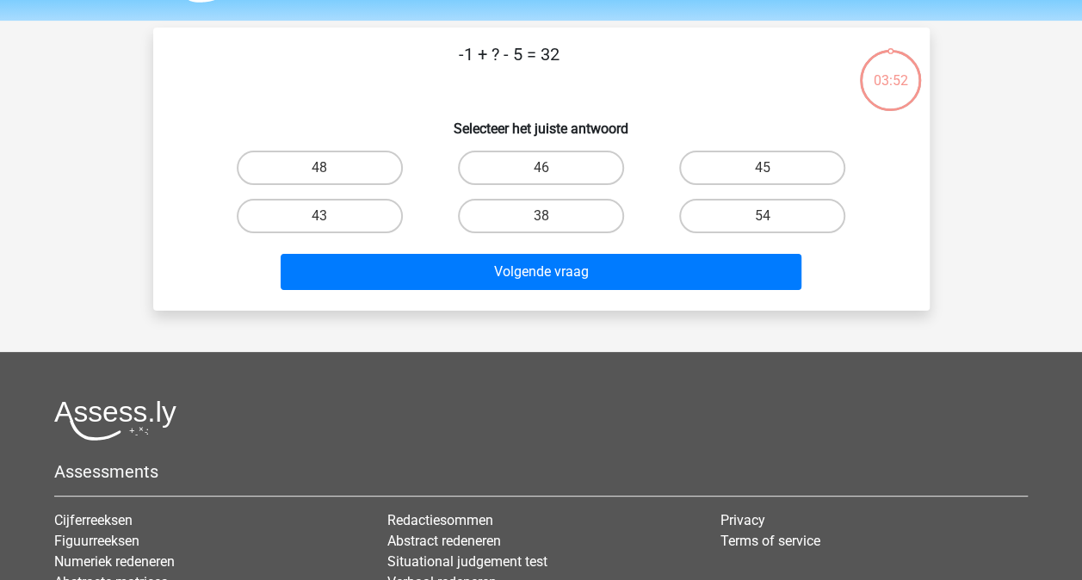
scroll to position [79, 0]
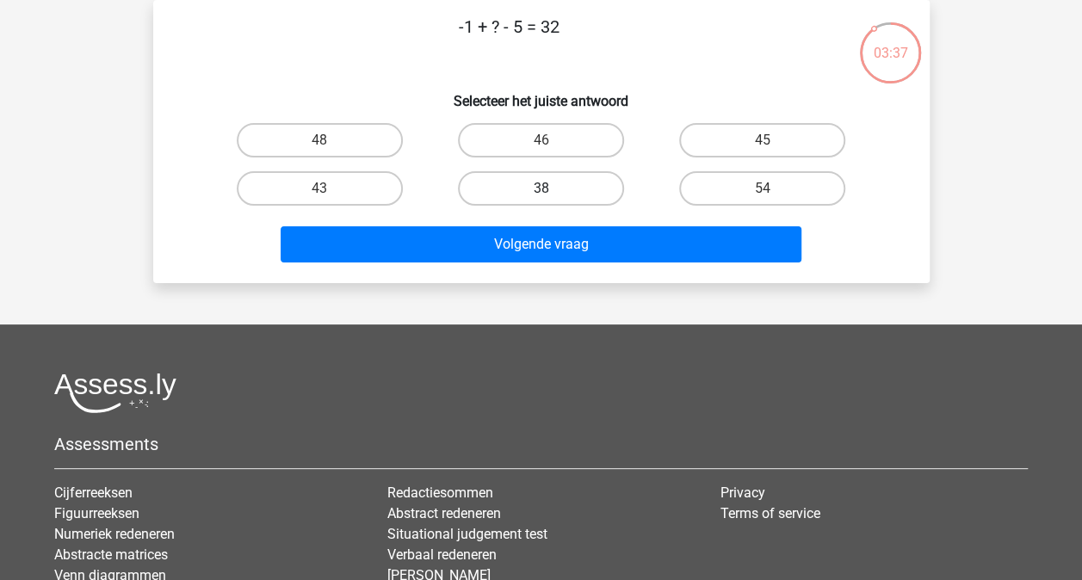
click at [563, 184] on label "38" at bounding box center [541, 188] width 166 height 34
click at [552, 188] on input "38" at bounding box center [545, 193] width 11 height 11
radio input "true"
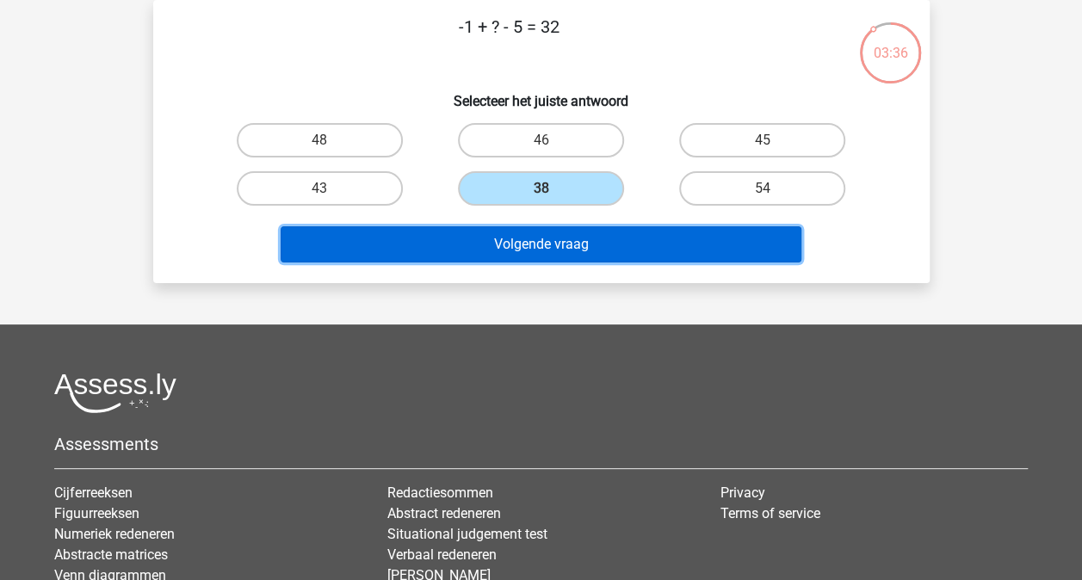
click at [553, 231] on button "Volgende vraag" at bounding box center [541, 244] width 521 height 36
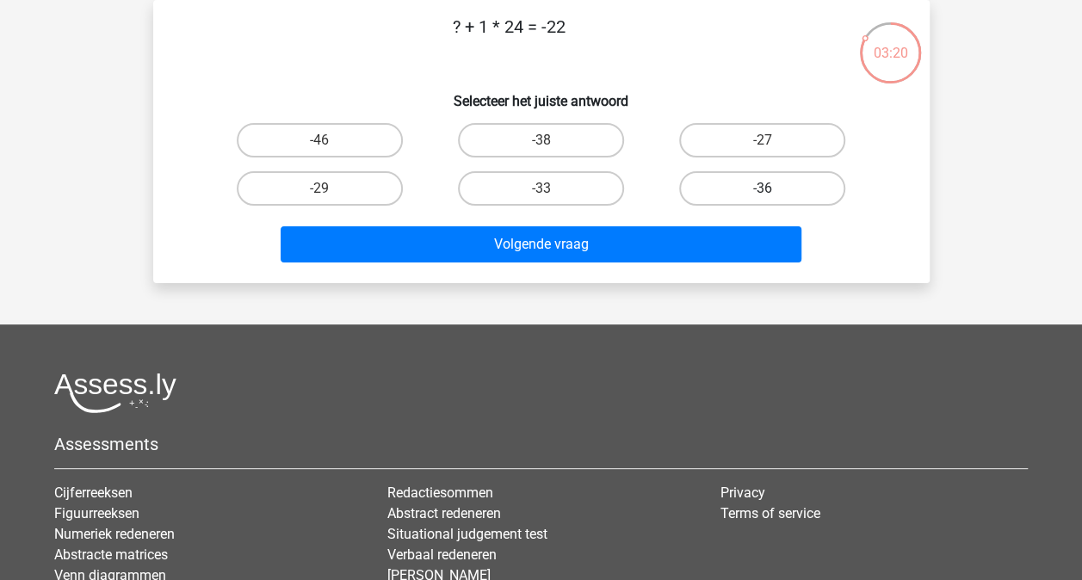
click at [737, 189] on label "-36" at bounding box center [762, 188] width 166 height 34
click at [762, 189] on input "-36" at bounding box center [767, 193] width 11 height 11
radio input "true"
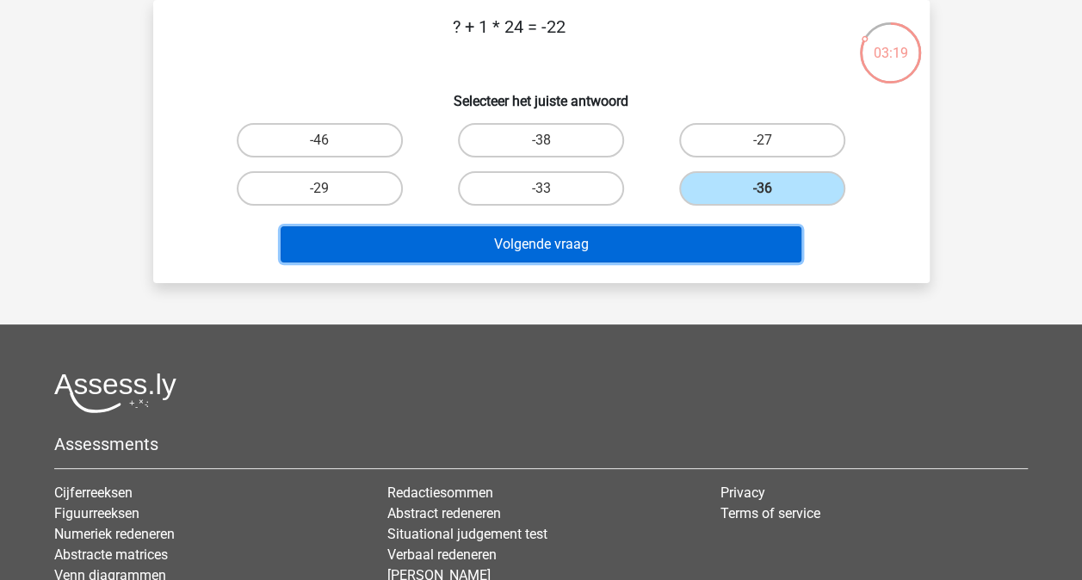
click at [642, 251] on button "Volgende vraag" at bounding box center [541, 244] width 521 height 36
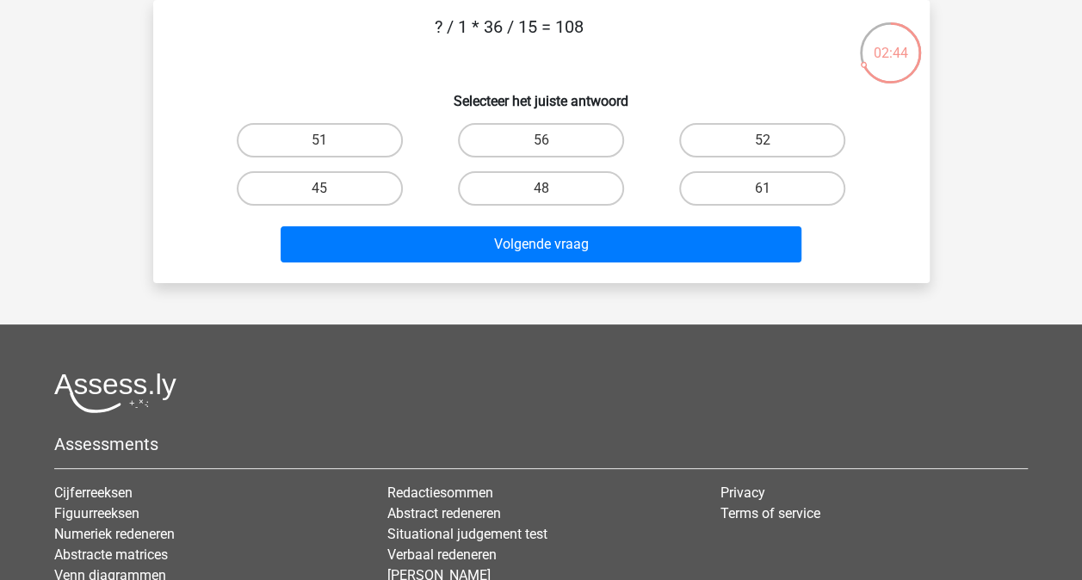
click at [382, 164] on div "51" at bounding box center [319, 140] width 221 height 48
click at [381, 169] on div "45" at bounding box center [319, 188] width 221 height 48
click at [380, 200] on label "45" at bounding box center [320, 188] width 166 height 34
click at [330, 200] on input "45" at bounding box center [324, 193] width 11 height 11
radio input "true"
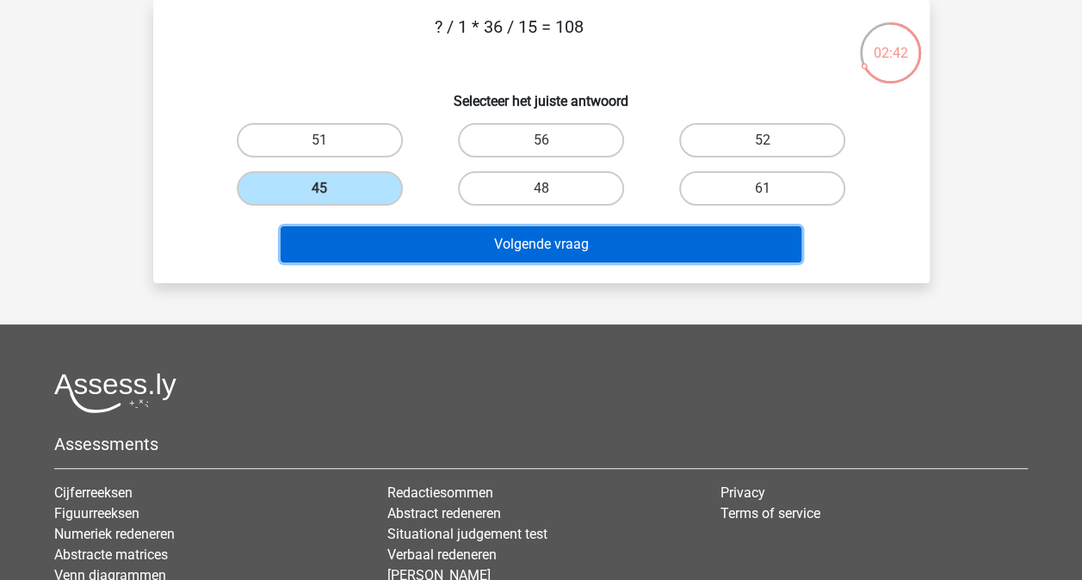
click at [549, 260] on button "Volgende vraag" at bounding box center [541, 244] width 521 height 36
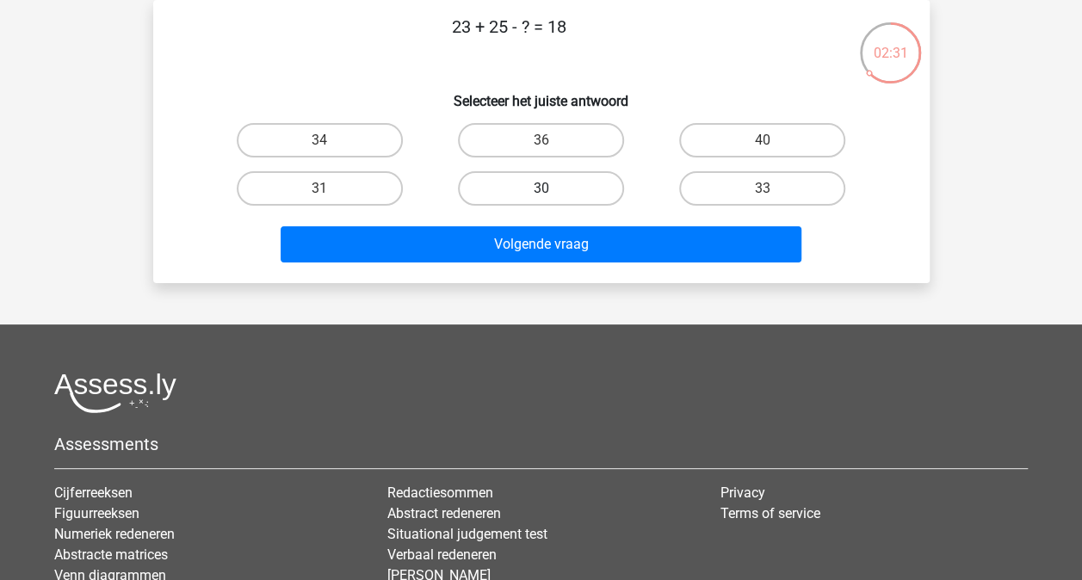
click at [581, 177] on label "30" at bounding box center [541, 188] width 166 height 34
click at [552, 188] on input "30" at bounding box center [545, 193] width 11 height 11
radio input "true"
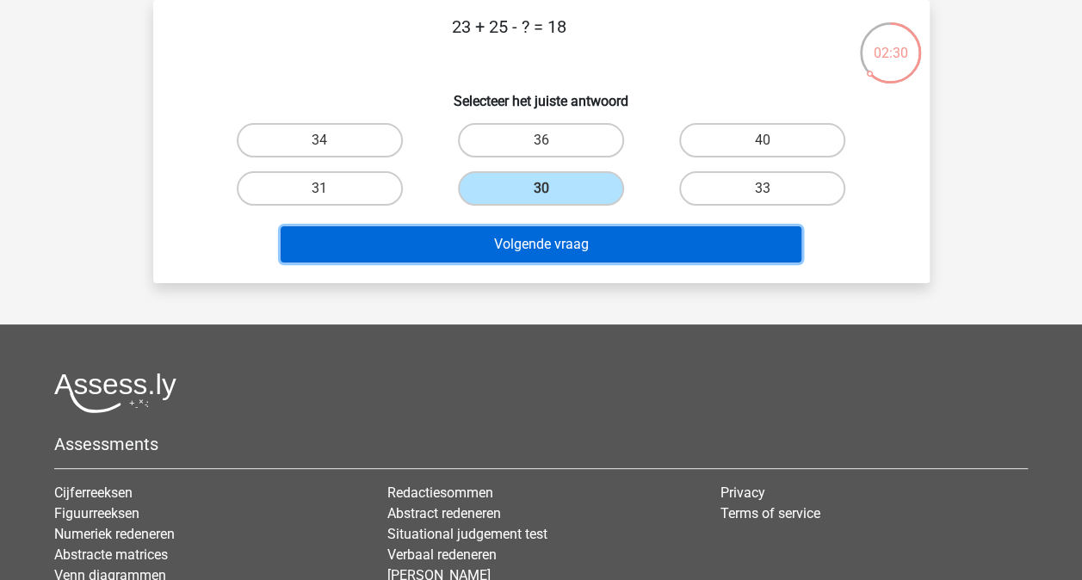
click at [570, 243] on button "Volgende vraag" at bounding box center [541, 244] width 521 height 36
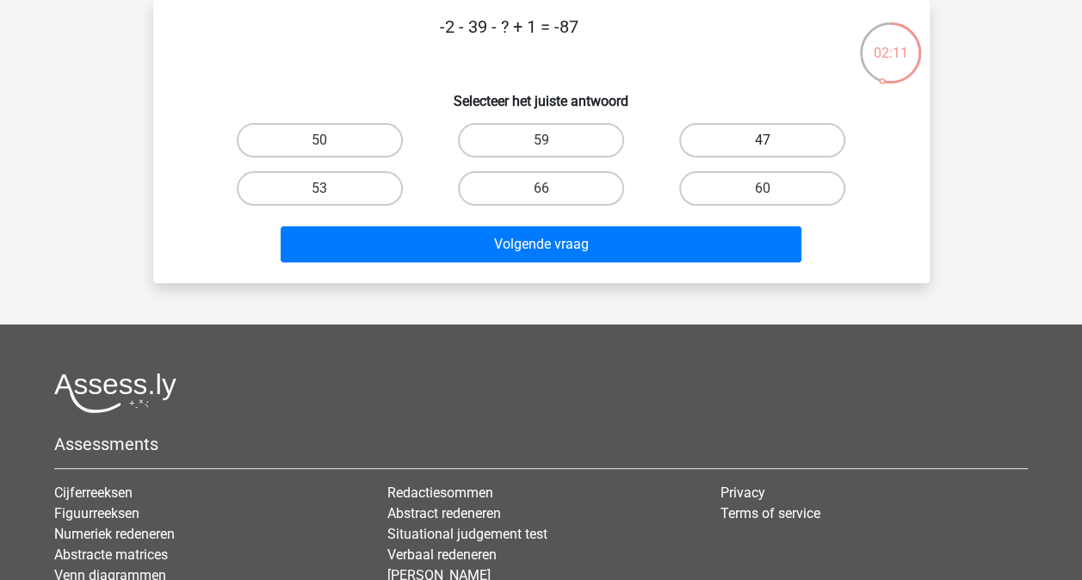
click at [728, 136] on label "47" at bounding box center [762, 140] width 166 height 34
click at [762, 140] on input "47" at bounding box center [767, 145] width 11 height 11
radio input "true"
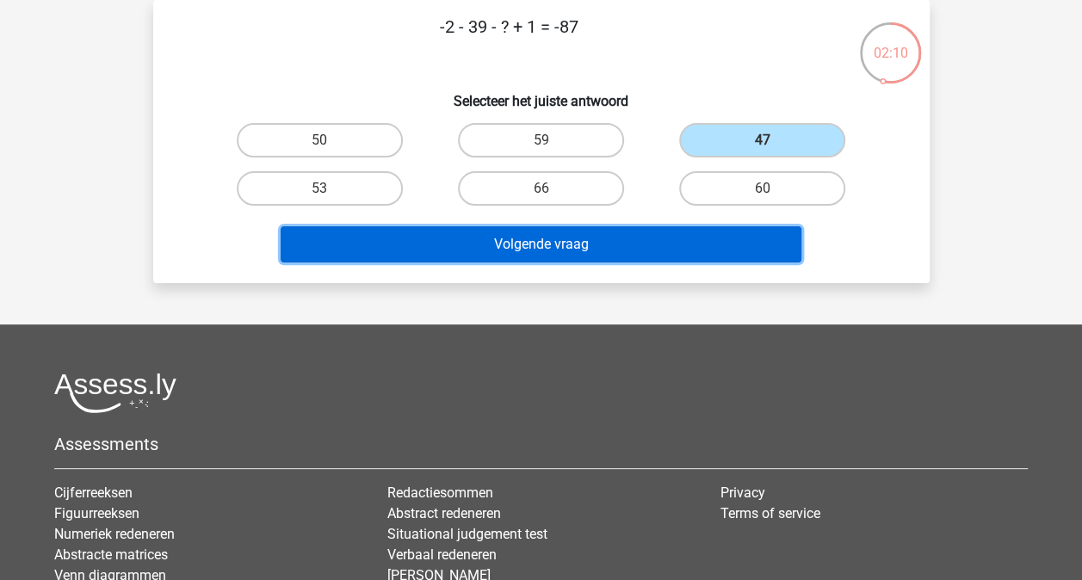
click at [619, 244] on button "Volgende vraag" at bounding box center [541, 244] width 521 height 36
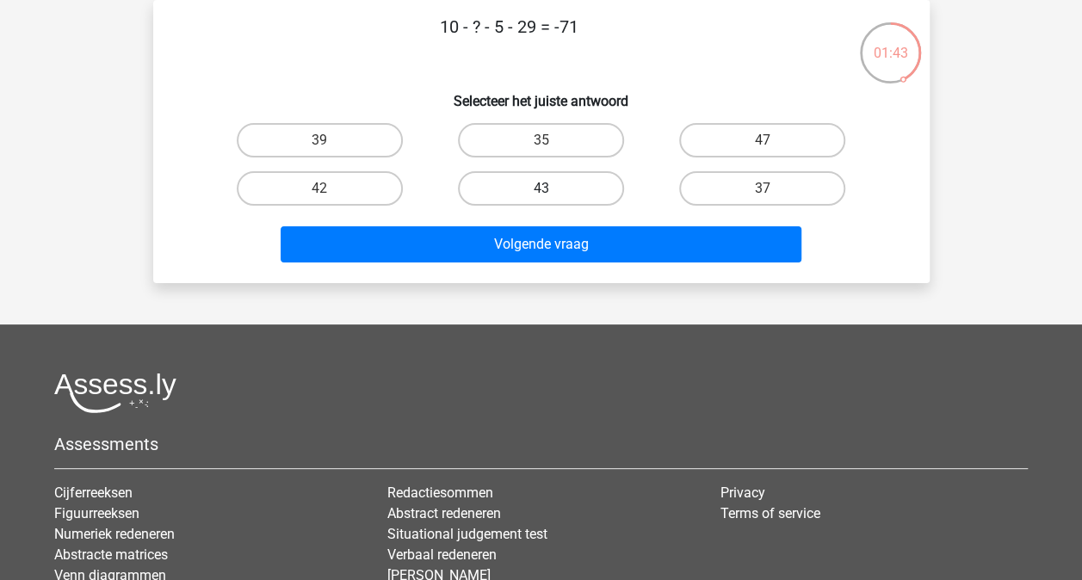
click at [540, 184] on label "43" at bounding box center [541, 188] width 166 height 34
click at [540, 188] on input "43" at bounding box center [545, 193] width 11 height 11
radio input "true"
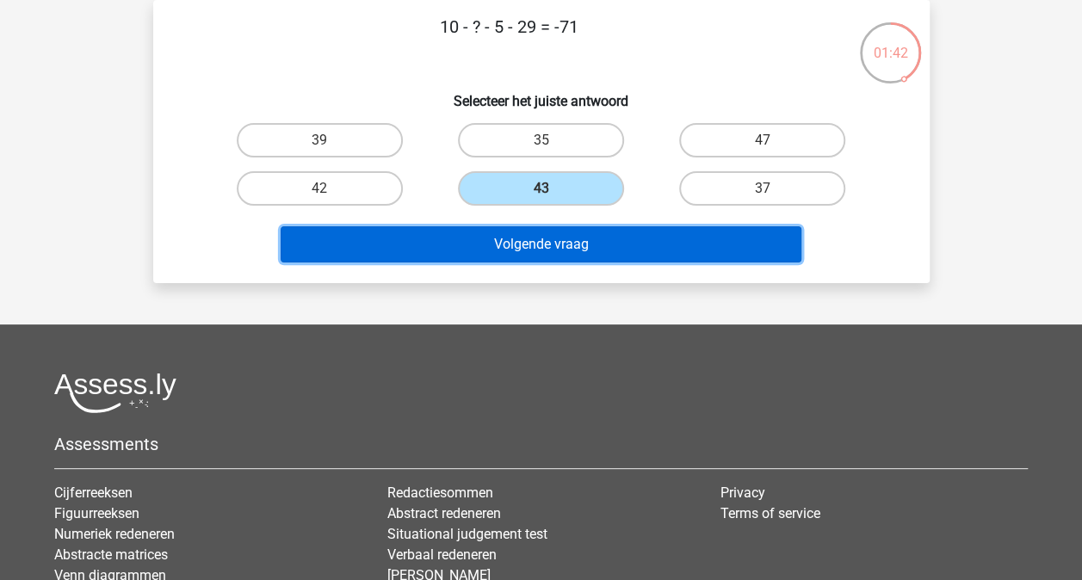
click at [540, 236] on button "Volgende vraag" at bounding box center [541, 244] width 521 height 36
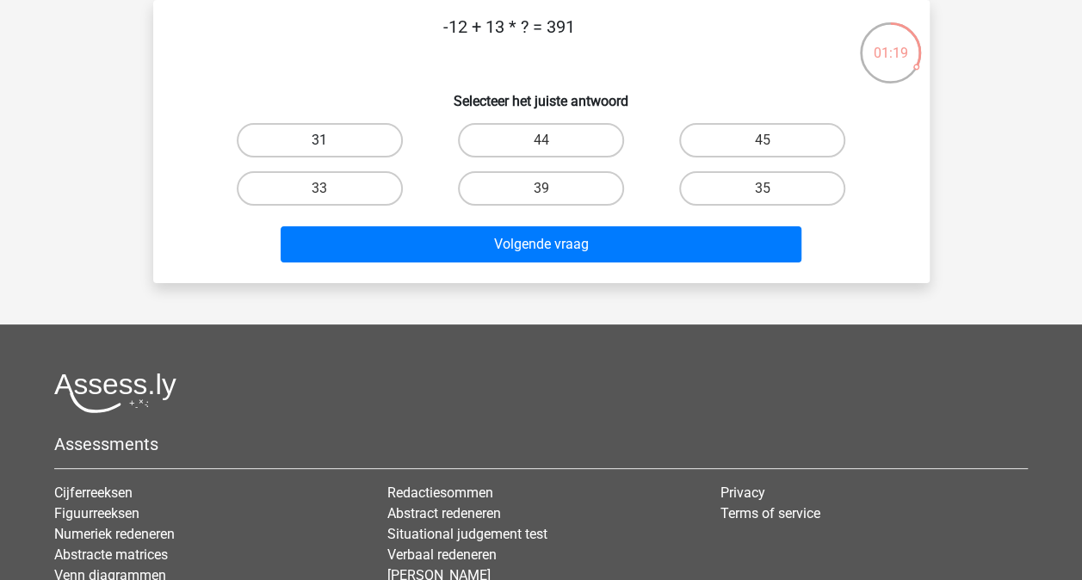
click at [363, 133] on label "31" at bounding box center [320, 140] width 166 height 34
click at [330, 140] on input "31" at bounding box center [324, 145] width 11 height 11
radio input "true"
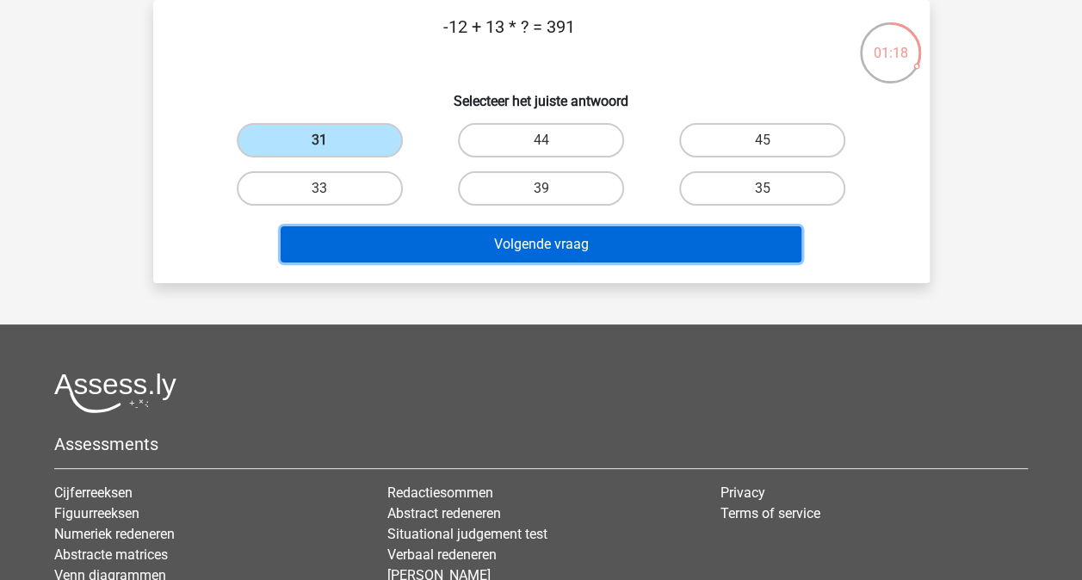
click at [552, 253] on button "Volgende vraag" at bounding box center [541, 244] width 521 height 36
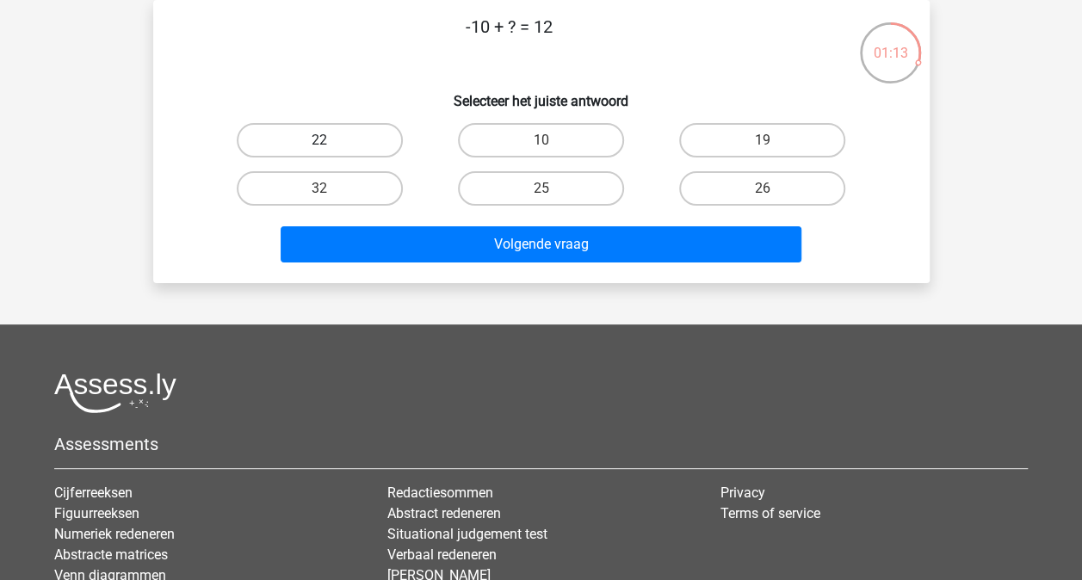
click at [365, 134] on label "22" at bounding box center [320, 140] width 166 height 34
click at [330, 140] on input "22" at bounding box center [324, 145] width 11 height 11
radio input "true"
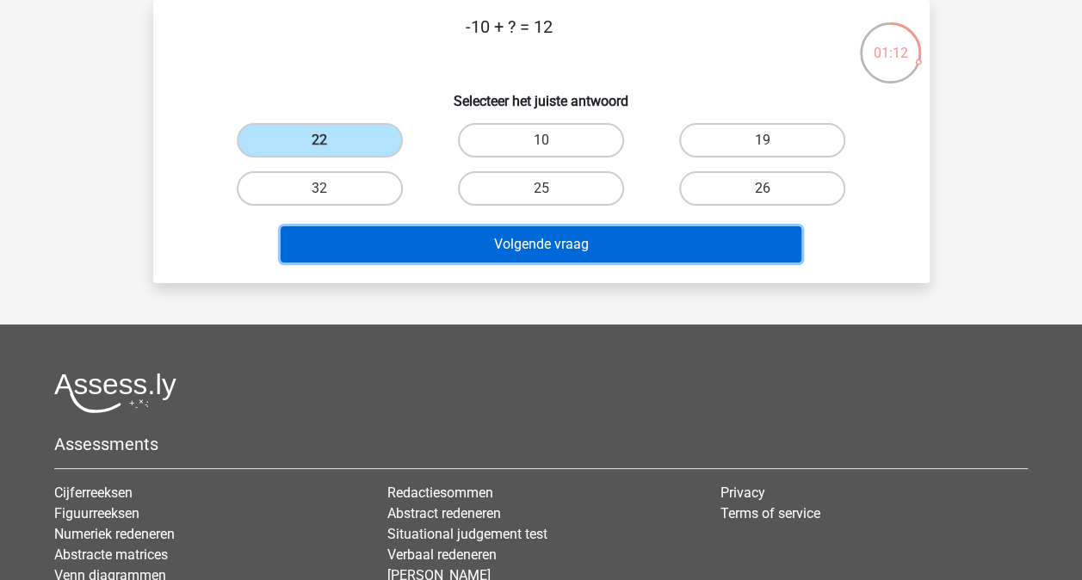
click at [542, 245] on button "Volgende vraag" at bounding box center [541, 244] width 521 height 36
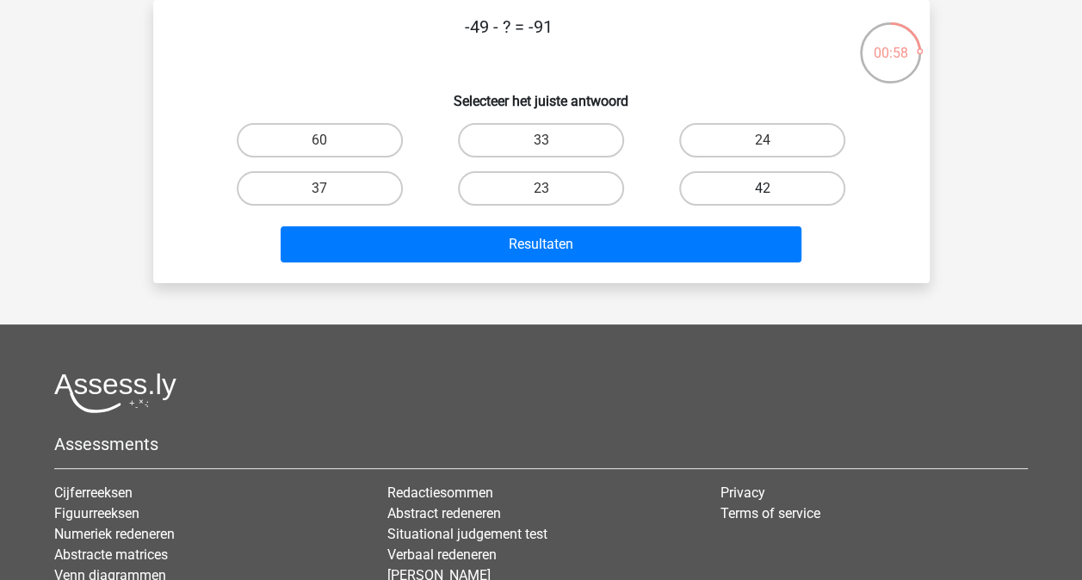
click at [707, 193] on label "42" at bounding box center [762, 188] width 166 height 34
click at [762, 193] on input "42" at bounding box center [767, 193] width 11 height 11
radio input "true"
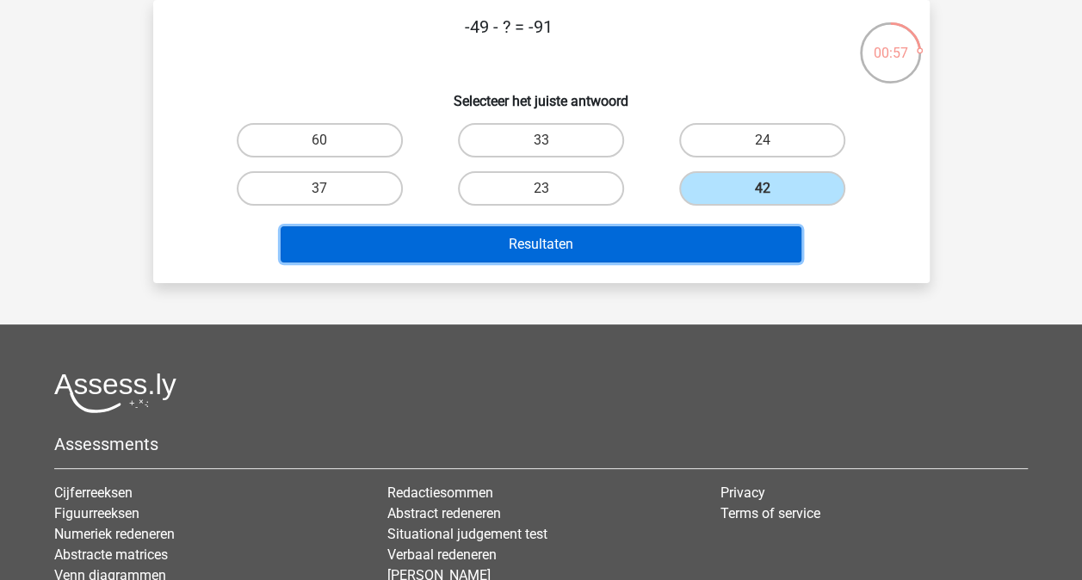
click at [633, 229] on button "Resultaten" at bounding box center [541, 244] width 521 height 36
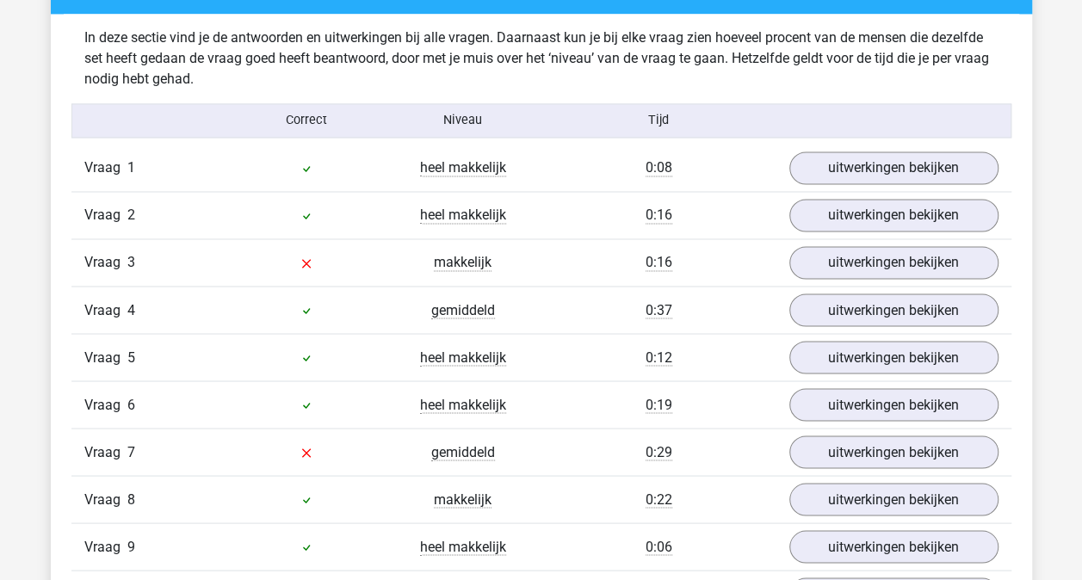
scroll to position [1343, 0]
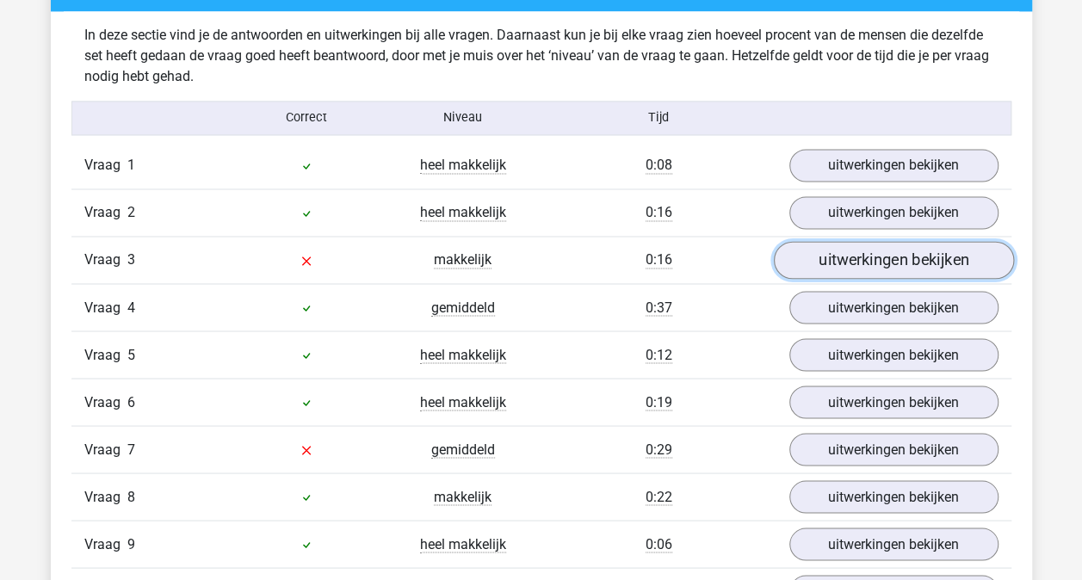
click at [859, 245] on link "uitwerkingen bekijken" at bounding box center [893, 260] width 240 height 38
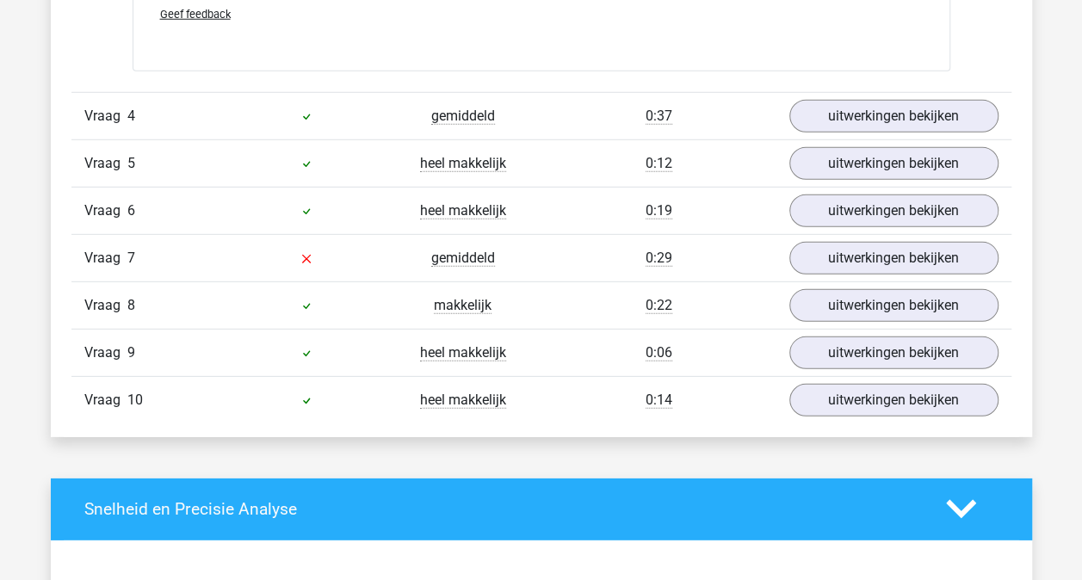
scroll to position [2410, 0]
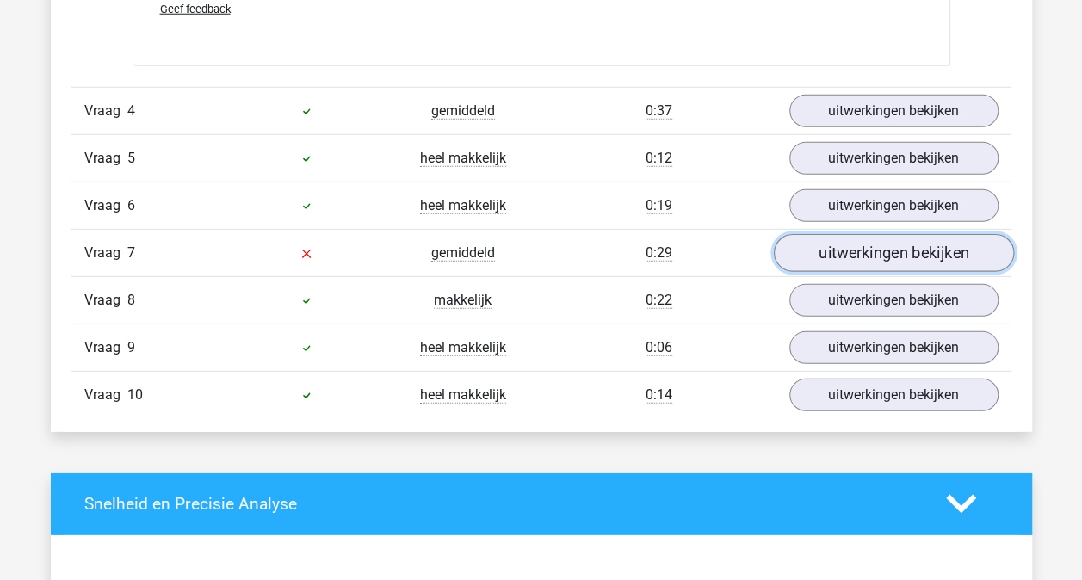
click at [844, 244] on link "uitwerkingen bekijken" at bounding box center [893, 253] width 240 height 38
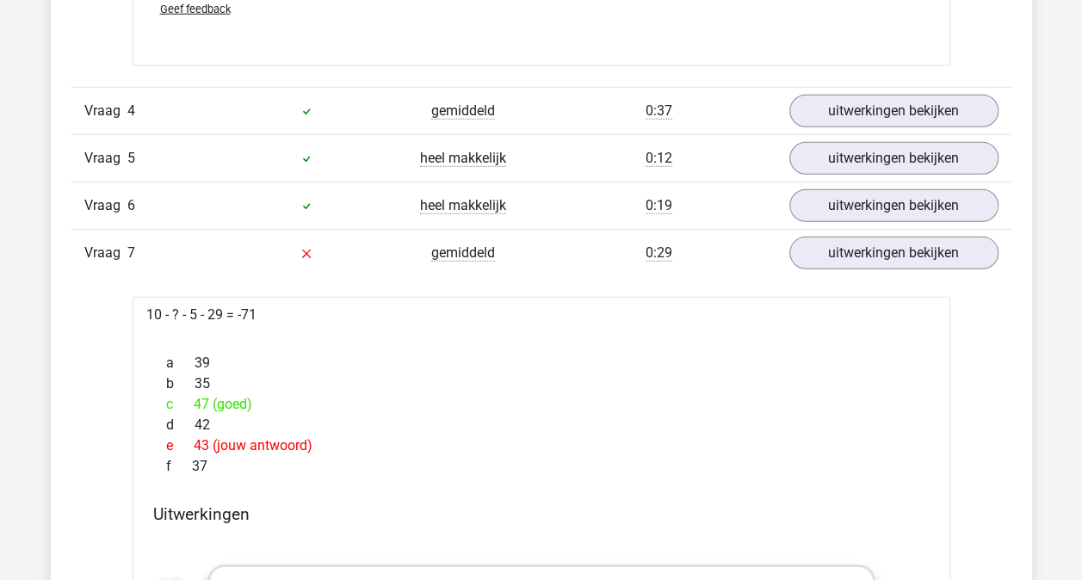
click at [58, 319] on div "Overzicht vragen In deze sectie vind je de antwoorden en uitwerkingen bij alle …" at bounding box center [541, 145] width 981 height 2527
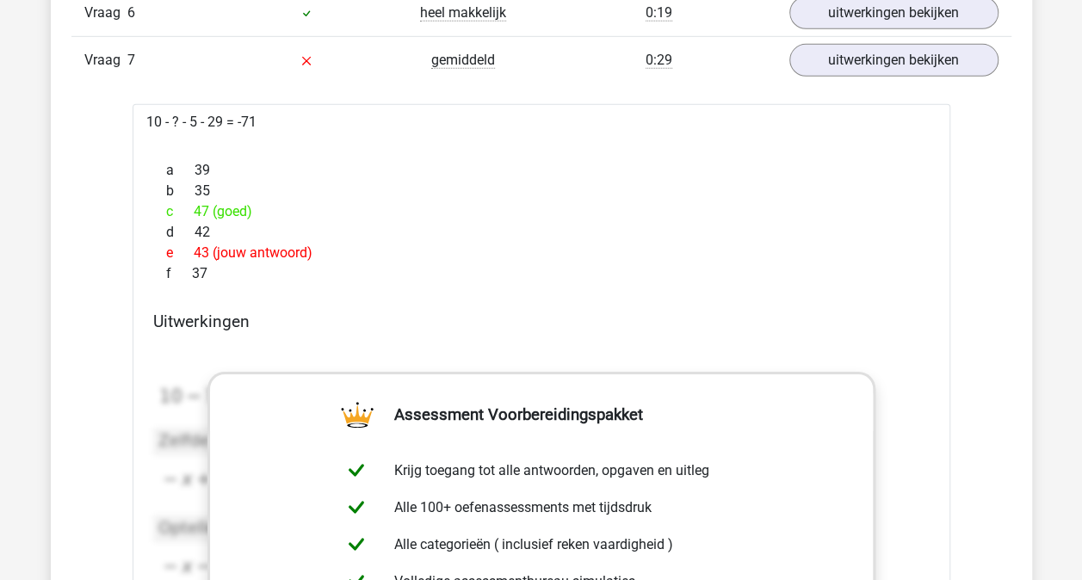
scroll to position [2616, 0]
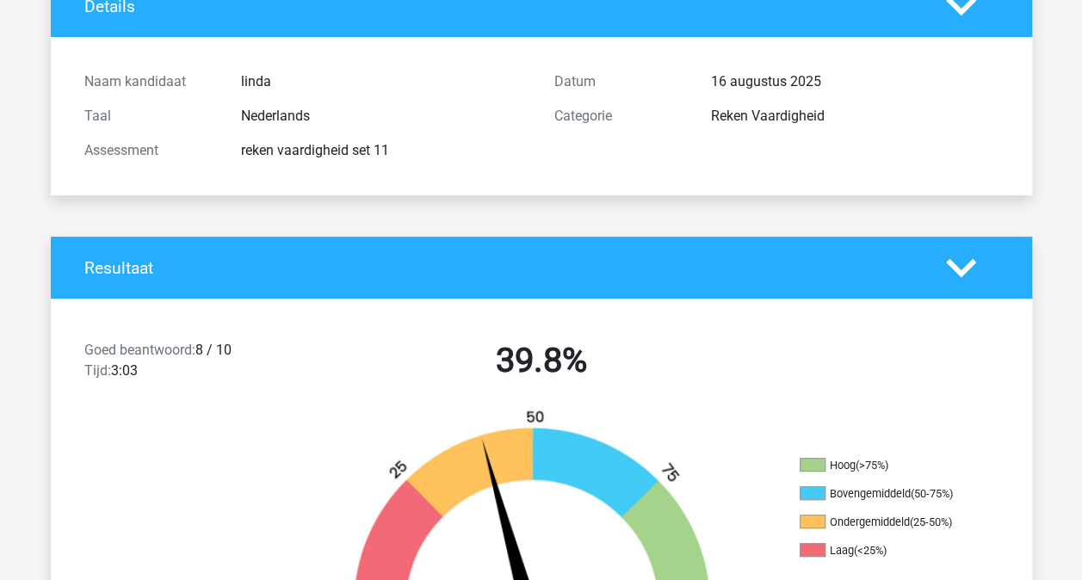
scroll to position [138, 0]
